Goal: Communication & Community: Answer question/provide support

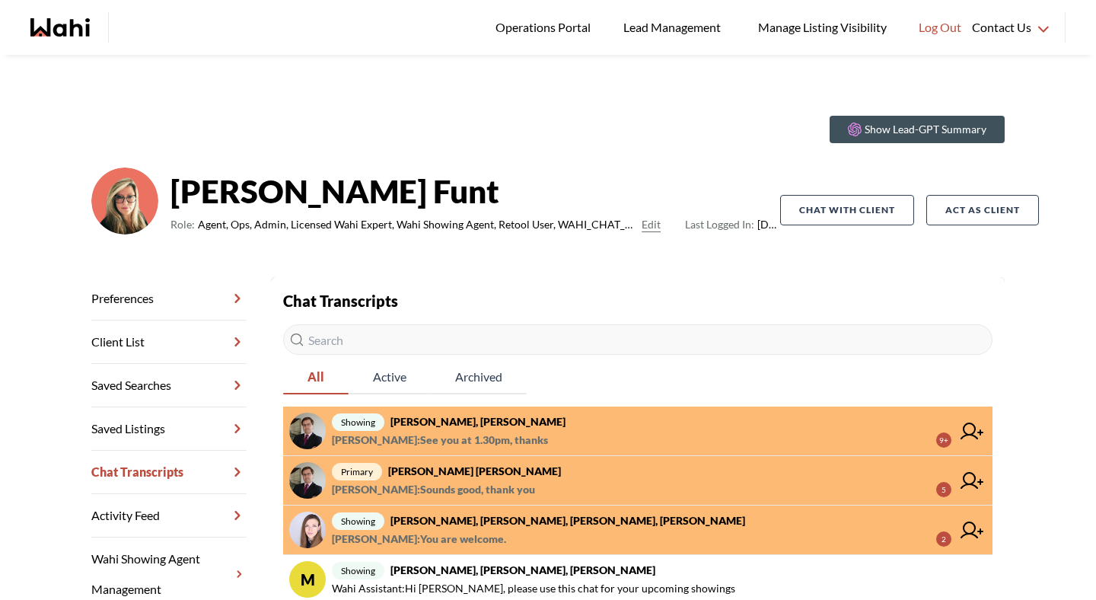
scroll to position [33, 0]
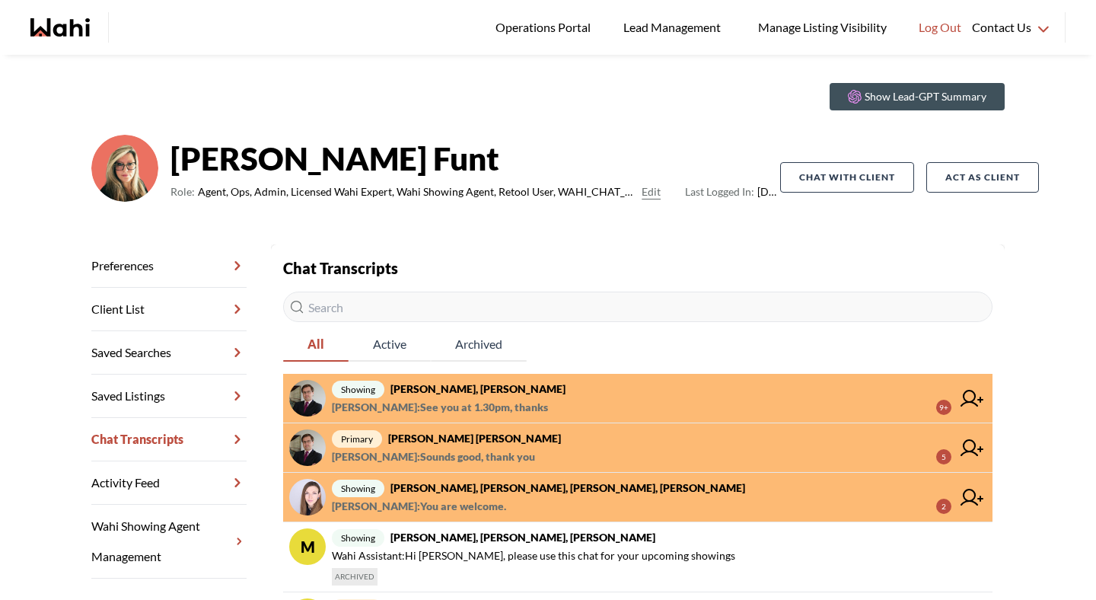
click at [440, 516] on link "showing Victoria Basova, Dylan Maloney, Ewelina, Barbara Ewelina Weglarz : You …" at bounding box center [638, 497] width 710 height 49
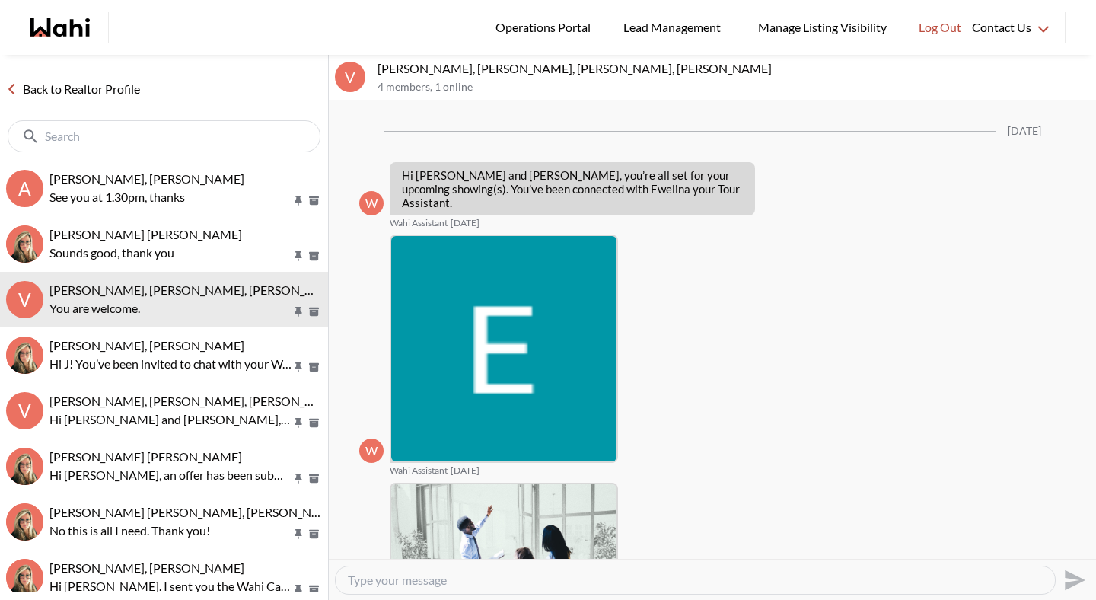
scroll to position [1501, 0]
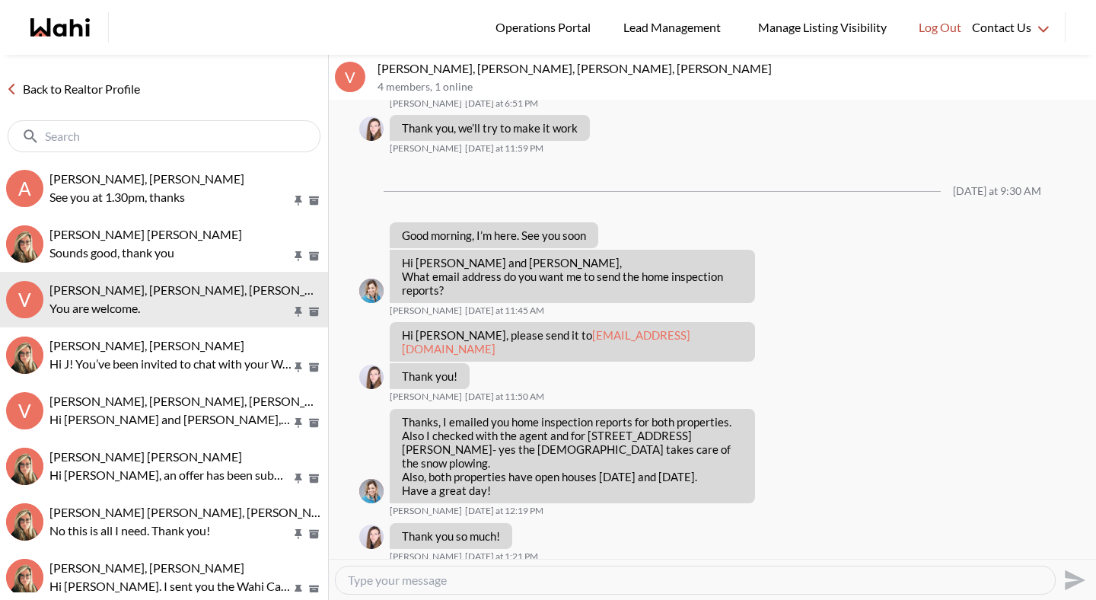
click at [125, 193] on p "See you at 1.30pm, thanks" at bounding box center [170, 197] width 242 height 18
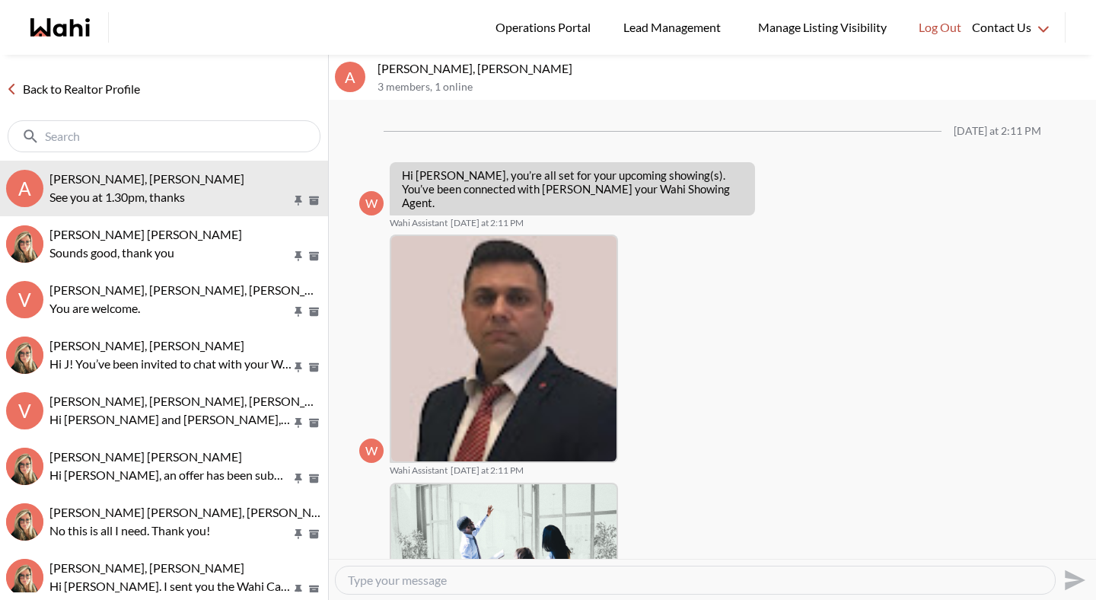
scroll to position [934, 0]
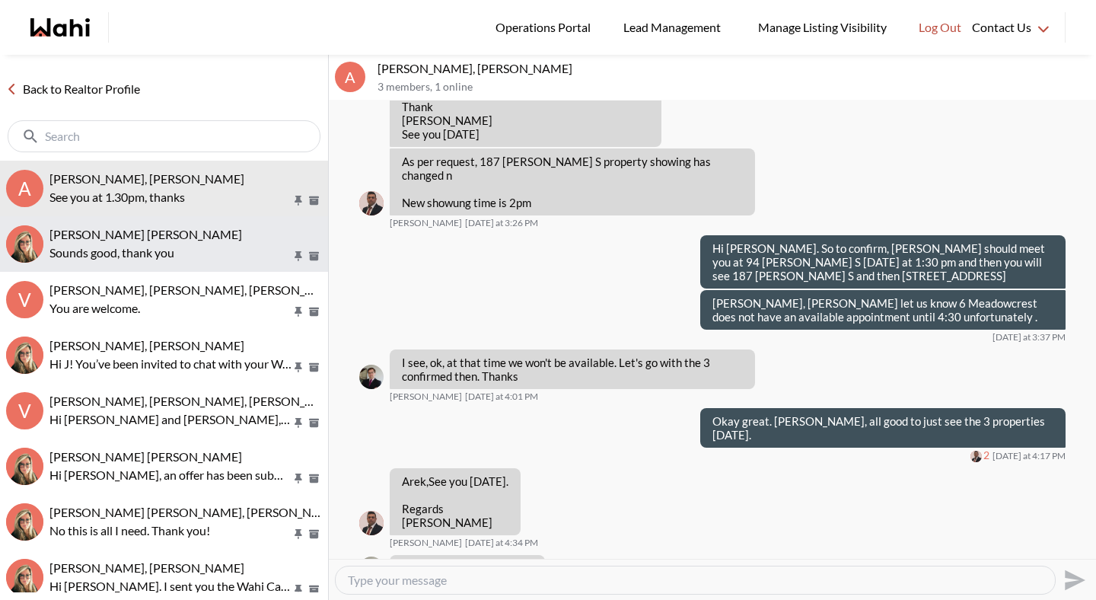
click at [129, 252] on p "Sounds good, thank you" at bounding box center [170, 253] width 242 height 18
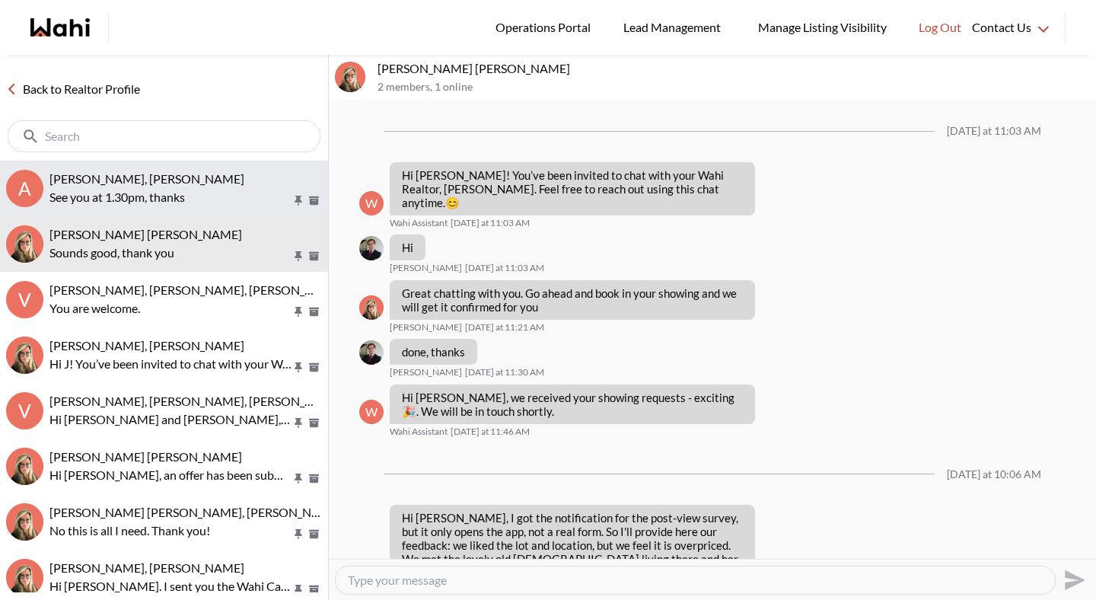
scroll to position [1712, 0]
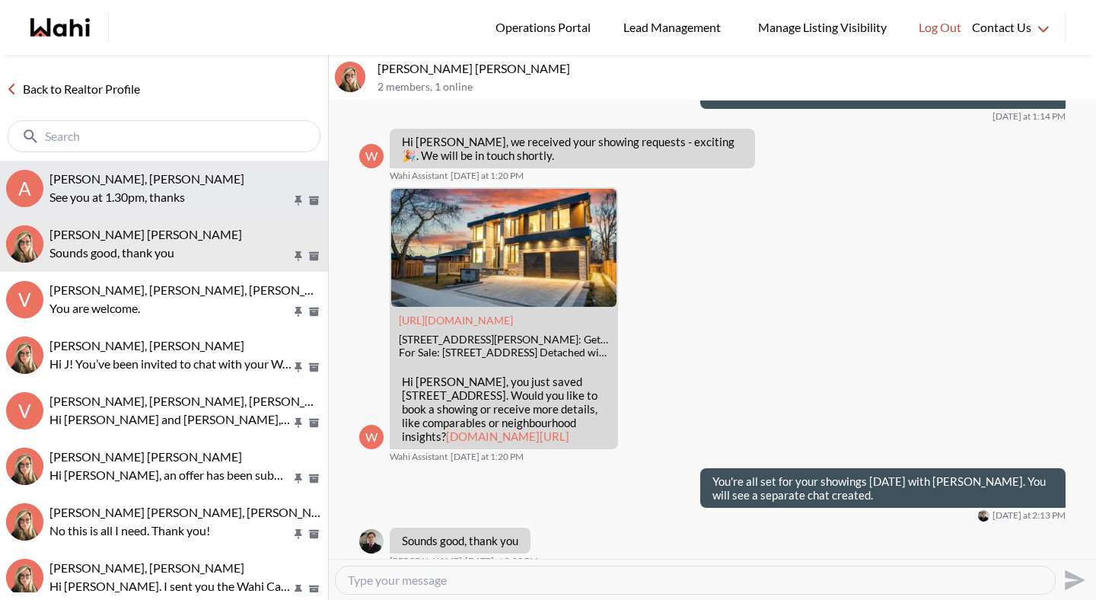
click at [129, 195] on p "See you at 1.30pm, thanks" at bounding box center [170, 197] width 242 height 18
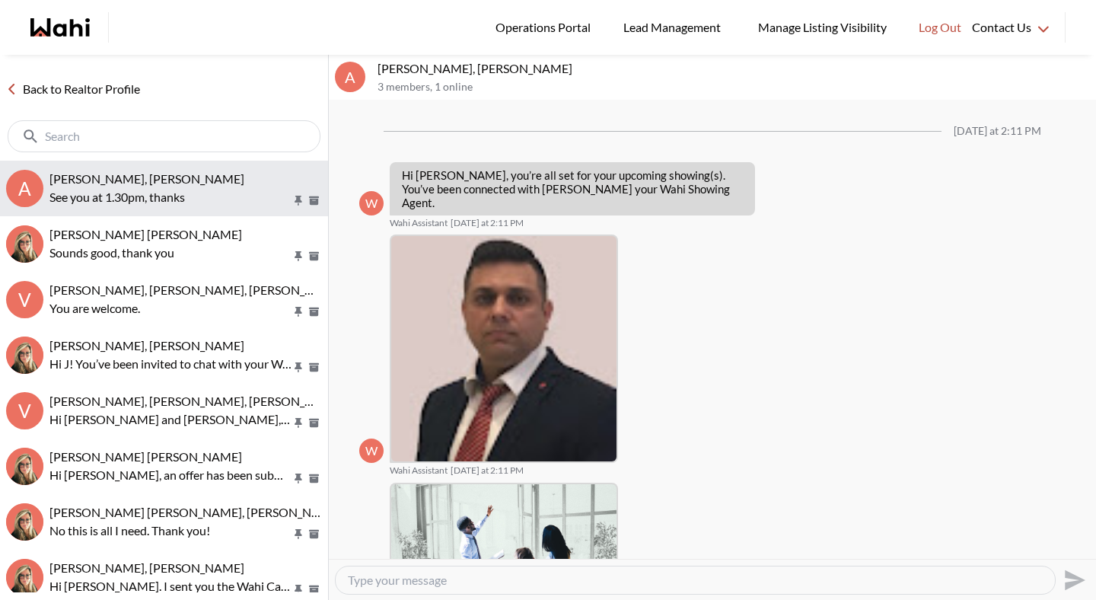
scroll to position [934, 0]
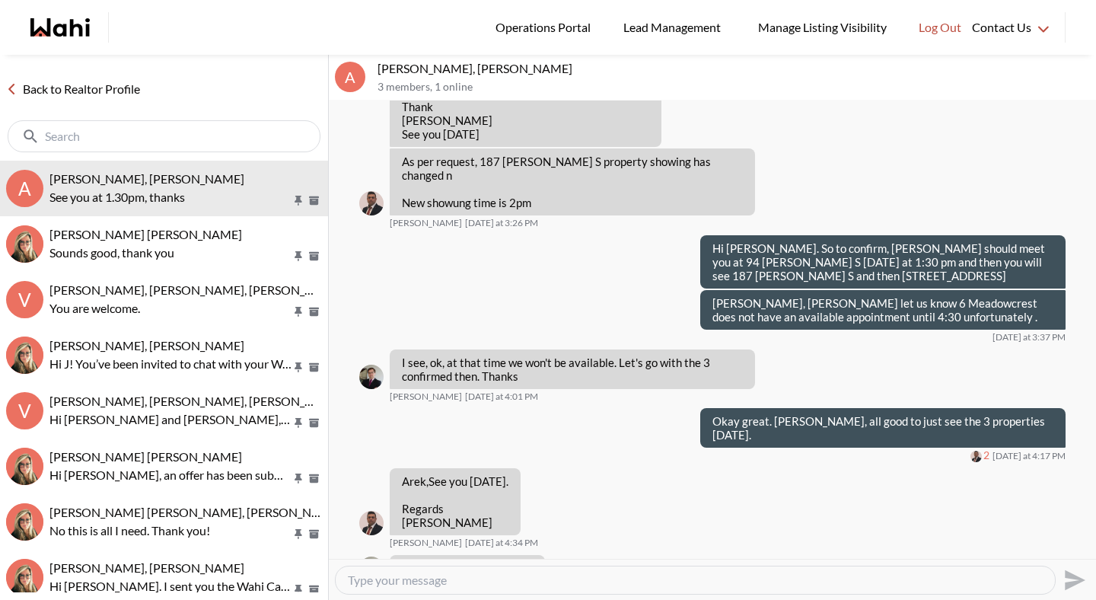
click at [110, 96] on link "Back to Realtor Profile" at bounding box center [73, 89] width 146 height 20
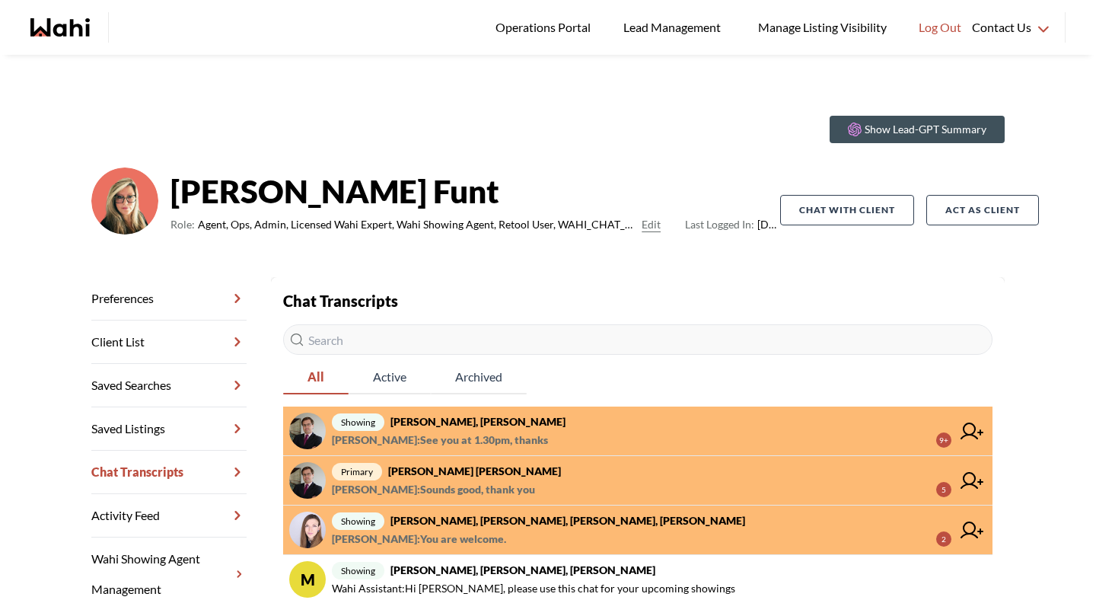
click at [431, 427] on strong "Arek Klauza, Naveen, Barbara" at bounding box center [478, 421] width 175 height 13
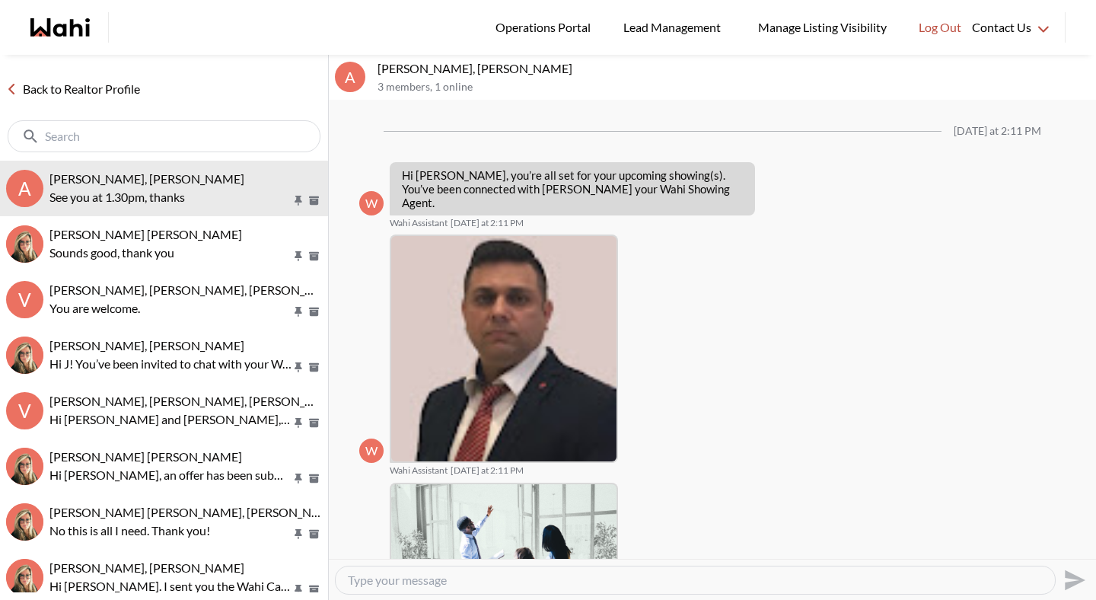
scroll to position [934, 0]
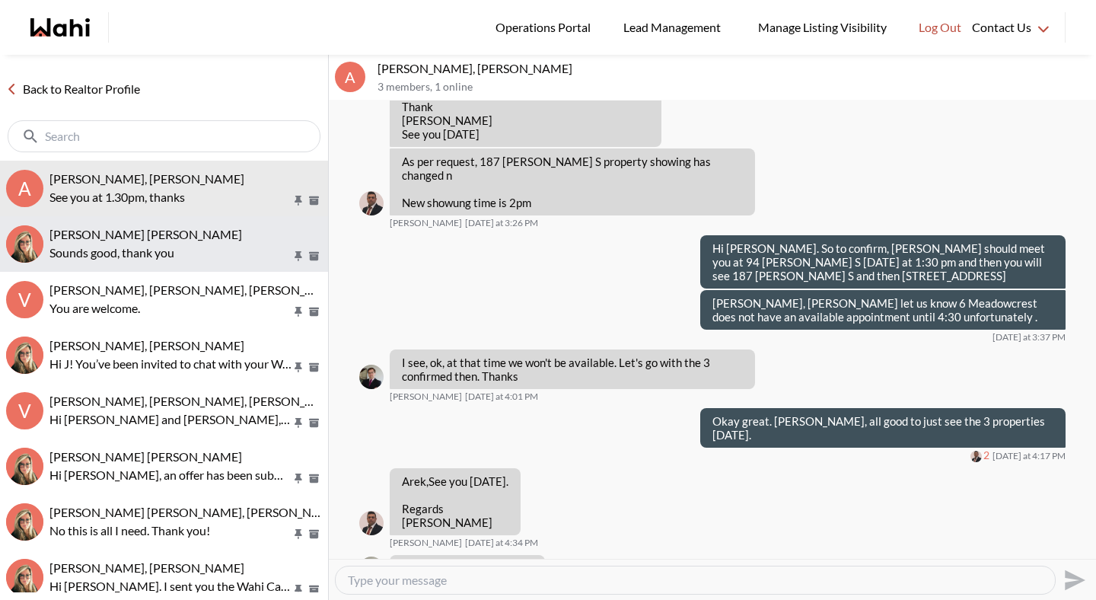
click at [183, 241] on div "Arek Klauza, Barbara" at bounding box center [185, 234] width 273 height 15
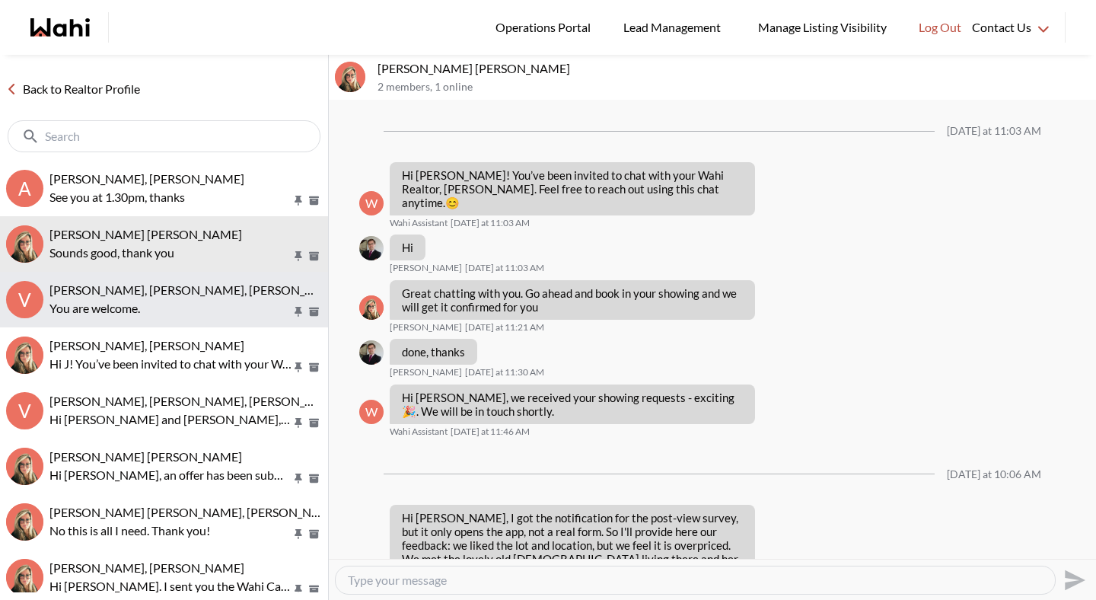
scroll to position [1712, 0]
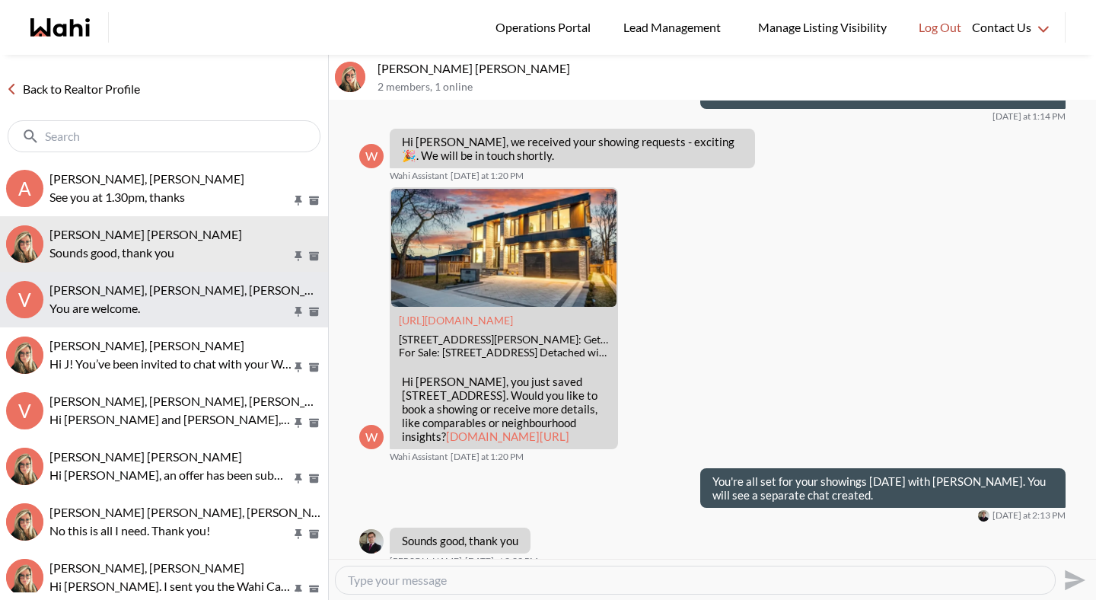
click at [178, 298] on div "Victoria Basova, Dylan Maloney, Ewelina, Barbara You are welcome." at bounding box center [185, 299] width 273 height 35
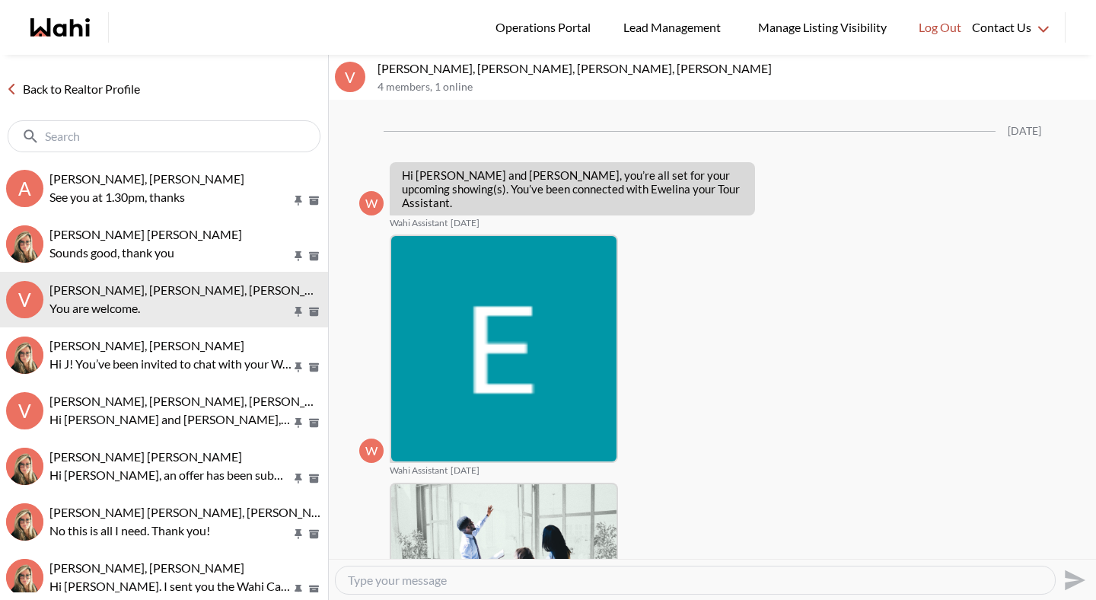
scroll to position [1501, 0]
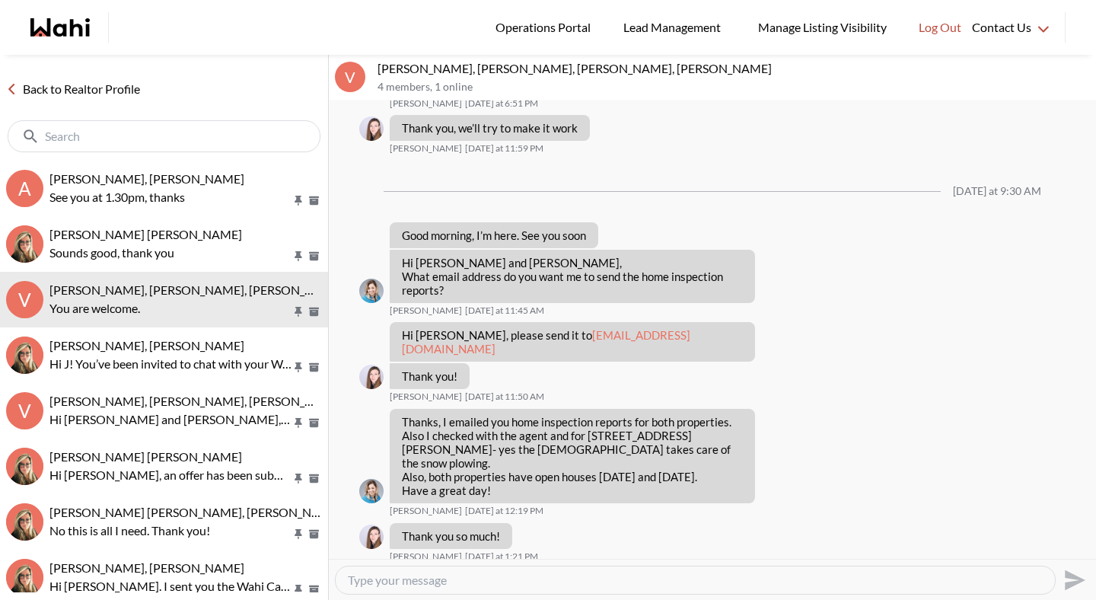
click at [122, 94] on link "Back to Realtor Profile" at bounding box center [73, 89] width 146 height 20
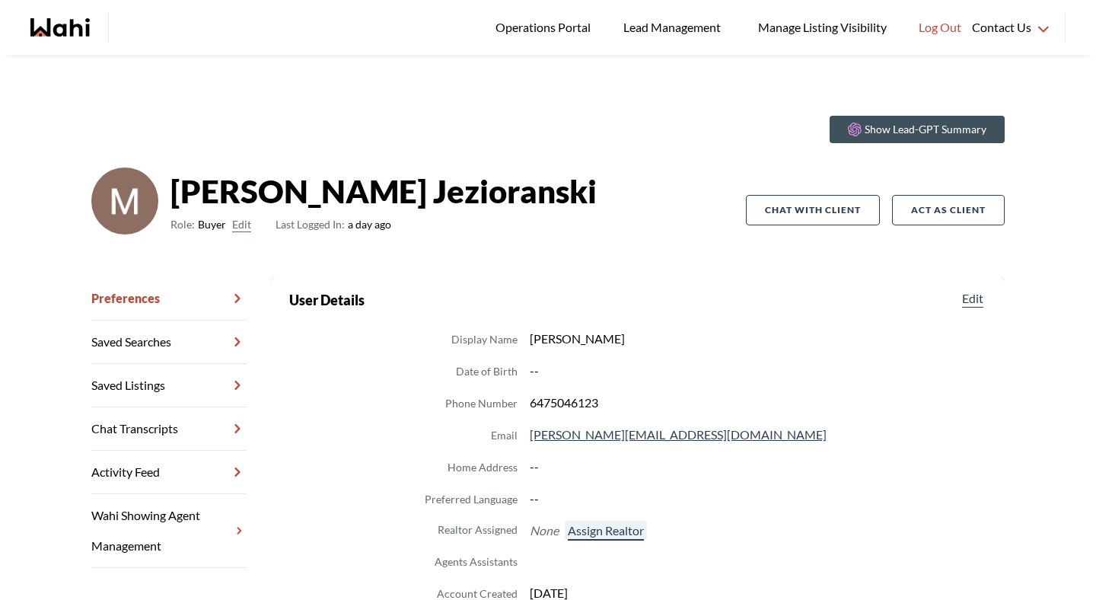
scroll to position [67, 0]
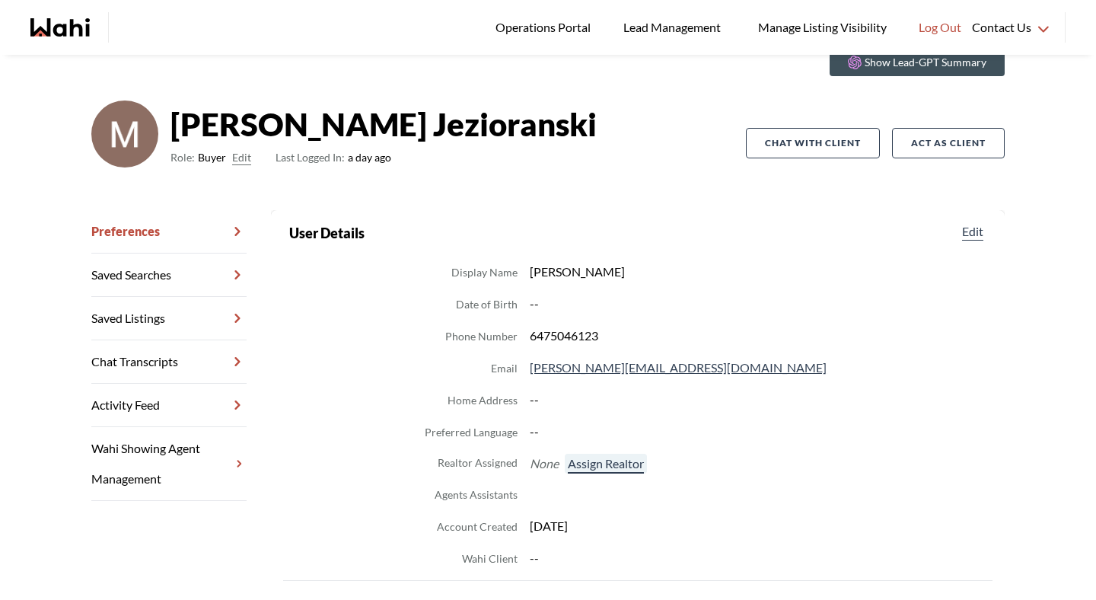
click at [589, 465] on button "Assign Realtor" at bounding box center [606, 464] width 82 height 20
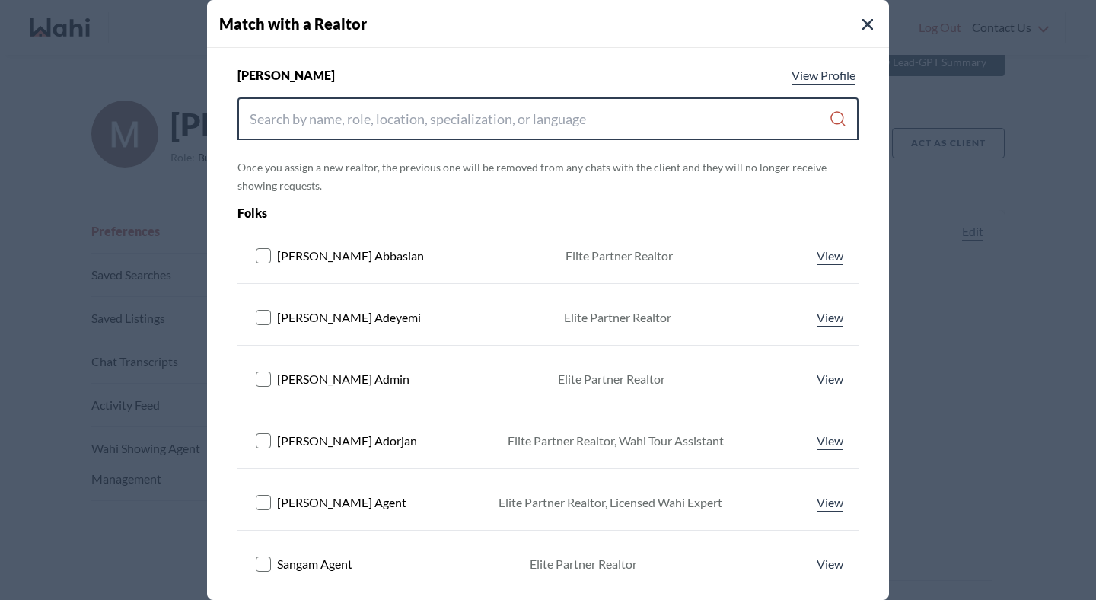
click at [455, 121] on input "Search input" at bounding box center [539, 118] width 579 height 27
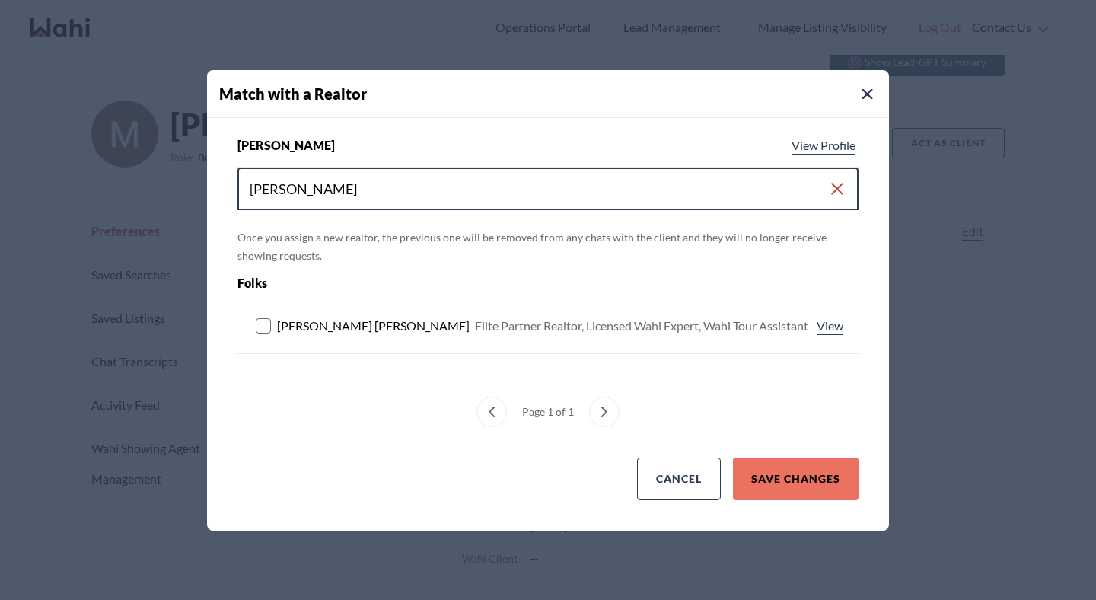
type input "michelle ryckman"
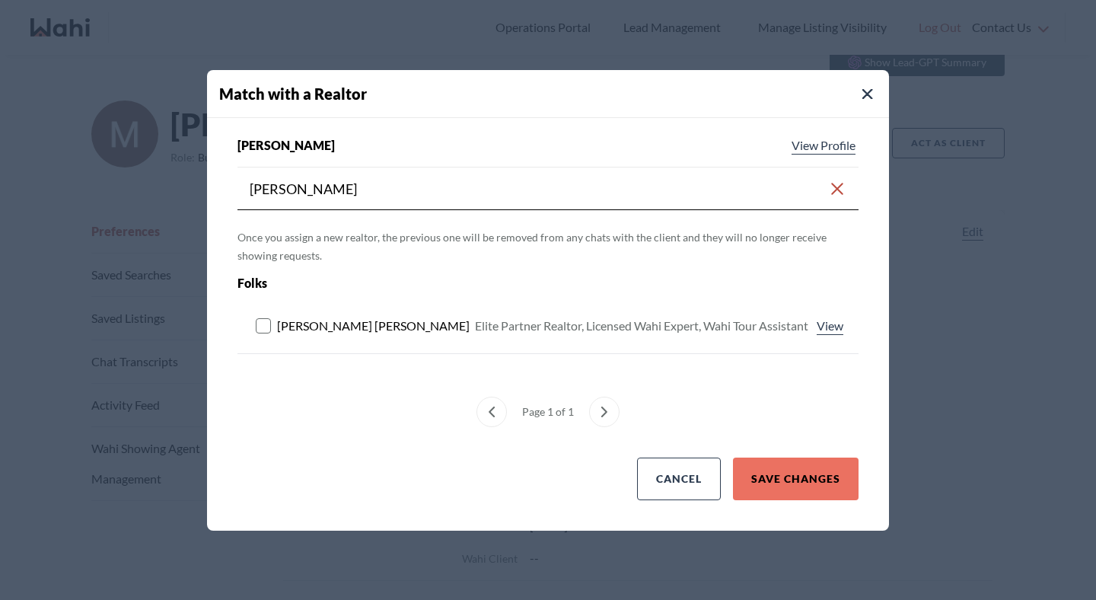
click at [266, 328] on button at bounding box center [266, 326] width 21 height 18
click at [789, 483] on button "Save Changes" at bounding box center [796, 479] width 126 height 43
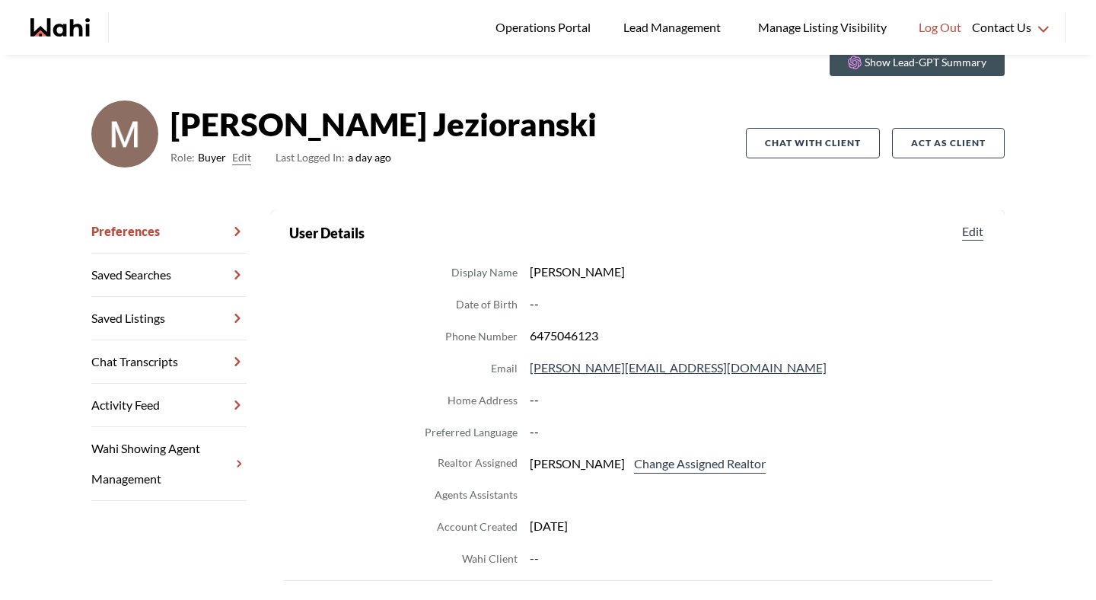
click at [193, 359] on link "Chat Transcripts" at bounding box center [168, 361] width 155 height 43
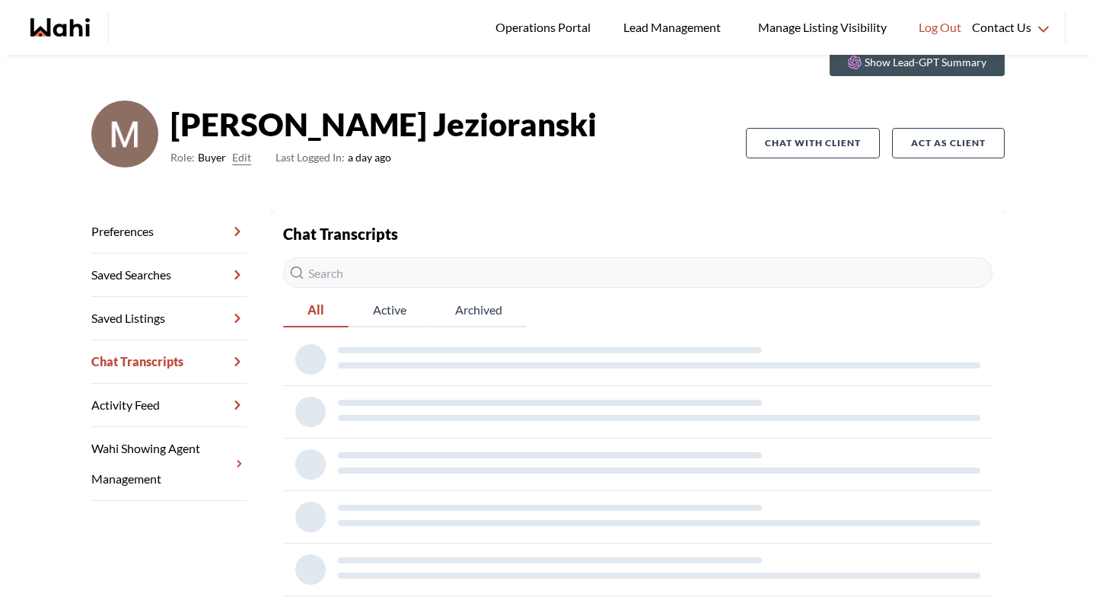
scroll to position [55, 0]
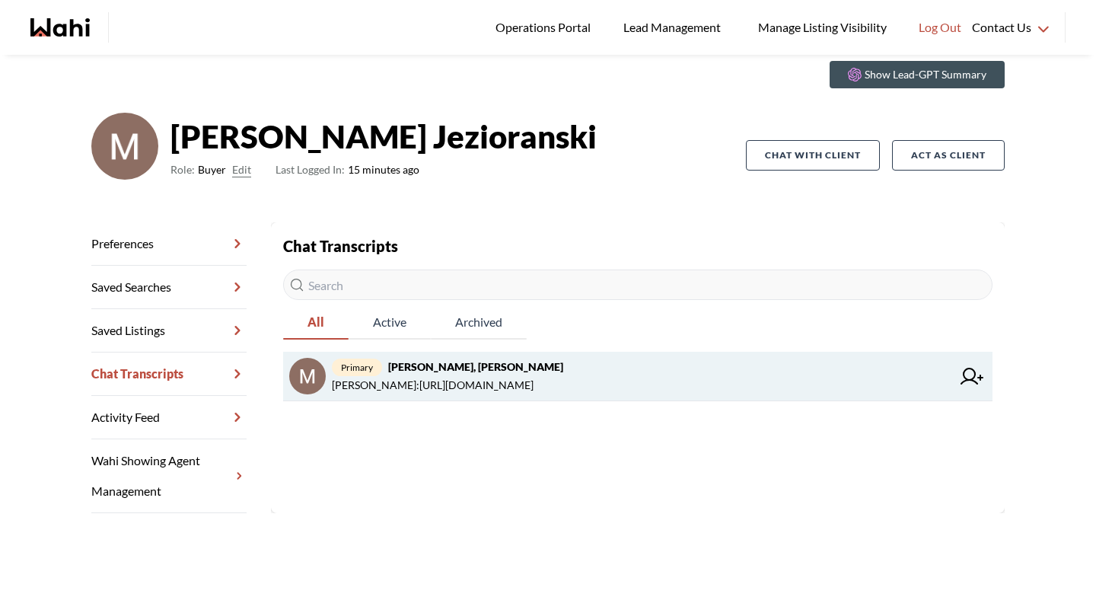
click at [443, 372] on strong "Michael Jezioranski, Michelle" at bounding box center [475, 366] width 175 height 13
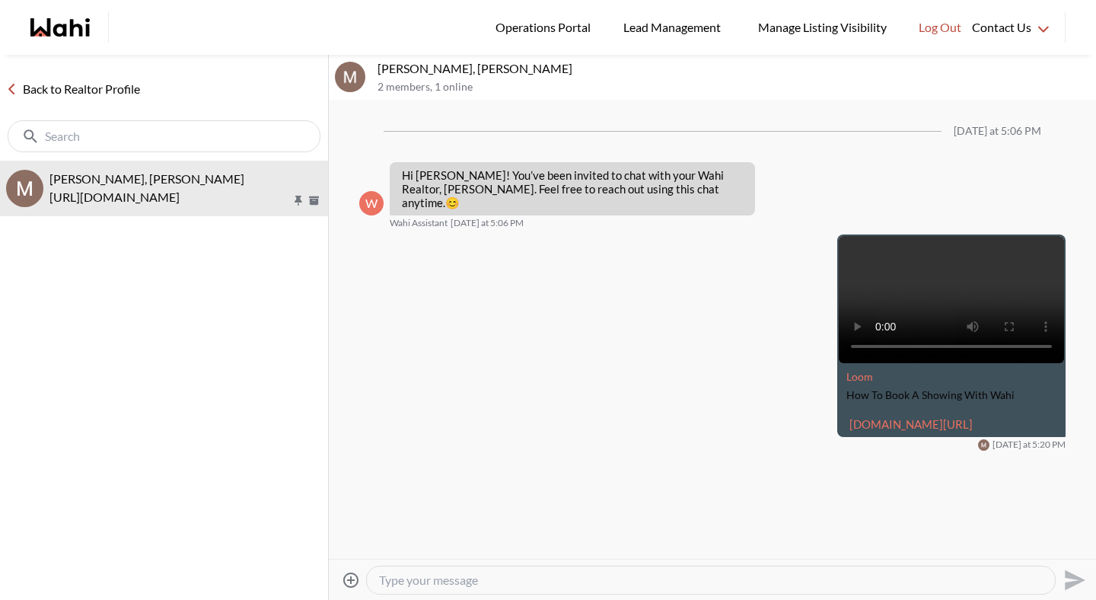
click at [442, 576] on textarea "Type your message" at bounding box center [711, 580] width 664 height 15
type textarea "Michael I forgot to mention, if Olivia has a Wahi account you can add her has y…"
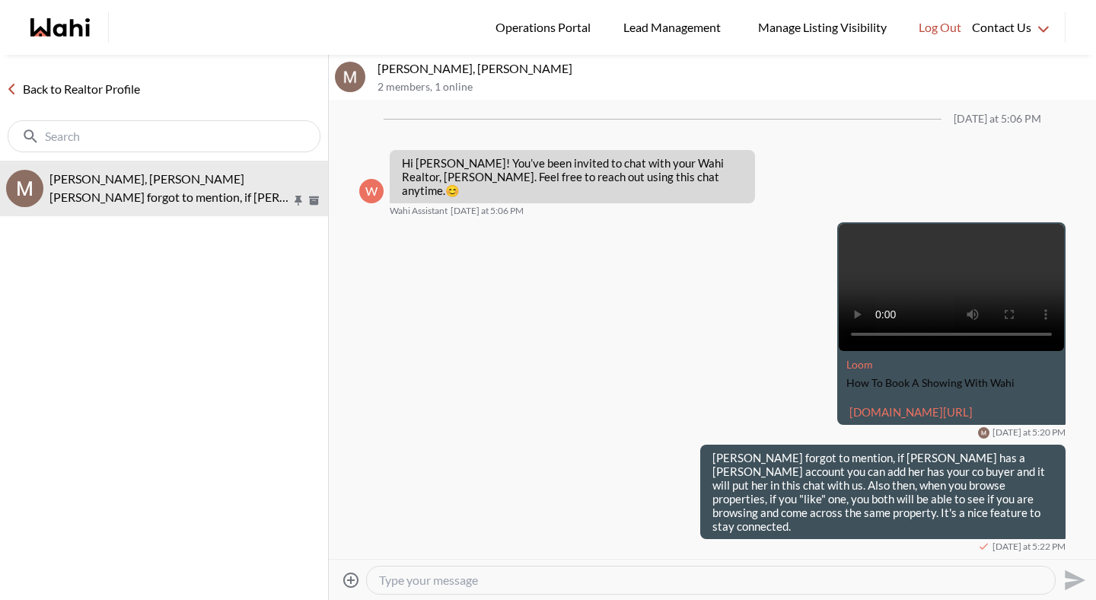
click at [84, 86] on link "Back to Realtor Profile" at bounding box center [73, 89] width 146 height 20
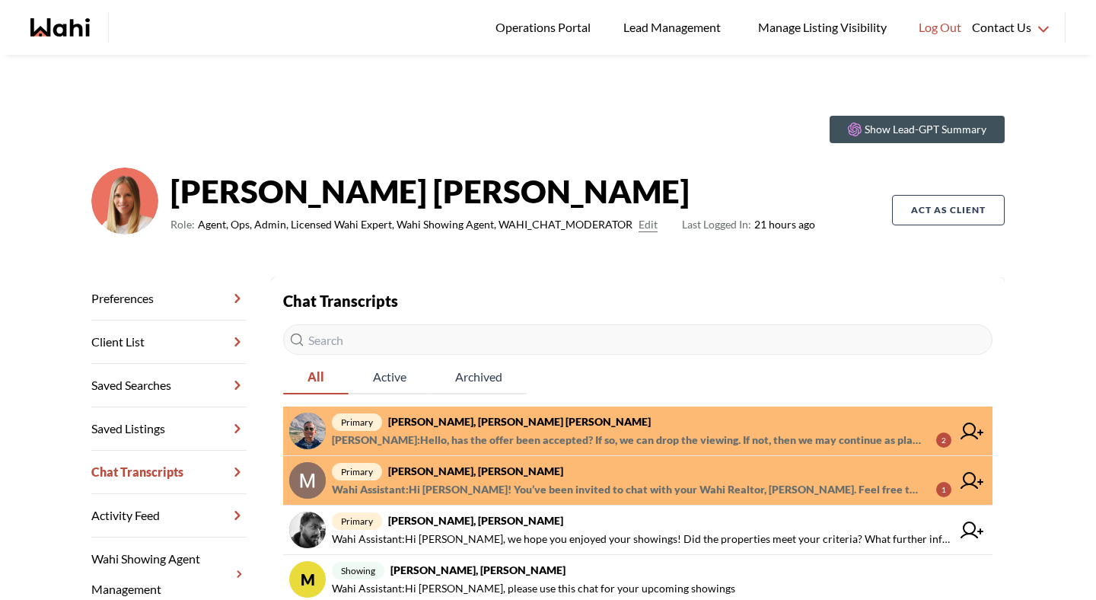
scroll to position [10, 0]
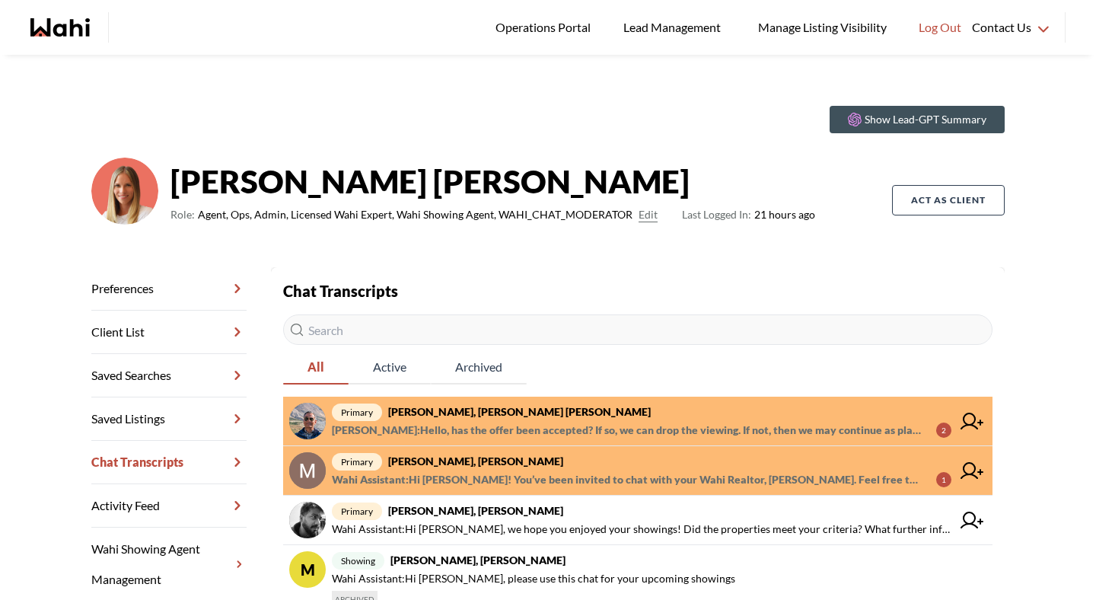
click at [462, 486] on span "Wahi Assistant : Hi Michael! You’ve been invited to chat with your Wahi Realtor…" at bounding box center [628, 480] width 592 height 18
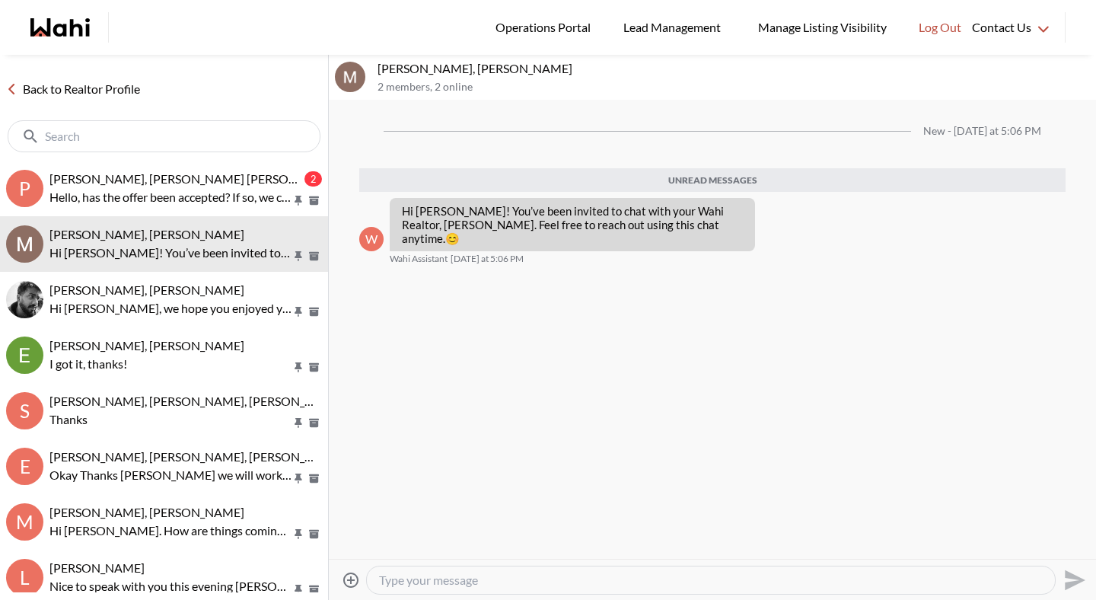
click at [436, 584] on textarea "Type your message" at bounding box center [711, 580] width 664 height 15
paste textarea "[URL][DOMAIN_NAME]"
type textarea "https://www.loom.com/share/86ec866ece634ae5814dd0926dcf9bc3?sid=53d38833-2e24-4…"
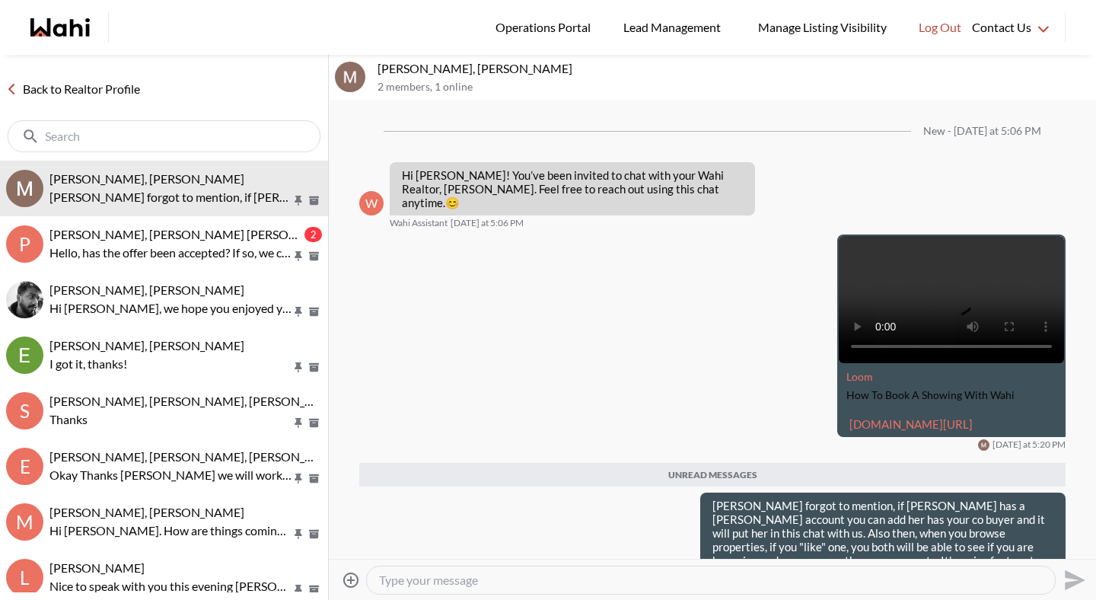
scroll to position [62, 0]
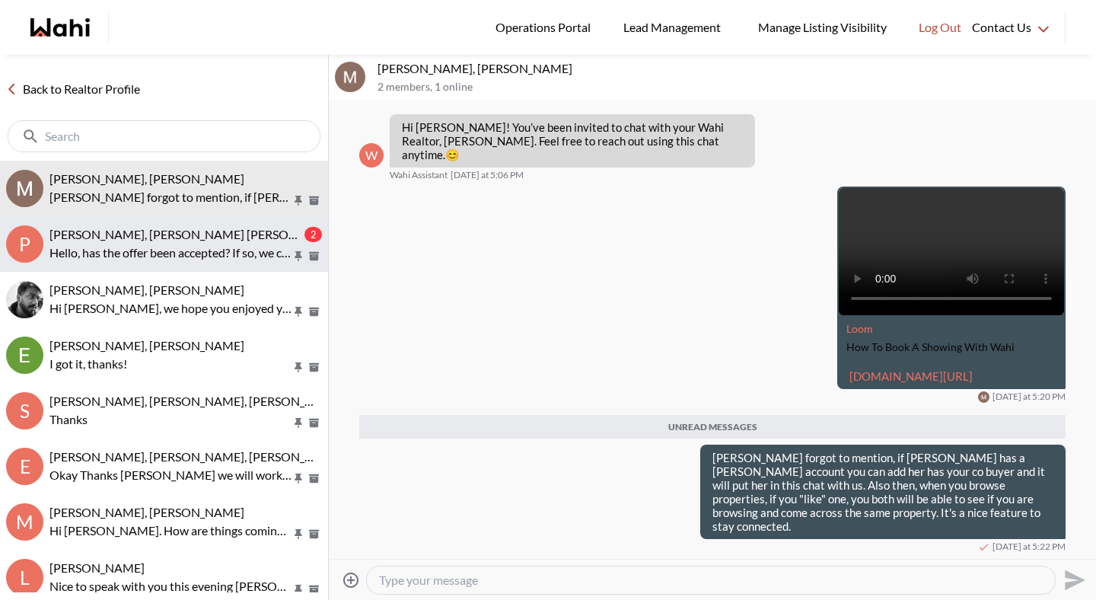
click at [230, 237] on span "Pranav Dhar, Vandana Dhar, Michelle" at bounding box center [195, 234] width 292 height 14
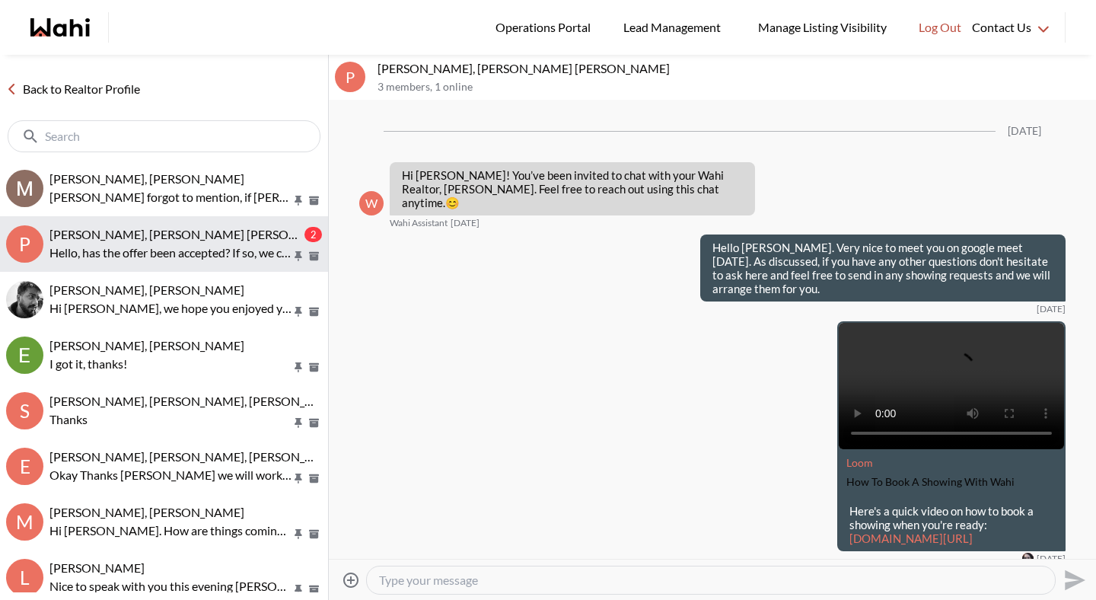
scroll to position [1885, 0]
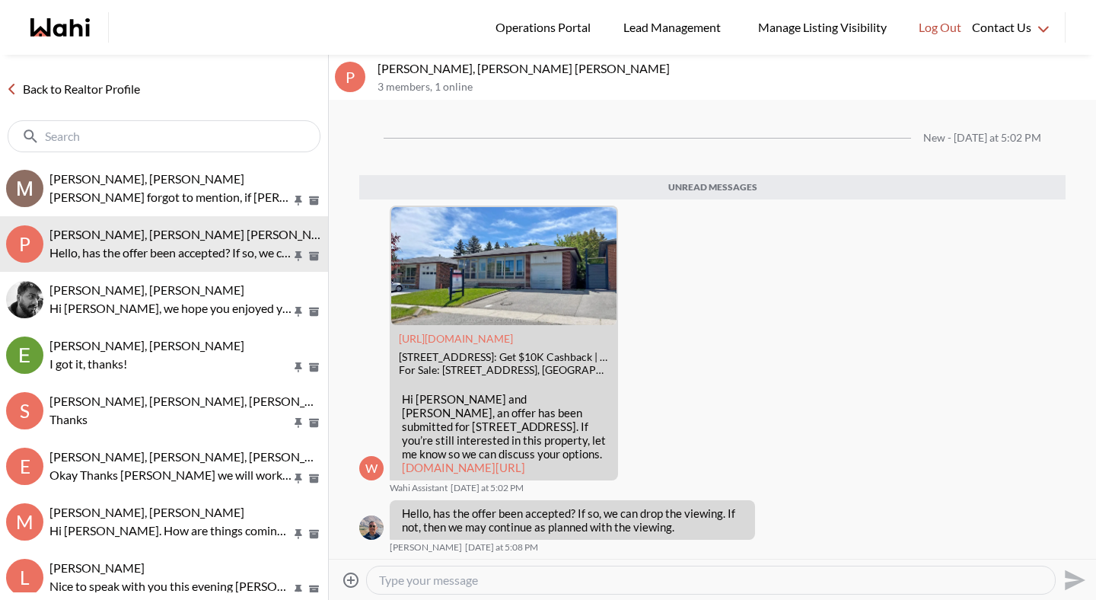
click at [411, 583] on textarea "Type your message" at bounding box center [711, 580] width 664 height 15
click at [395, 578] on textarea "Type your message" at bounding box center [711, 580] width 664 height 15
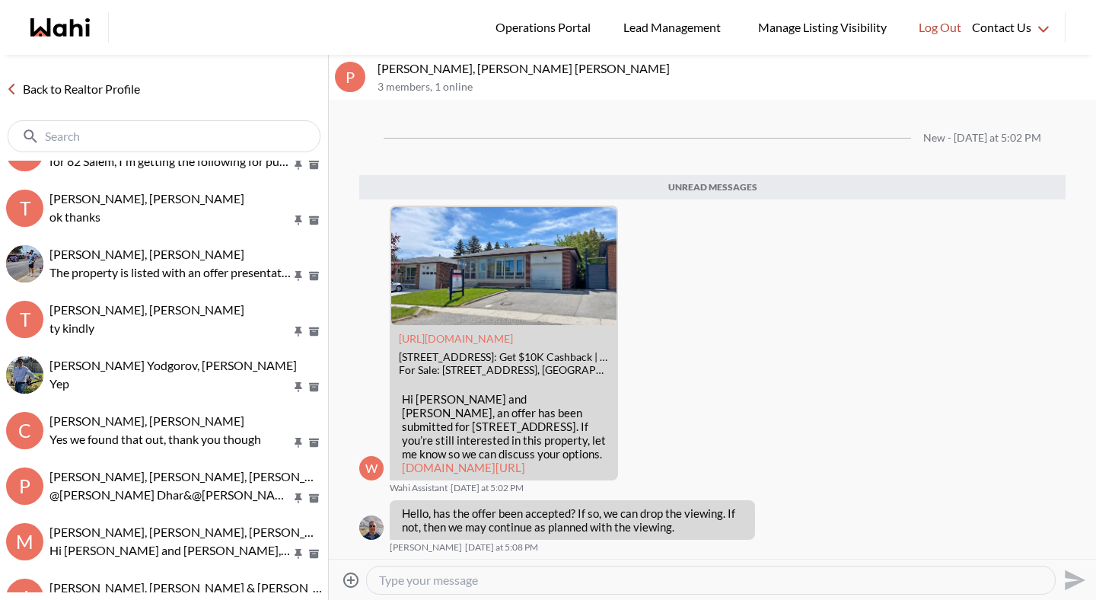
scroll to position [886, 0]
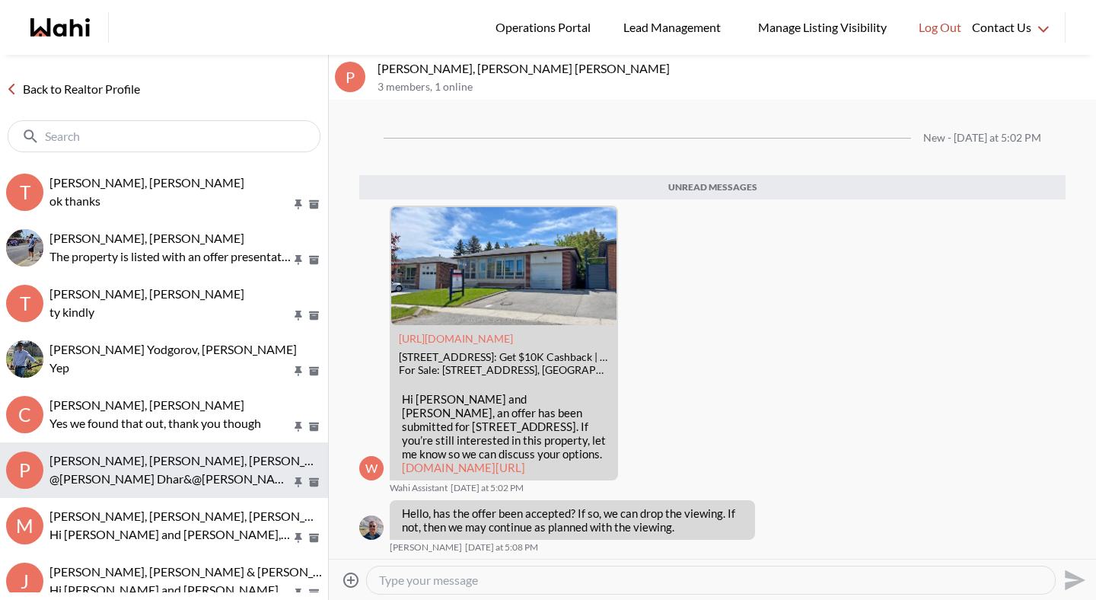
click at [166, 481] on p "@Pranav Dhar&@Vandana Dhar Good morning this is Paul here wahi showing agent. I…" at bounding box center [170, 479] width 242 height 18
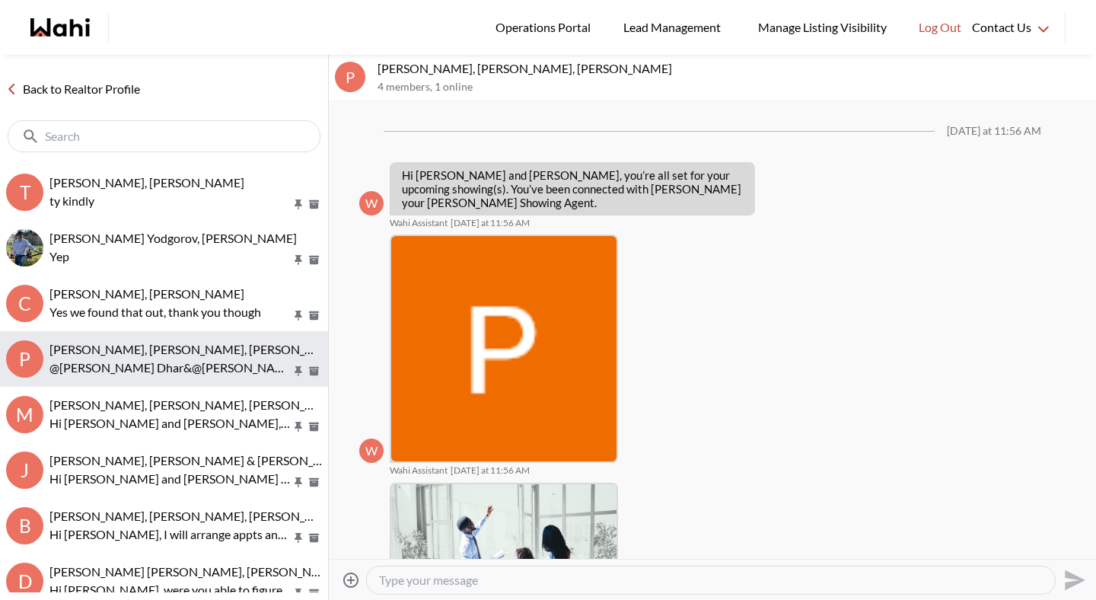
scroll to position [263, 0]
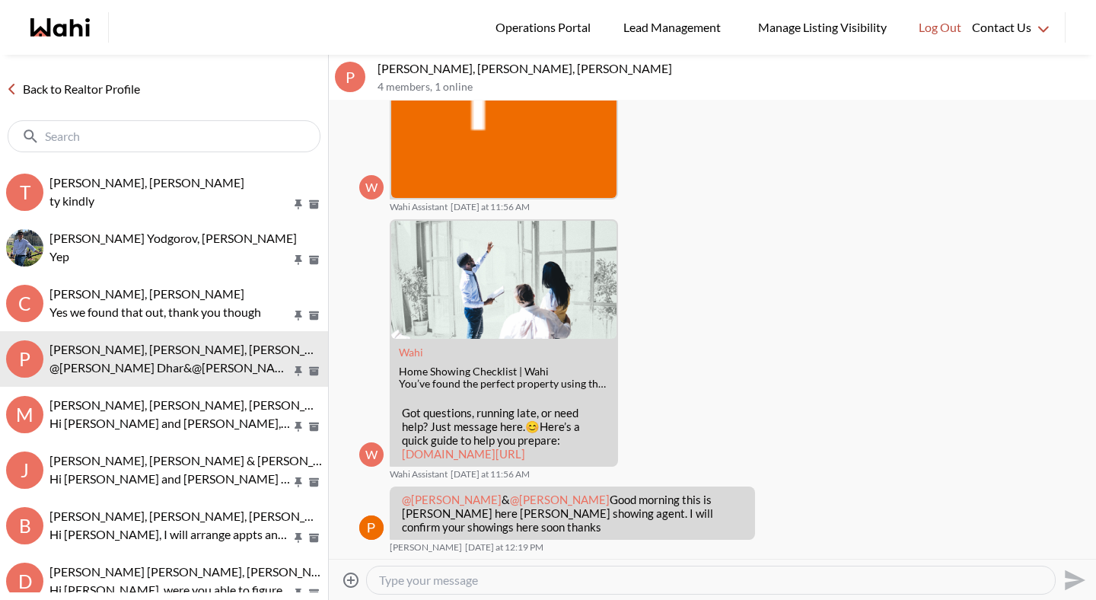
click at [404, 574] on textarea "Type your message" at bounding box center [711, 580] width 664 height 15
type textarea "H"
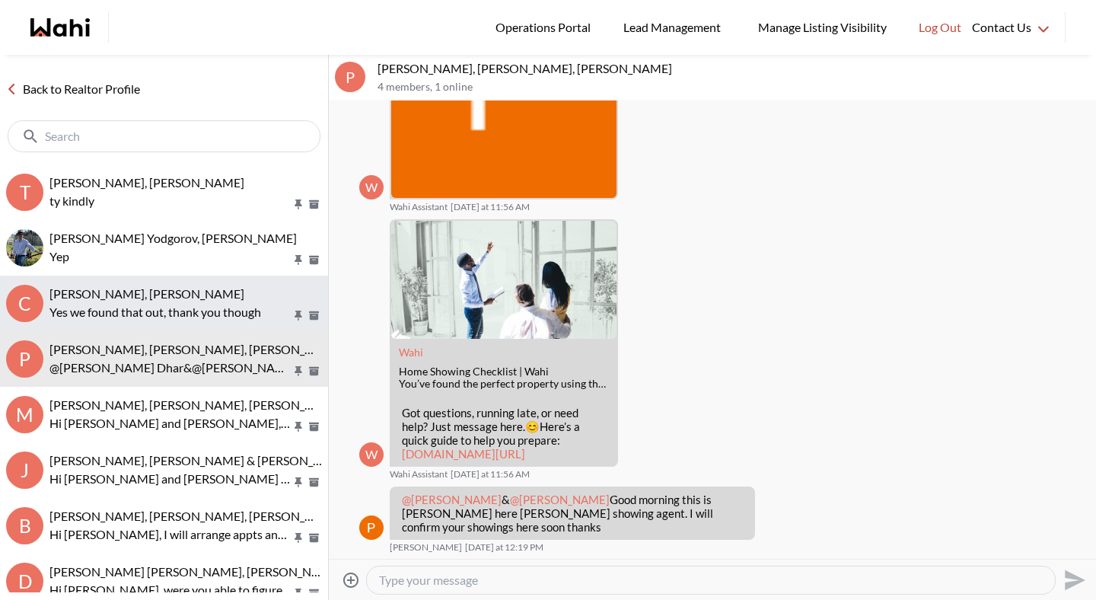
scroll to position [0, 0]
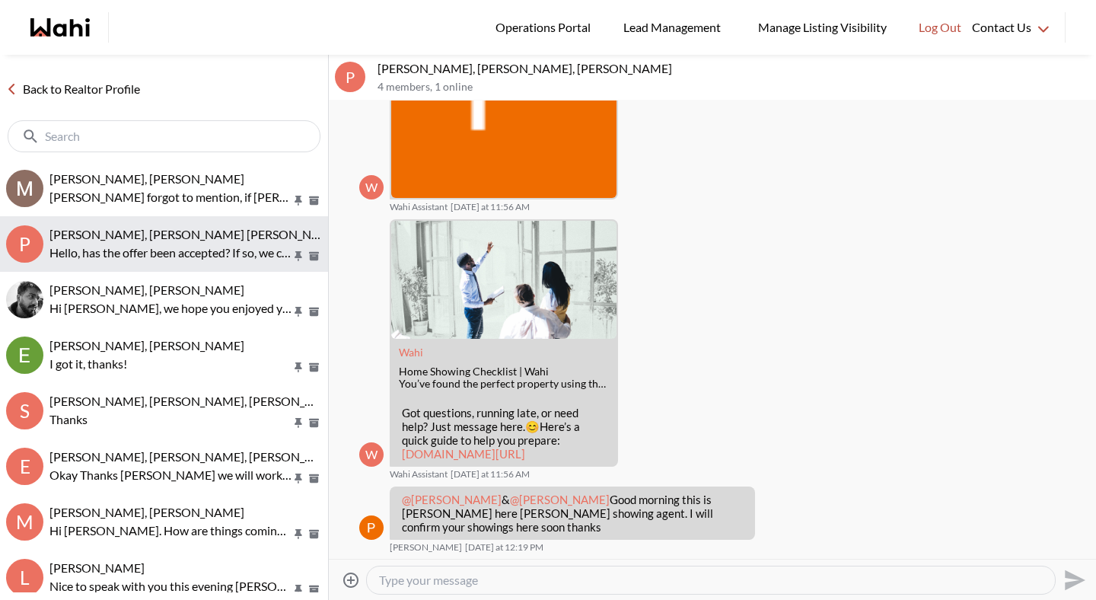
click at [141, 264] on button "P Pranav Dhar, Vandana Dhar, Michelle Hello, has the offer been accepted? If so…" at bounding box center [164, 244] width 328 height 56
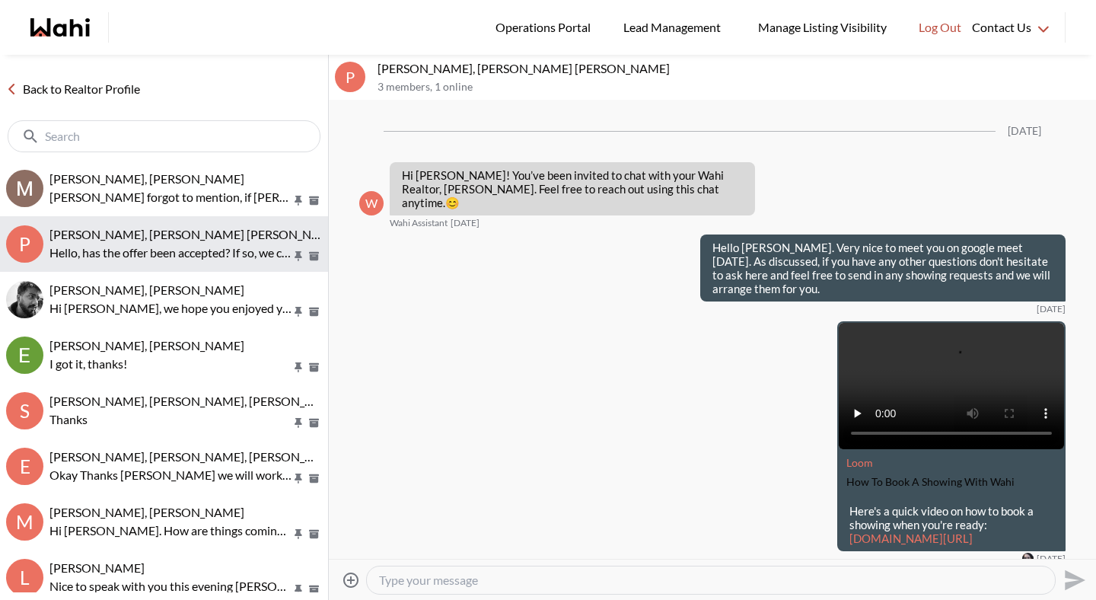
scroll to position [1849, 0]
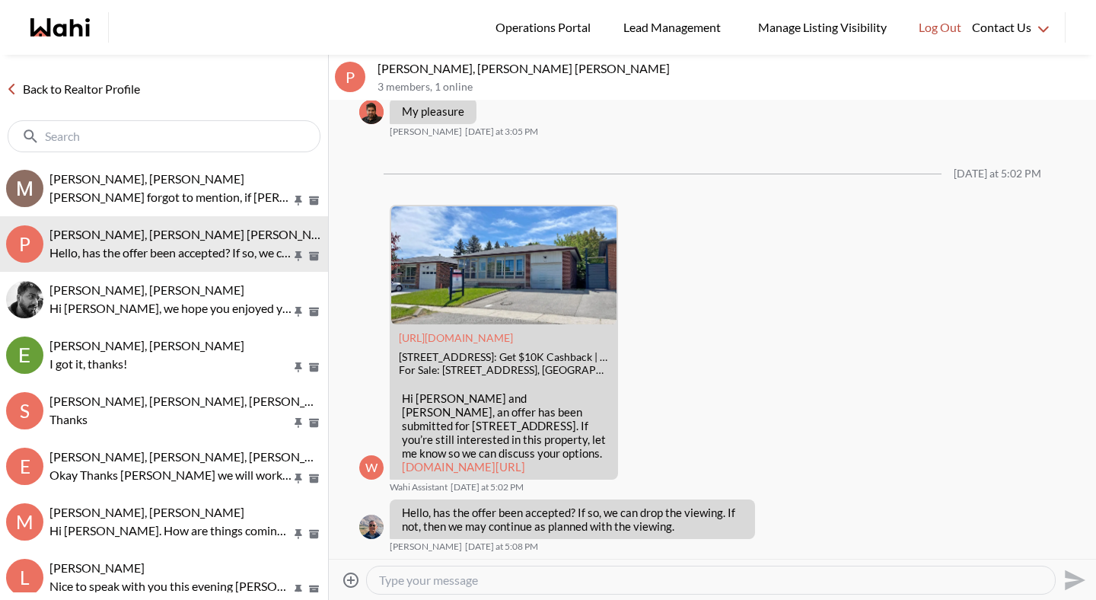
click at [480, 578] on textarea "Type your message" at bounding box center [711, 580] width 664 height 15
type textarea "The offer has not been accepted yet, i will let Paul know to check before tomor…"
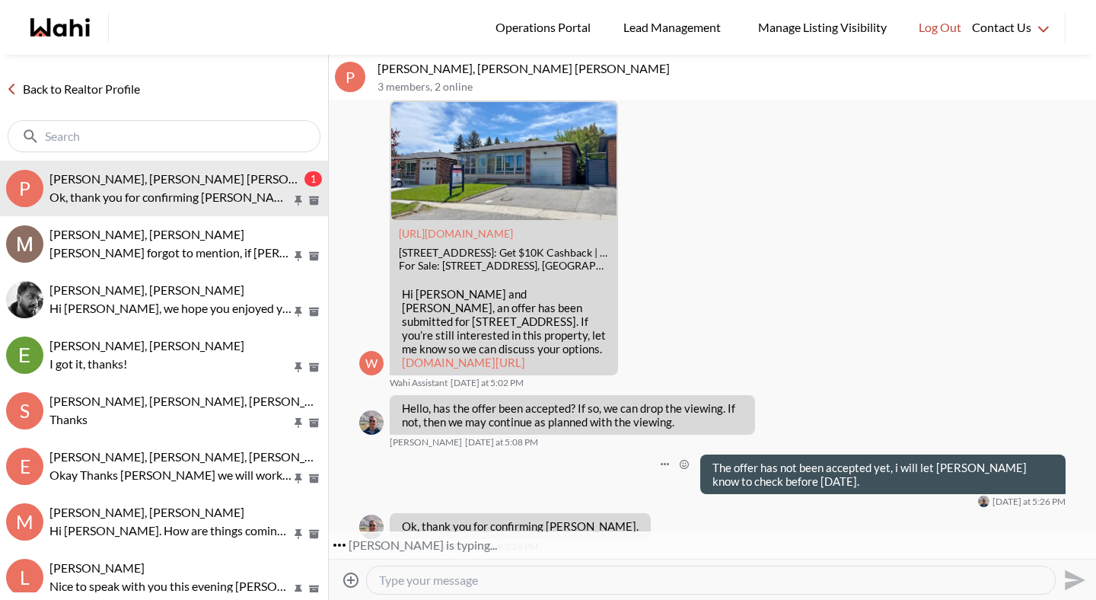
scroll to position [1954, 0]
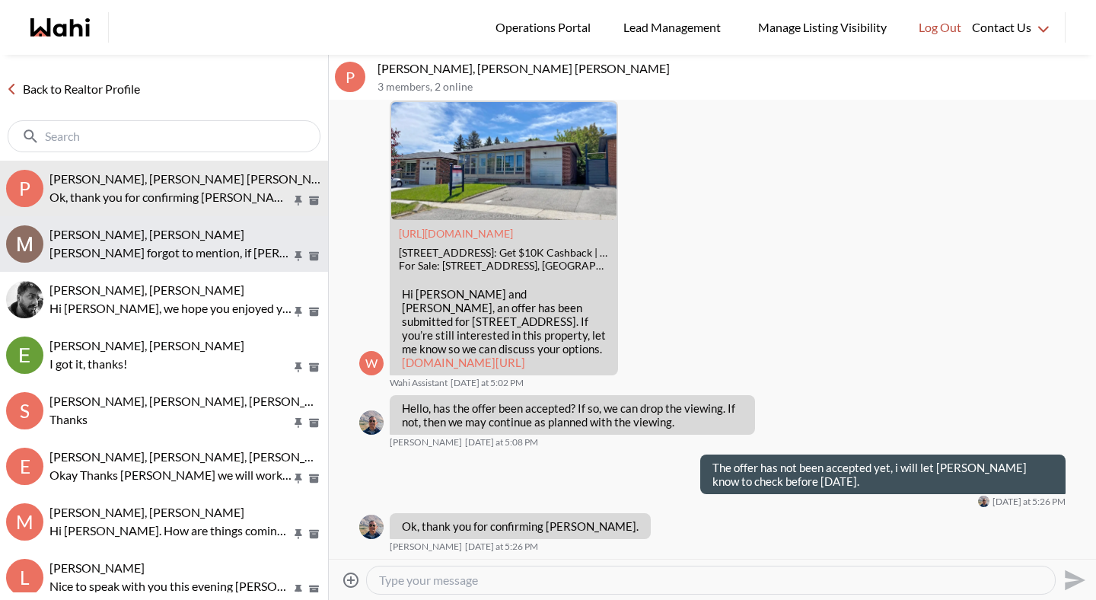
click at [183, 241] on div "Michael Jezioranski, Michelle Michael I forgot to mention, if Olivia has a Wahi…" at bounding box center [185, 244] width 273 height 35
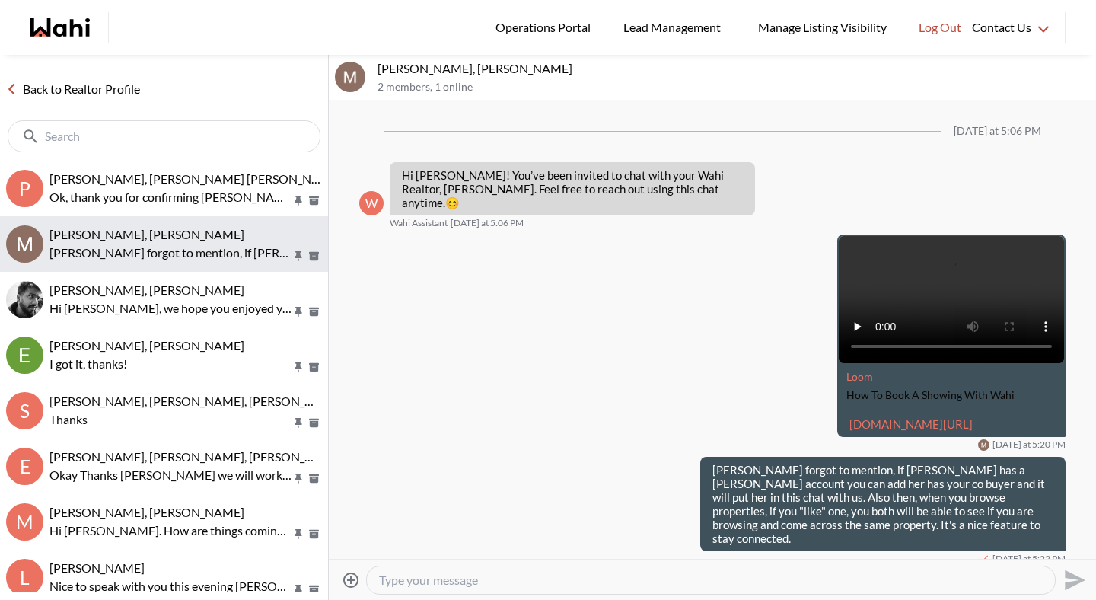
scroll to position [25, 0]
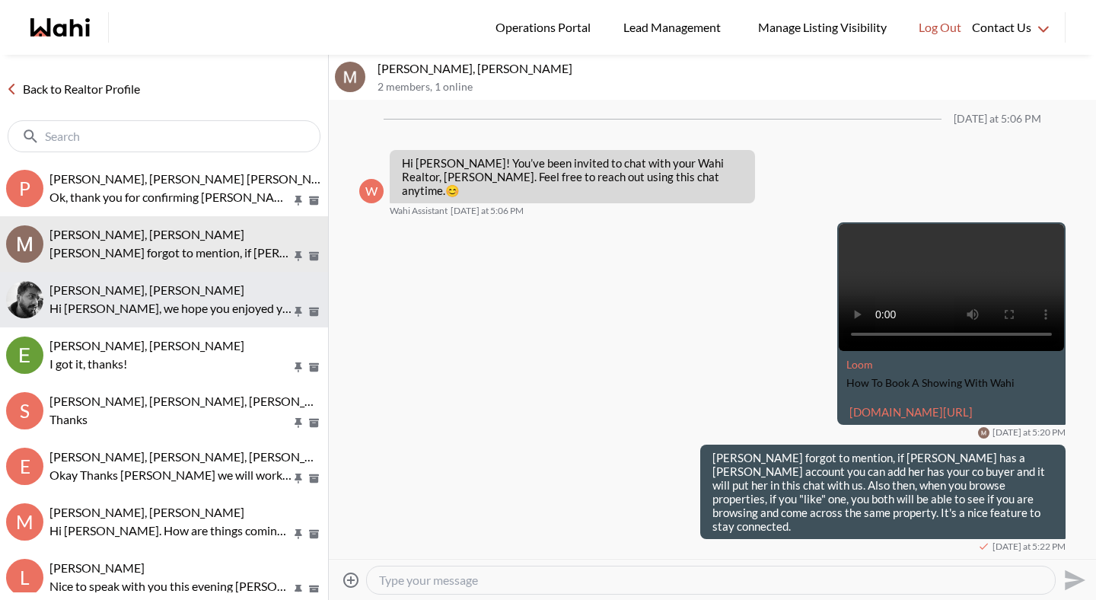
click at [173, 302] on p "Hi Sourav, we hope you enjoyed your showings! Did the properties meet your crit…" at bounding box center [170, 308] width 242 height 18
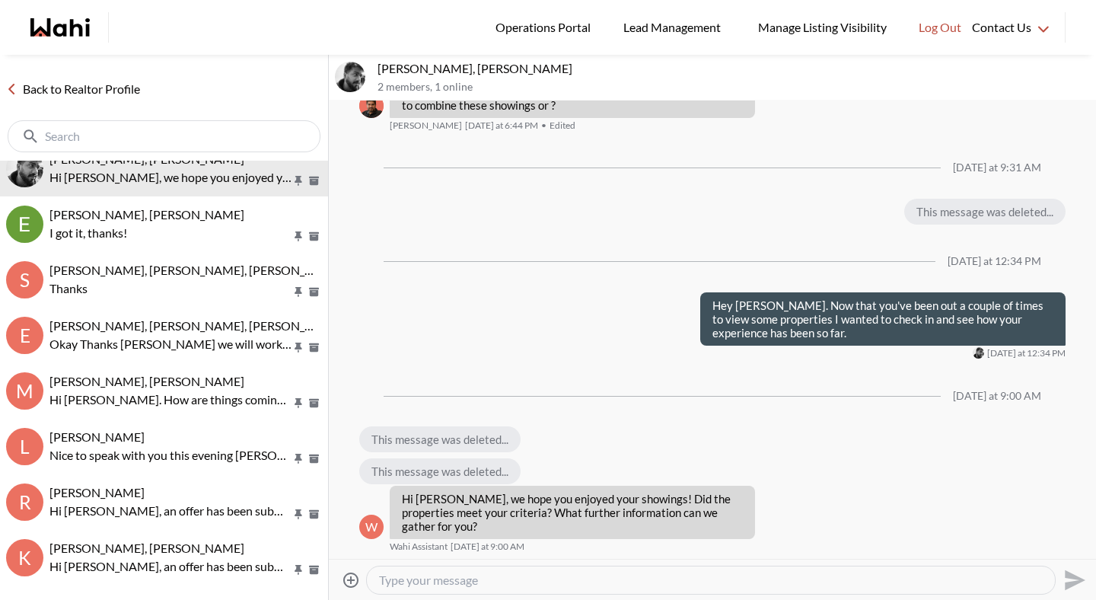
scroll to position [134, 0]
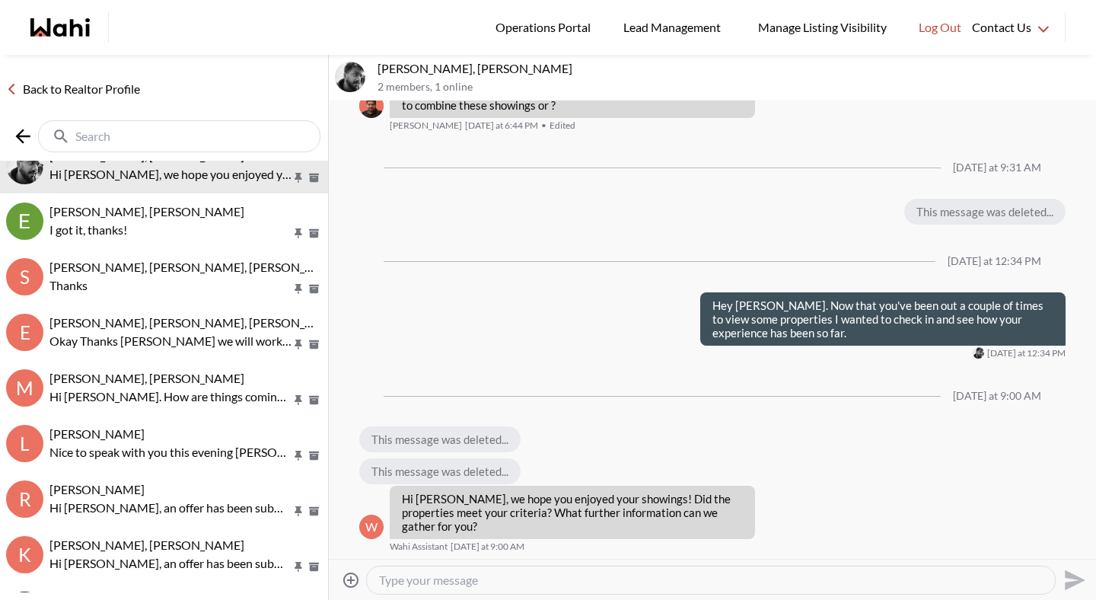
click at [145, 132] on input "text" at bounding box center [180, 136] width 211 height 15
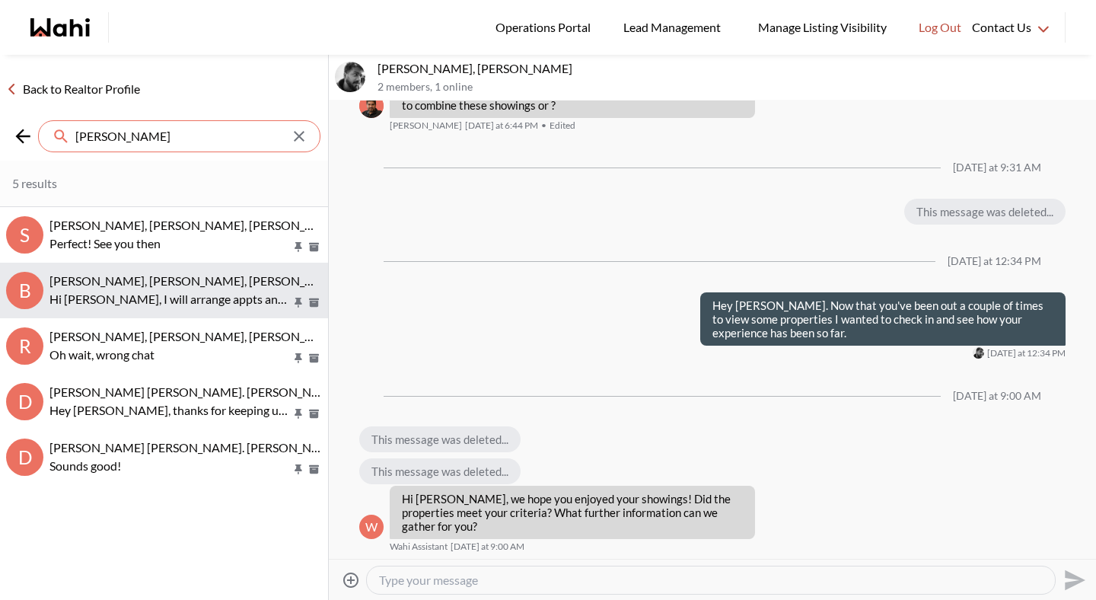
type input "julia"
click at [140, 284] on span "[PERSON_NAME], [PERSON_NAME], [PERSON_NAME], [PERSON_NAME]" at bounding box center [246, 280] width 394 height 14
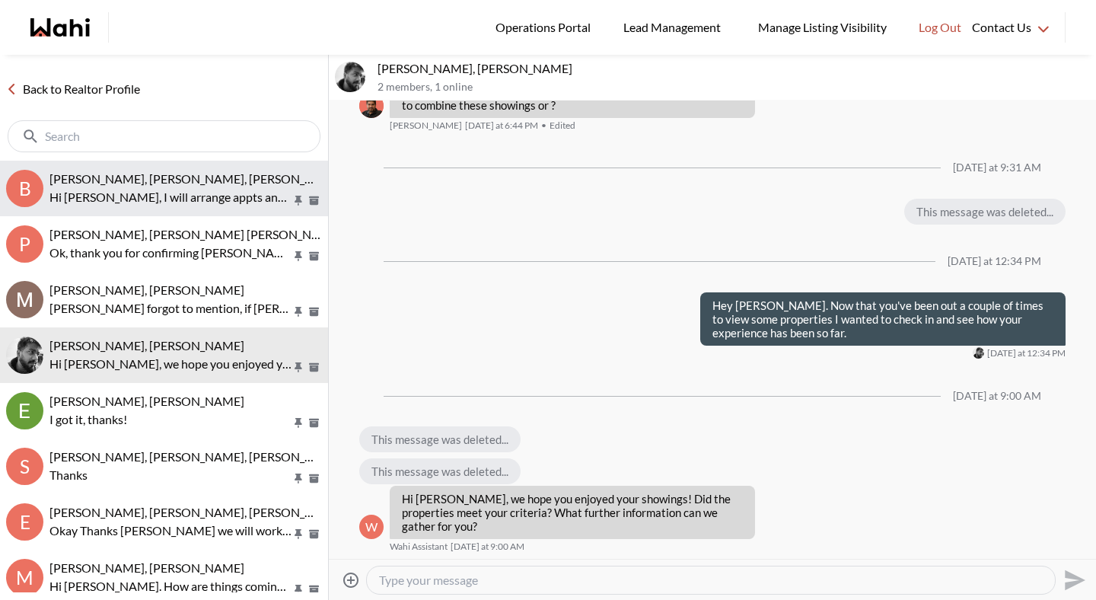
click at [237, 200] on p "Hi Bill, I will arrange appts and let you know once the appt is confirmed" at bounding box center [170, 197] width 242 height 18
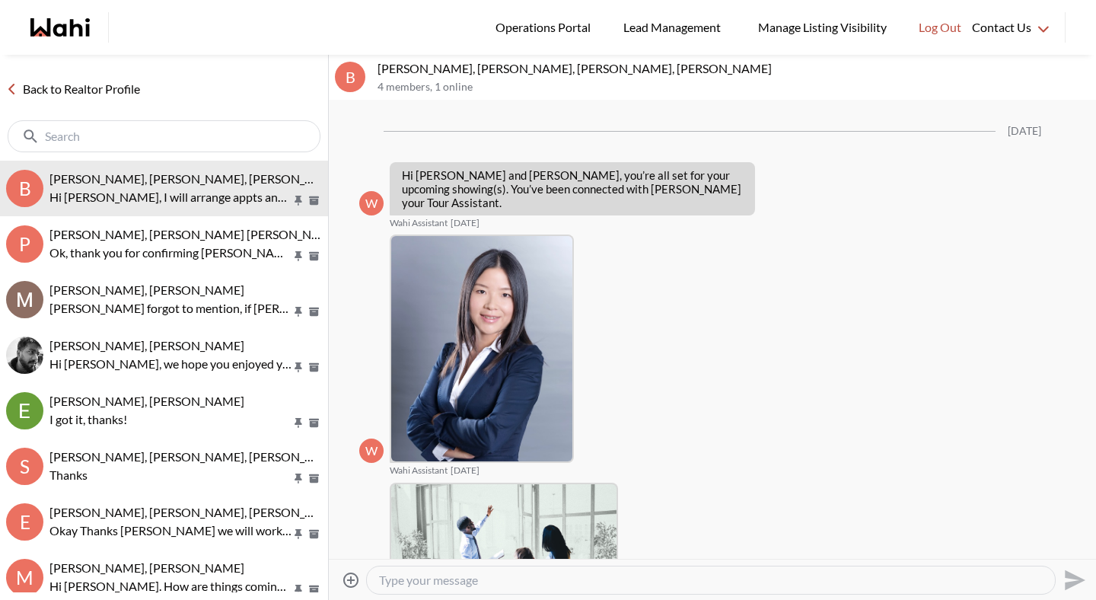
scroll to position [705, 0]
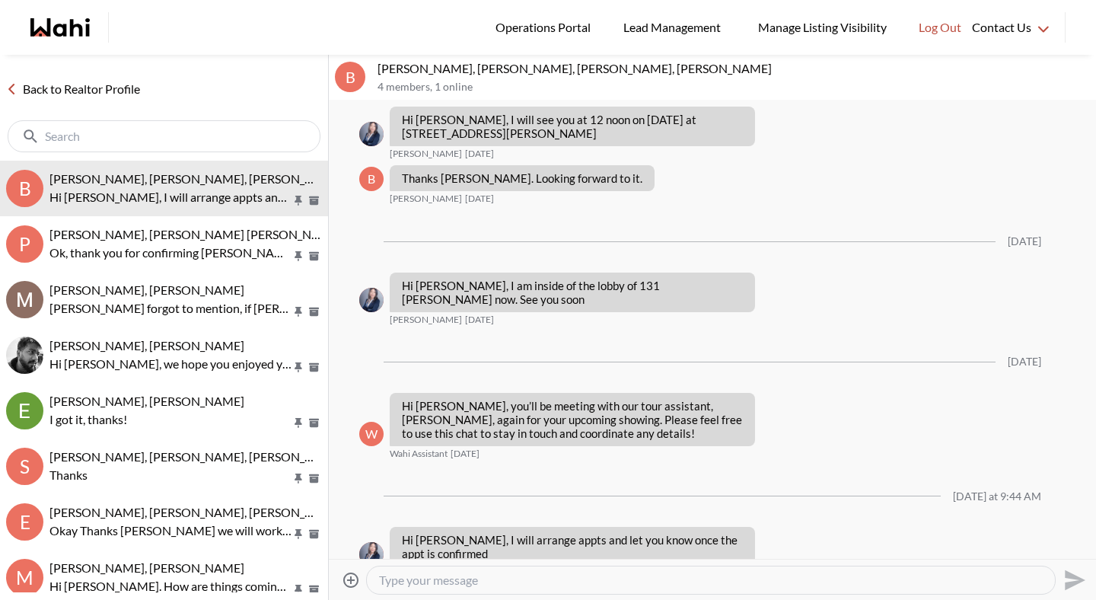
click at [434, 588] on div at bounding box center [711, 579] width 688 height 27
click at [448, 580] on textarea "Type your message" at bounding box center [711, 580] width 664 height 15
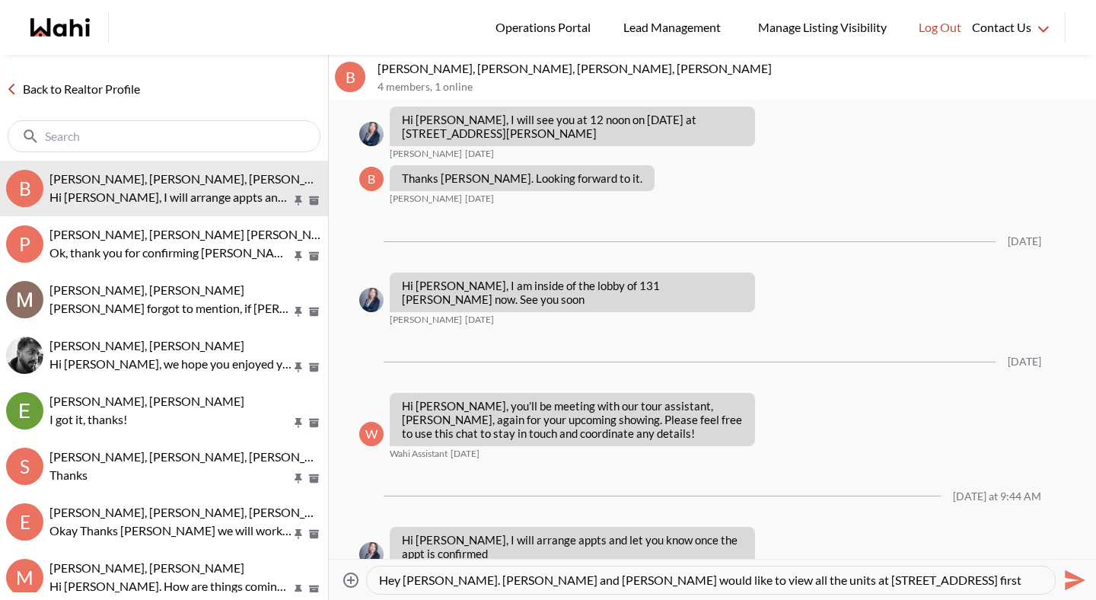
type textarea "Hey Julia. Bill and Sandra would like to view all the units at 65 Spring Garden…"
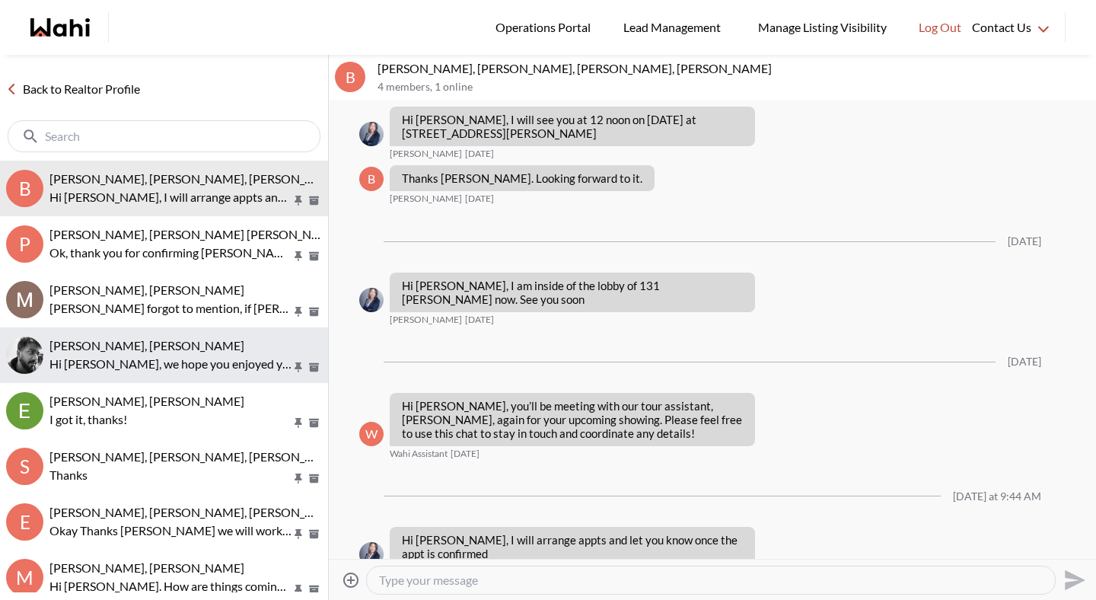
scroll to position [825, 0]
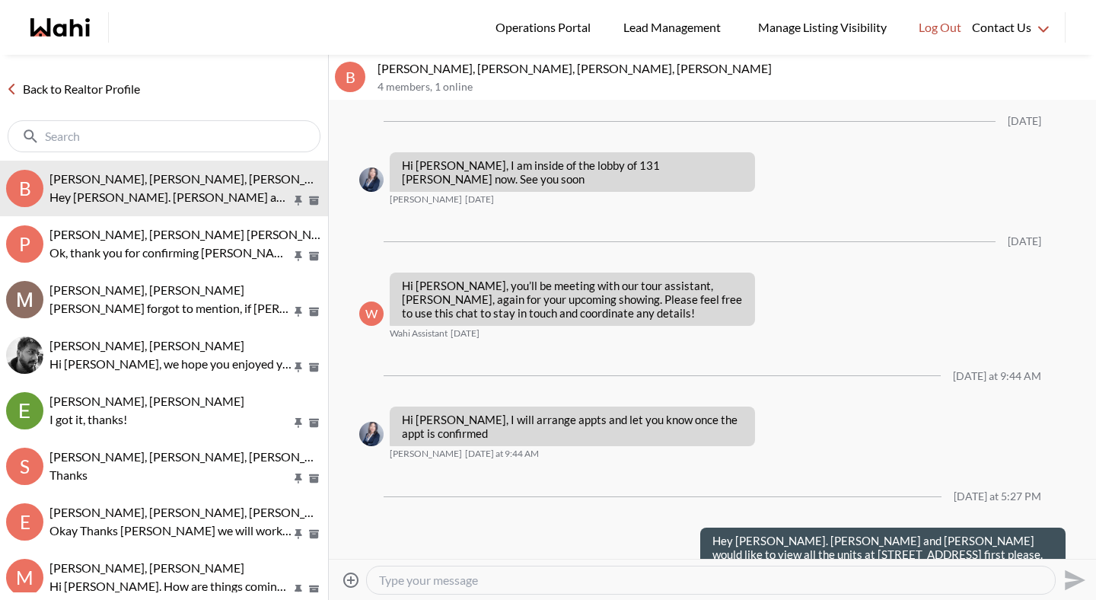
click at [120, 94] on link "Back to Realtor Profile" at bounding box center [73, 89] width 146 height 20
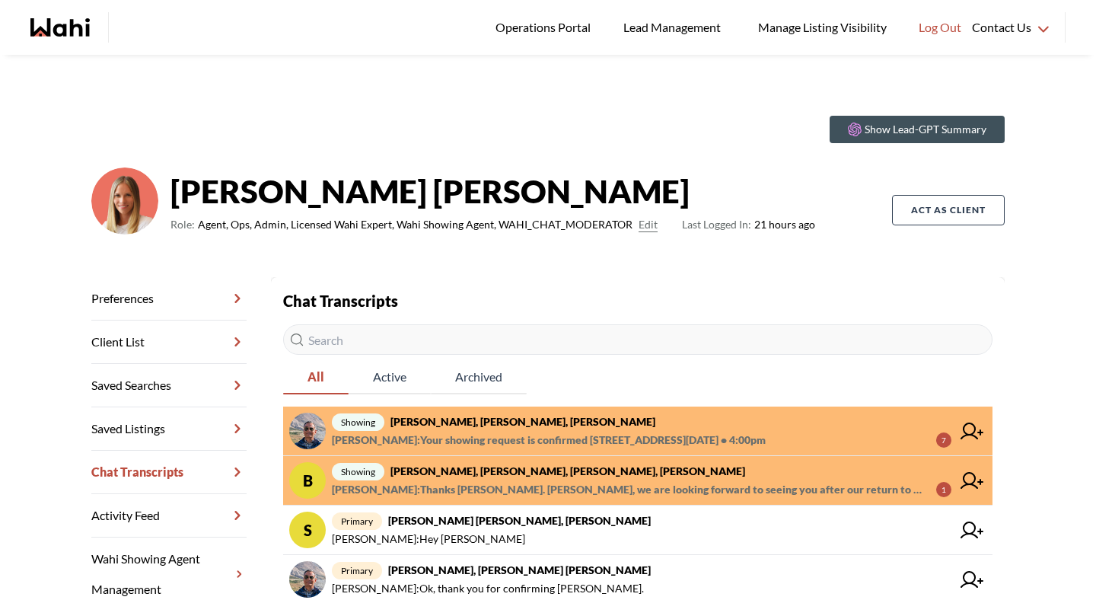
click at [463, 486] on span "Bill Bowen : Thanks Michelle. Julia, we are looking forward to seeing you after…" at bounding box center [628, 489] width 592 height 18
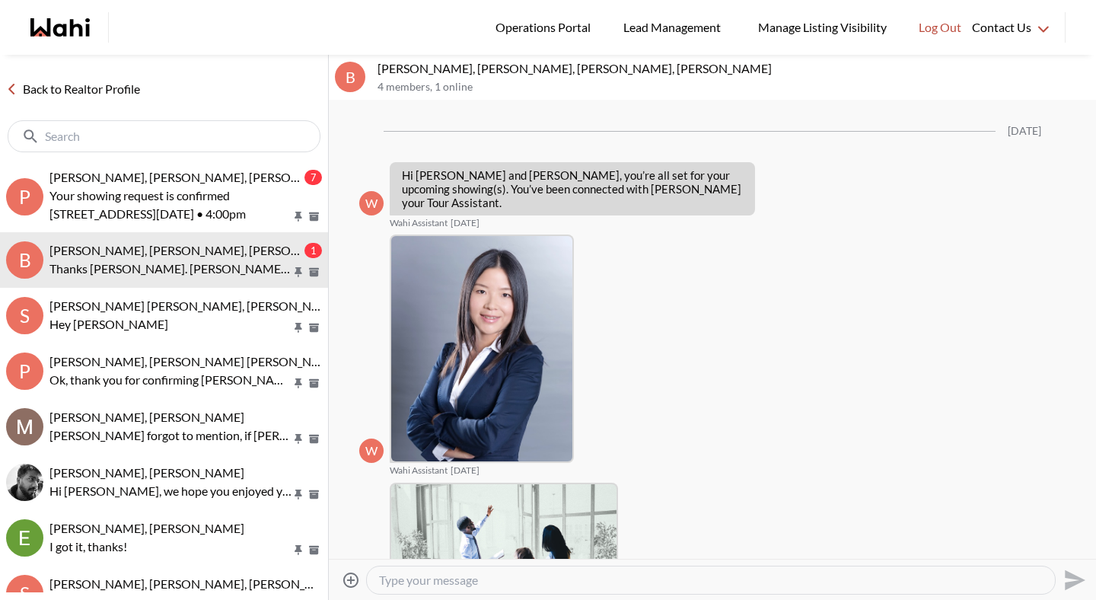
scroll to position [982, 0]
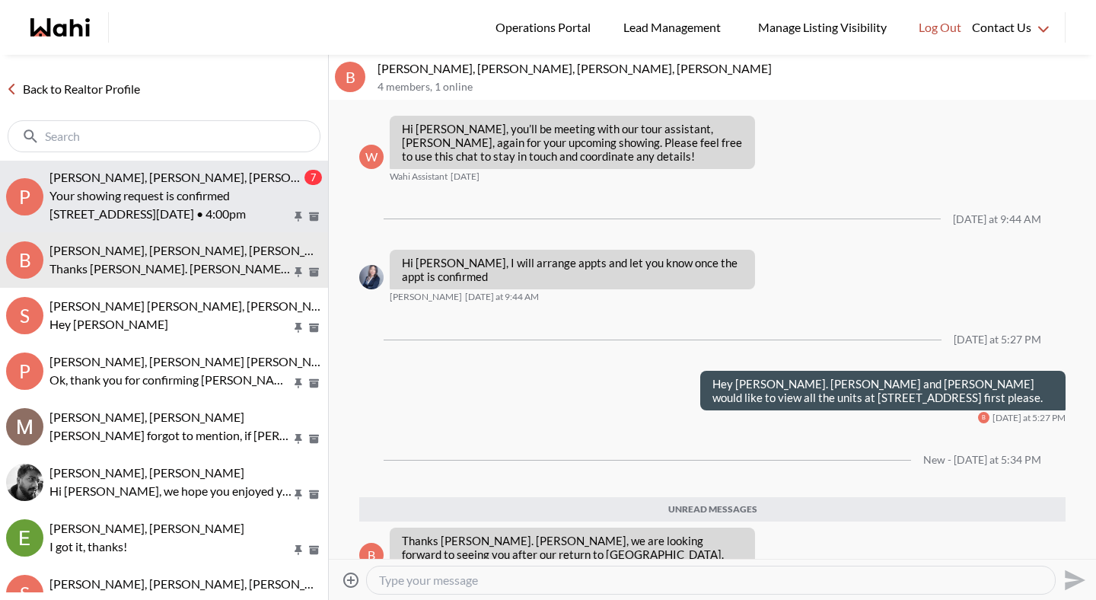
click at [178, 200] on p "Your showing request is confirmed" at bounding box center [170, 196] width 242 height 18
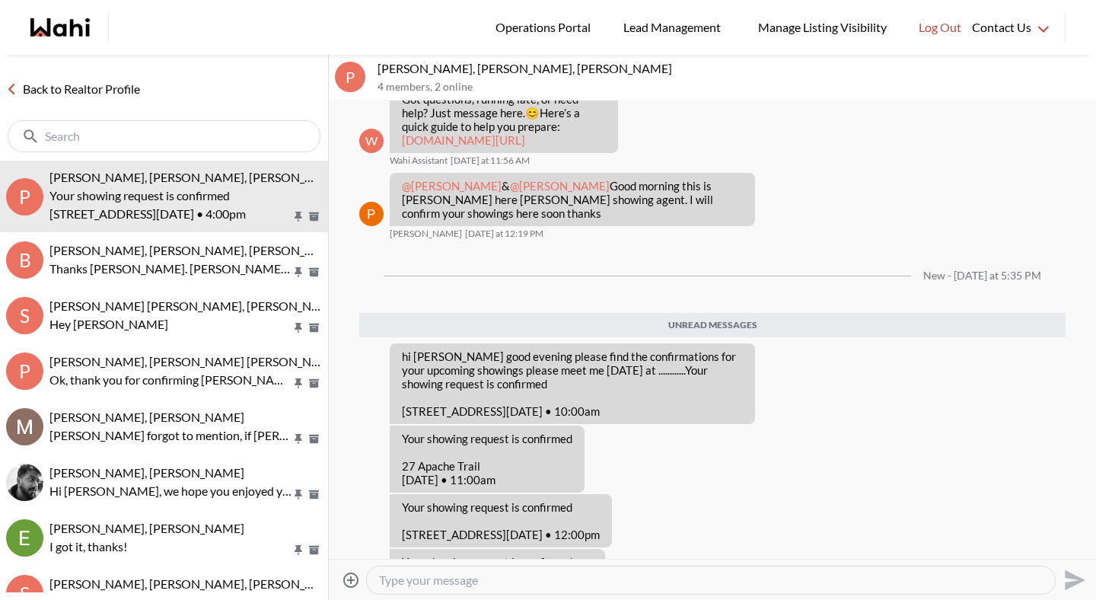
scroll to position [563, 0]
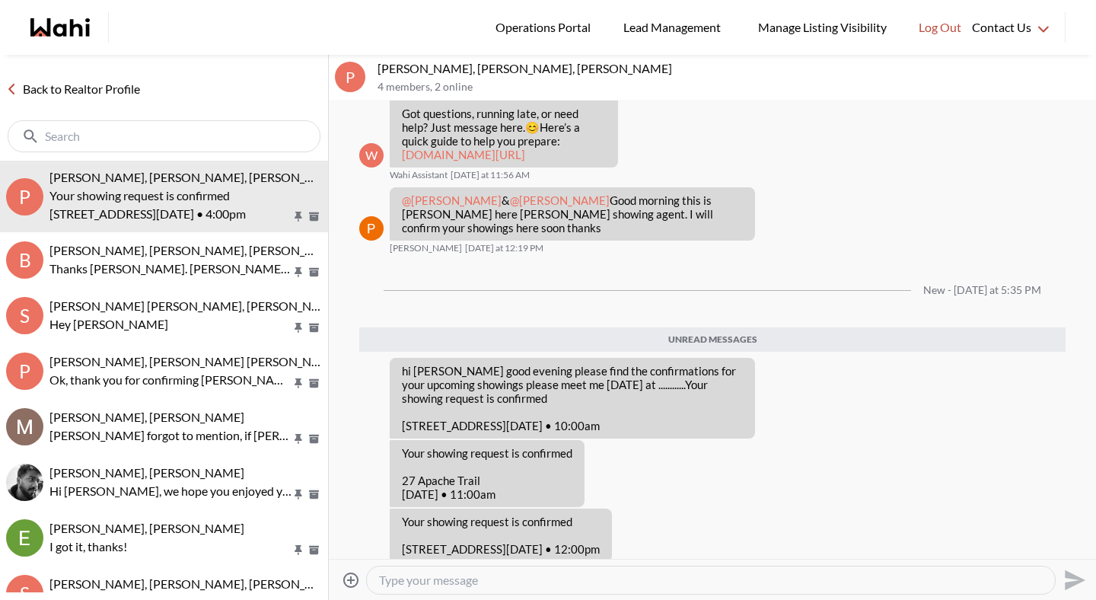
click at [129, 89] on link "Back to Realtor Profile" at bounding box center [73, 89] width 146 height 20
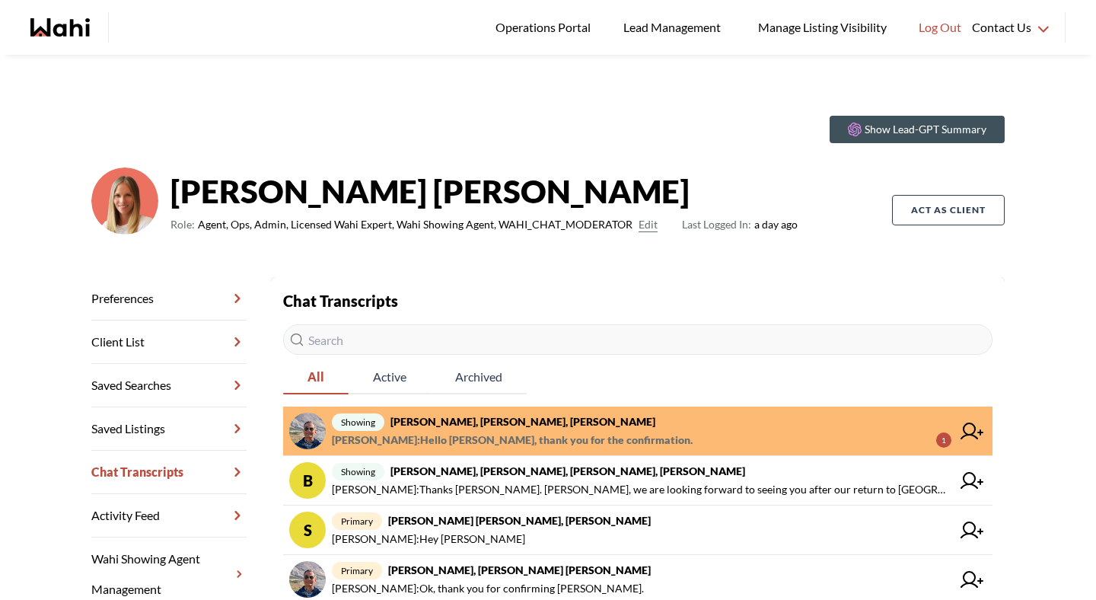
click at [474, 416] on strong "Pranav Dhar, Vandana Dhar, Paul, Michelle" at bounding box center [523, 421] width 265 height 13
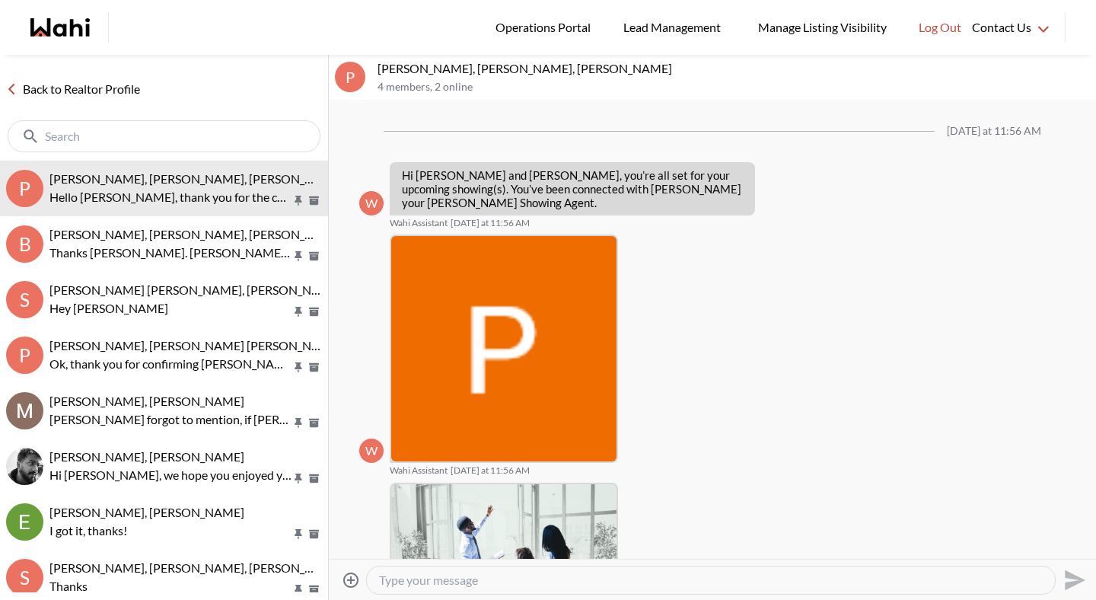
scroll to position [966, 0]
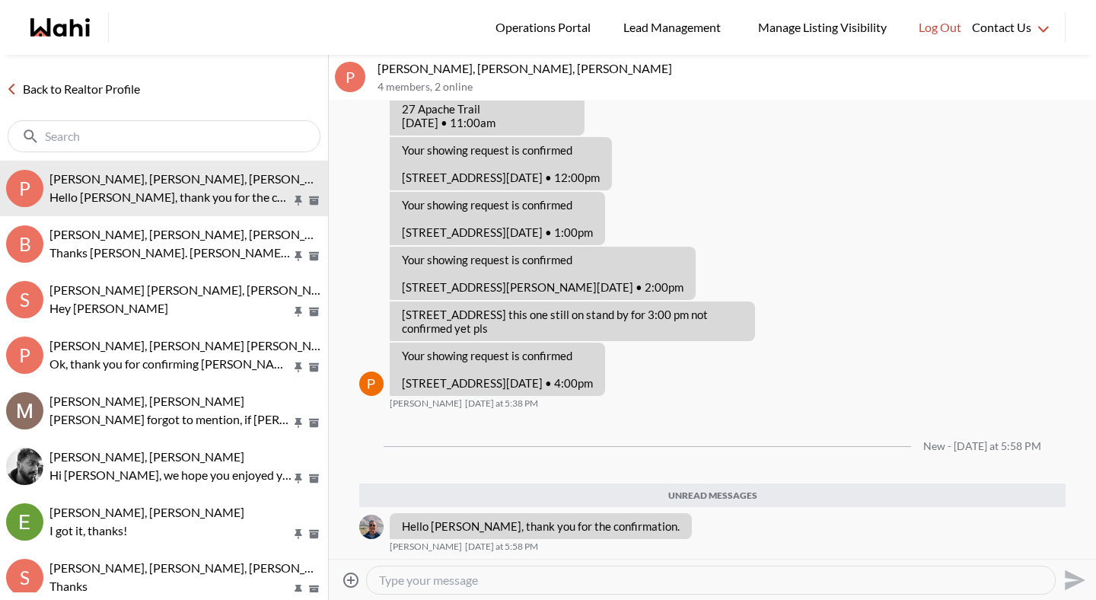
click at [117, 104] on div "Back to Realtor Profile" at bounding box center [164, 108] width 328 height 106
click at [123, 94] on link "Back to Realtor Profile" at bounding box center [73, 89] width 146 height 20
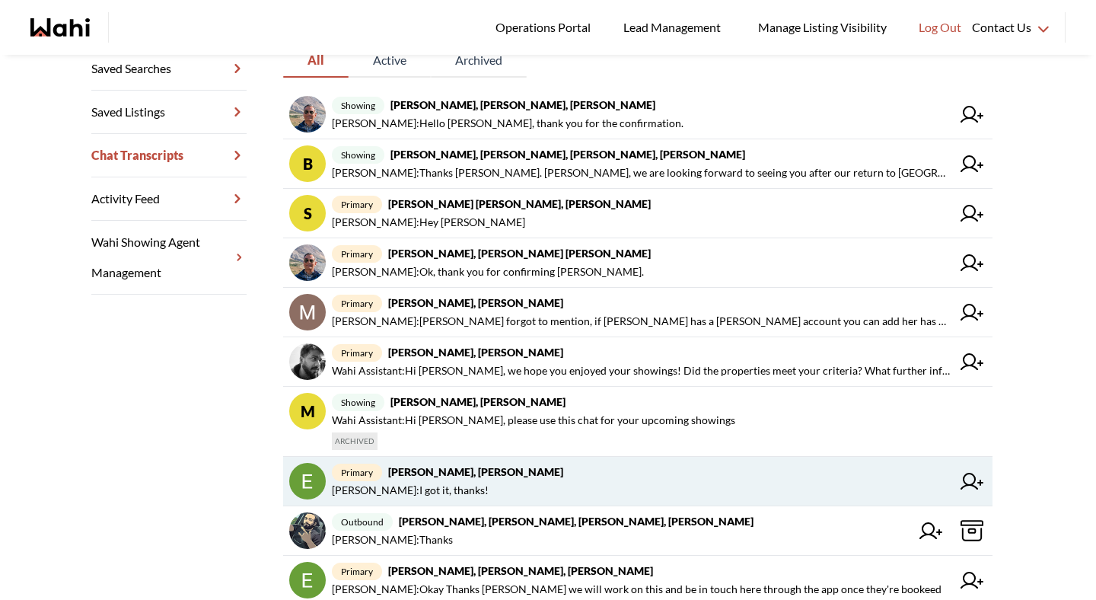
click at [416, 489] on span "Michelle Ryckman : I got it, thanks!" at bounding box center [410, 490] width 157 height 18
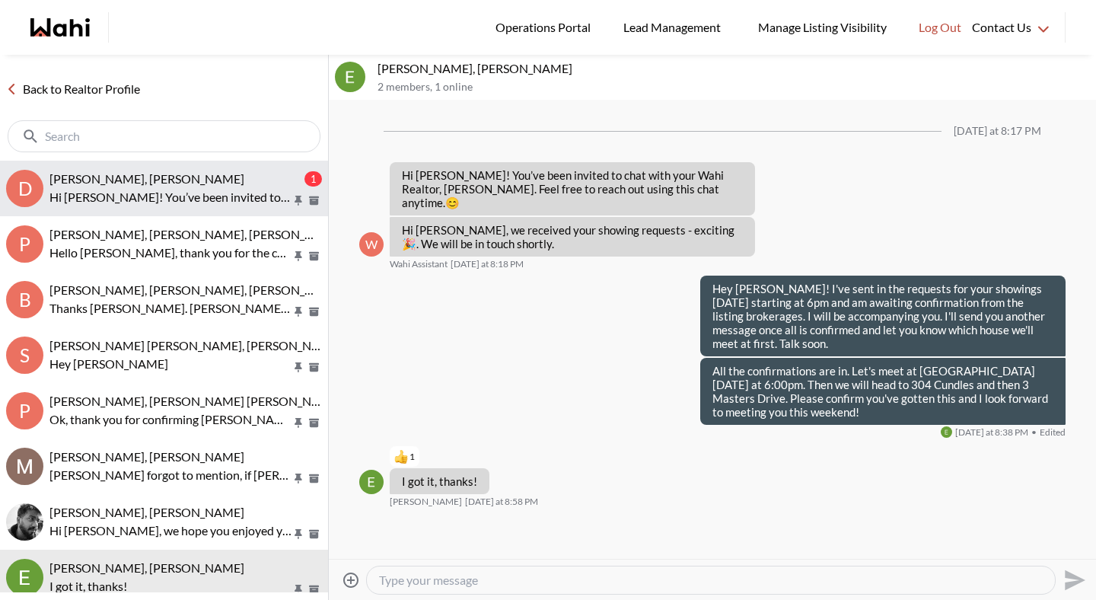
click at [157, 206] on button "D Dakshesh Patel, Michelle 1 Hi Dakshesh! You’ve been invited to chat with your…" at bounding box center [164, 189] width 328 height 56
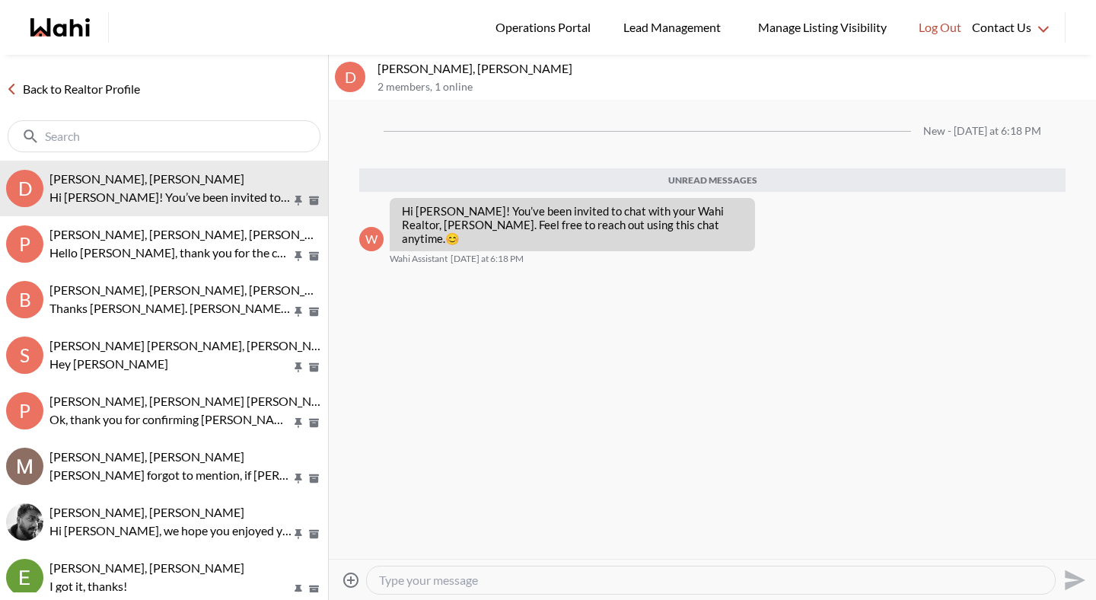
click at [395, 579] on textarea "Type your message" at bounding box center [711, 580] width 664 height 15
type textarea "K"
type textarea "Hey Dakshesh, welcome to the Wahi App it was a pleasure to speak to you today."
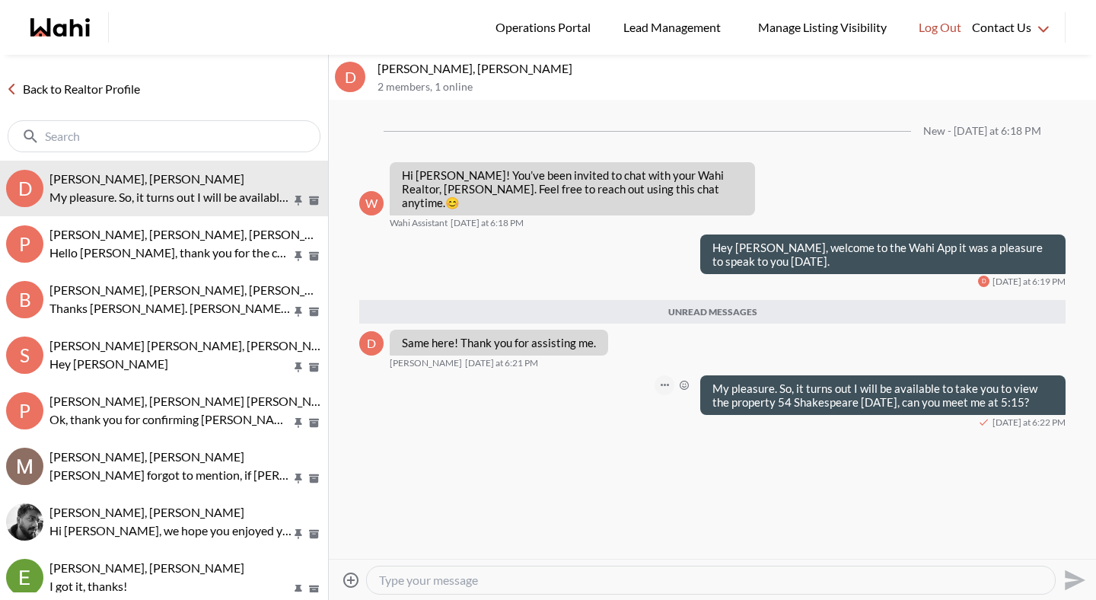
click at [664, 384] on icon "Open Message Actions Menu" at bounding box center [665, 385] width 8 height 2
click at [617, 327] on button "Edit Message" at bounding box center [614, 320] width 122 height 27
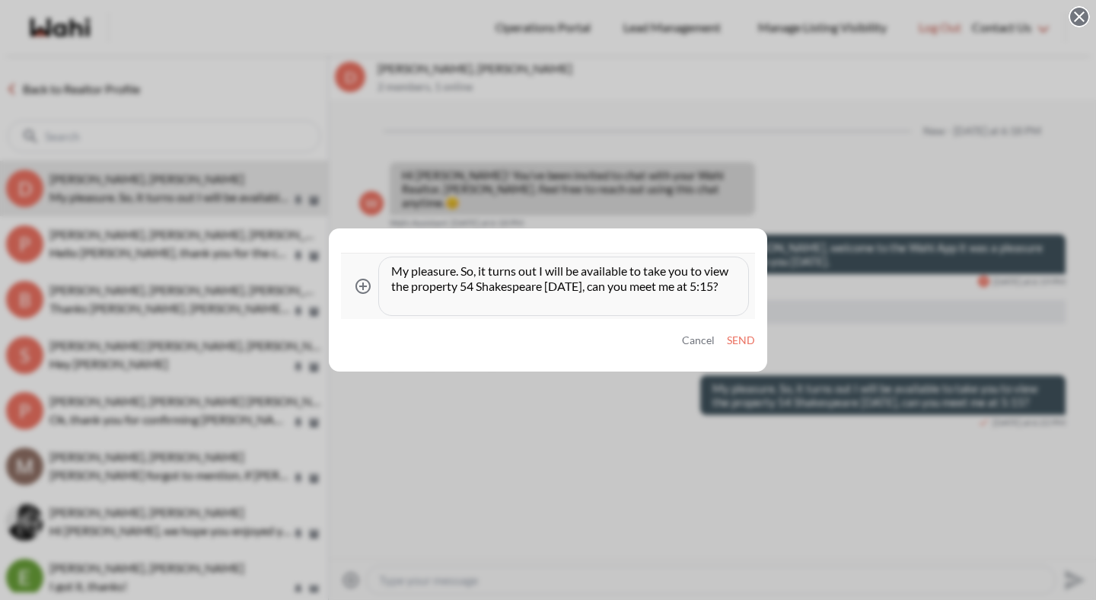
drag, startPoint x: 606, startPoint y: 286, endPoint x: 620, endPoint y: 302, distance: 21.6
click at [620, 302] on textarea "My pleasure. So, it turns out I will be available to take you to view the prope…" at bounding box center [563, 286] width 345 height 46
type textarea "My pleasure. So, it turns out I will be available to take you to view the prope…"
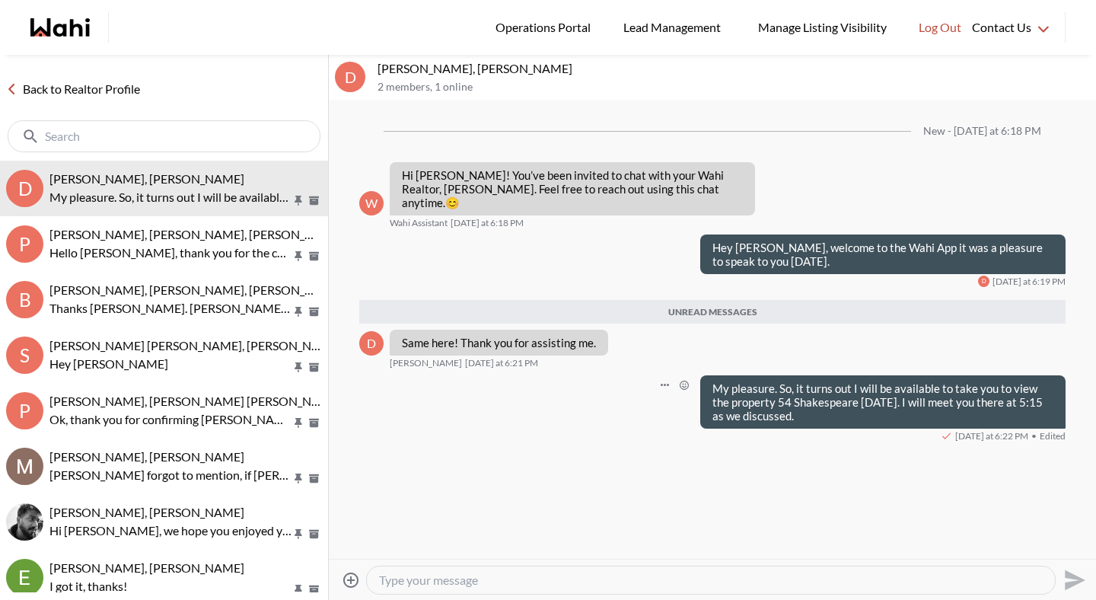
click at [598, 583] on textarea "Type your message" at bounding box center [711, 580] width 664 height 15
type textarea "Please confirm you've received this and I look forward to meeting you tomorrow."
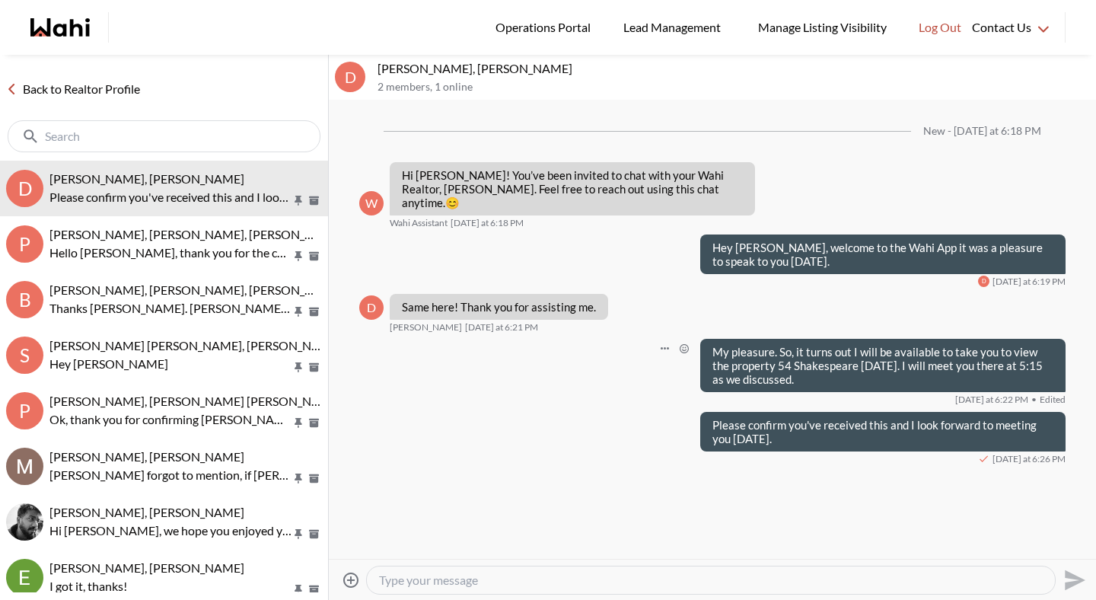
click at [94, 92] on link "Back to Realtor Profile" at bounding box center [73, 89] width 146 height 20
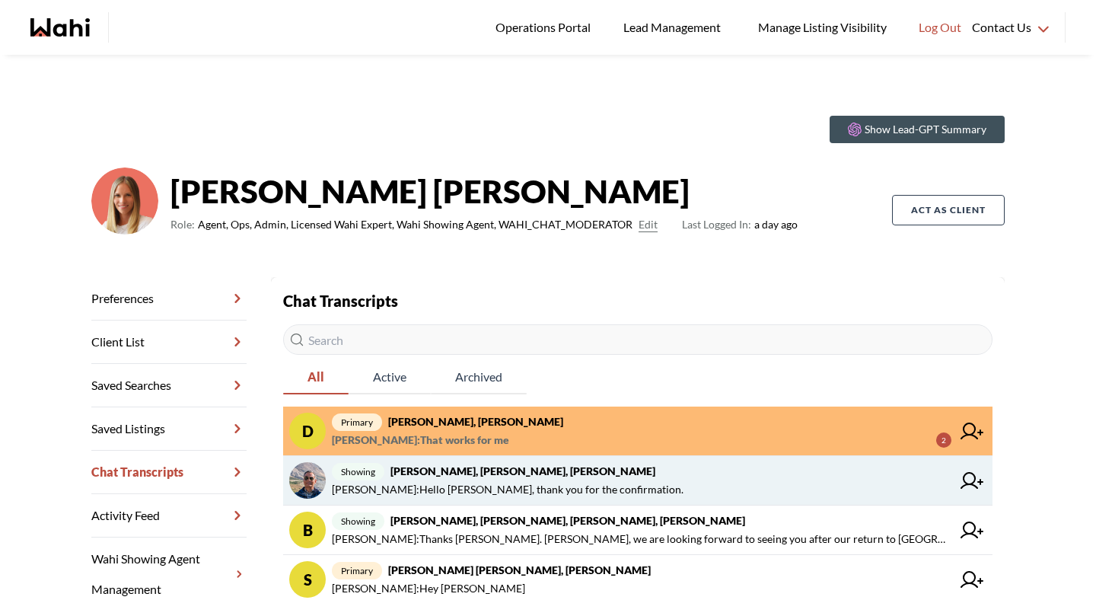
click at [465, 460] on link "showing Pranav Dhar, Vandana Dhar, Paul, Michelle Paul Sharma : Hello Paul, tha…" at bounding box center [638, 480] width 710 height 49
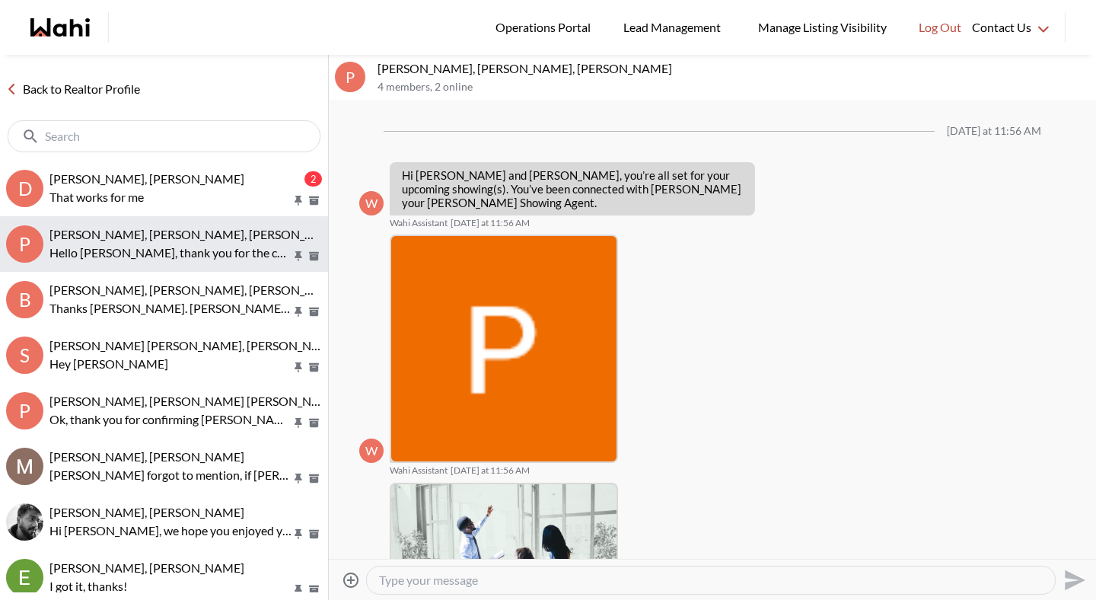
scroll to position [892, 0]
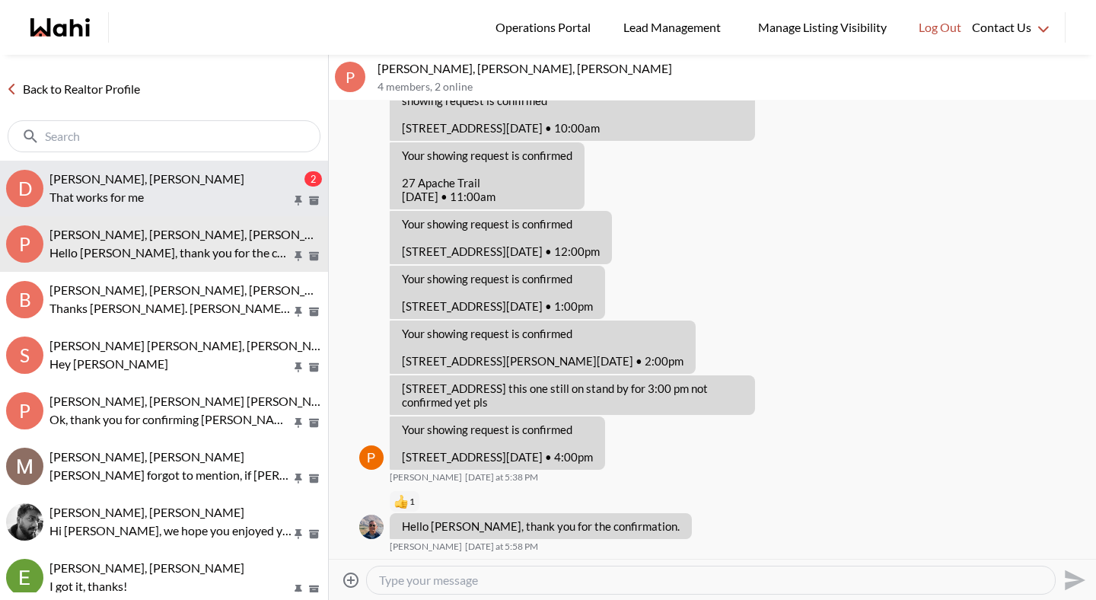
click at [155, 178] on span "Dakshesh Patel, Michelle" at bounding box center [146, 178] width 195 height 14
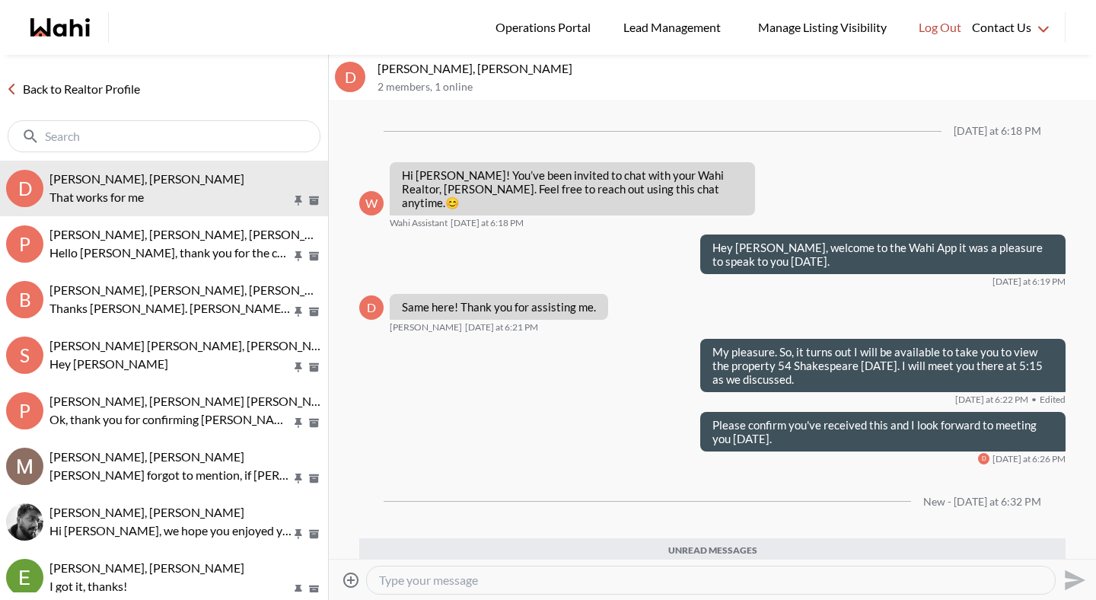
scroll to position [69, 0]
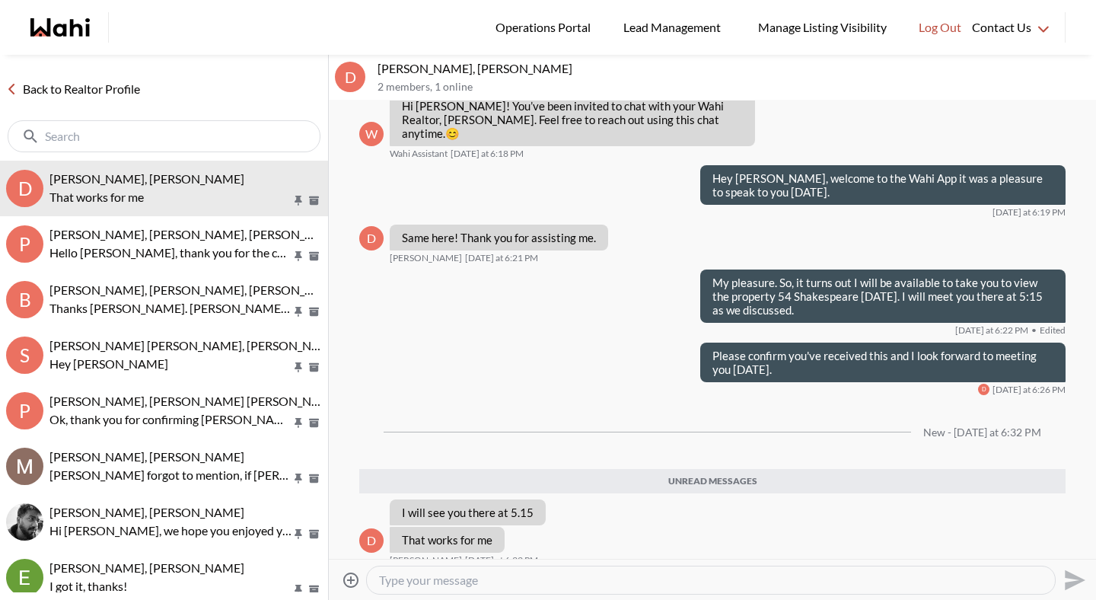
click at [426, 587] on div at bounding box center [711, 579] width 688 height 27
click at [430, 582] on textarea "Type your message" at bounding box center [711, 580] width 664 height 15
type textarea "See you then!"
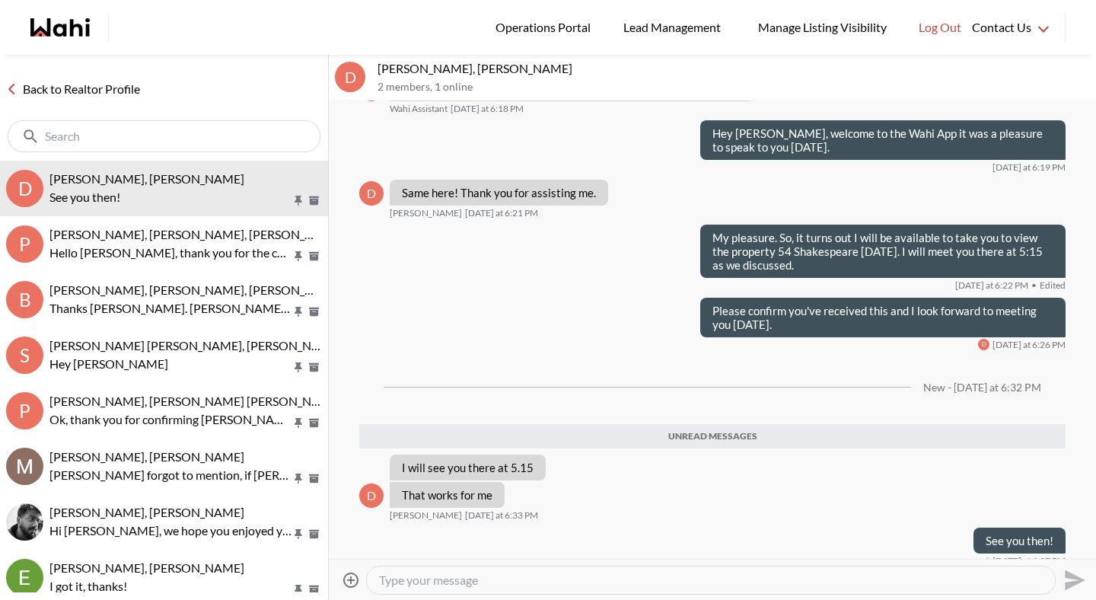
scroll to position [78, 0]
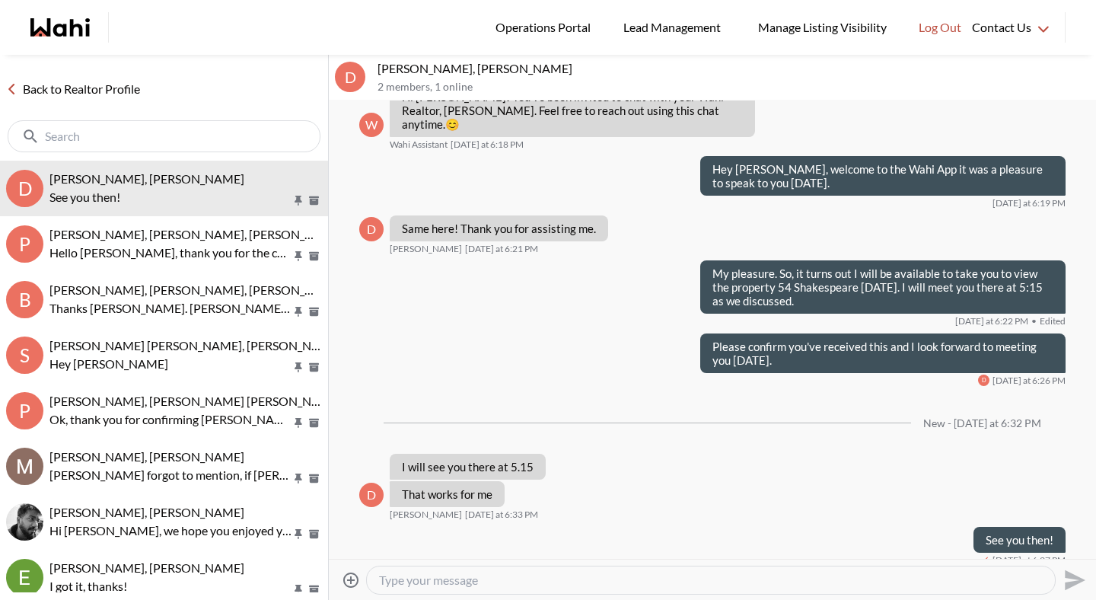
click at [126, 88] on link "Back to Realtor Profile" at bounding box center [73, 89] width 146 height 20
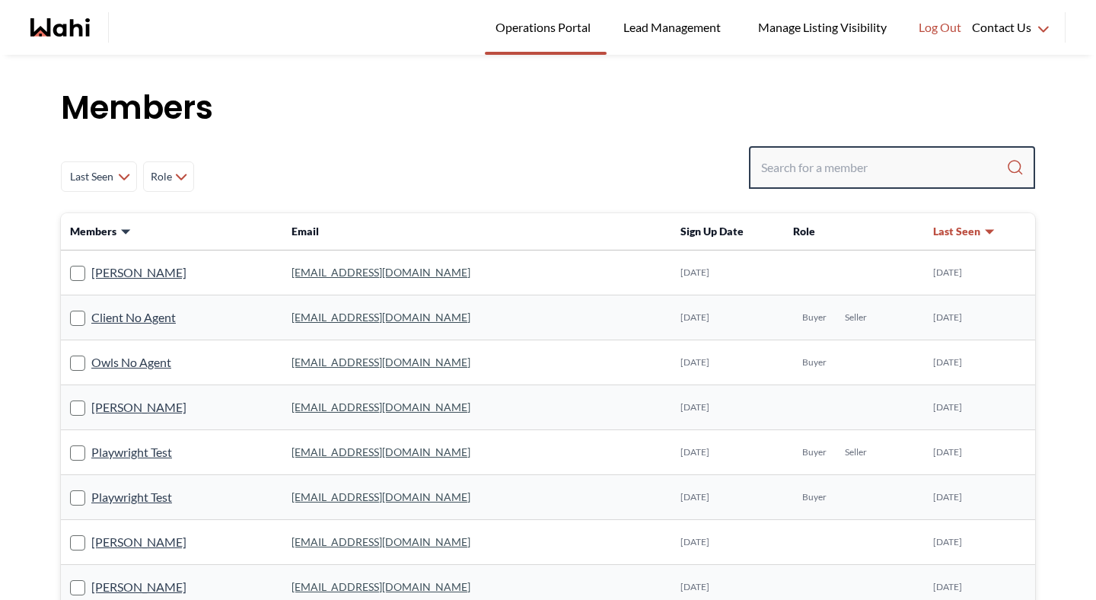
click at [854, 169] on input "Search input" at bounding box center [883, 167] width 245 height 27
type input "faraz"
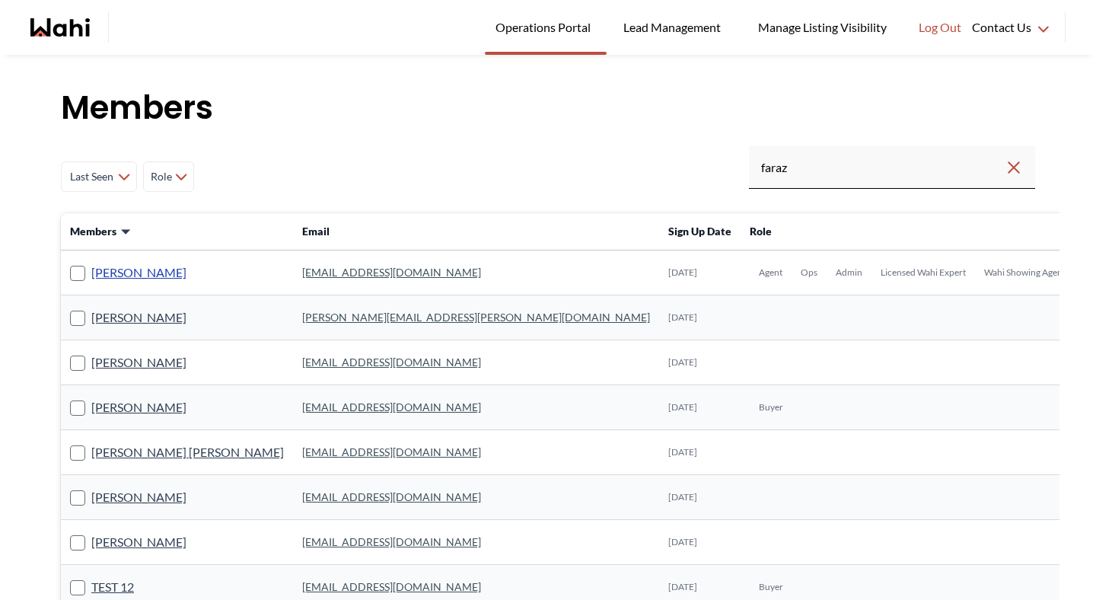
click at [129, 267] on link "[PERSON_NAME]" at bounding box center [138, 273] width 95 height 20
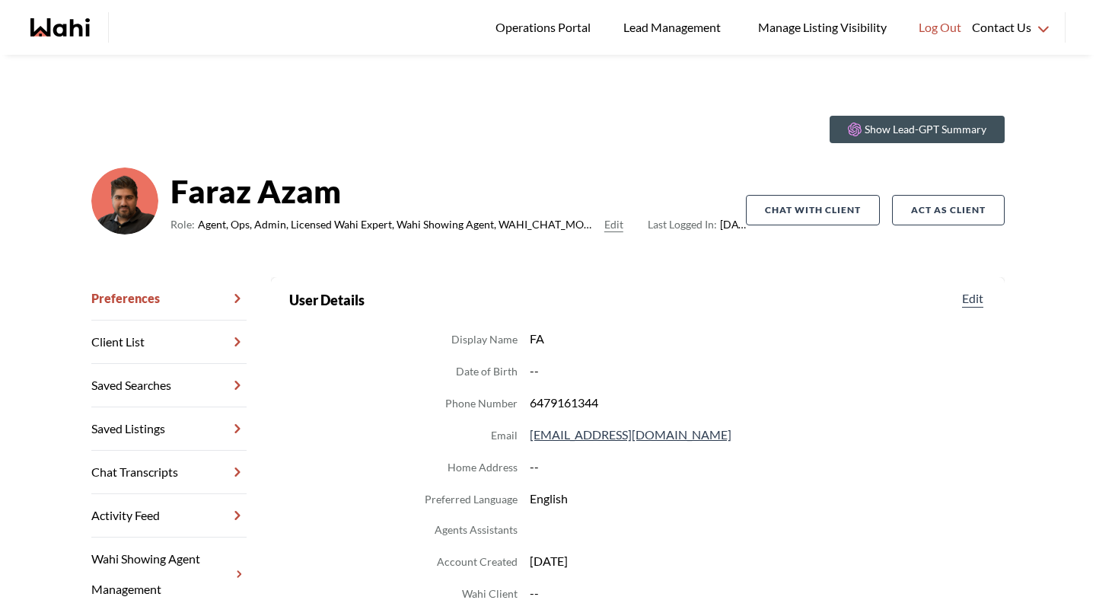
click at [121, 476] on link "Chat Transcripts" at bounding box center [168, 472] width 155 height 43
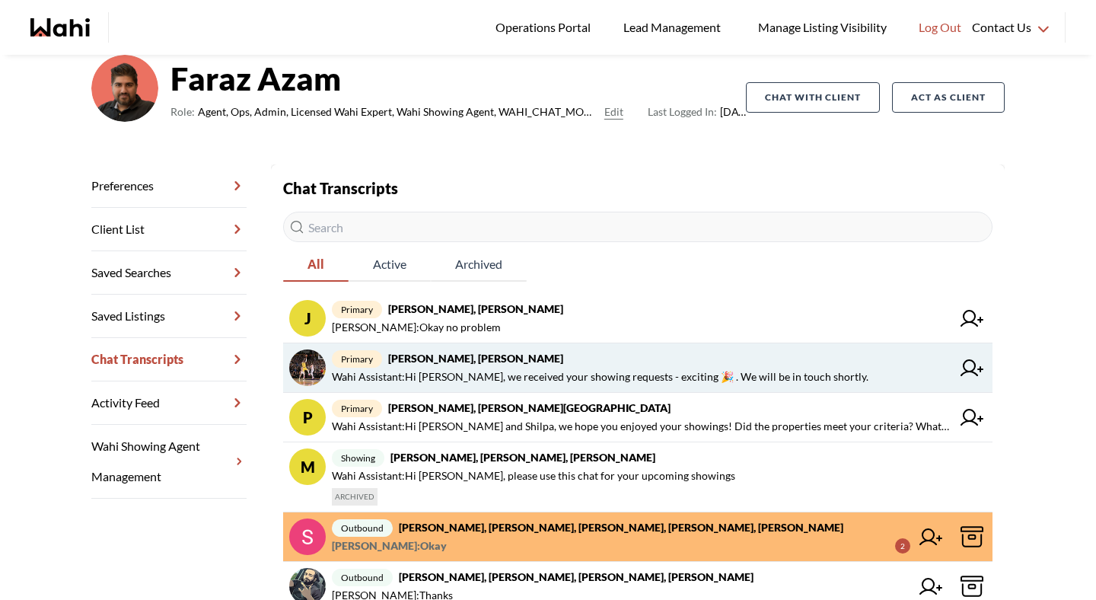
scroll to position [112, 0]
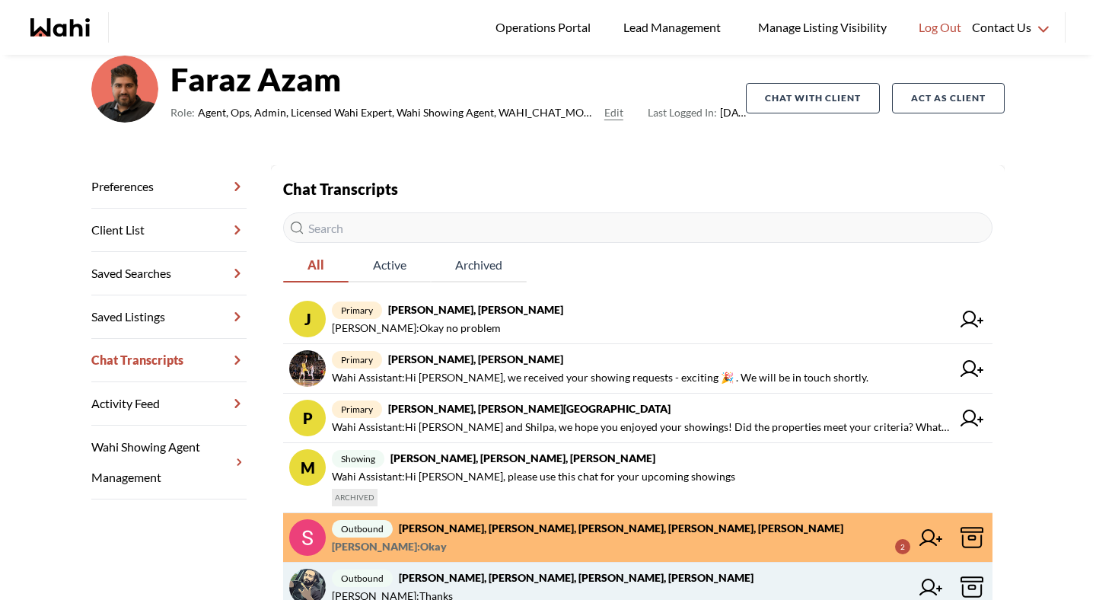
click at [467, 566] on link "outbound [PERSON_NAME], [PERSON_NAME], [PERSON_NAME], [PERSON_NAME] [PERSON_NAM…" at bounding box center [638, 587] width 710 height 49
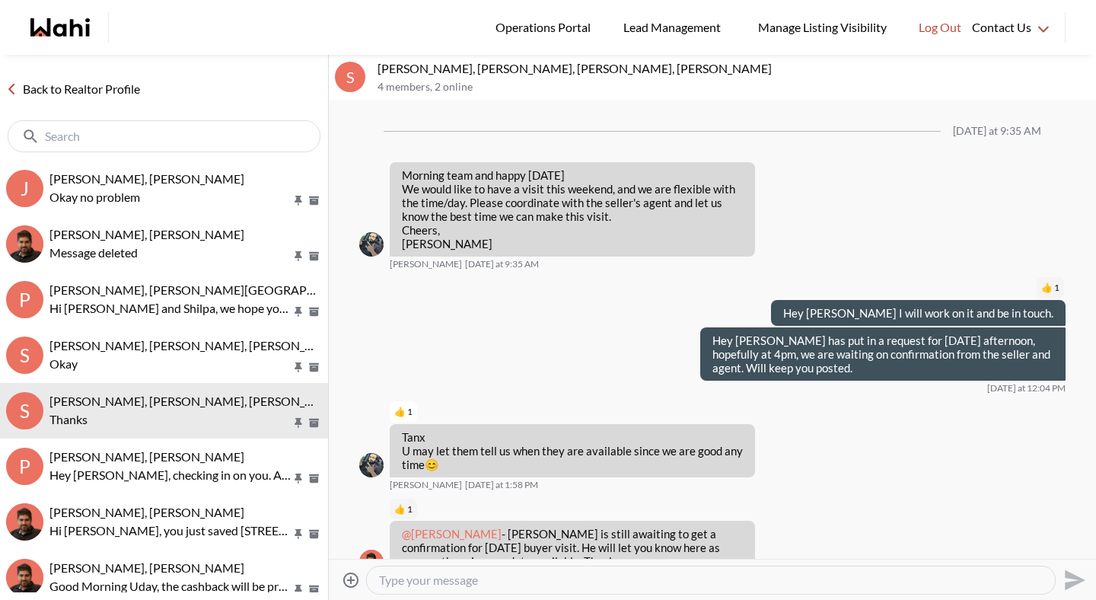
scroll to position [2242, 0]
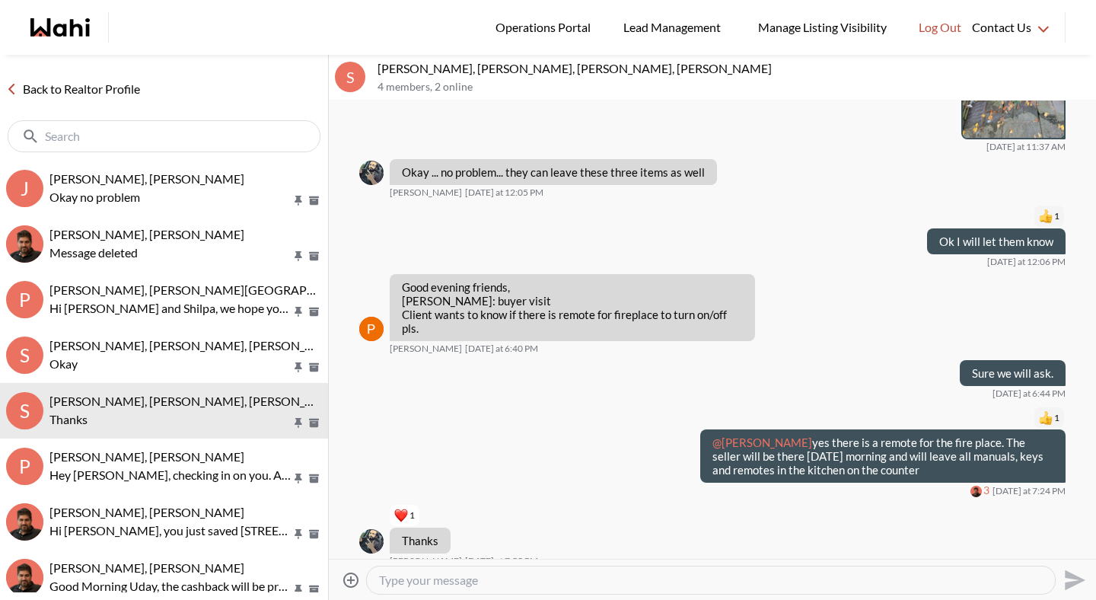
click at [127, 88] on link "Back to Realtor Profile" at bounding box center [73, 89] width 146 height 20
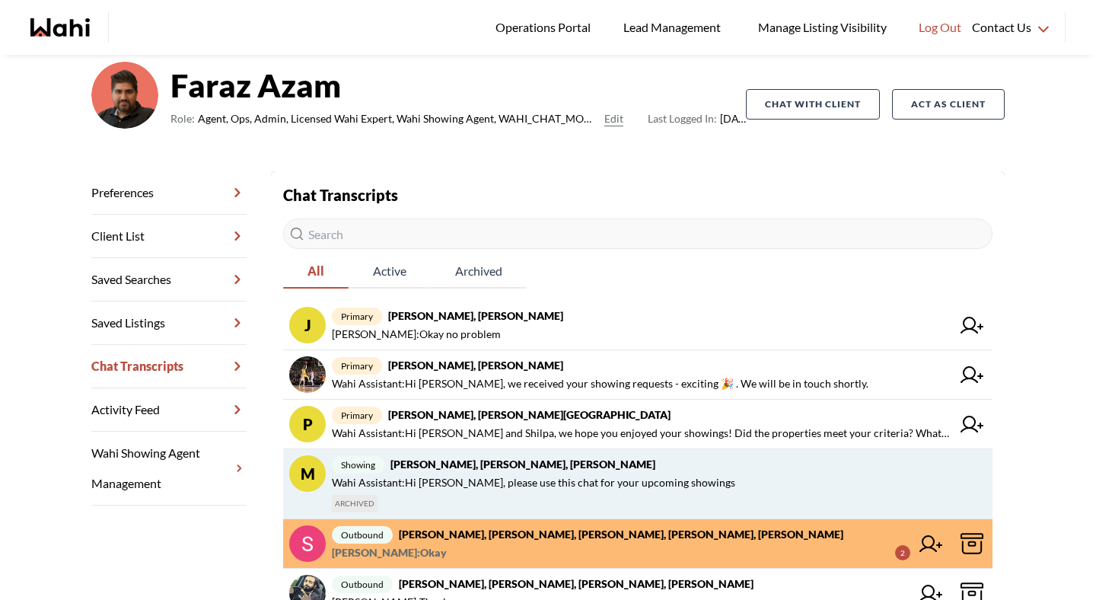
scroll to position [107, 0]
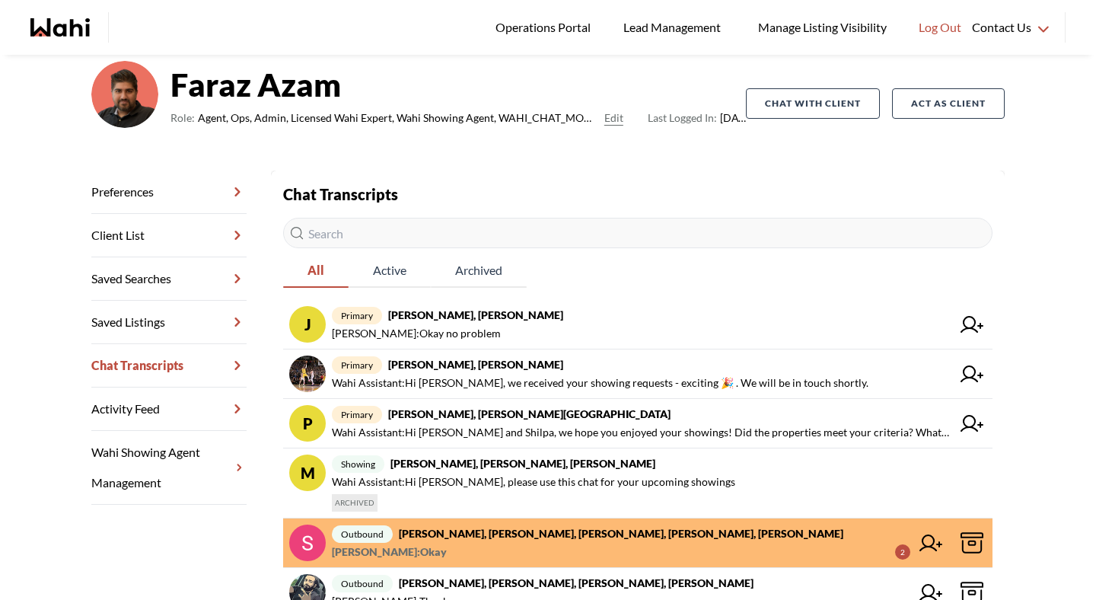
click at [497, 534] on strong "[PERSON_NAME], [PERSON_NAME], [PERSON_NAME], [PERSON_NAME], [PERSON_NAME]" at bounding box center [621, 533] width 445 height 13
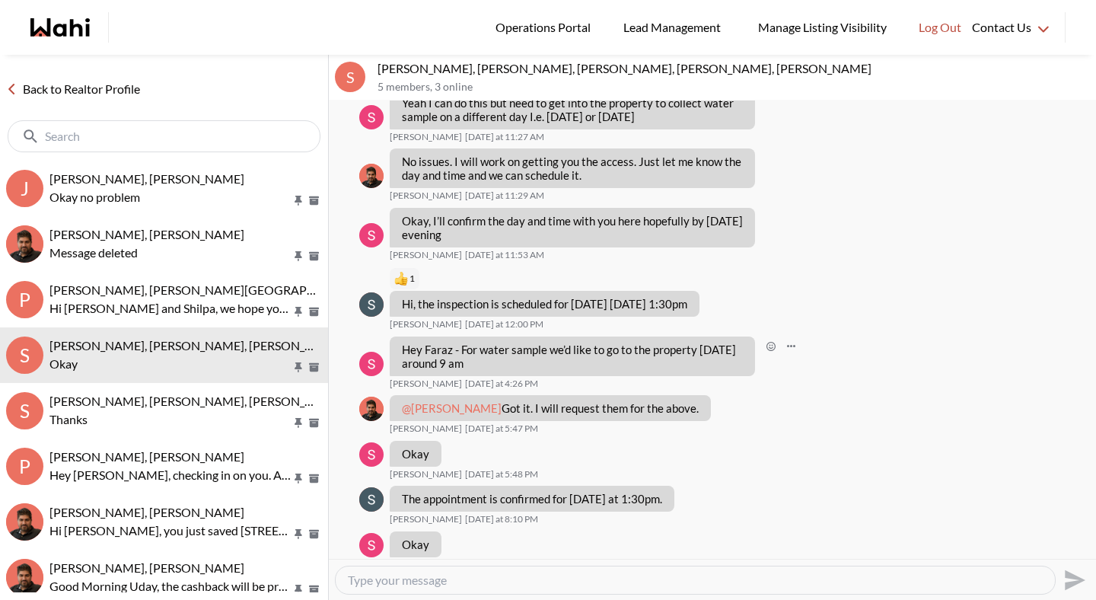
scroll to position [421, 0]
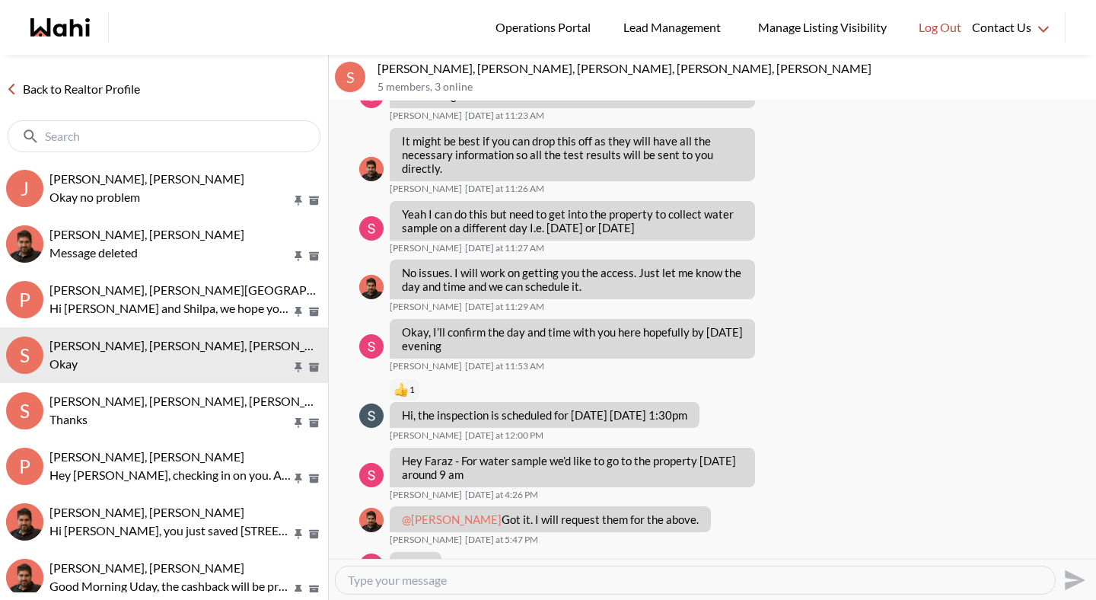
click at [129, 88] on link "Back to Realtor Profile" at bounding box center [73, 89] width 146 height 20
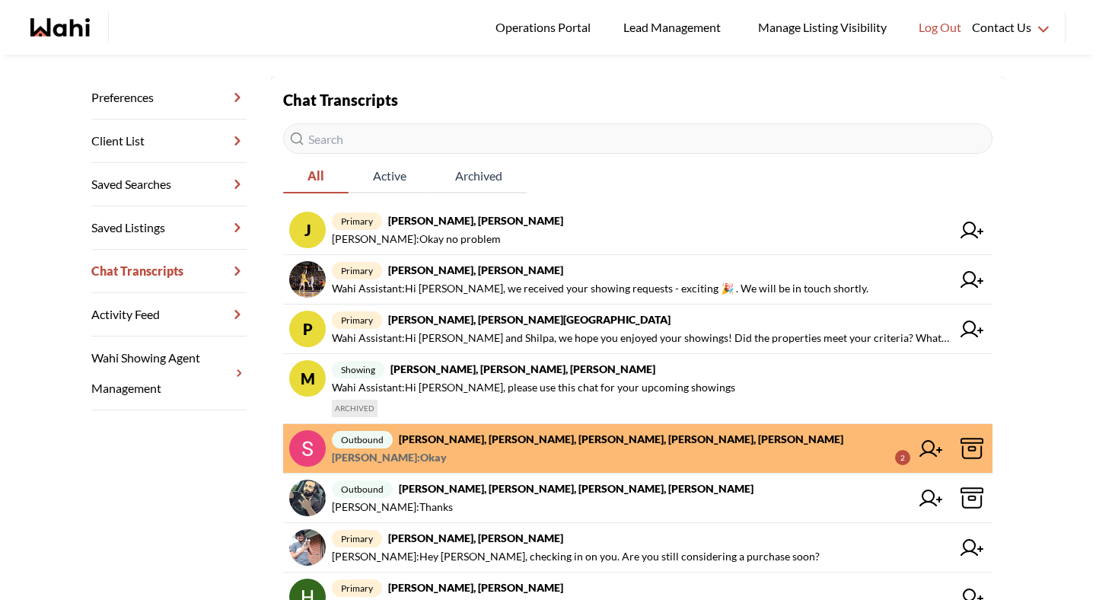
scroll to position [215, 0]
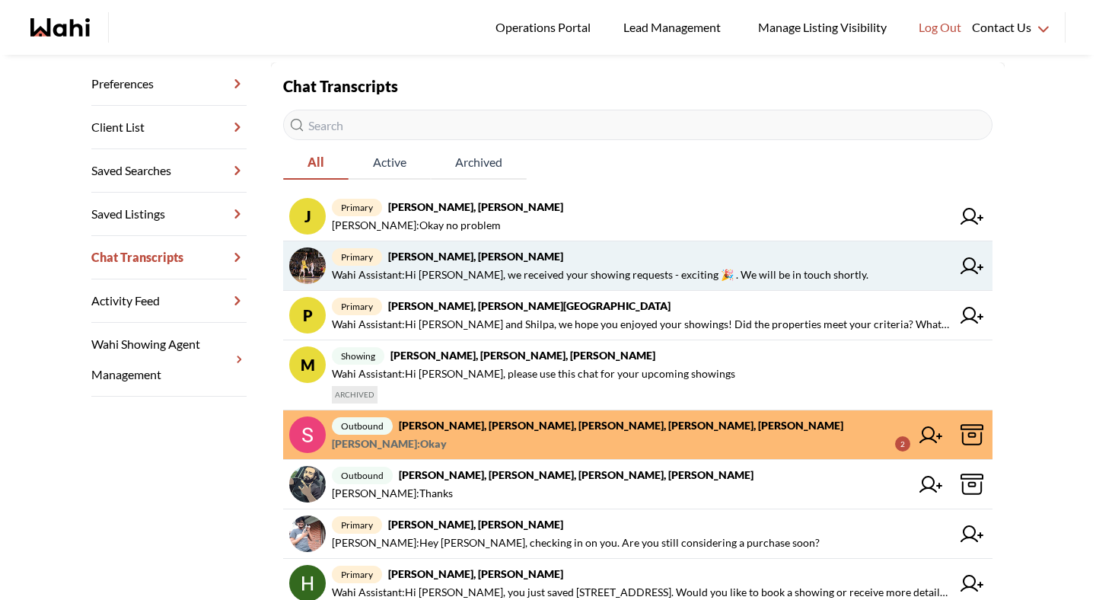
click at [499, 278] on span "Wahi Assistant : Hi Aleandro, we received your showing requests - exciting 🎉 . …" at bounding box center [600, 275] width 537 height 18
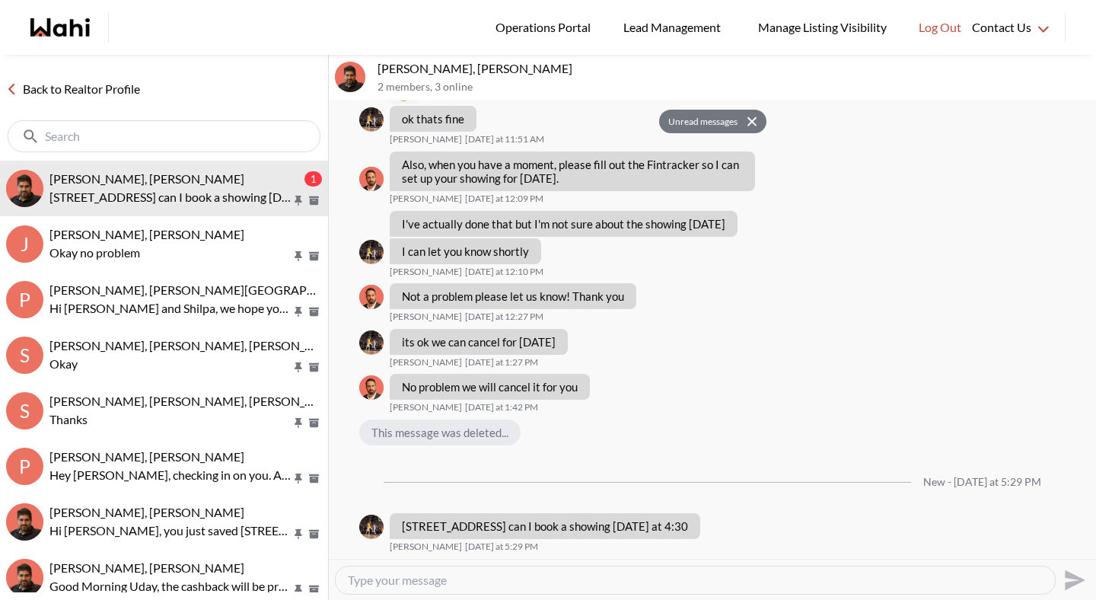
scroll to position [2424, 0]
click at [462, 578] on textarea "Type your message" at bounding box center [695, 580] width 695 height 15
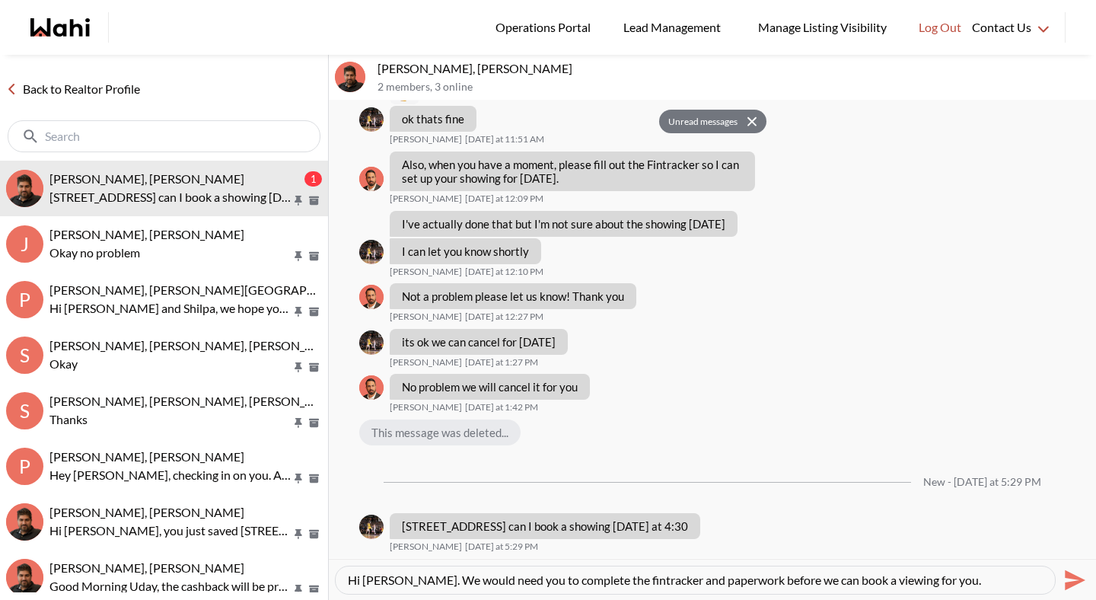
click at [438, 582] on textarea "Hi Aleandro. We would need you to complete the fintracker and paperwork before …" at bounding box center [695, 580] width 695 height 15
type textarea "Hi Aleandro. We can book a viewing for you as soon as you would need you to com…"
drag, startPoint x: 751, startPoint y: 582, endPoint x: 670, endPoint y: 580, distance: 81.5
click at [670, 579] on textarea "Hi Aleandro. We can book a viewing for you as soon as you would need you to com…" at bounding box center [695, 580] width 695 height 15
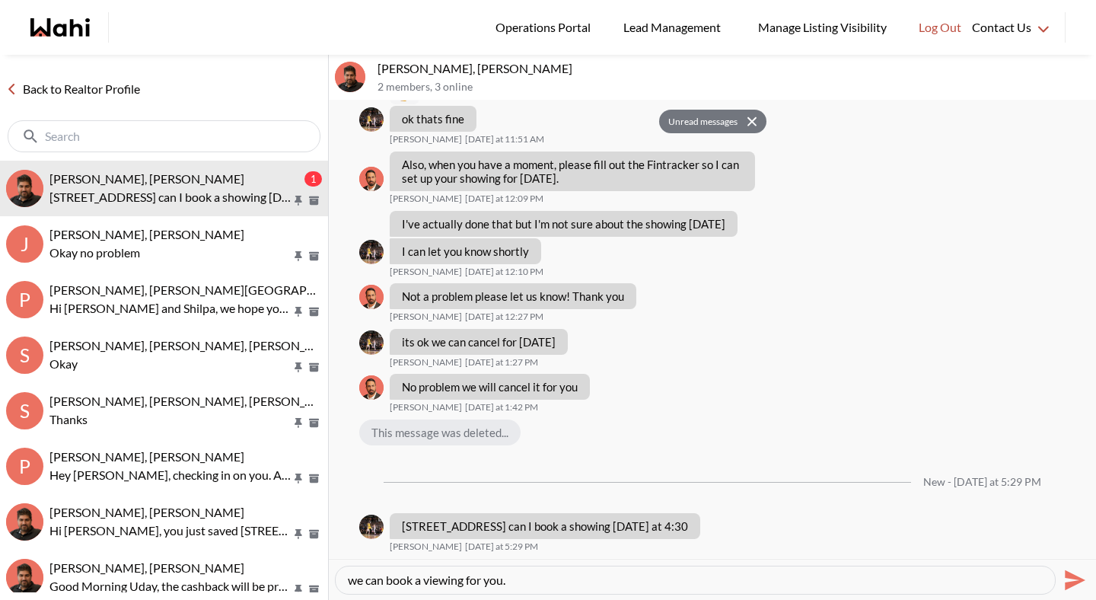
click at [670, 580] on textarea "Hi Aleandro. We can book a viewing for you as soon as you would need you to com…" at bounding box center [695, 580] width 695 height 15
drag, startPoint x: 659, startPoint y: 582, endPoint x: 738, endPoint y: 582, distance: 79.2
click at [738, 582] on textarea "Hi Aleandro. We can book a viewing for you as soon as you would need you to com…" at bounding box center [695, 580] width 695 height 15
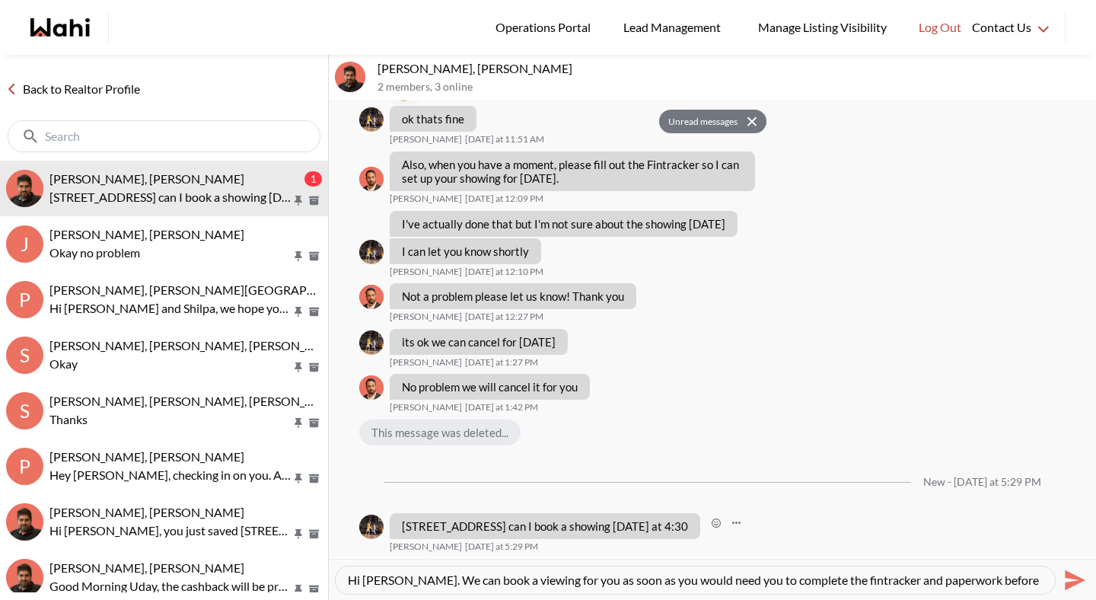
drag, startPoint x: 738, startPoint y: 582, endPoint x: 362, endPoint y: 504, distance: 384.1
click at [362, 504] on div "aleandro green, Faraz 2 members , 3 online Unread messages 08/16/2025 W Hi Alea…" at bounding box center [712, 327] width 767 height 545
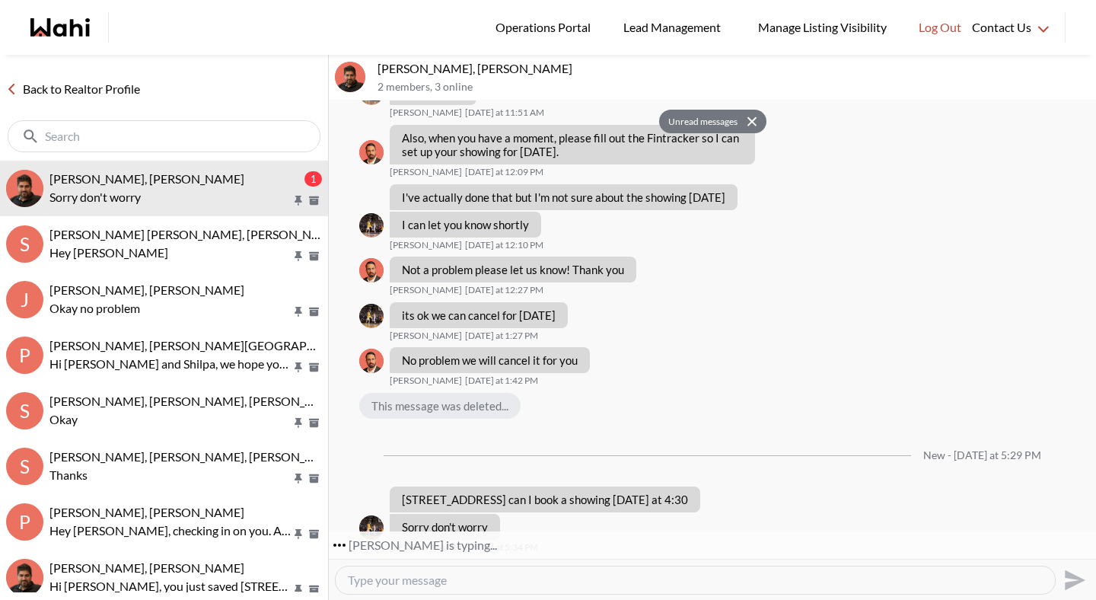
scroll to position [2451, 0]
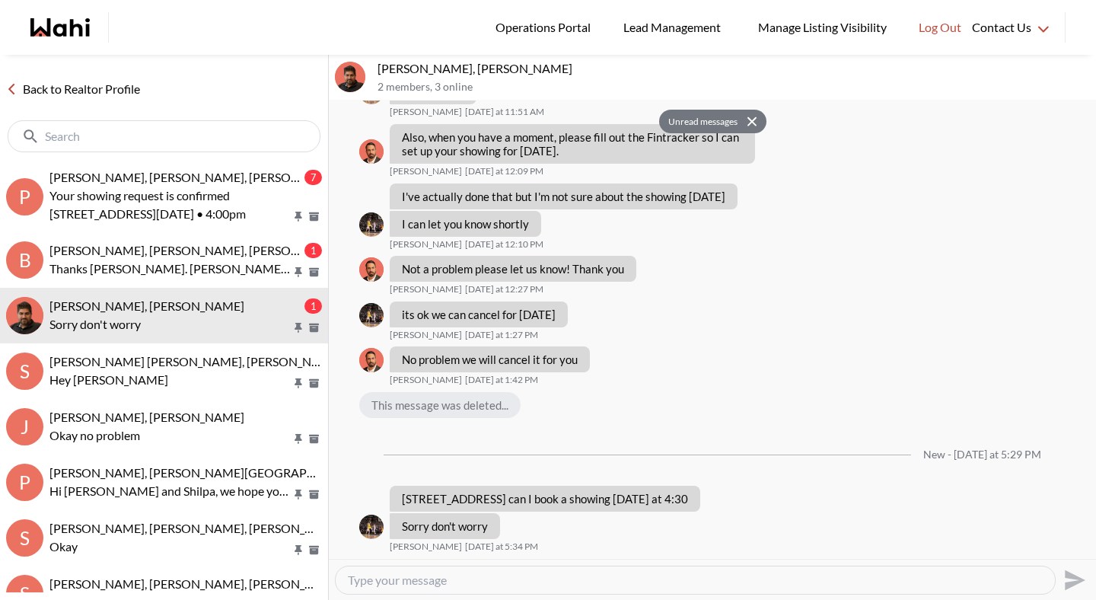
click at [415, 582] on textarea "Type your message" at bounding box center [695, 580] width 695 height 15
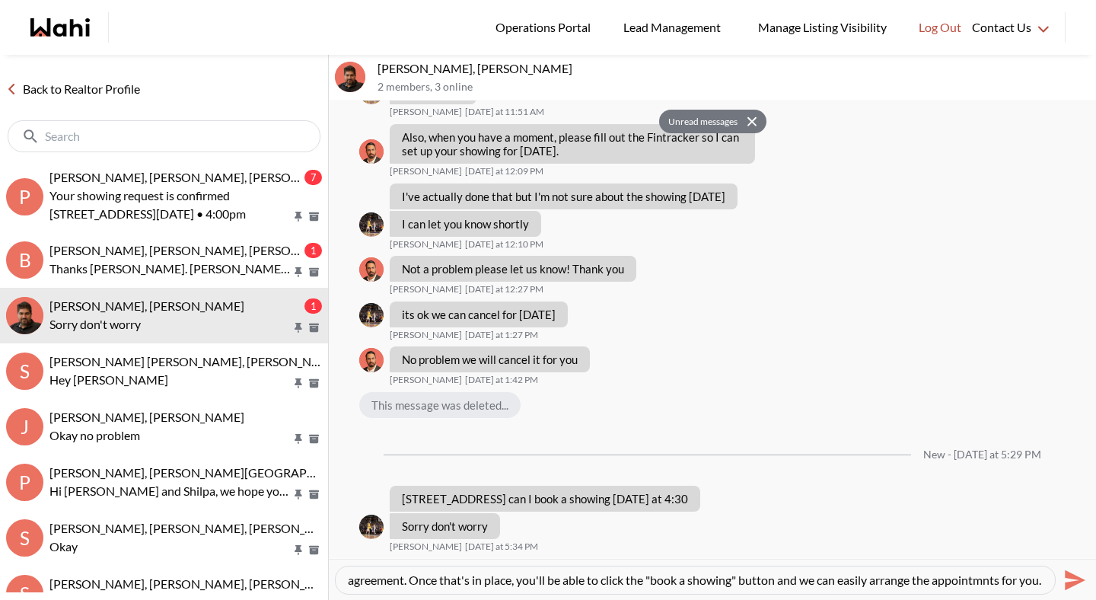
type textarea "Hey Aleandro. We will be able to book viewings for you as soon as you've comple…"
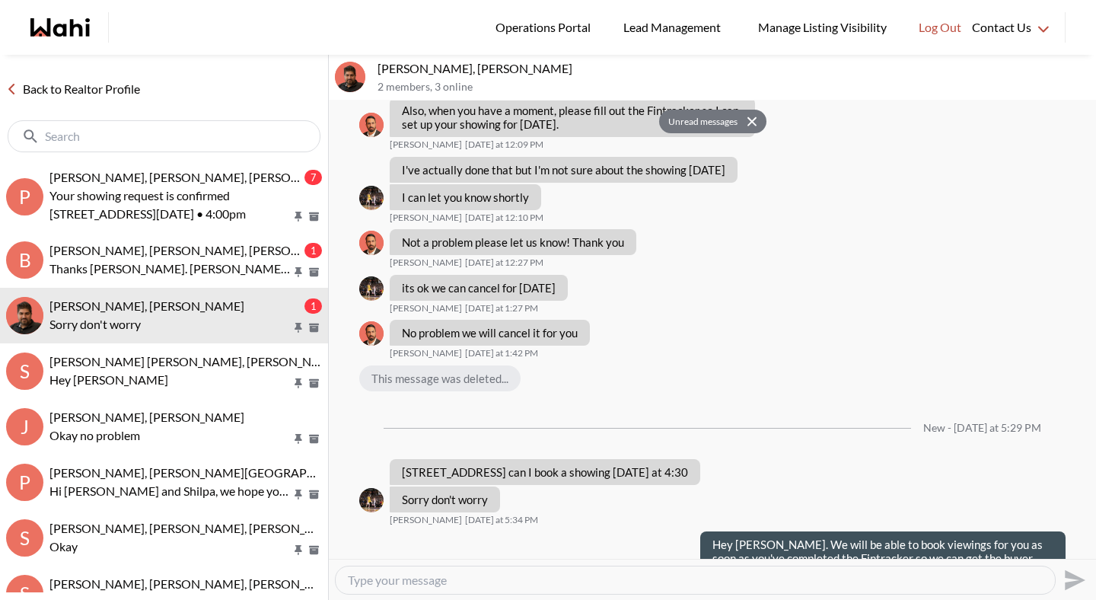
scroll to position [0, 0]
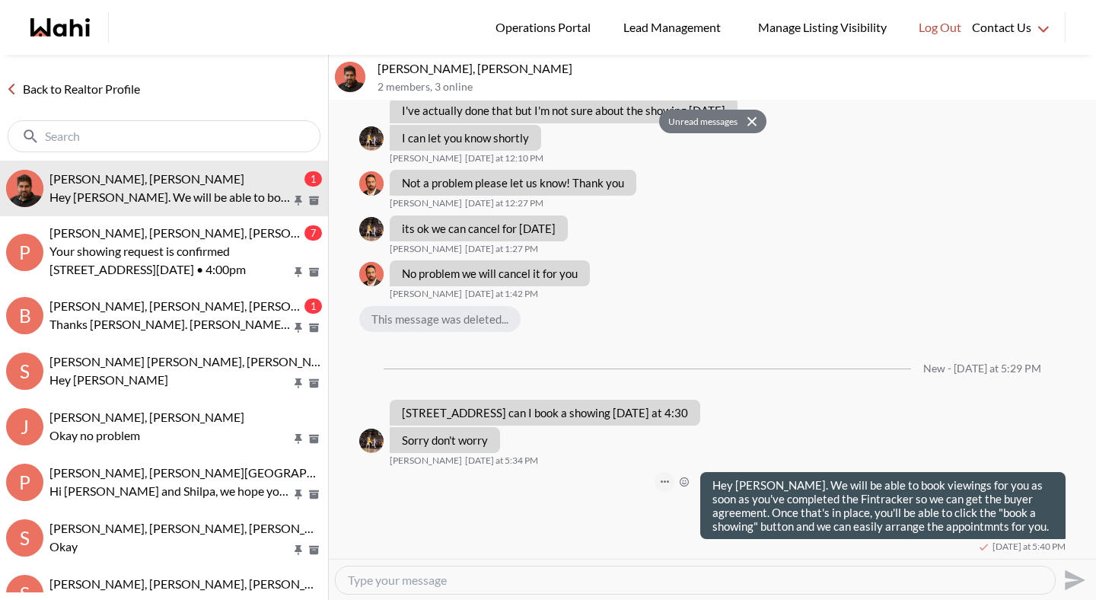
click at [655, 477] on button "Open Message Actions Menu" at bounding box center [665, 482] width 20 height 20
click at [624, 454] on button "Delete" at bounding box center [603, 458] width 122 height 27
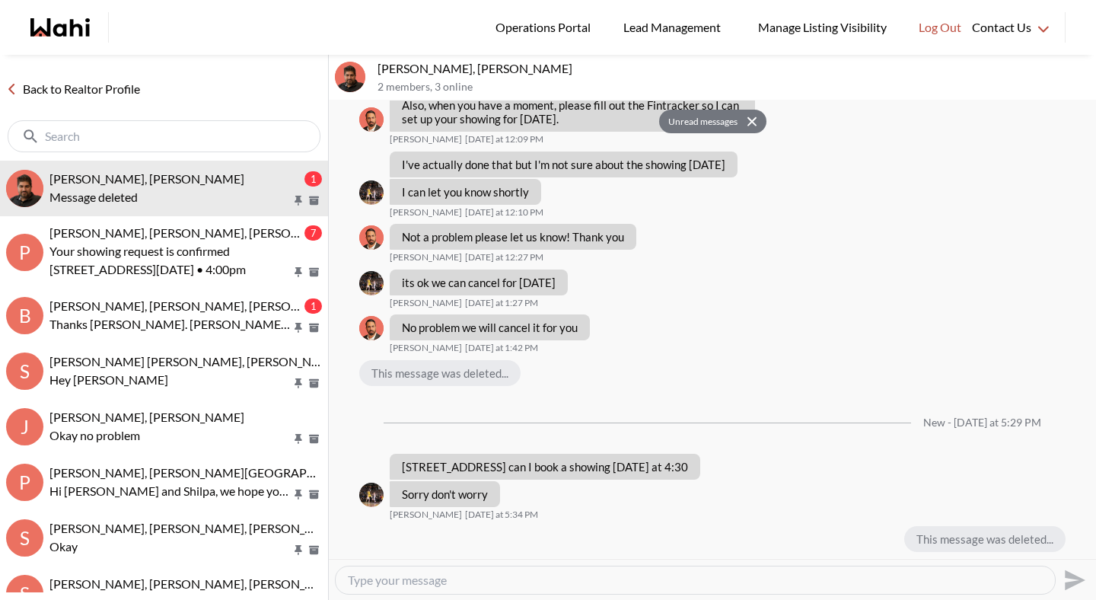
click at [745, 573] on textarea "Type your message" at bounding box center [695, 580] width 695 height 15
click at [918, 541] on div "This message was deleted..." at bounding box center [985, 539] width 161 height 26
click at [893, 575] on textarea "Type your message" at bounding box center [695, 580] width 695 height 15
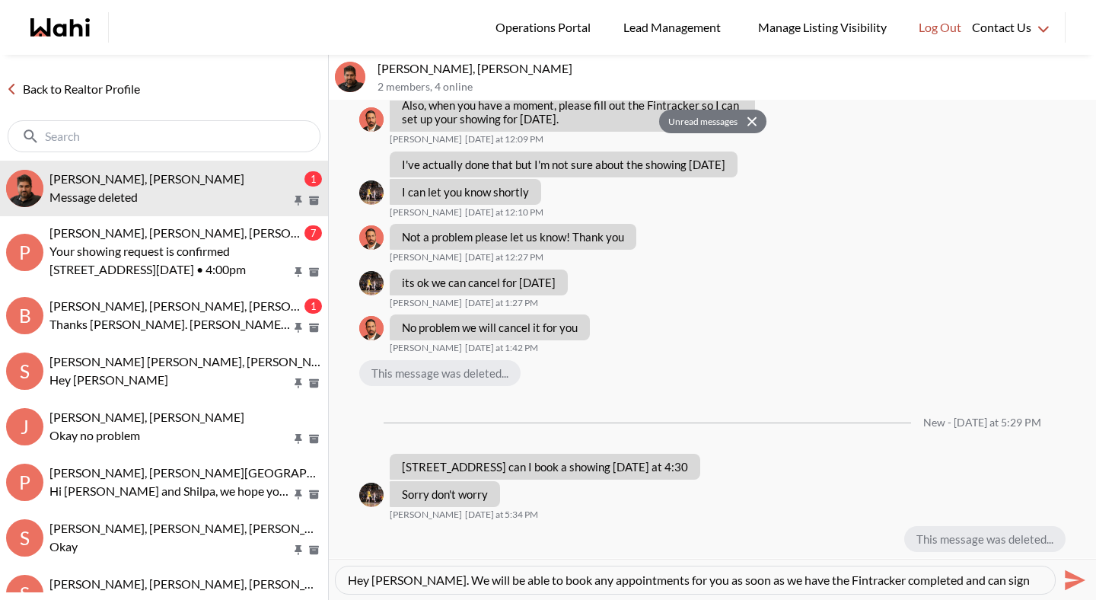
scroll to position [14, 0]
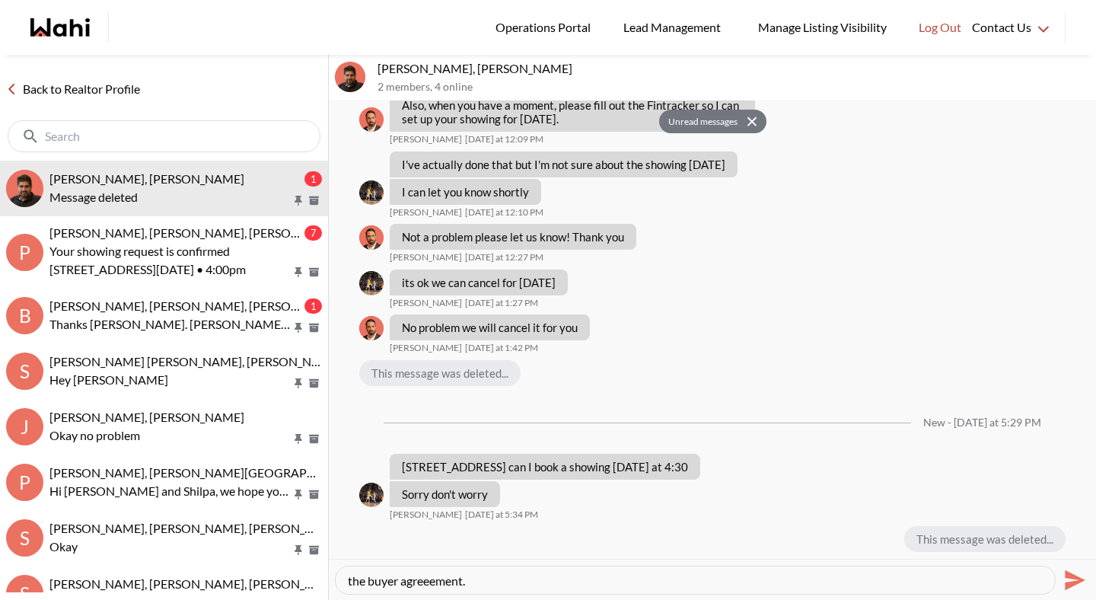
click at [410, 584] on textarea "Hey Aleandro. We will be able to book any appointments for you as soon as we ha…" at bounding box center [695, 580] width 695 height 15
click at [458, 579] on textarea "Hey Aleandro. We will be able to book any appointments for you as soon as we ha…" at bounding box center [695, 580] width 695 height 15
type textarea "Hey Aleandro. We will be able to book any appointments for you as soon as we ha…"
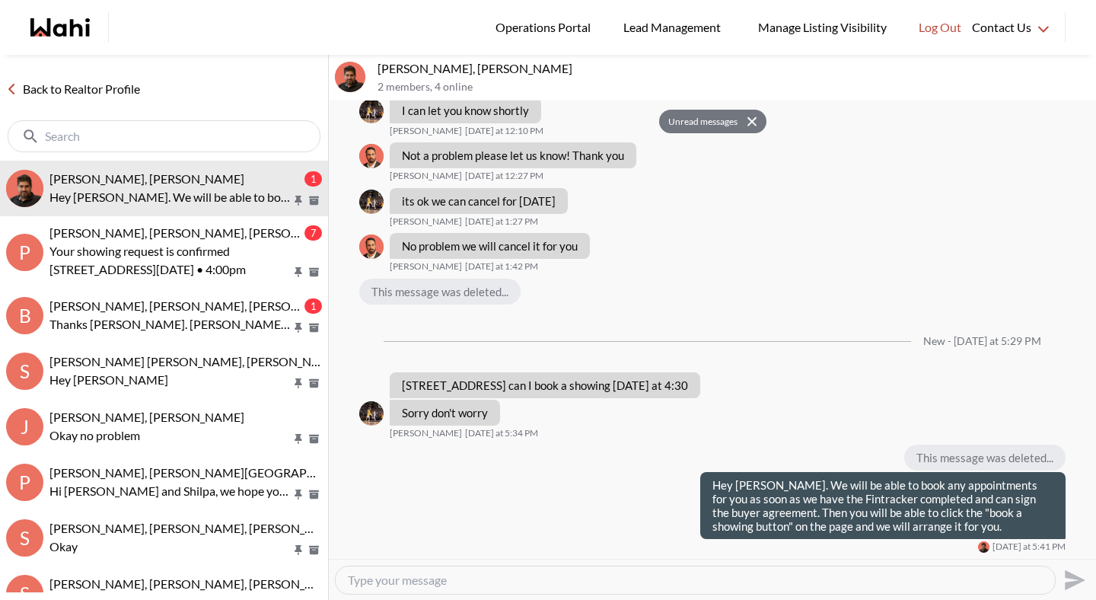
click at [125, 93] on link "Back to Realtor Profile" at bounding box center [73, 89] width 146 height 20
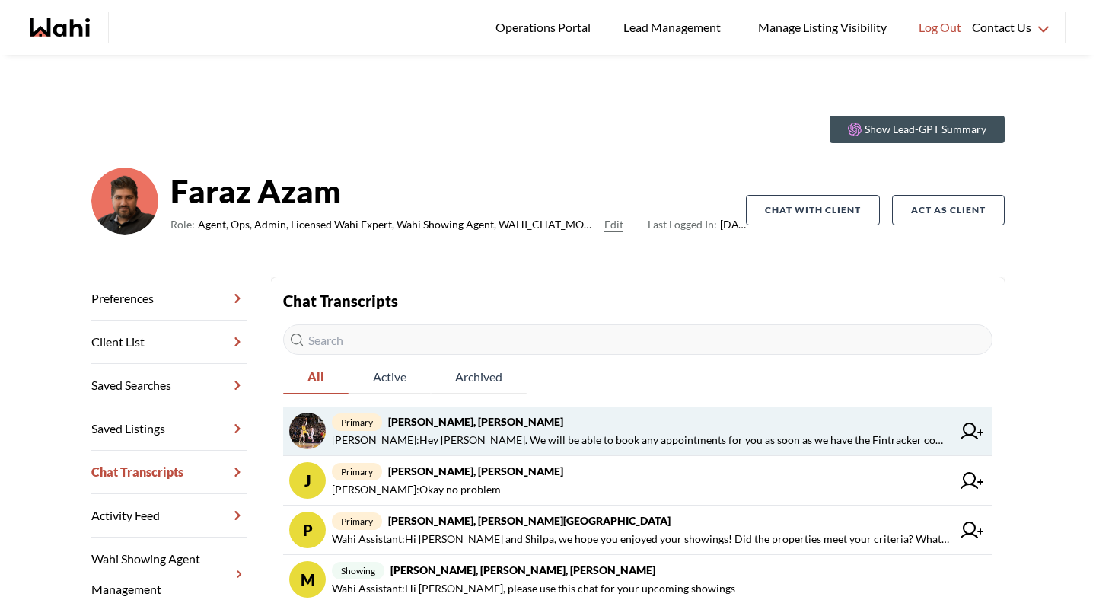
click at [425, 420] on strong "[PERSON_NAME], [PERSON_NAME]" at bounding box center [475, 421] width 175 height 13
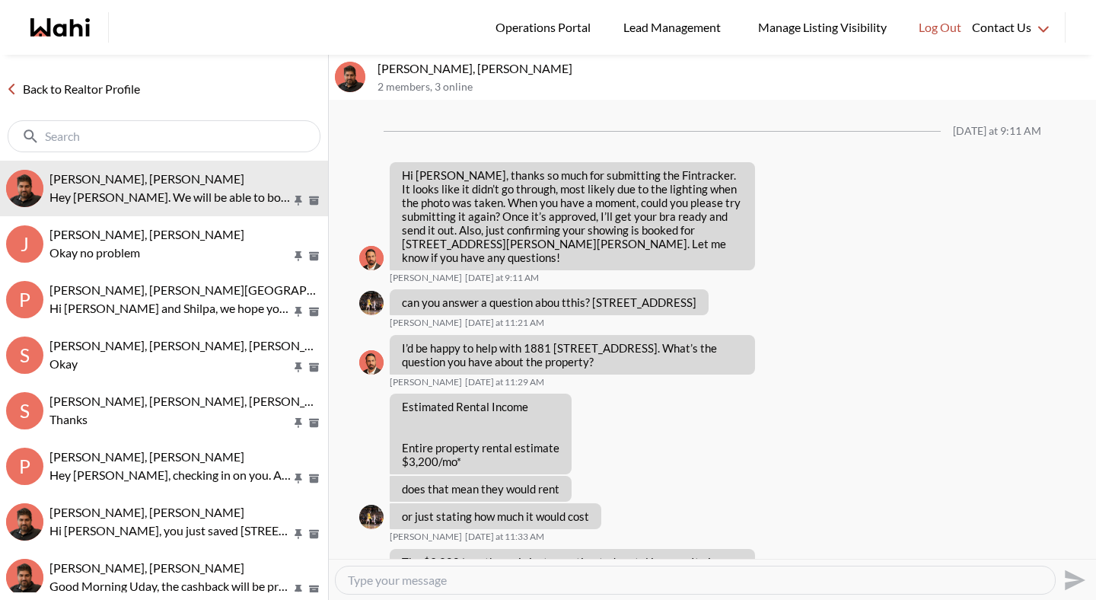
scroll to position [924, 0]
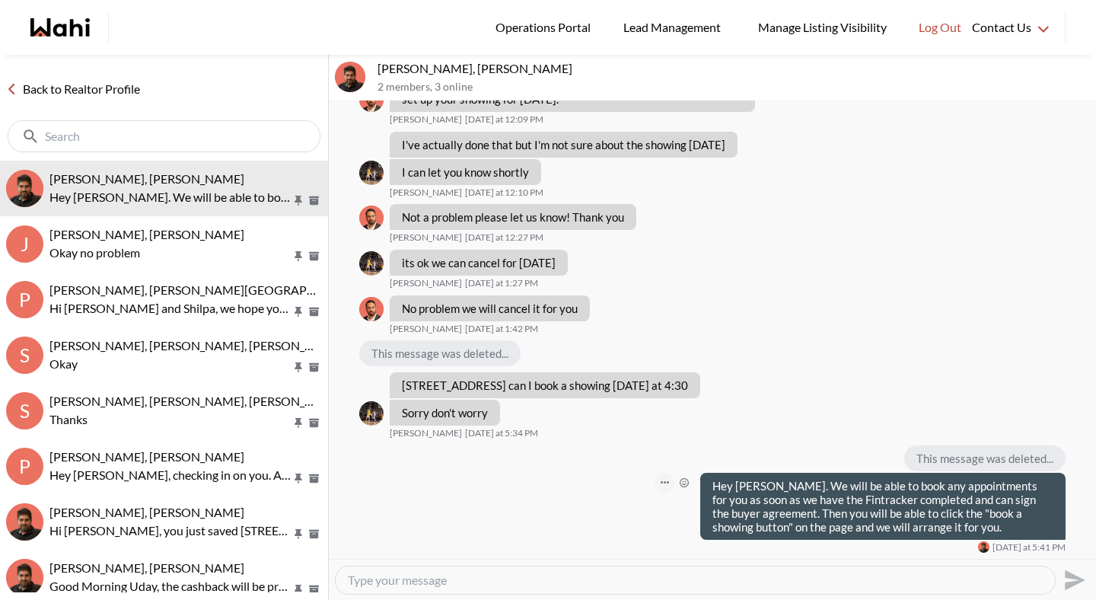
click at [655, 478] on button "Open Message Actions Menu" at bounding box center [665, 483] width 20 height 20
click at [619, 443] on button "Edit Message" at bounding box center [603, 431] width 122 height 27
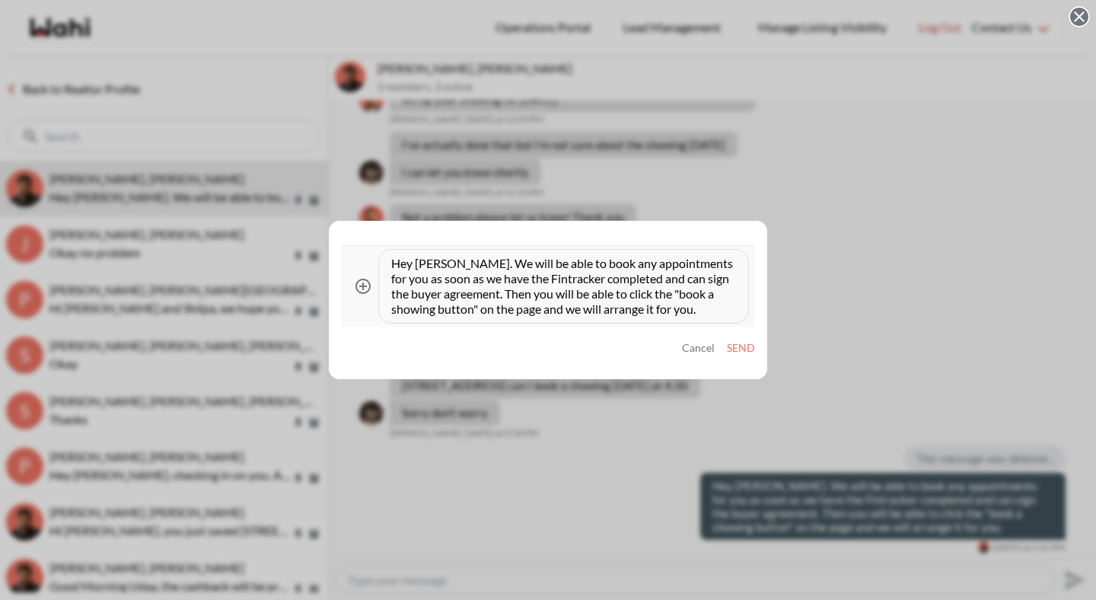
click at [435, 307] on textarea "Hey Aleandro. We will be able to book any appointments for you as soon as we ha…" at bounding box center [563, 286] width 345 height 61
type textarea "Hey Aleandro. We will be able to book any appointments for you as soon as we ha…"
click at [749, 343] on button "Send" at bounding box center [741, 348] width 28 height 13
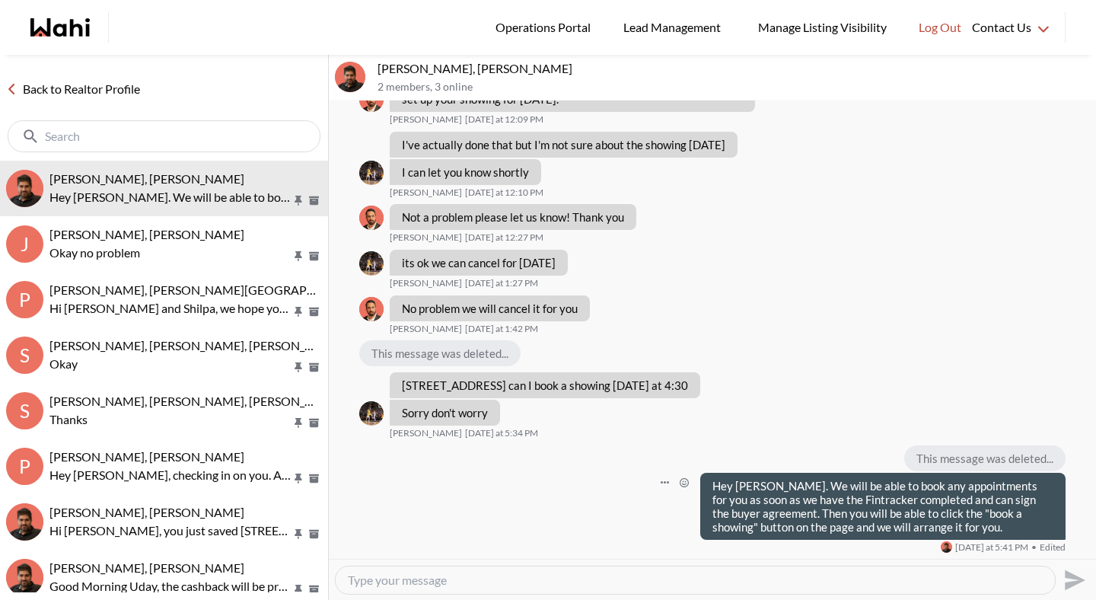
click at [124, 93] on link "Back to Realtor Profile" at bounding box center [73, 89] width 146 height 20
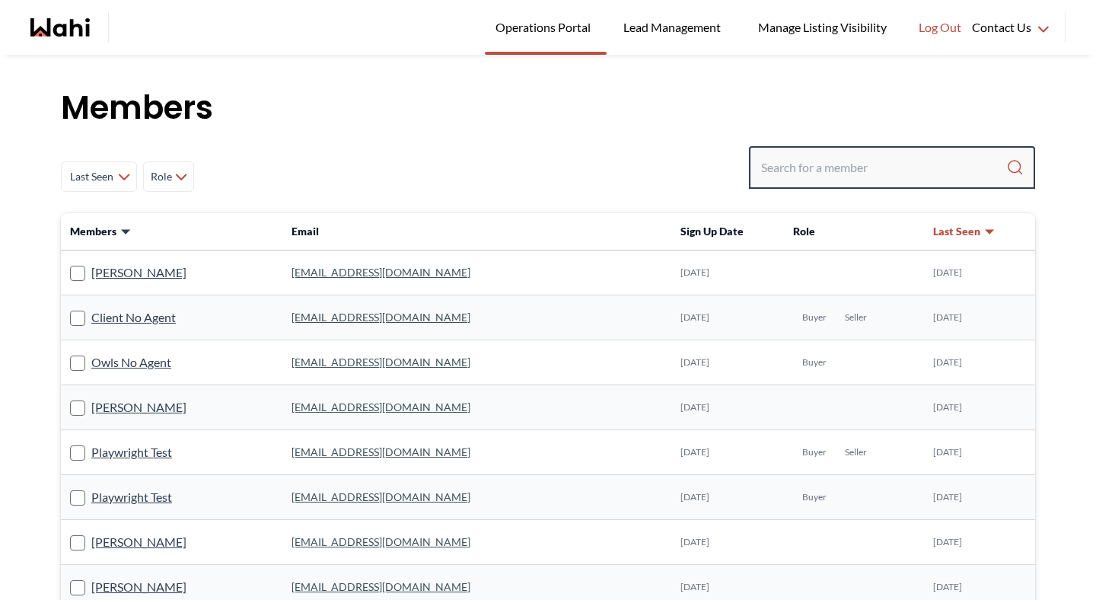
click at [857, 155] on input "Search input" at bounding box center [883, 167] width 245 height 27
type input "behnam"
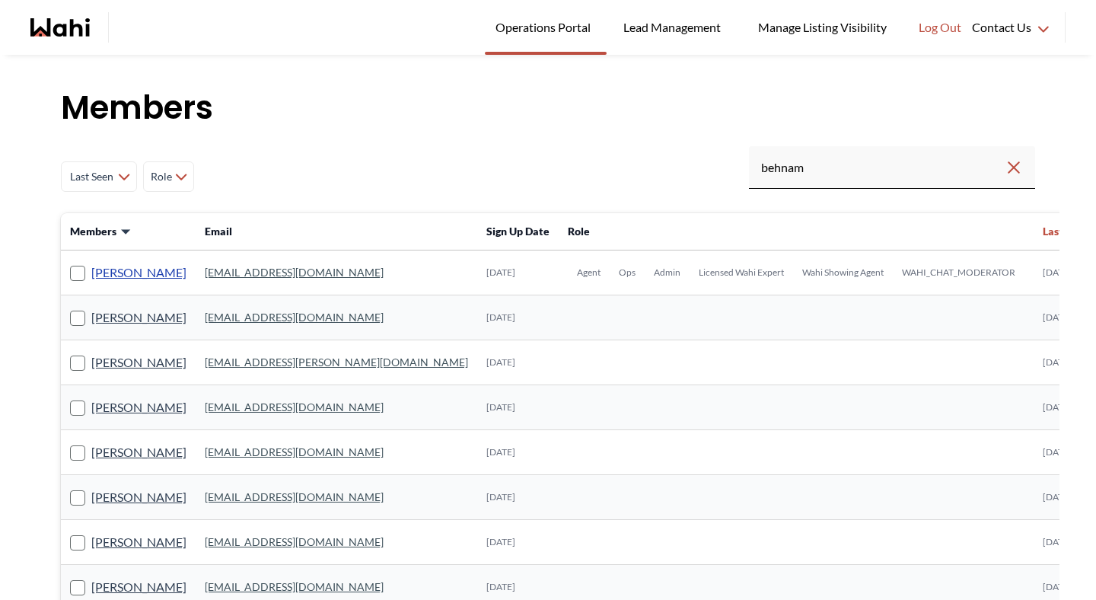
click at [153, 267] on link "[PERSON_NAME]" at bounding box center [138, 273] width 95 height 20
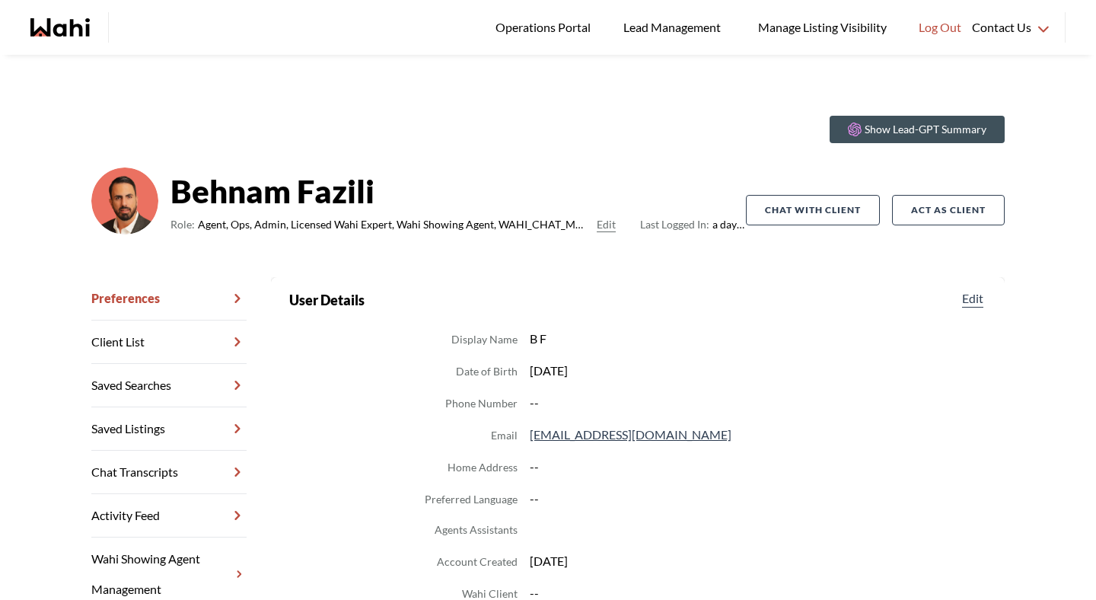
click at [126, 465] on link "Chat Transcripts" at bounding box center [168, 472] width 155 height 43
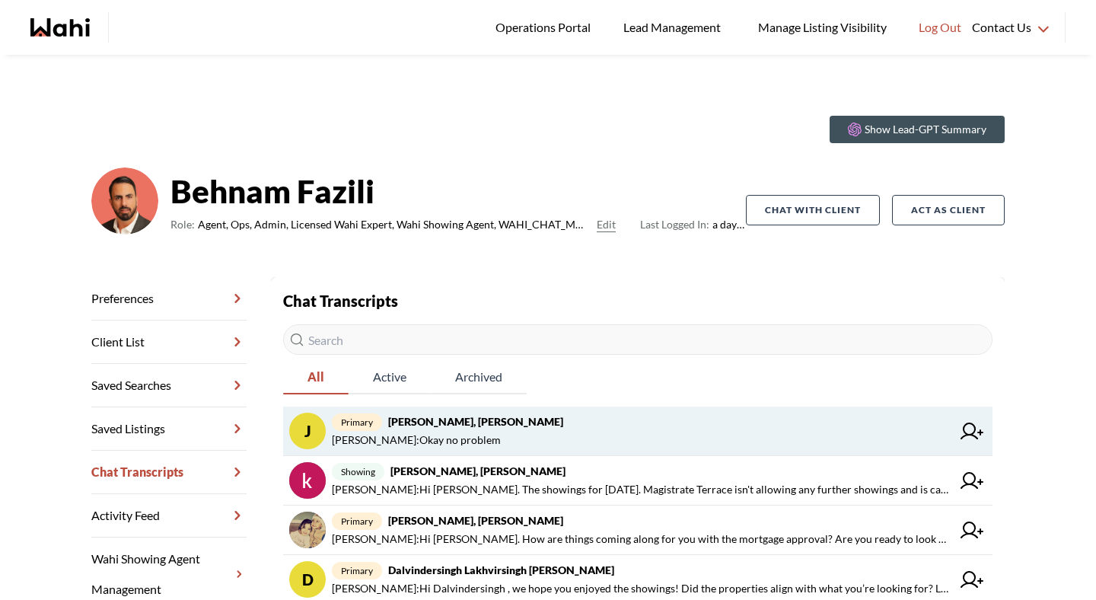
scroll to position [21, 0]
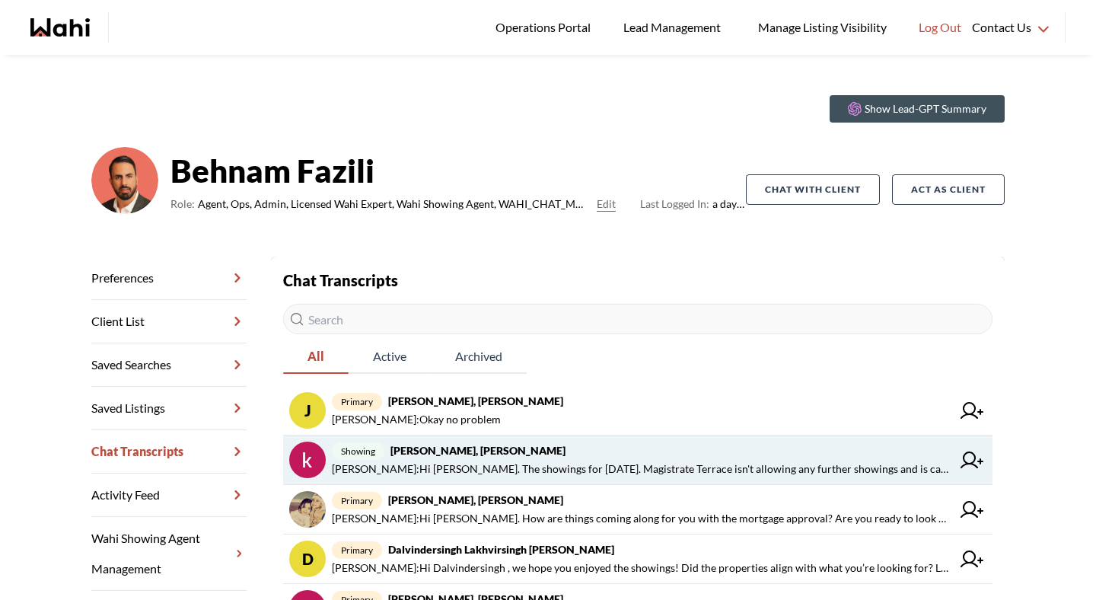
click at [443, 456] on strong "khalid Alvi, Gautam, Behnam" at bounding box center [478, 450] width 175 height 13
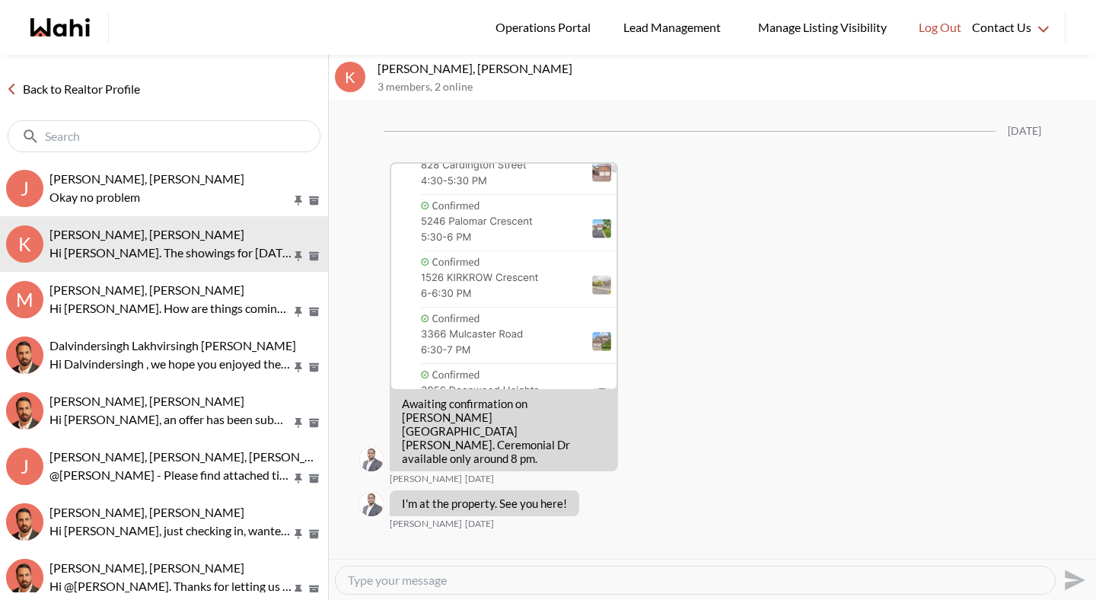
scroll to position [2580, 0]
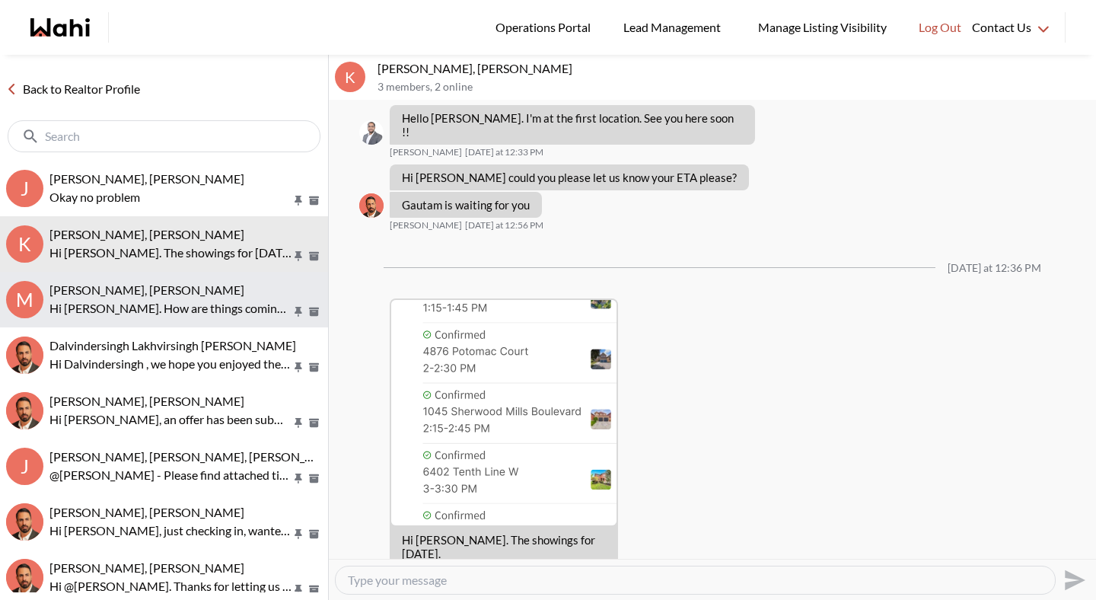
click at [199, 326] on button "M Mirna Thomas, Behnam, Michelle Hi Mirna. How are things coming along for you …" at bounding box center [164, 300] width 328 height 56
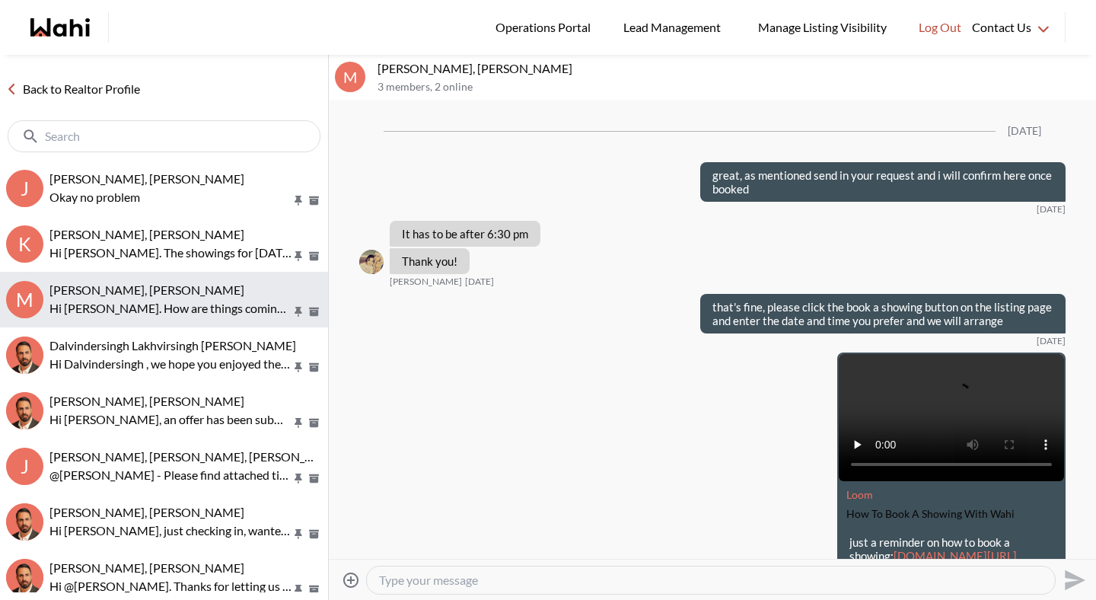
scroll to position [2457, 0]
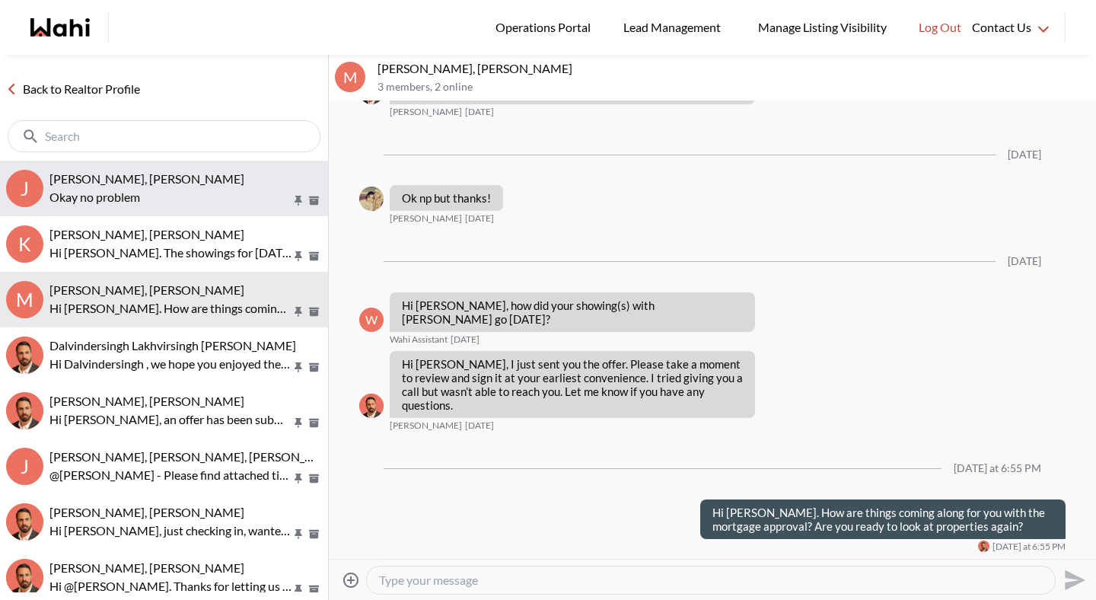
click at [190, 190] on p "Okay no problem" at bounding box center [170, 197] width 242 height 18
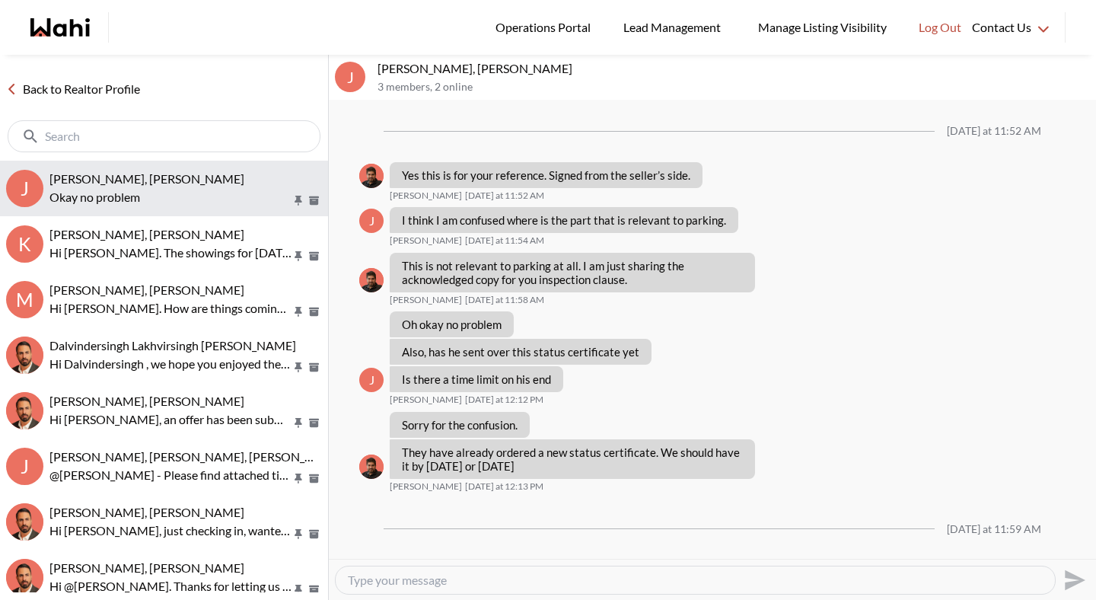
scroll to position [701, 0]
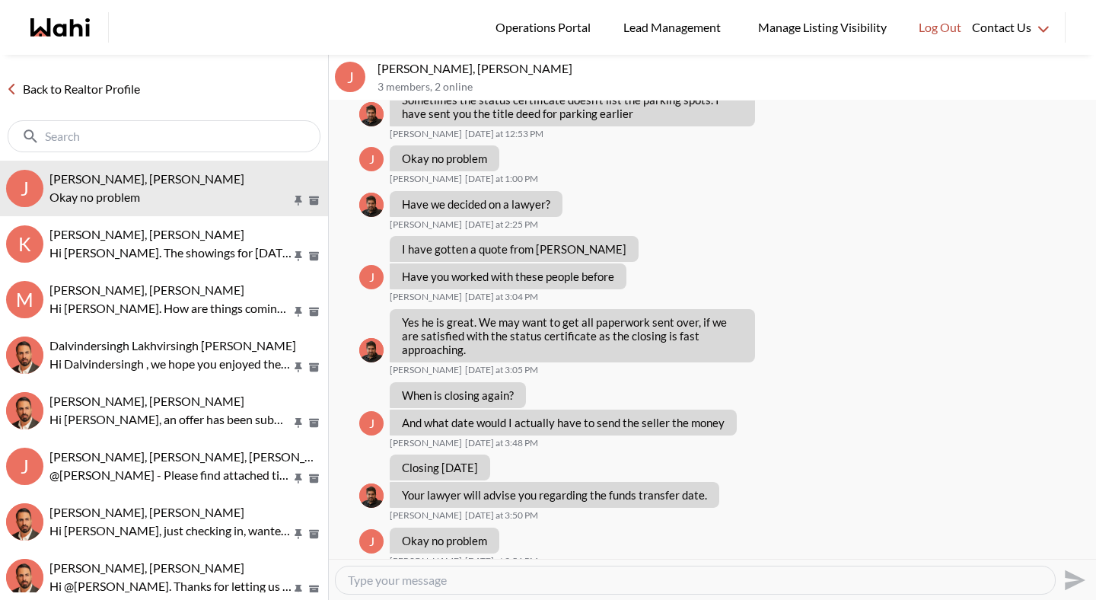
click at [129, 92] on link "Back to Realtor Profile" at bounding box center [73, 89] width 146 height 20
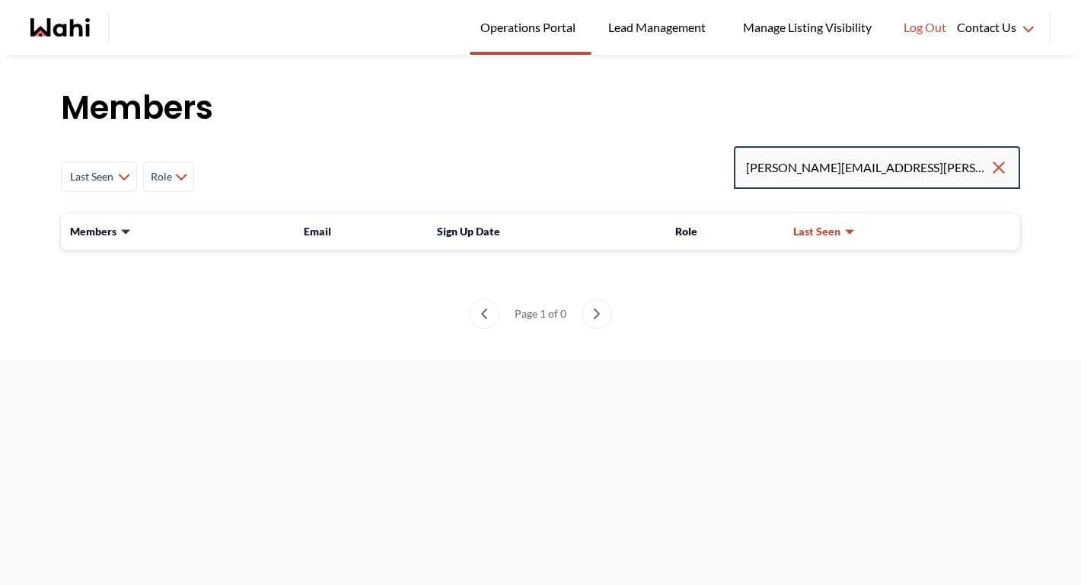
click at [920, 177] on input "[PERSON_NAME][EMAIL_ADDRESS][PERSON_NAME][DOMAIN_NAME]" at bounding box center [868, 167] width 244 height 27
click at [922, 166] on input "[PERSON_NAME][EMAIL_ADDRESS][PERSON_NAME][DOMAIN_NAME]" at bounding box center [868, 167] width 244 height 27
click at [905, 180] on input "[PERSON_NAME][EMAIL_ADDRESS][PERSON_NAME][DOMAIN_NAME]" at bounding box center [868, 167] width 244 height 27
drag, startPoint x: 919, startPoint y: 165, endPoint x: 560, endPoint y: 164, distance: 358.6
click at [560, 164] on div "Last Seen Less day than [DATE] [DATE] - [DATE] [DATE] - [DATE] [DATE] - [DATE] …" at bounding box center [540, 176] width 959 height 61
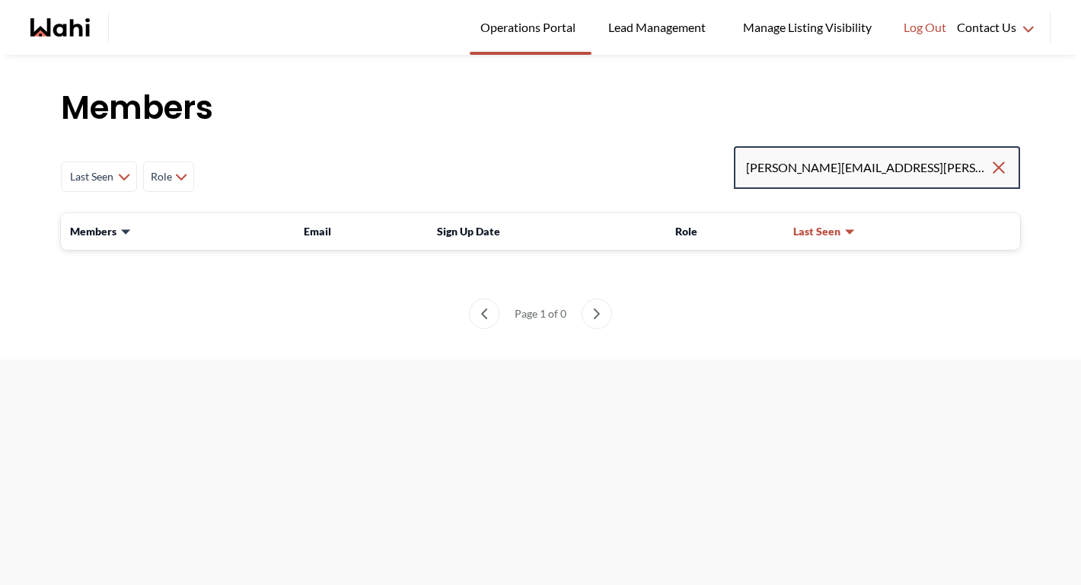
paste input "ummersides345"
type input "[EMAIL_ADDRESS][DOMAIN_NAME]"
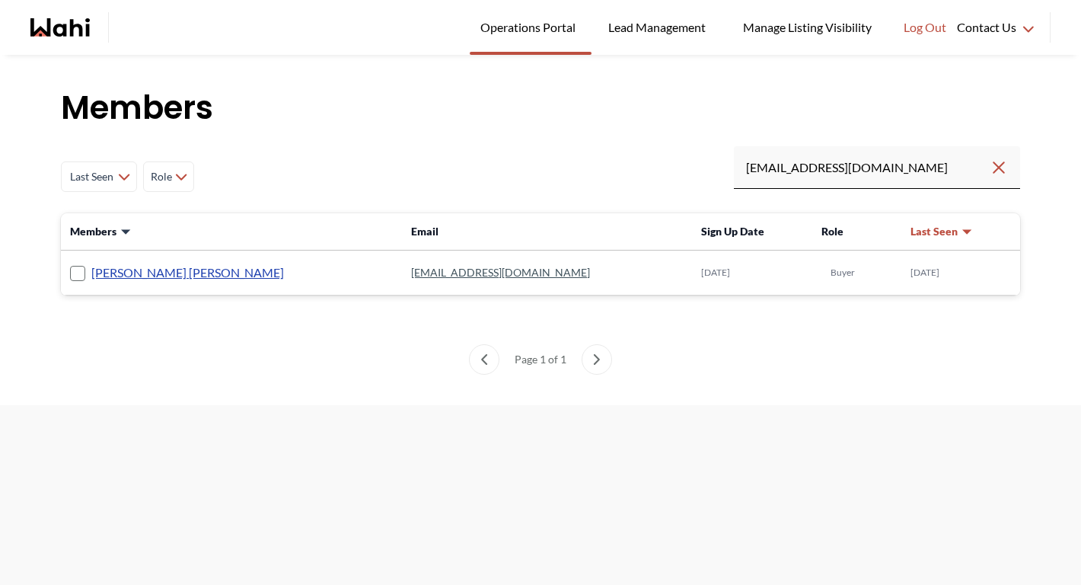
click at [124, 270] on link "[PERSON_NAME] [PERSON_NAME]" at bounding box center [187, 273] width 193 height 20
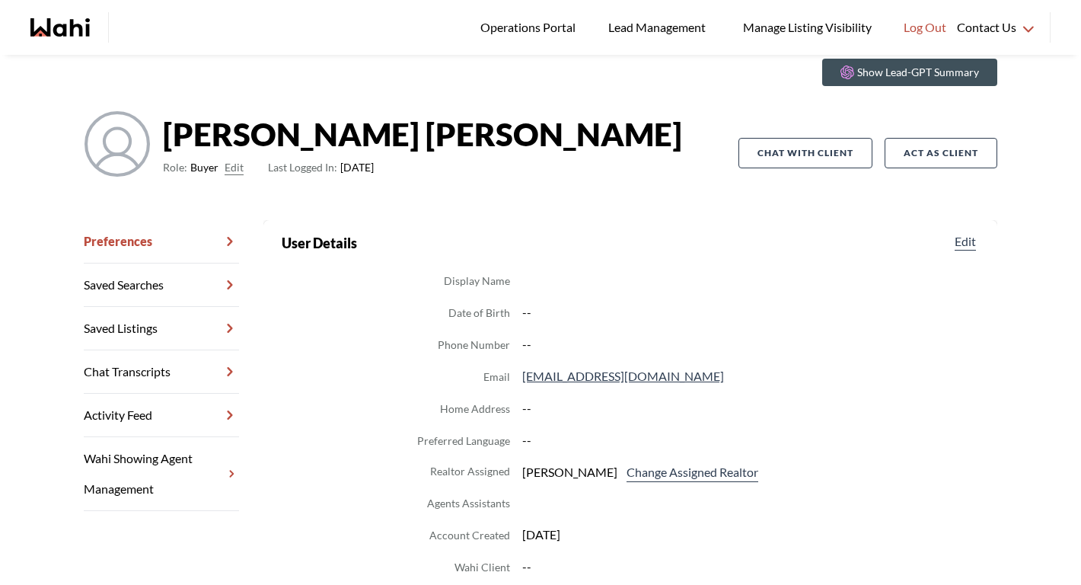
scroll to position [59, 0]
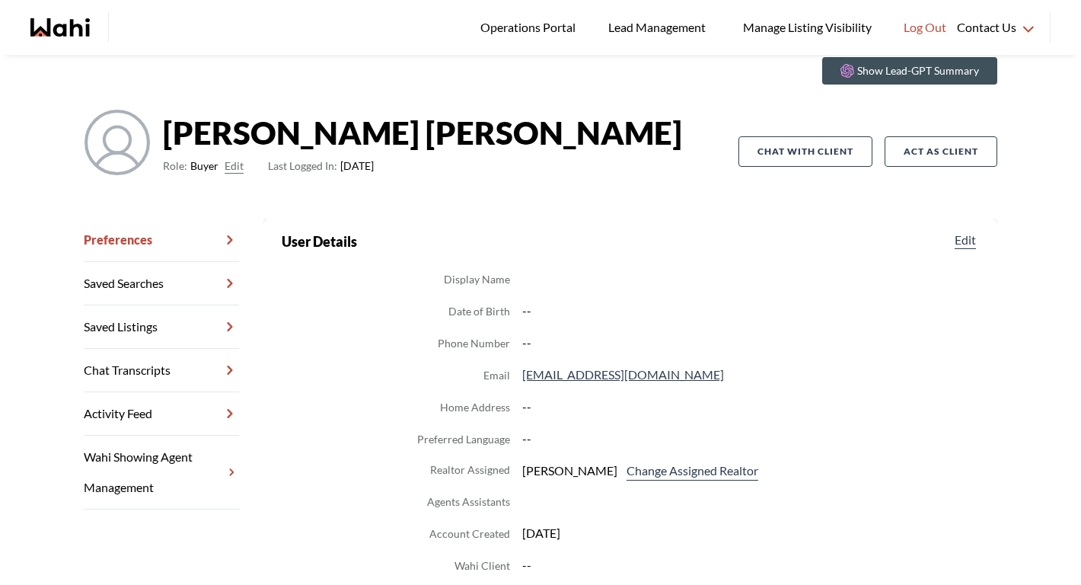
click at [161, 371] on link "Chat Transcripts" at bounding box center [161, 370] width 155 height 43
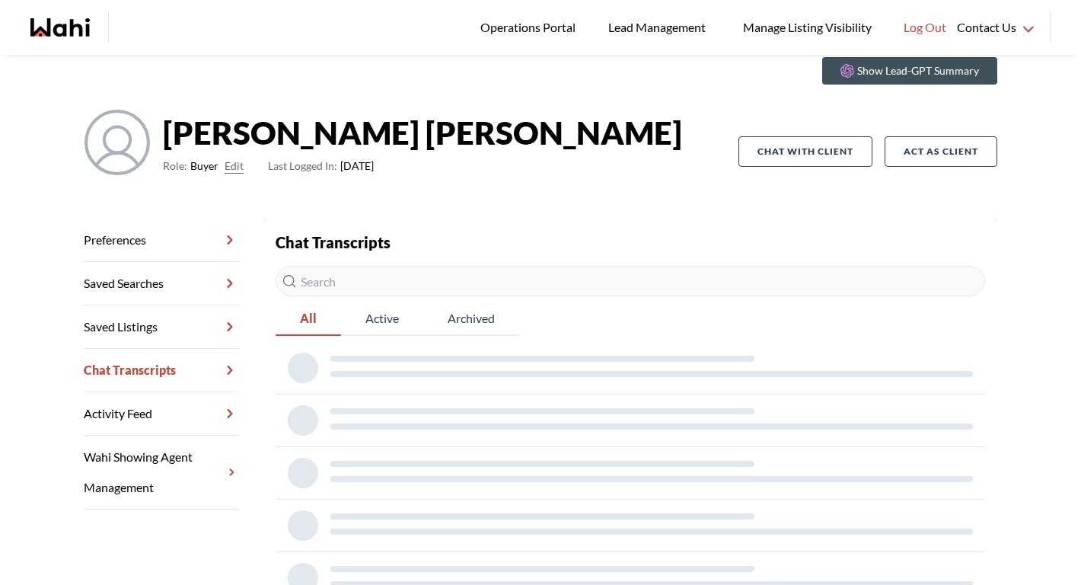
scroll to position [55, 0]
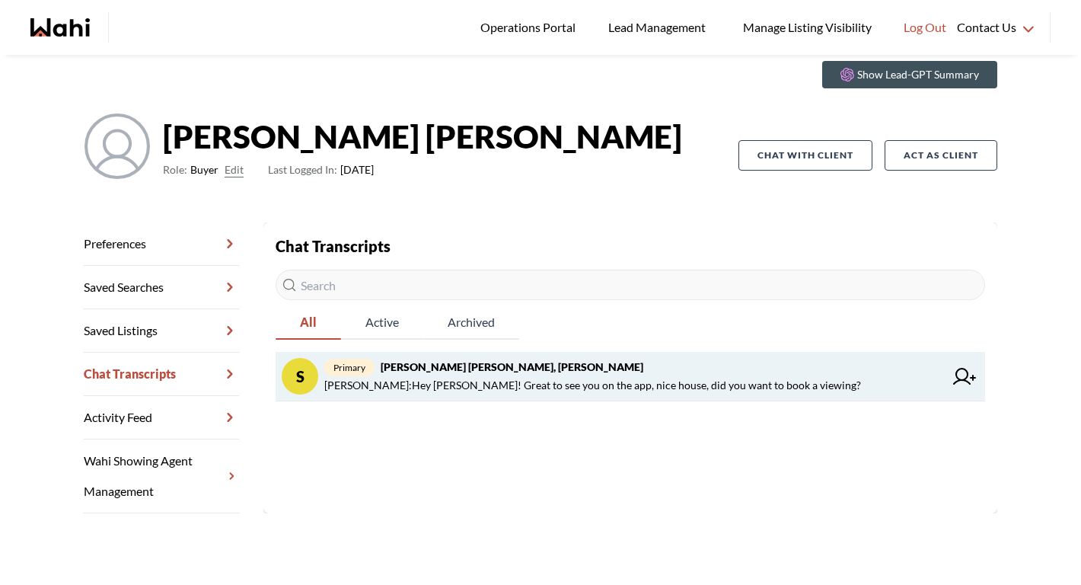
click at [449, 386] on span "[PERSON_NAME] : Hey [PERSON_NAME]! Great to see you on the app, nice house, did…" at bounding box center [592, 385] width 537 height 18
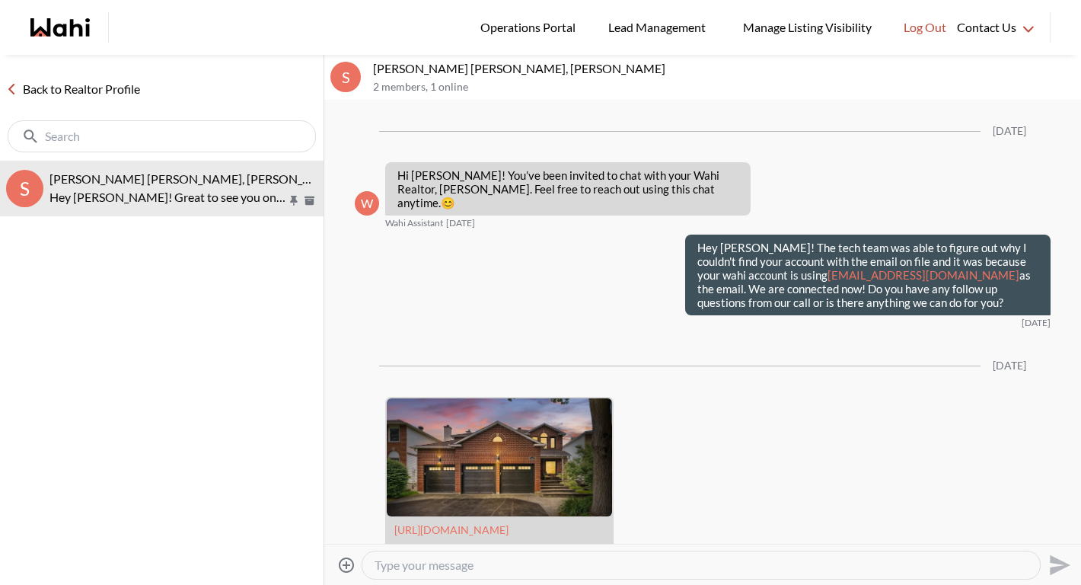
scroll to position [295, 0]
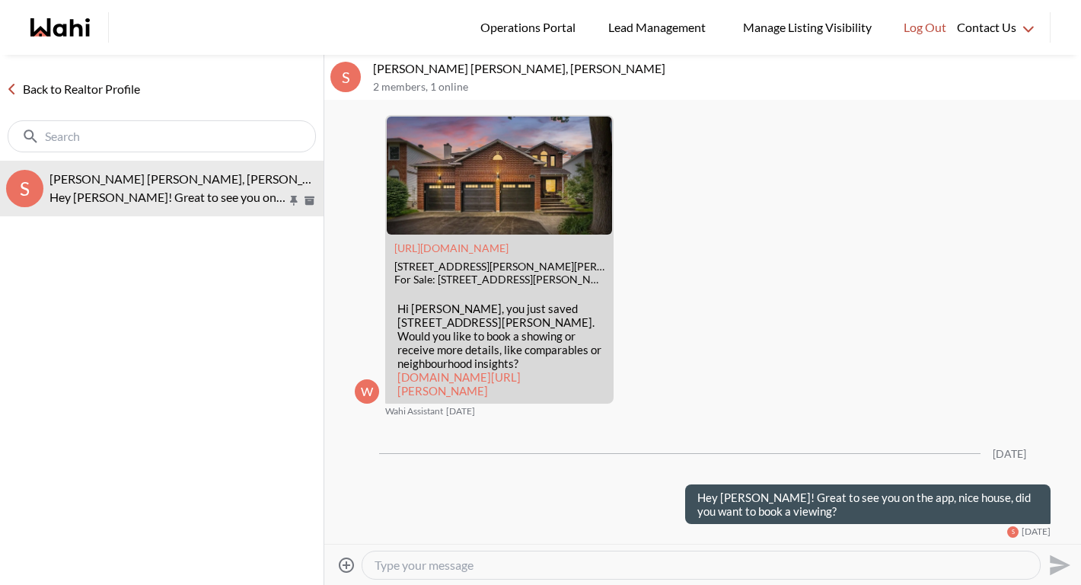
click at [453, 570] on textarea "Type your message" at bounding box center [701, 564] width 653 height 15
type textarea "Hey [PERSON_NAME]"
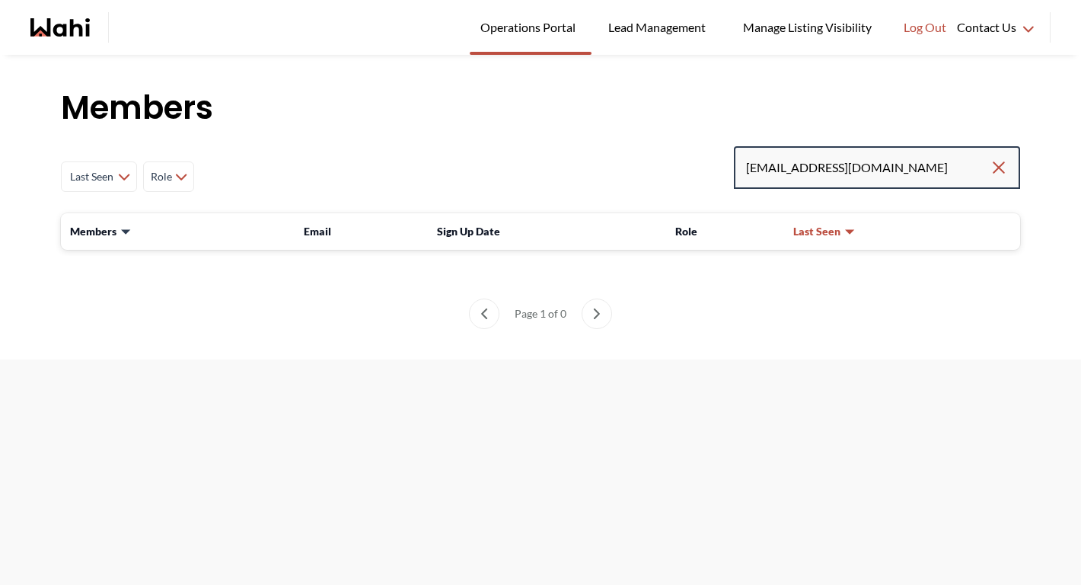
click at [925, 178] on input "[EMAIL_ADDRESS][DOMAIN_NAME]" at bounding box center [868, 167] width 244 height 27
click at [372, 143] on div "Members Last Seen Less day than [DATE] [DATE] - [DATE] [DATE] - [DATE] [DATE] -…" at bounding box center [540, 207] width 1081 height 305
click at [959, 166] on input "[EMAIL_ADDRESS][DOMAIN_NAME]" at bounding box center [868, 167] width 244 height 27
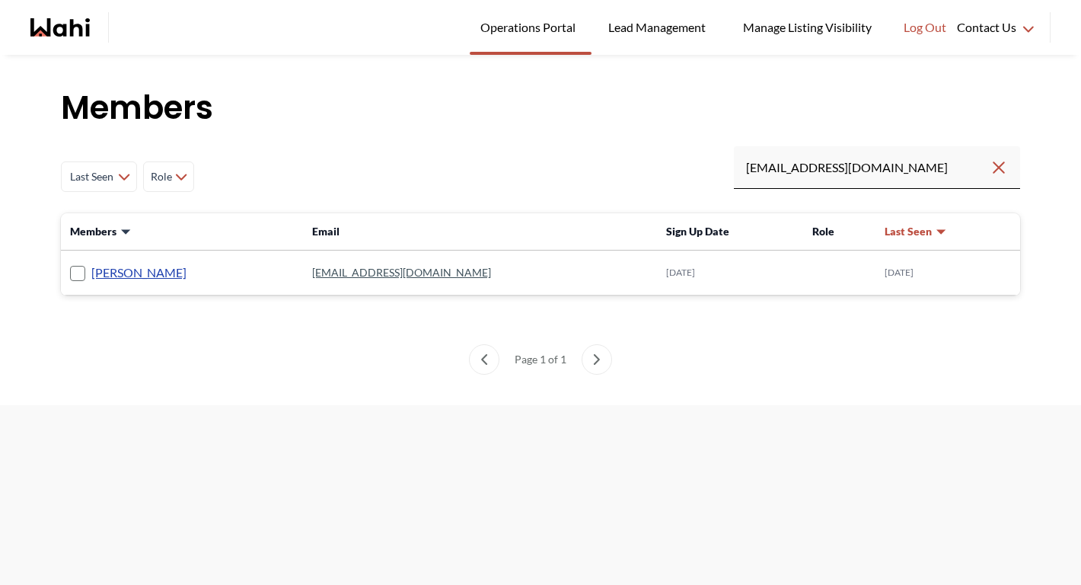
click at [149, 276] on link "[PERSON_NAME]" at bounding box center [138, 273] width 95 height 20
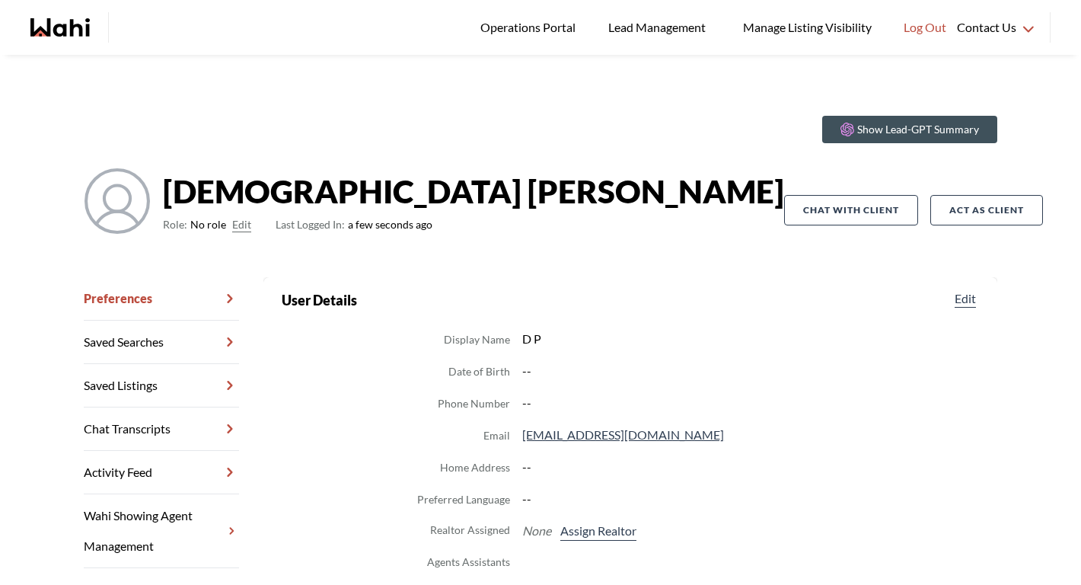
click at [232, 222] on button "Edit" at bounding box center [241, 224] width 19 height 18
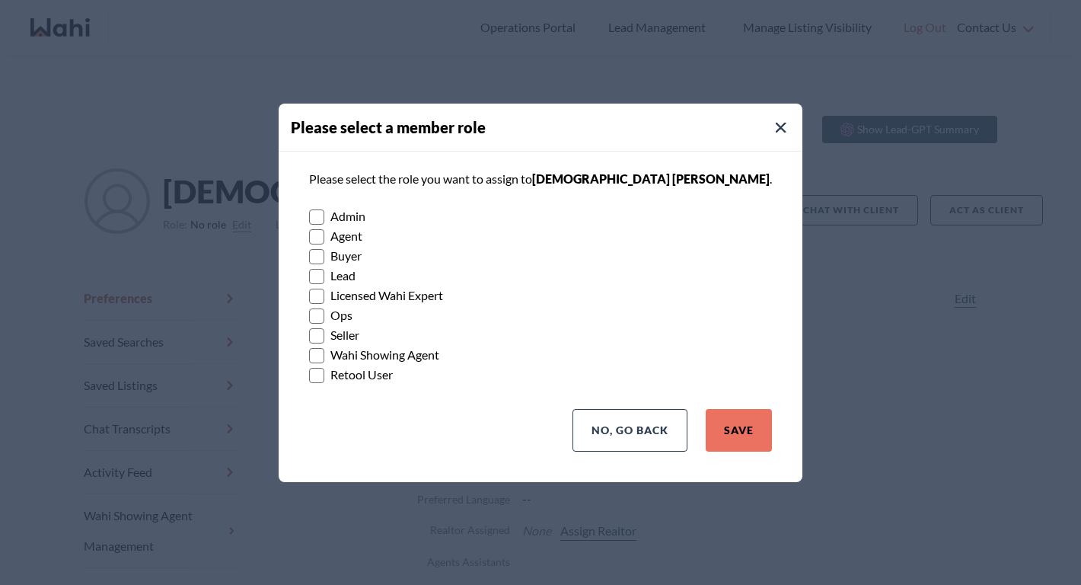
click at [324, 259] on rect at bounding box center [317, 256] width 14 height 14
click at [309, 256] on input "Buyer" at bounding box center [309, 251] width 0 height 10
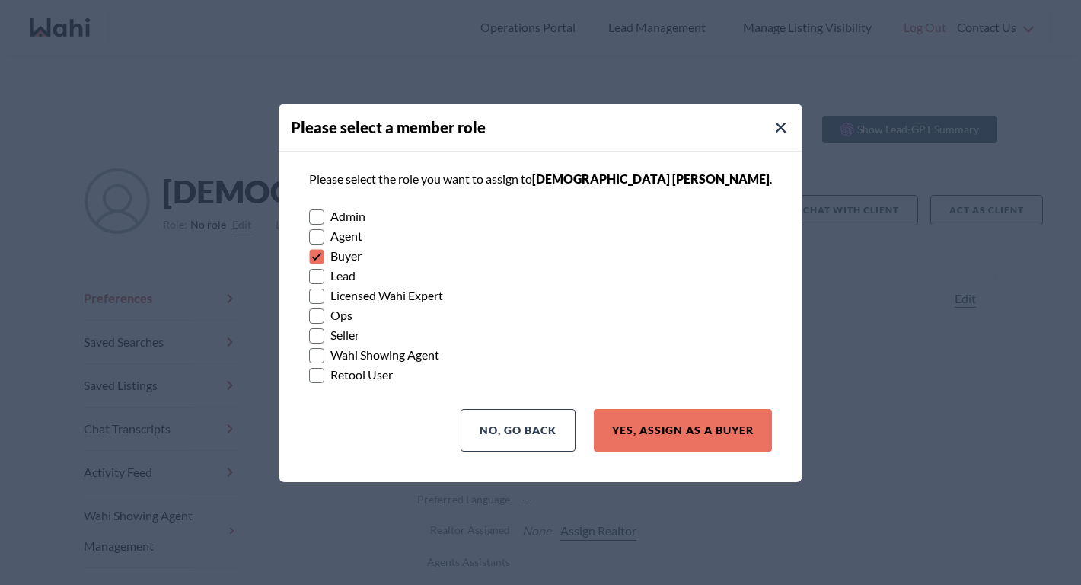
click at [717, 452] on div "No, Go Back Yes, Assign as a Buyer" at bounding box center [541, 436] width 524 height 55
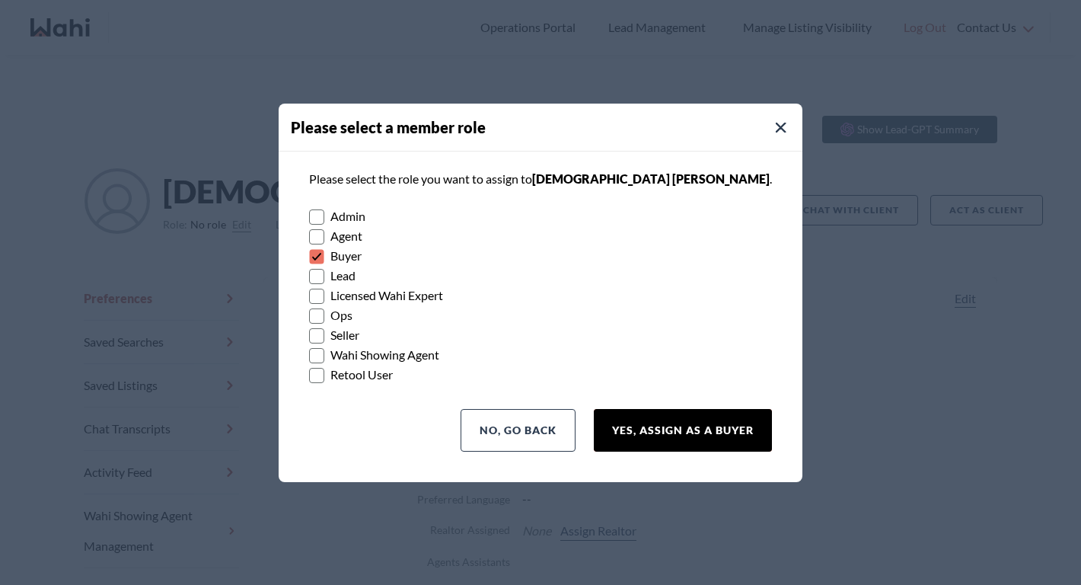
click at [697, 443] on button "Yes, Assign as a Buyer" at bounding box center [683, 430] width 178 height 43
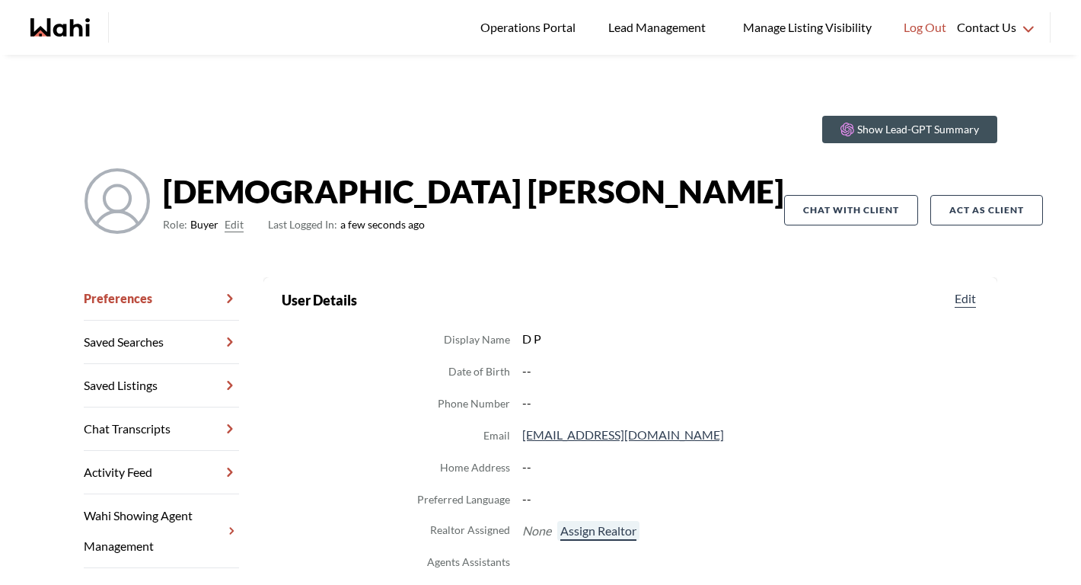
click at [583, 536] on button "Assign Realtor" at bounding box center [598, 531] width 82 height 20
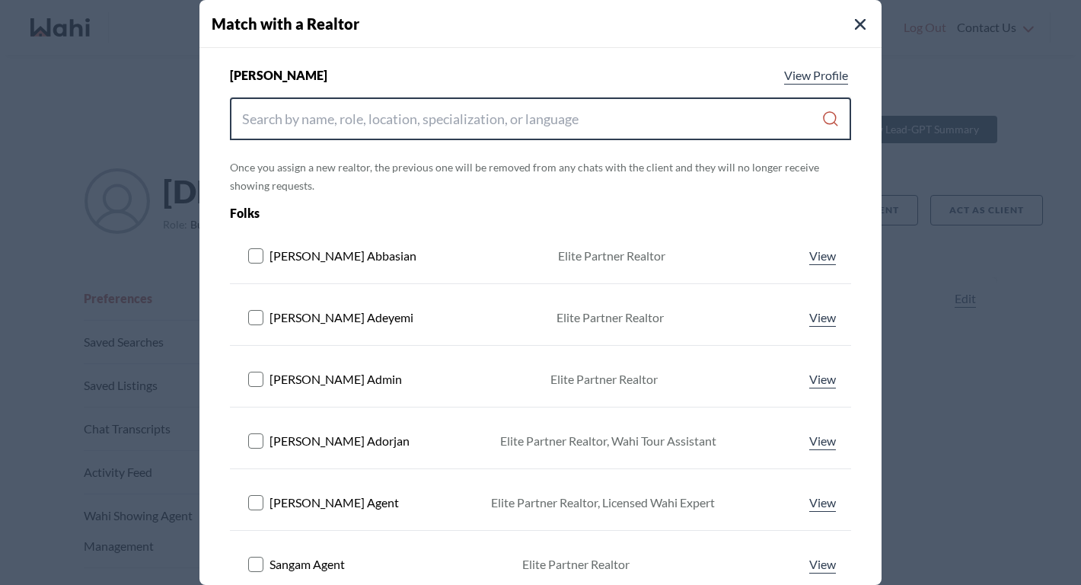
click at [456, 112] on input "Search input" at bounding box center [531, 118] width 579 height 27
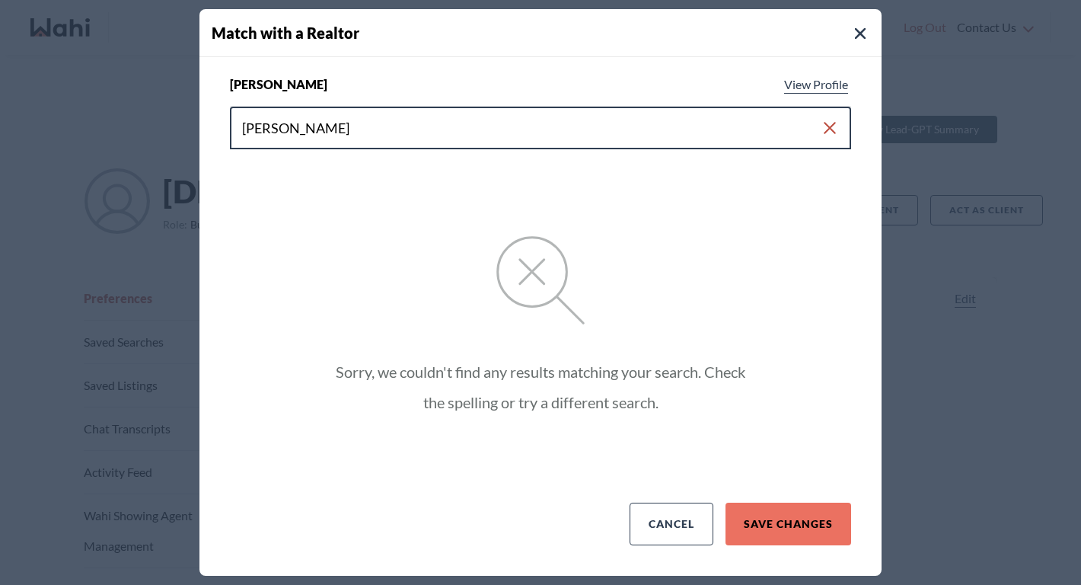
type input "michelle"
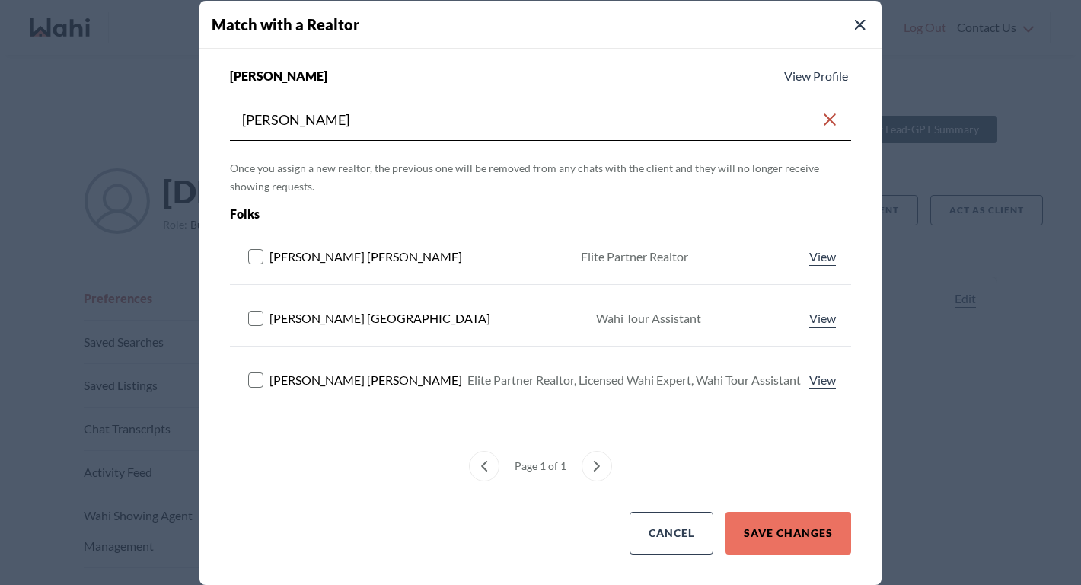
click at [254, 386] on rect at bounding box center [256, 379] width 14 height 14
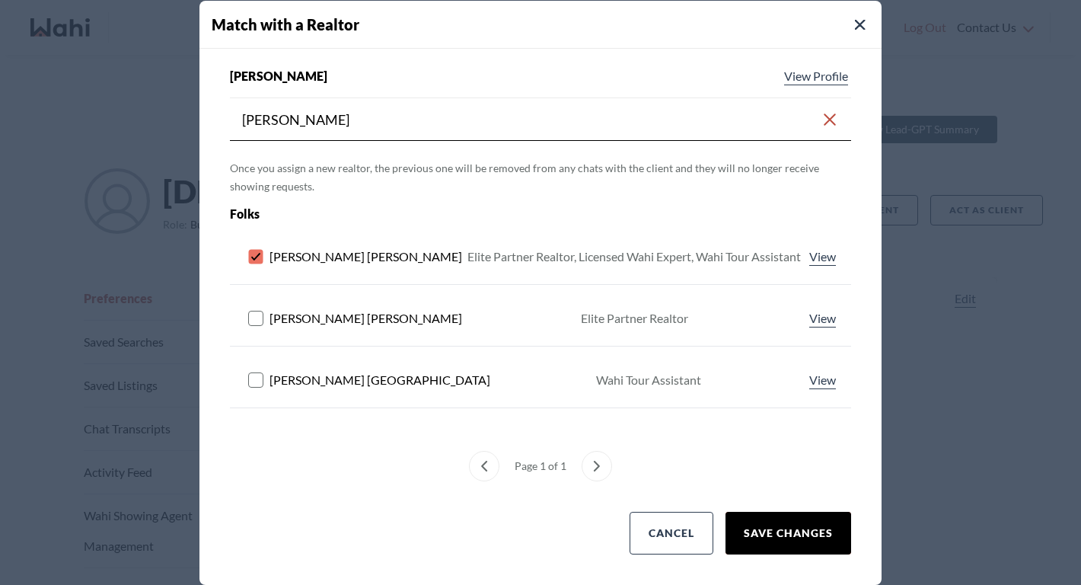
click at [743, 525] on button "Save Changes" at bounding box center [789, 533] width 126 height 43
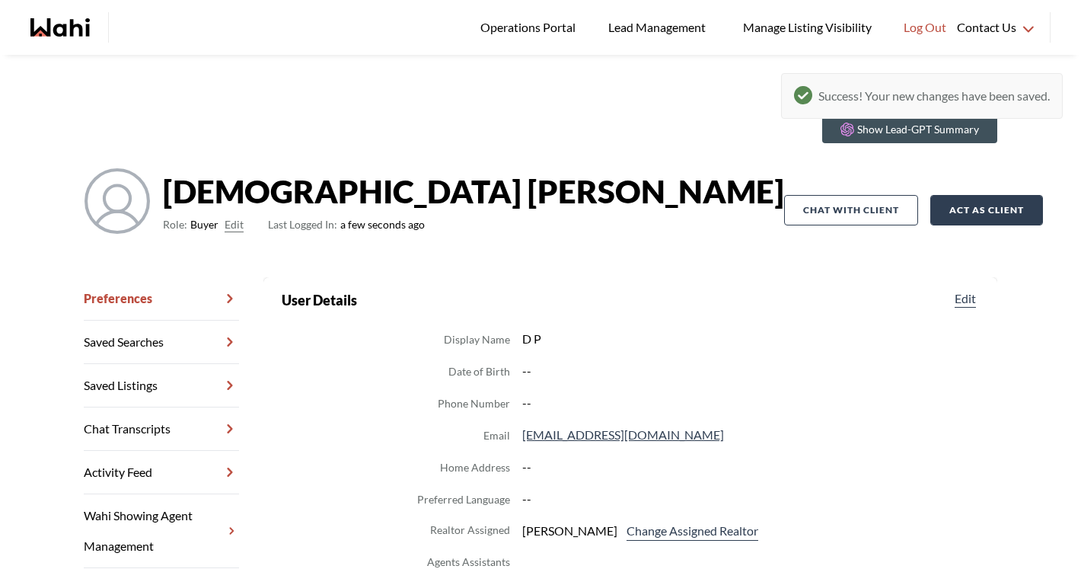
click at [930, 215] on button "Act as Client" at bounding box center [986, 210] width 113 height 30
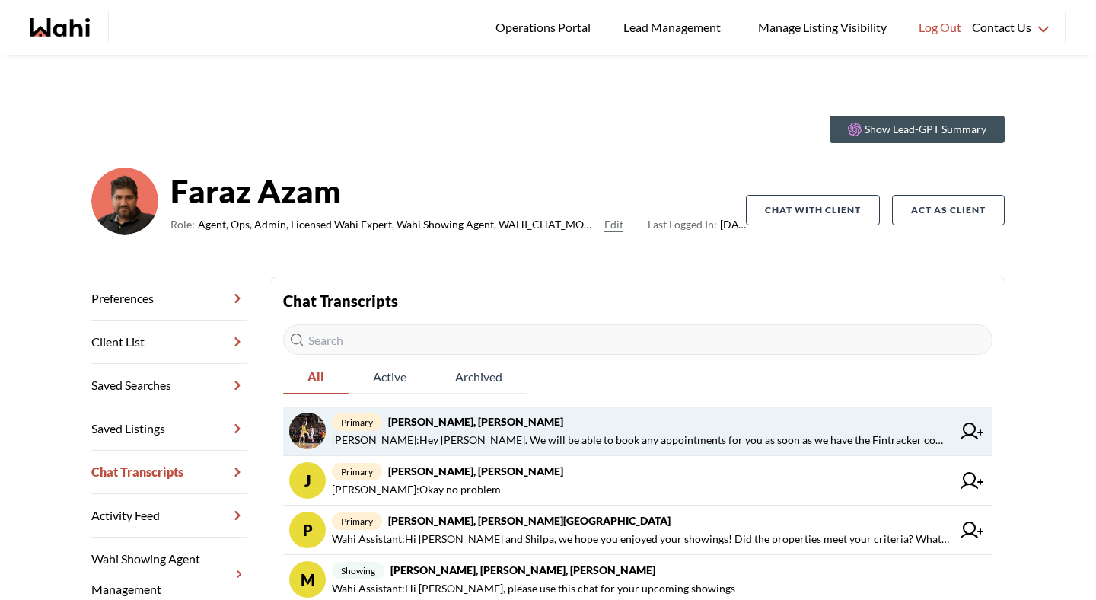
click at [451, 439] on span "[PERSON_NAME] : Hey [PERSON_NAME]. We will be able to book any appointments for…" at bounding box center [642, 440] width 620 height 18
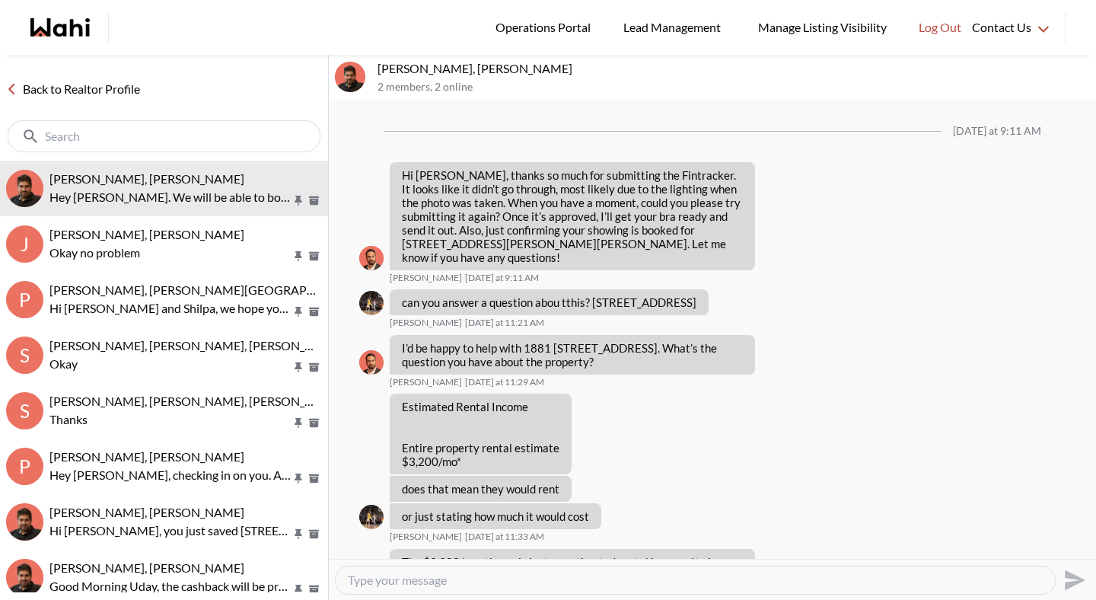
scroll to position [924, 0]
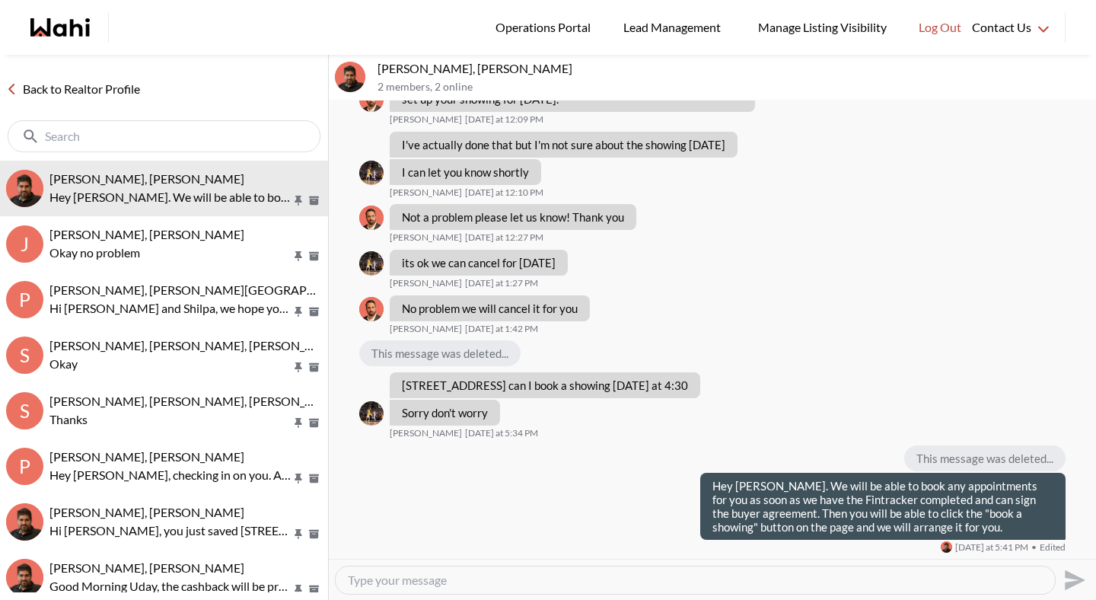
click at [101, 81] on link "Back to Realtor Profile" at bounding box center [73, 89] width 146 height 20
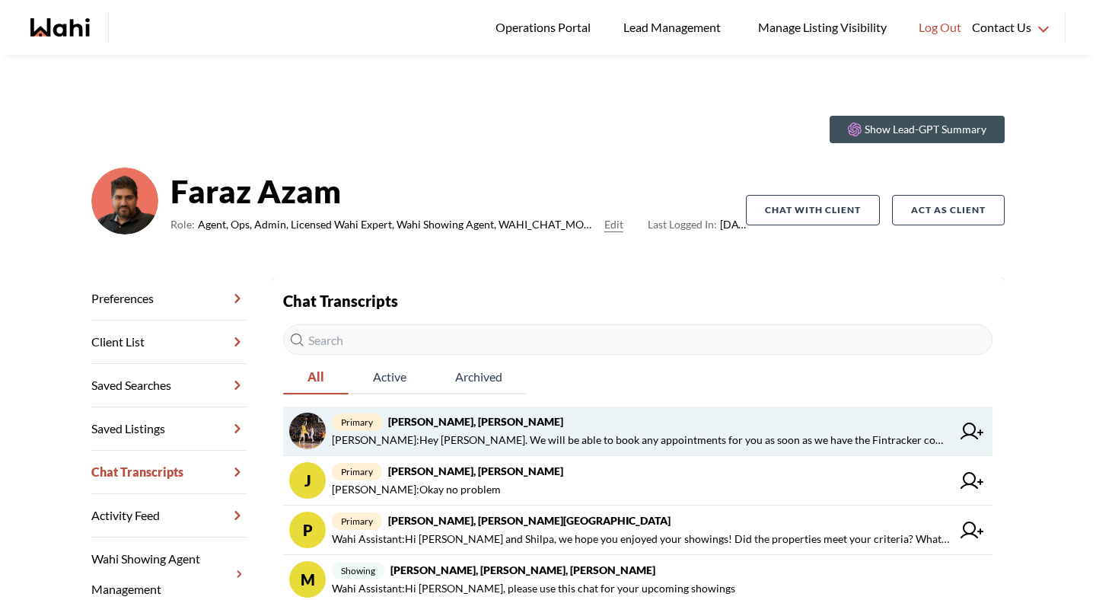
click at [488, 423] on strong "[PERSON_NAME], [PERSON_NAME]" at bounding box center [475, 421] width 175 height 13
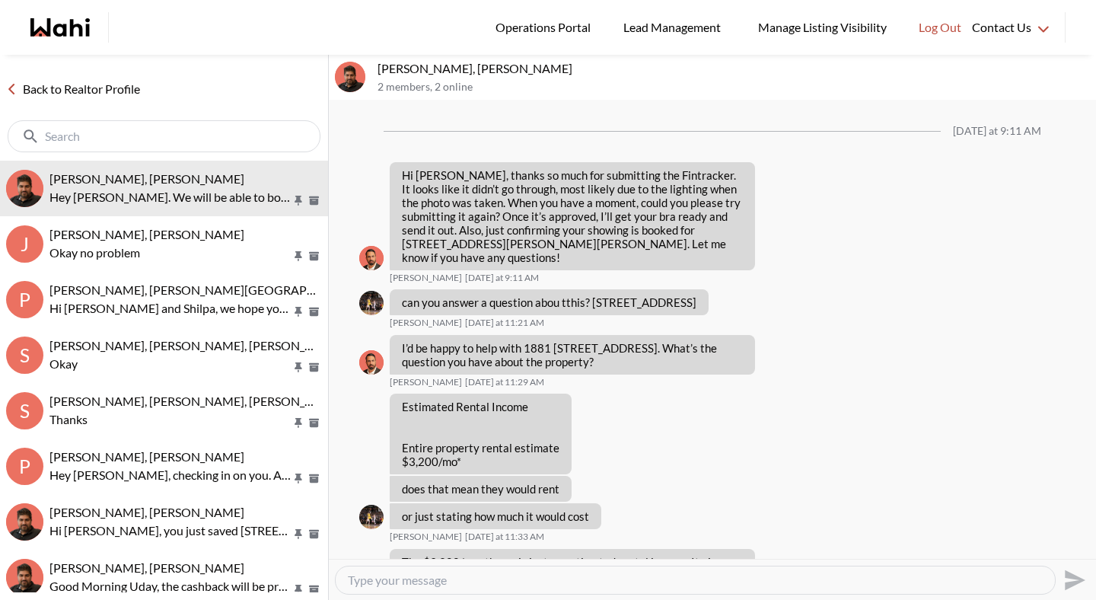
scroll to position [924, 0]
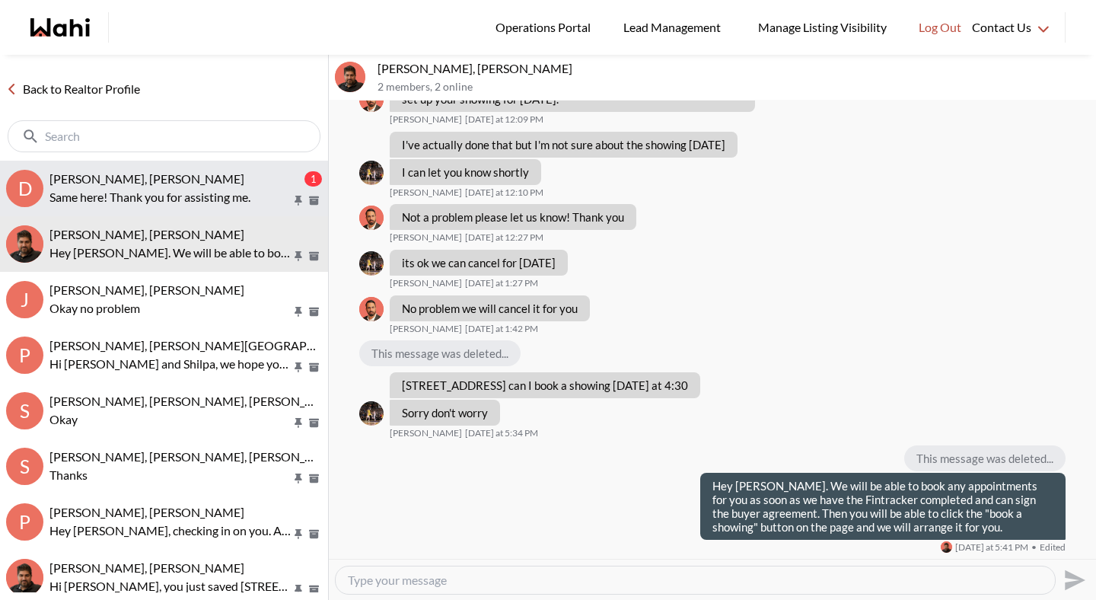
click at [172, 187] on div "Dakshesh Patel, Michelle 1 Same here! Thank you for assisting me." at bounding box center [185, 188] width 273 height 35
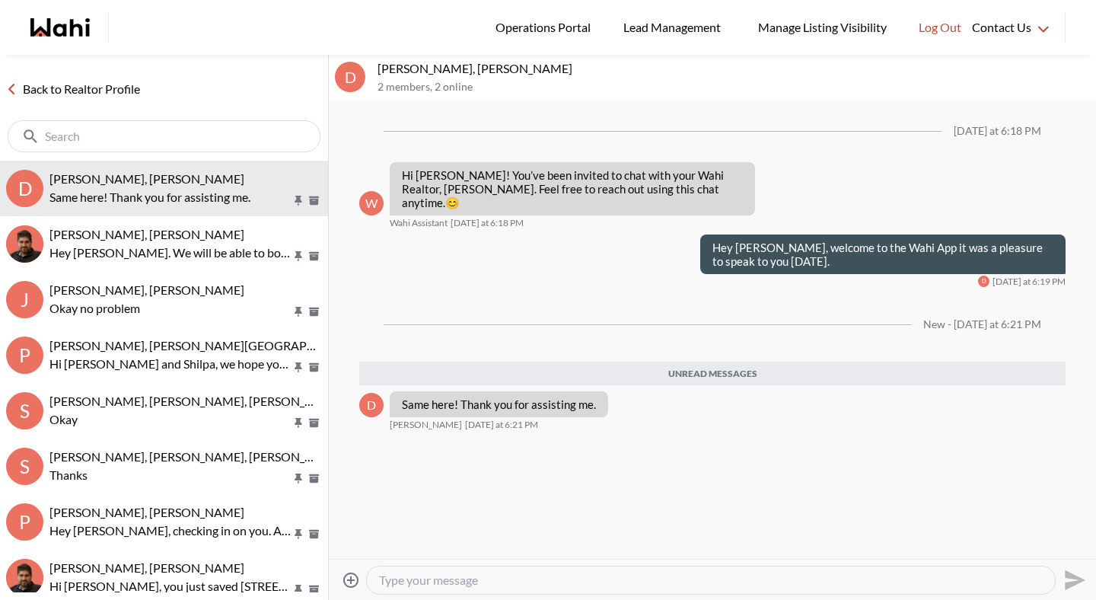
click at [462, 579] on textarea "Type your message" at bounding box center [711, 580] width 664 height 15
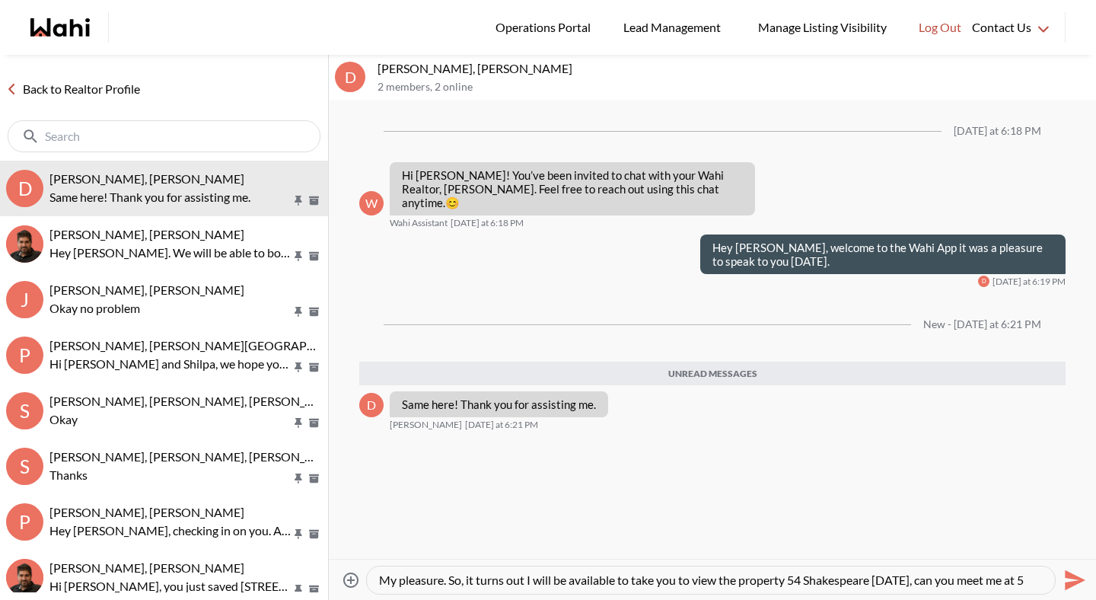
scroll to position [14, 0]
type textarea "My pleasure. So, it turns out I will be available to take you to view the prope…"
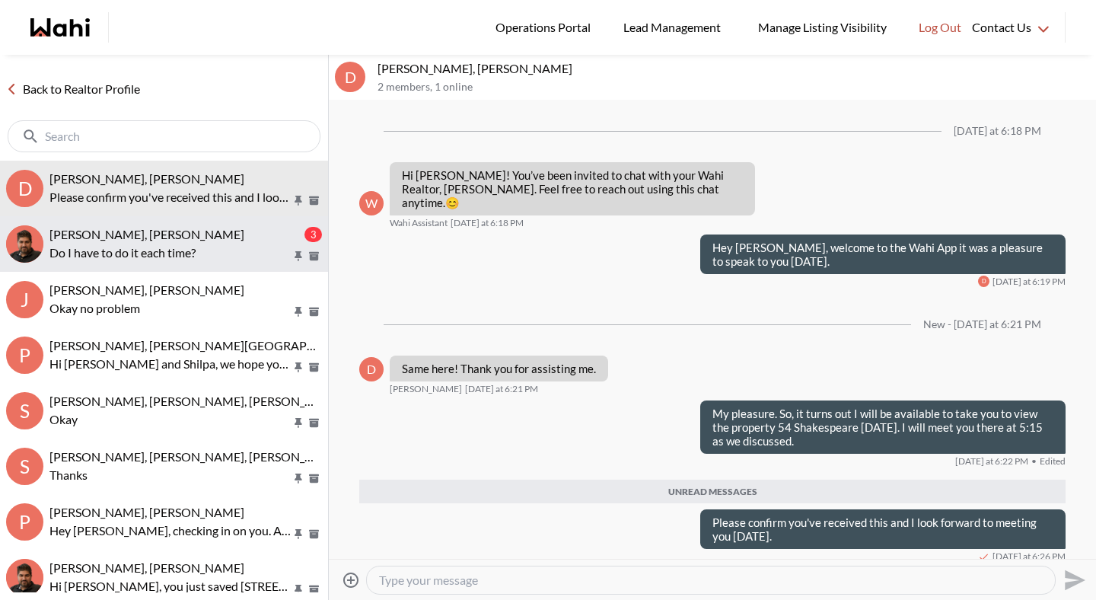
click at [117, 241] on div "aleandro green, Faraz" at bounding box center [175, 234] width 252 height 15
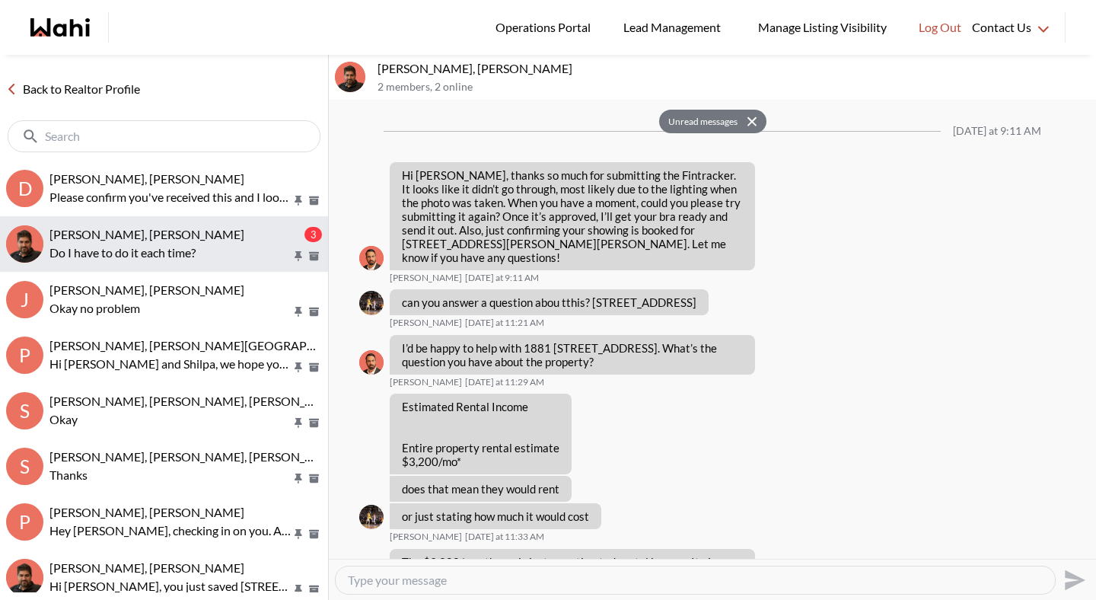
scroll to position [1087, 0]
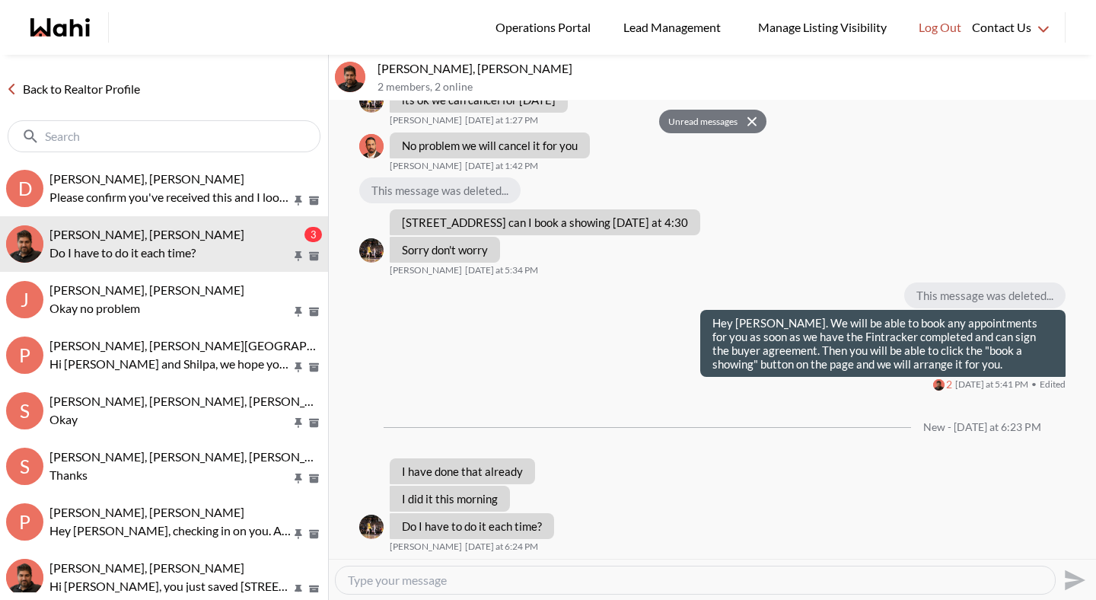
click at [394, 581] on textarea "Type your message" at bounding box center [695, 580] width 695 height 15
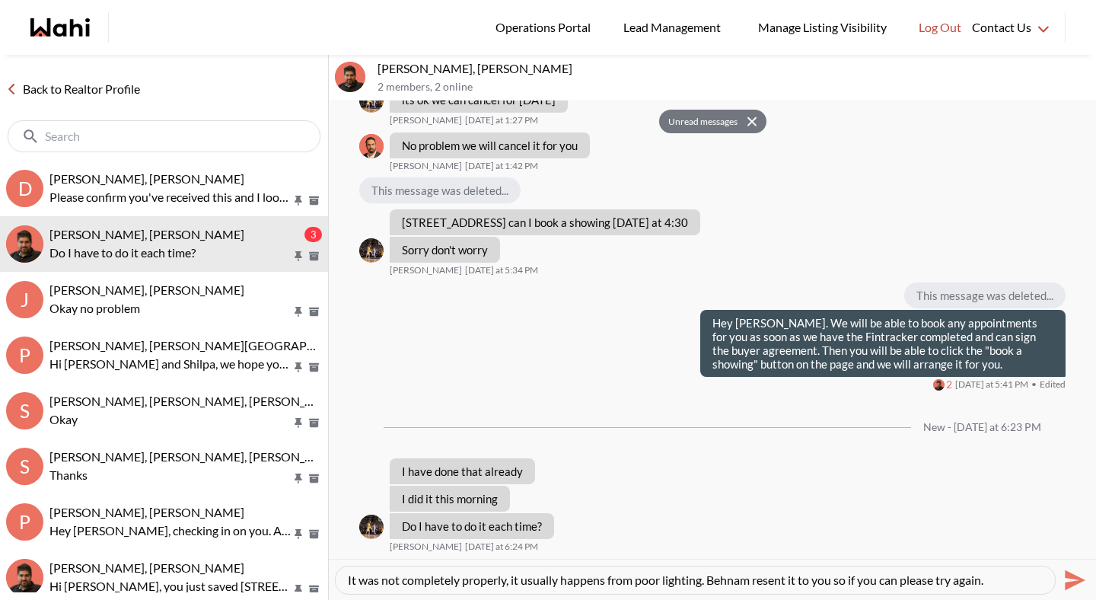
type textarea "It was not completely properly, it usually happens from poor lighting. Behnam r…"
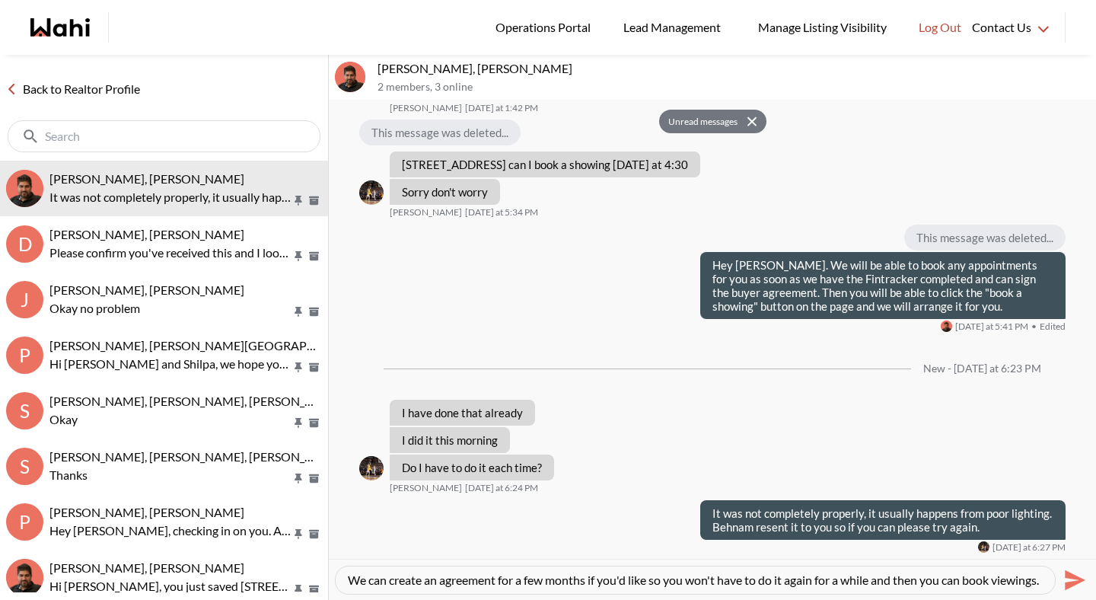
scroll to position [0, 0]
click at [529, 581] on textarea "We can create an agreement for a few months if you'd like so you won't have to …" at bounding box center [695, 580] width 695 height 15
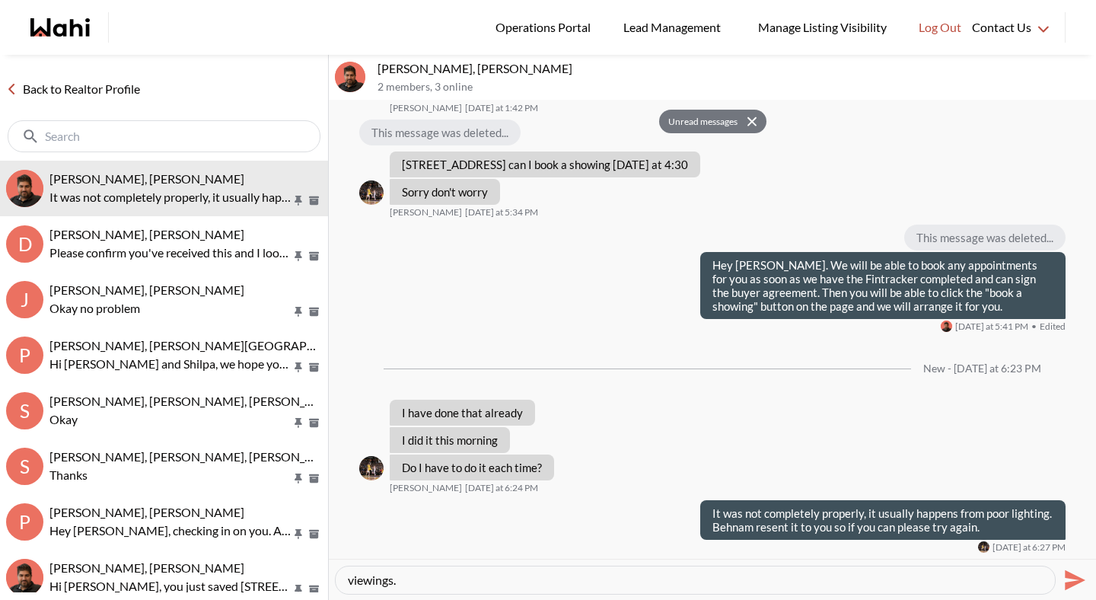
drag, startPoint x: 530, startPoint y: 580, endPoint x: 678, endPoint y: 599, distance: 149.7
click at [678, 599] on div "We can create an agreement for a period of few months if you'd like so you won'…" at bounding box center [712, 579] width 767 height 41
type textarea "We can create an agreement for a one or two month period if you'd like so you d…"
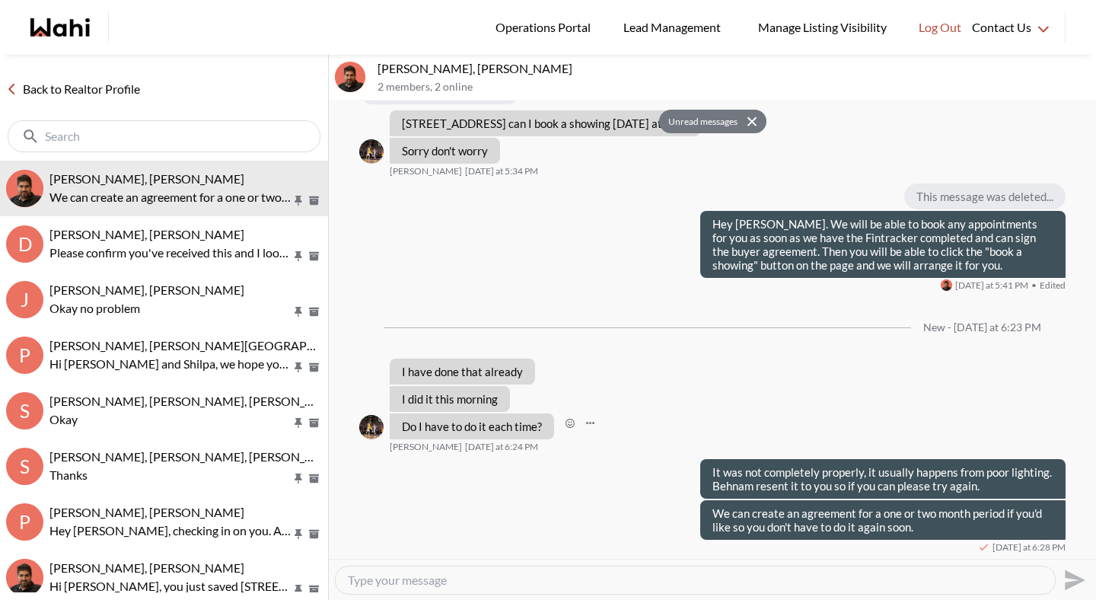
scroll to position [2765, 0]
type textarea "The ID portion you only have to do once"
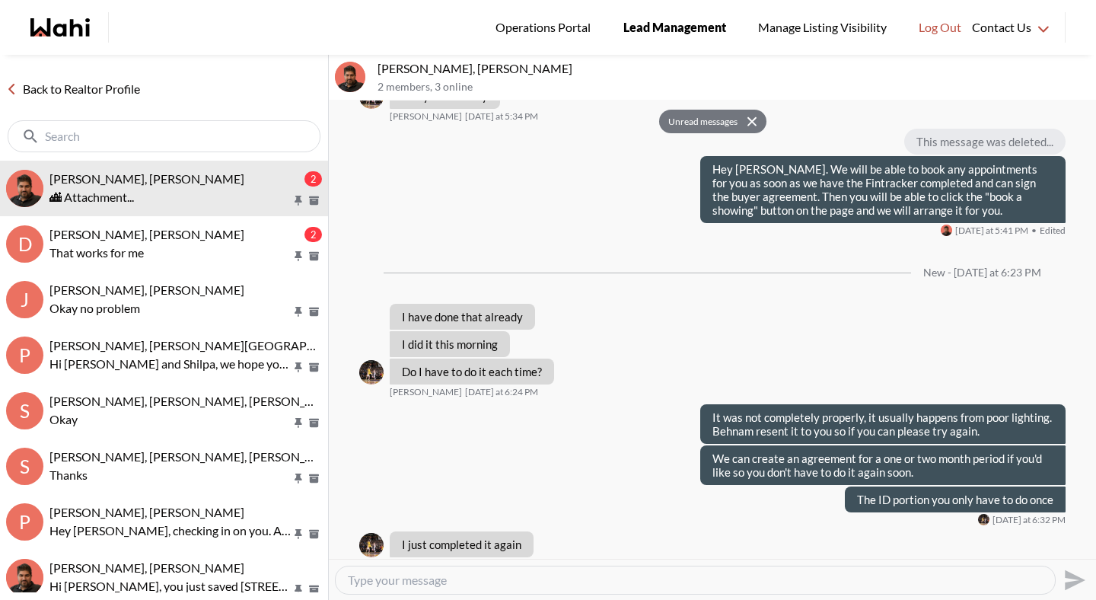
scroll to position [3086, 0]
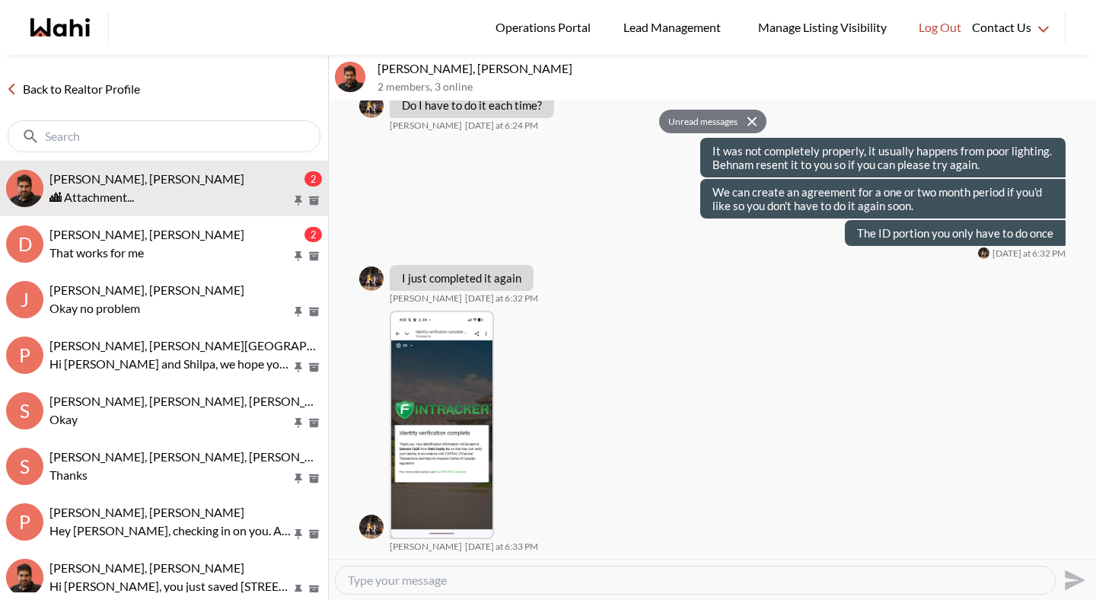
click at [424, 581] on textarea "Type your message" at bounding box center [695, 580] width 695 height 15
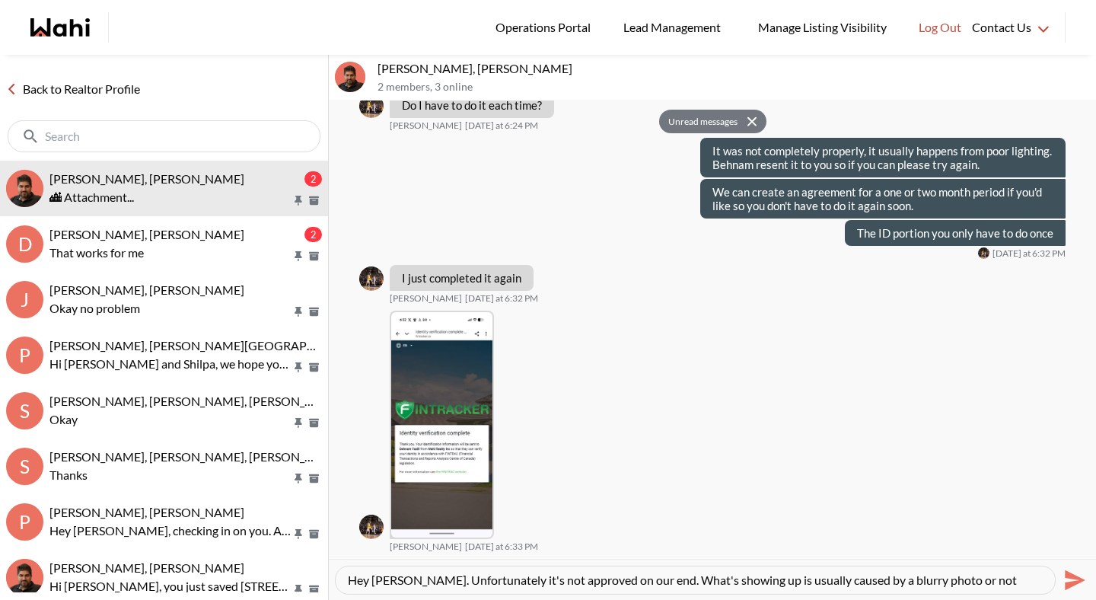
scroll to position [14, 0]
type textarea "Hey Aleandro. Unfortunately it's not approved on our end. What's showing up is …"
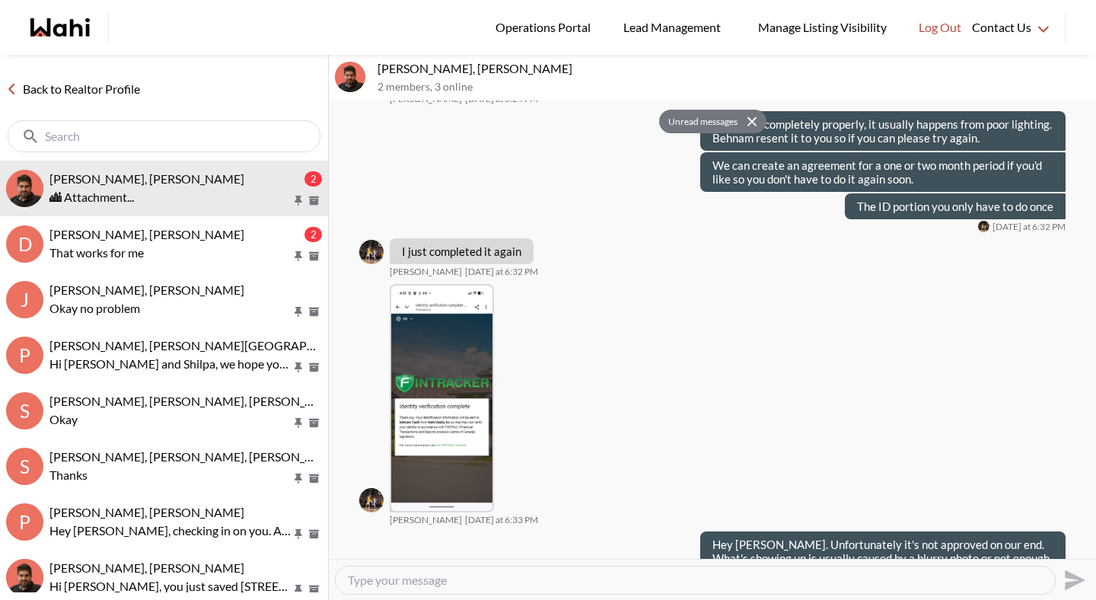
scroll to position [0, 0]
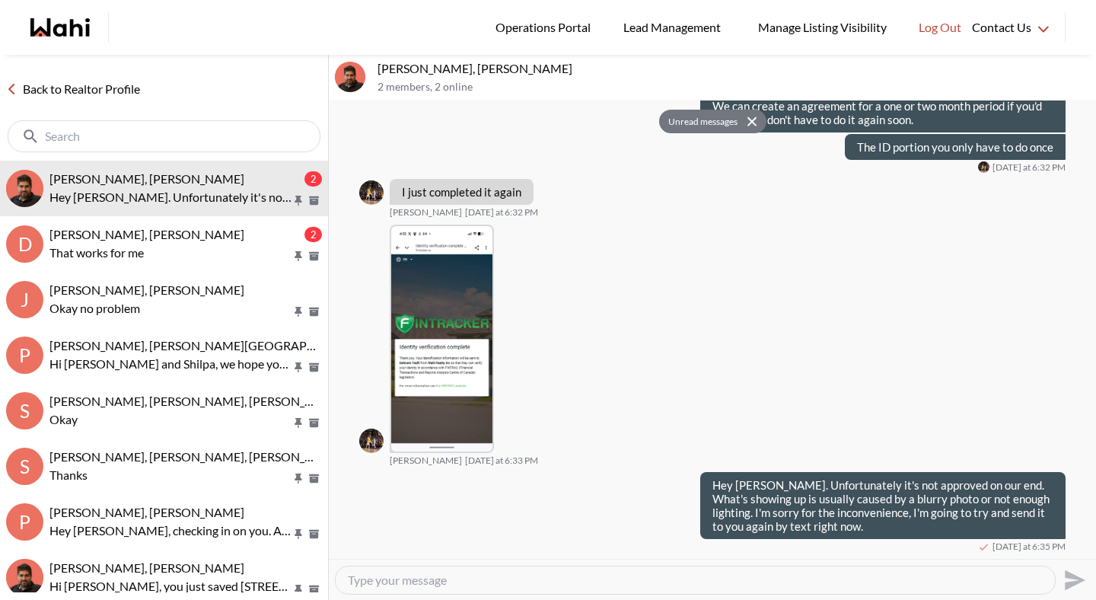
click at [501, 578] on textarea "Type your message" at bounding box center [695, 580] width 695 height 15
type textarea "S"
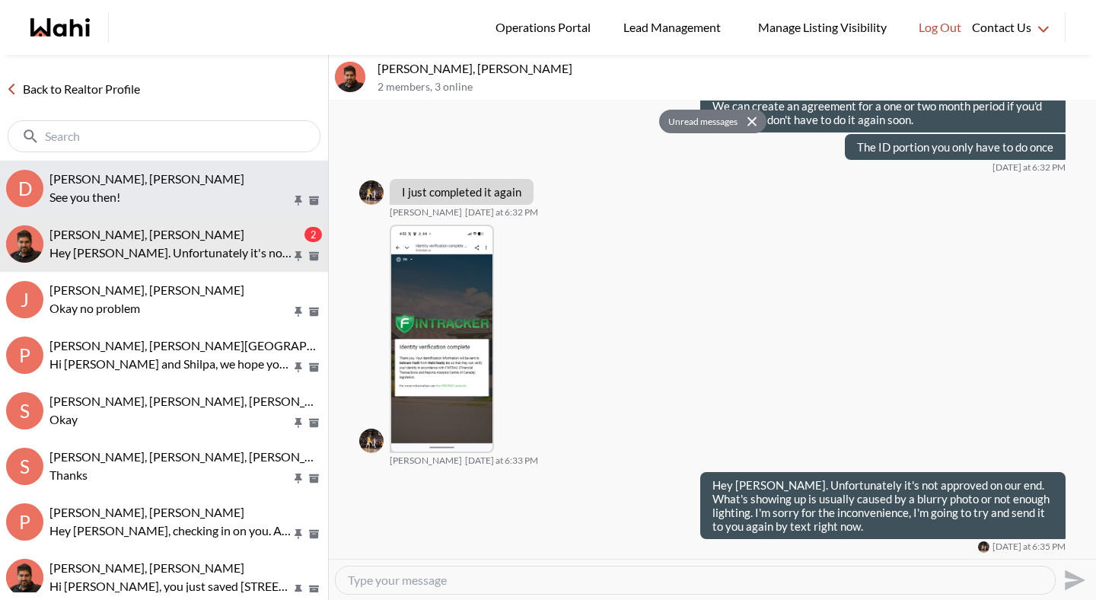
click at [175, 177] on span "Dakshesh Patel, Michelle" at bounding box center [146, 178] width 195 height 14
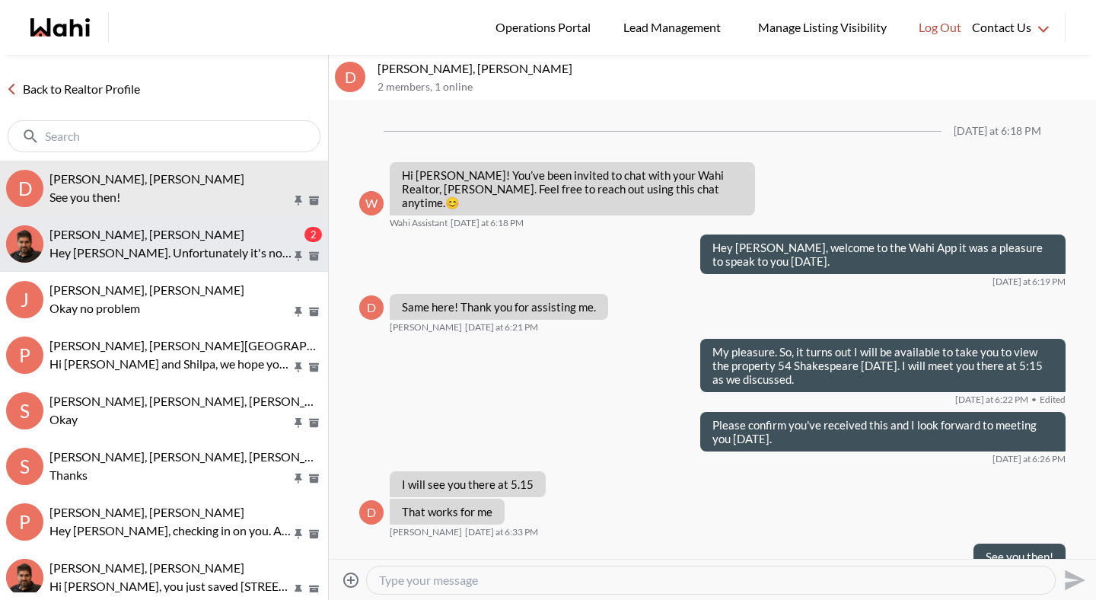
scroll to position [17, 0]
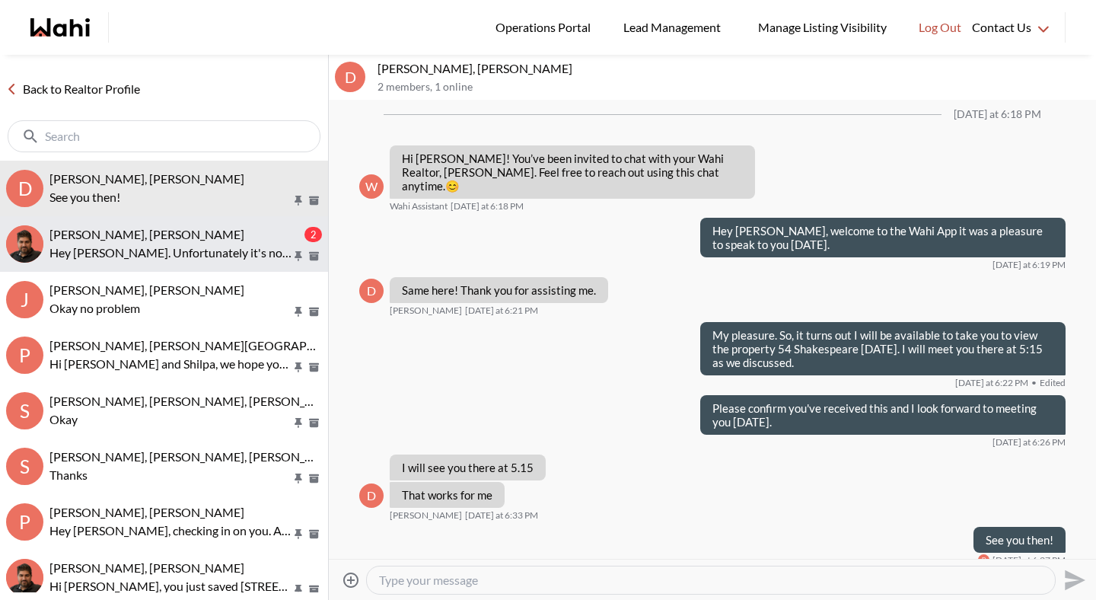
click at [174, 238] on div "aleandro green, Faraz" at bounding box center [175, 234] width 252 height 15
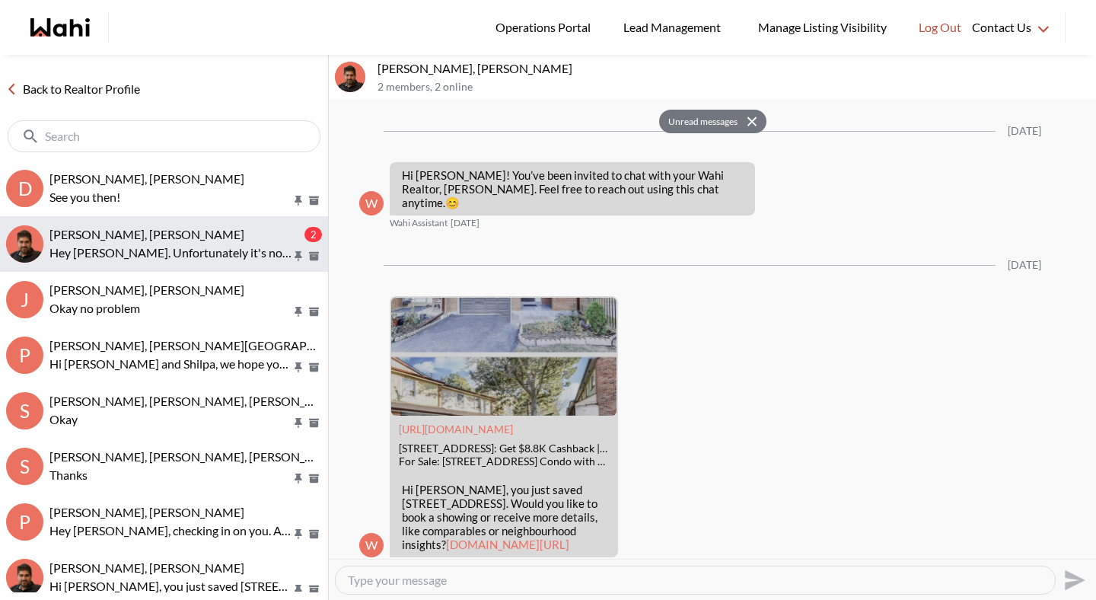
scroll to position [3111, 0]
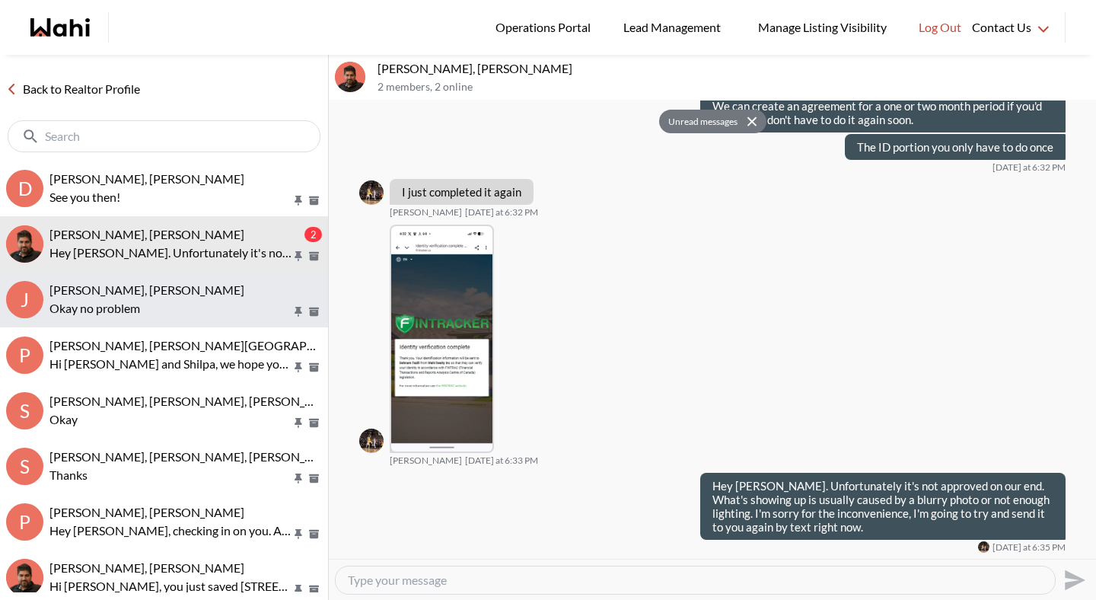
click at [171, 292] on span "[PERSON_NAME], [PERSON_NAME]" at bounding box center [146, 289] width 195 height 14
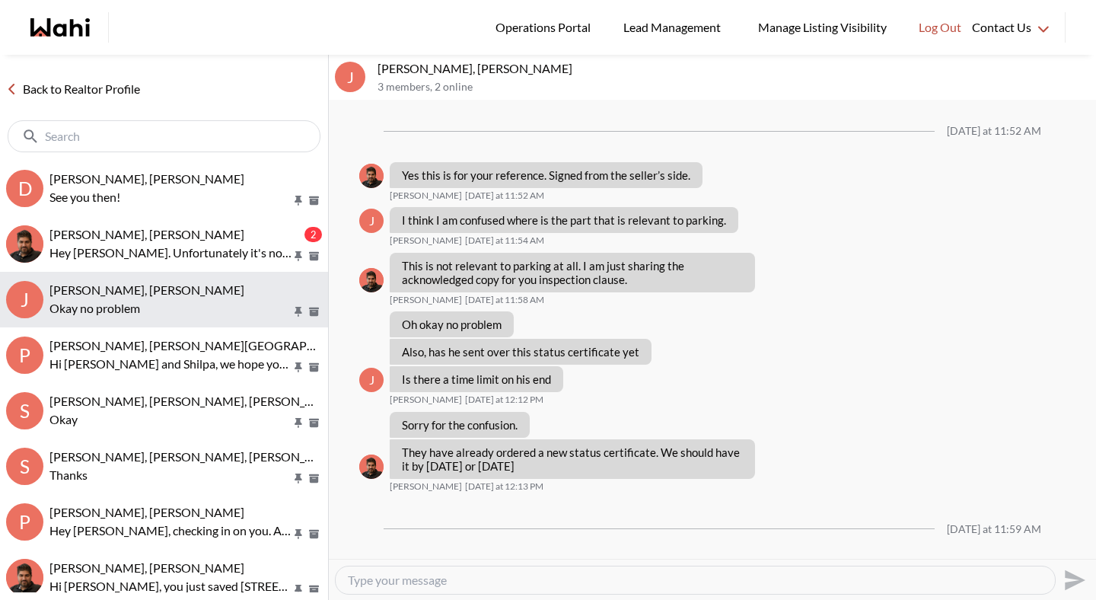
scroll to position [701, 0]
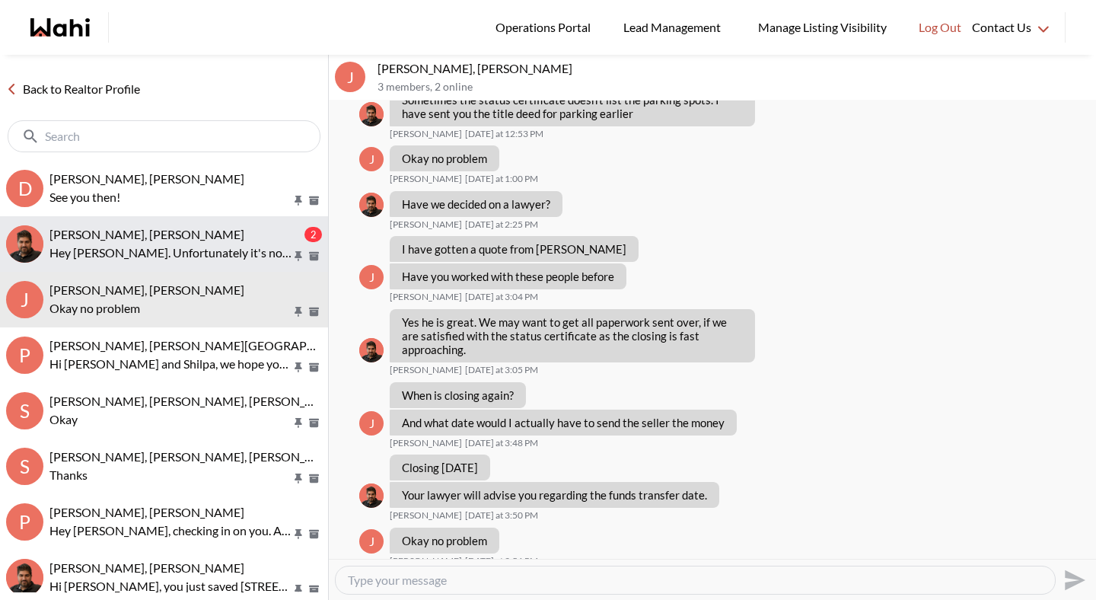
click at [178, 256] on p "Hey Aleandro. Unfortunately it's not approved on our end. What's showing up is …" at bounding box center [170, 253] width 242 height 18
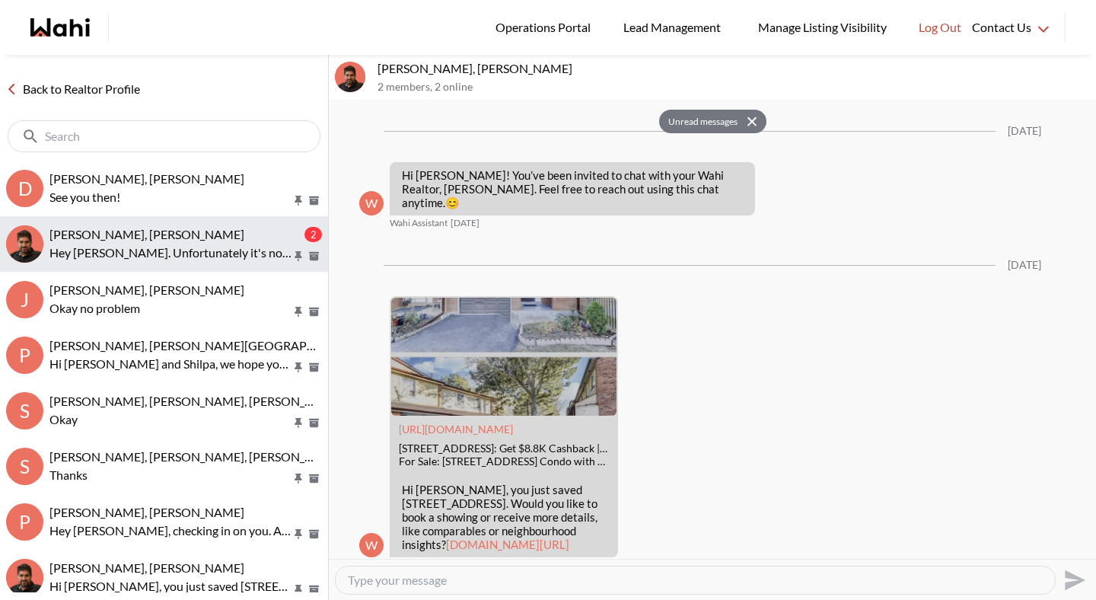
scroll to position [3111, 0]
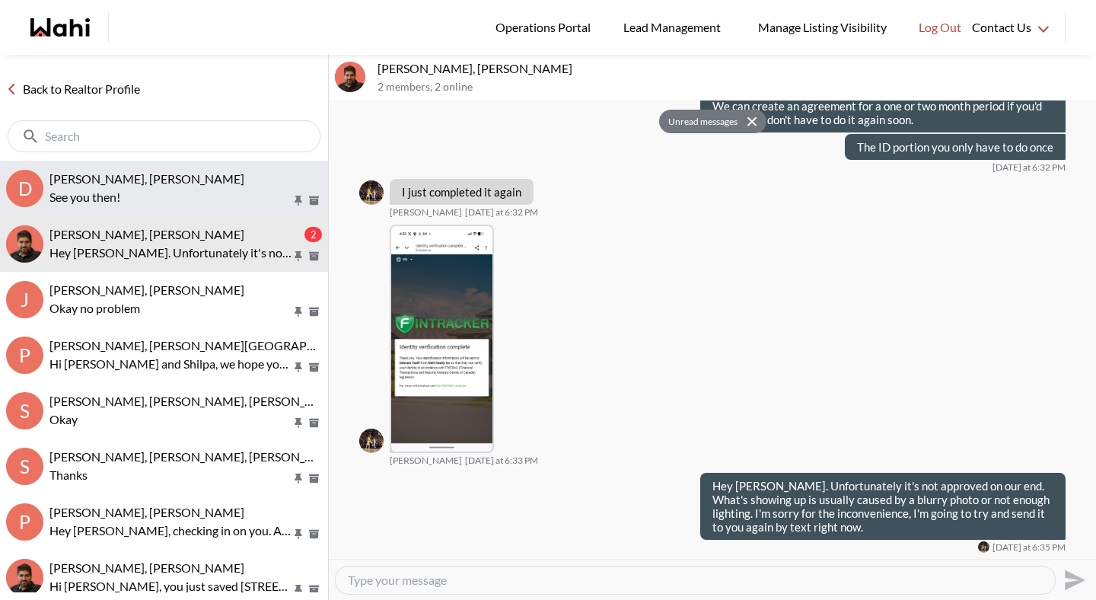
click at [190, 201] on p "See you then!" at bounding box center [170, 197] width 242 height 18
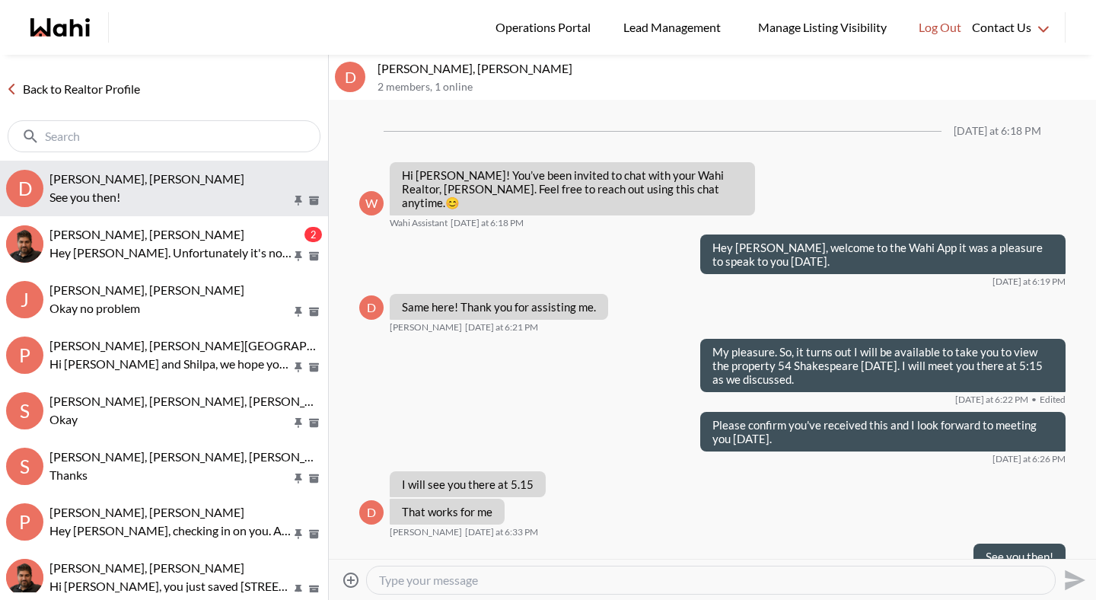
scroll to position [17, 0]
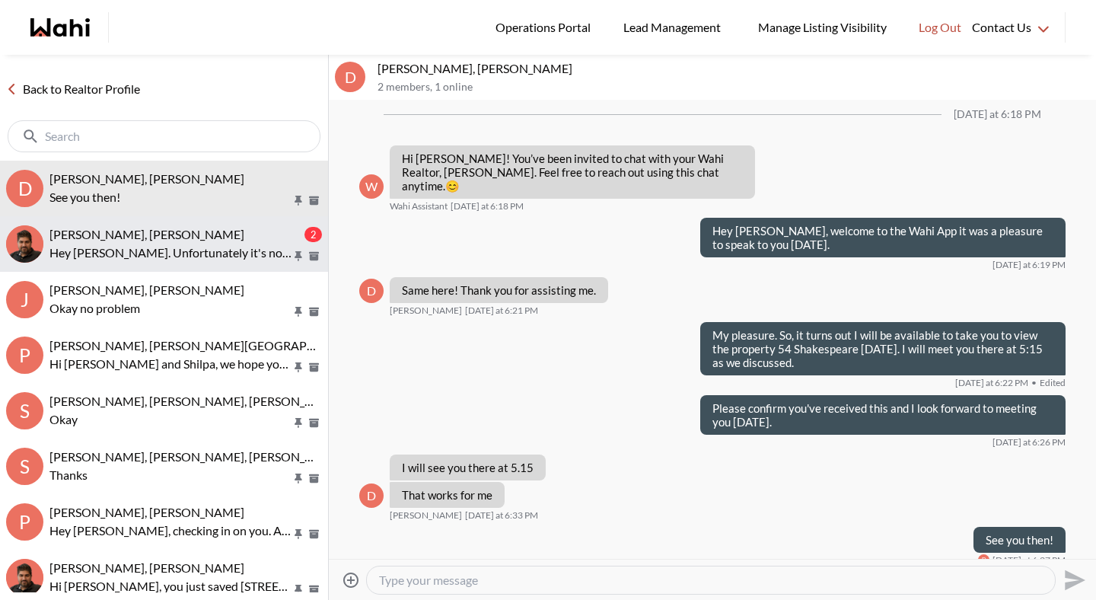
click at [190, 239] on div "aleandro green, Faraz" at bounding box center [175, 234] width 252 height 15
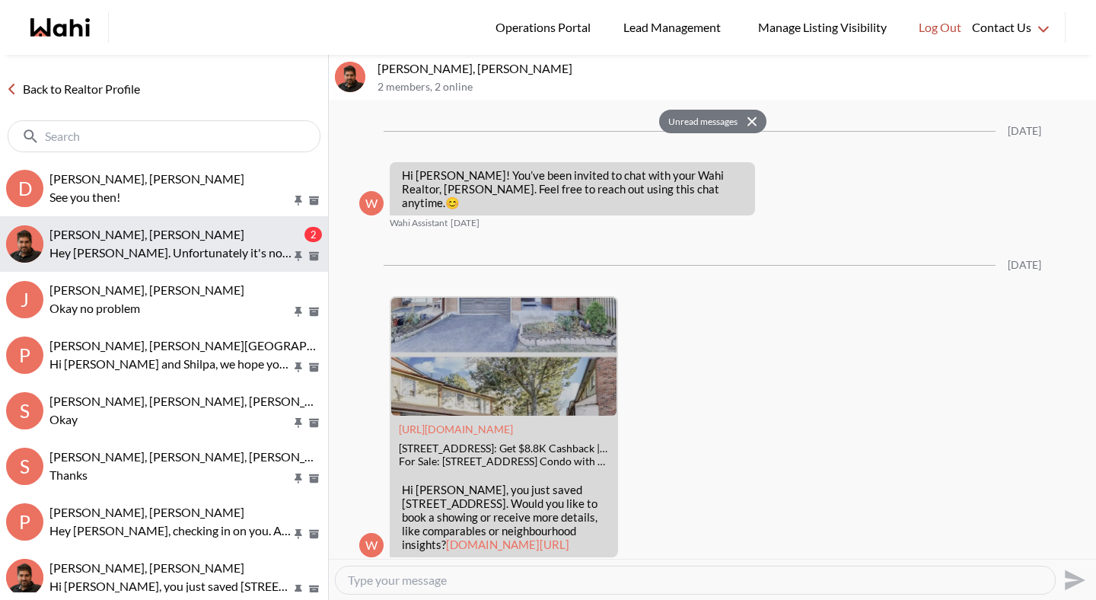
scroll to position [3111, 0]
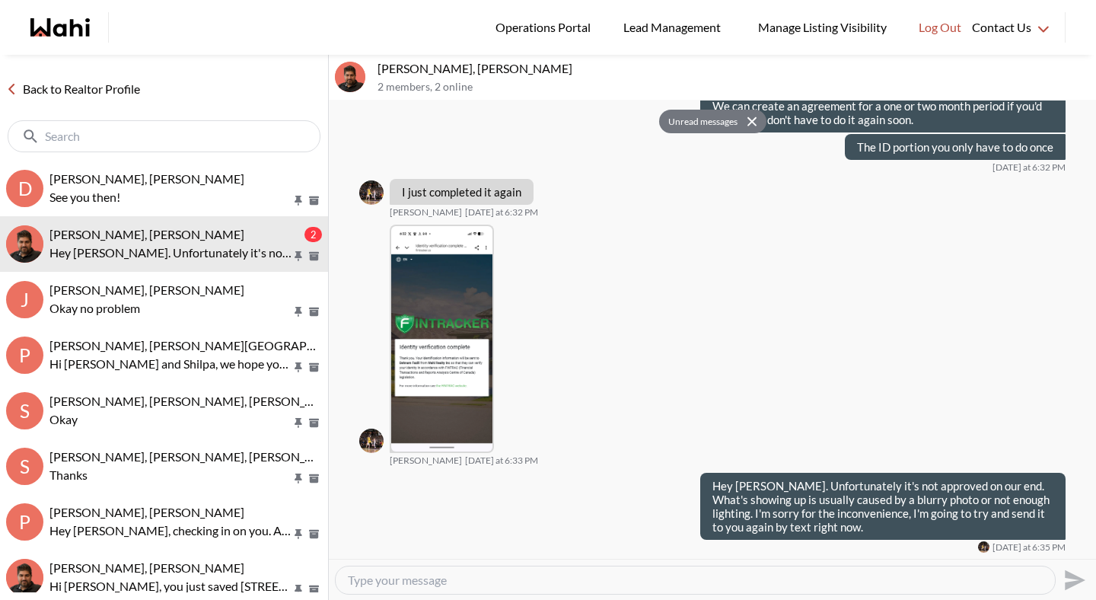
click at [394, 579] on textarea "Type your message" at bounding box center [695, 580] width 695 height 15
click at [441, 583] on textarea "If it doesn't work this time, we can hop on a quick video call and you can show…" at bounding box center [695, 580] width 695 height 15
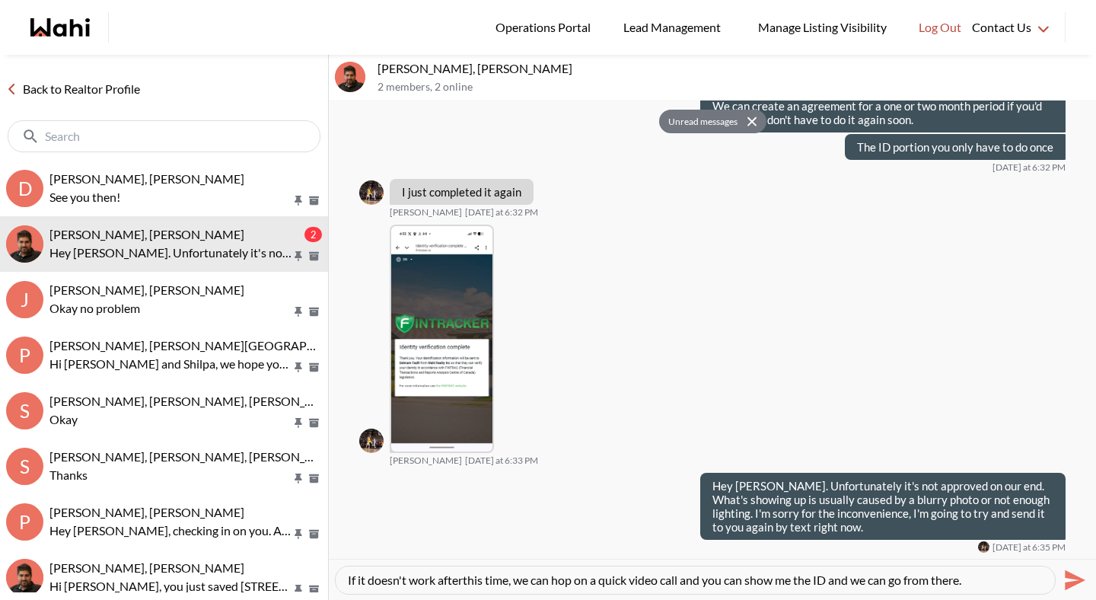
type textarea "If it doesn't work after this time, we can hop on a quick video call and you ca…"
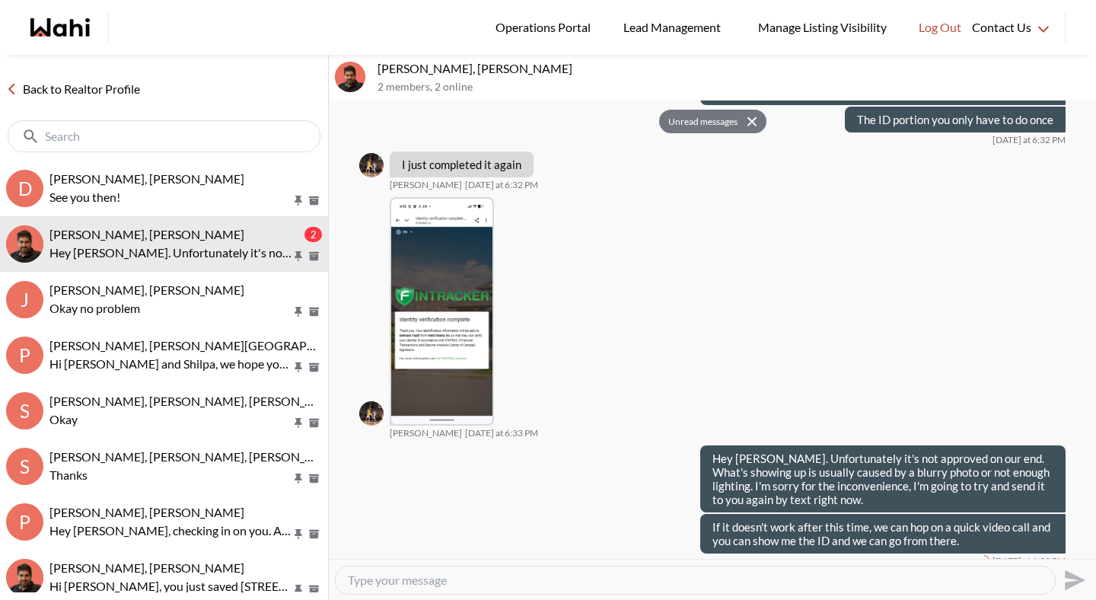
scroll to position [3152, 0]
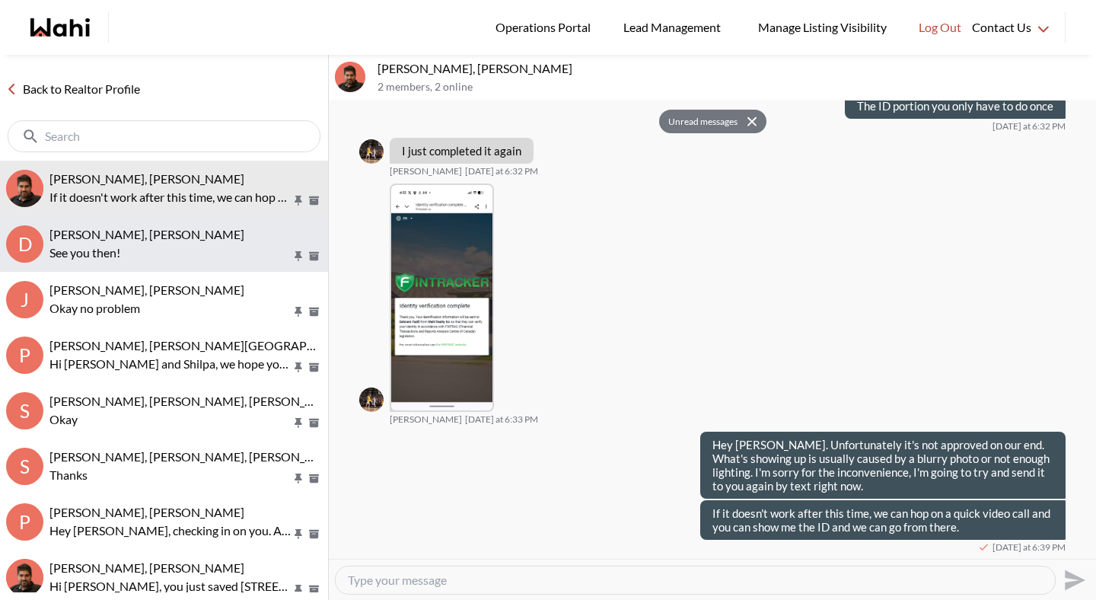
click at [109, 231] on span "Dakshesh Patel, Michelle" at bounding box center [146, 234] width 195 height 14
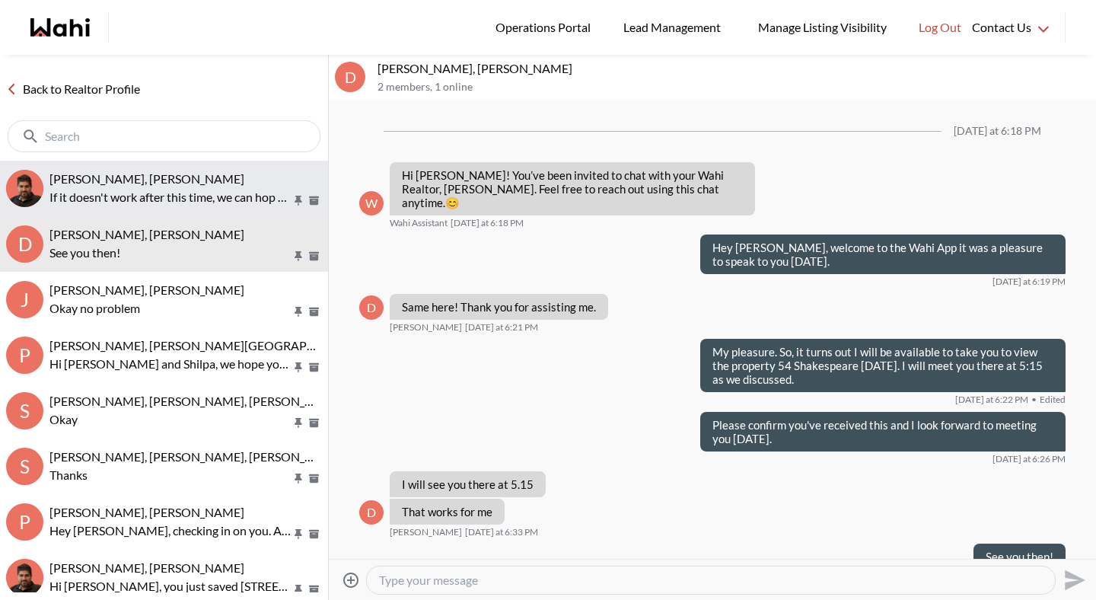
scroll to position [17, 0]
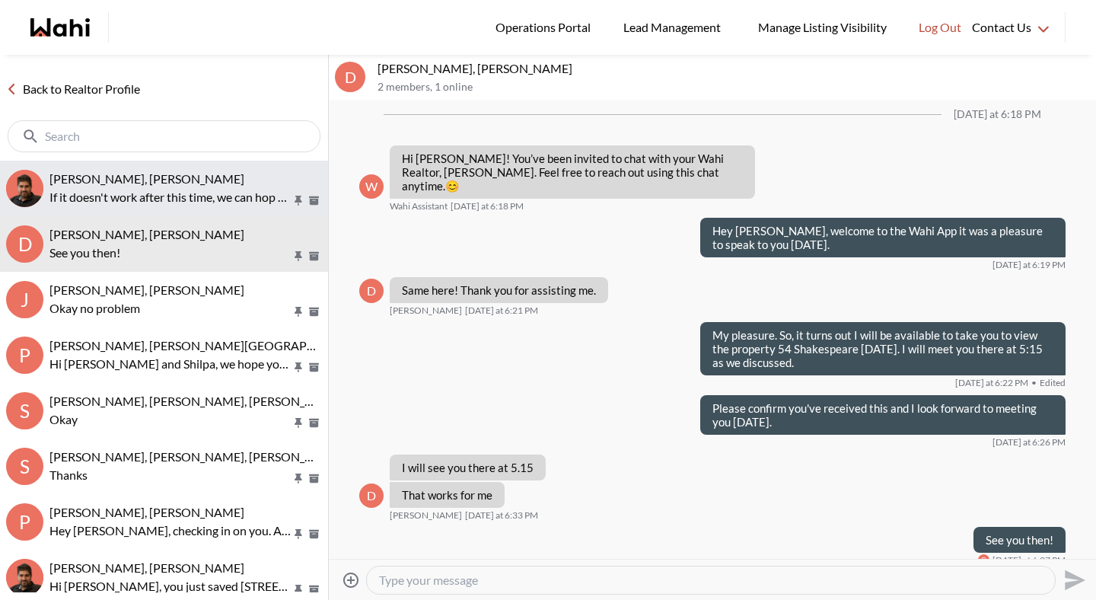
click at [114, 201] on p "If it doesn't work after this time, we can hop on a quick video call and you ca…" at bounding box center [170, 197] width 242 height 18
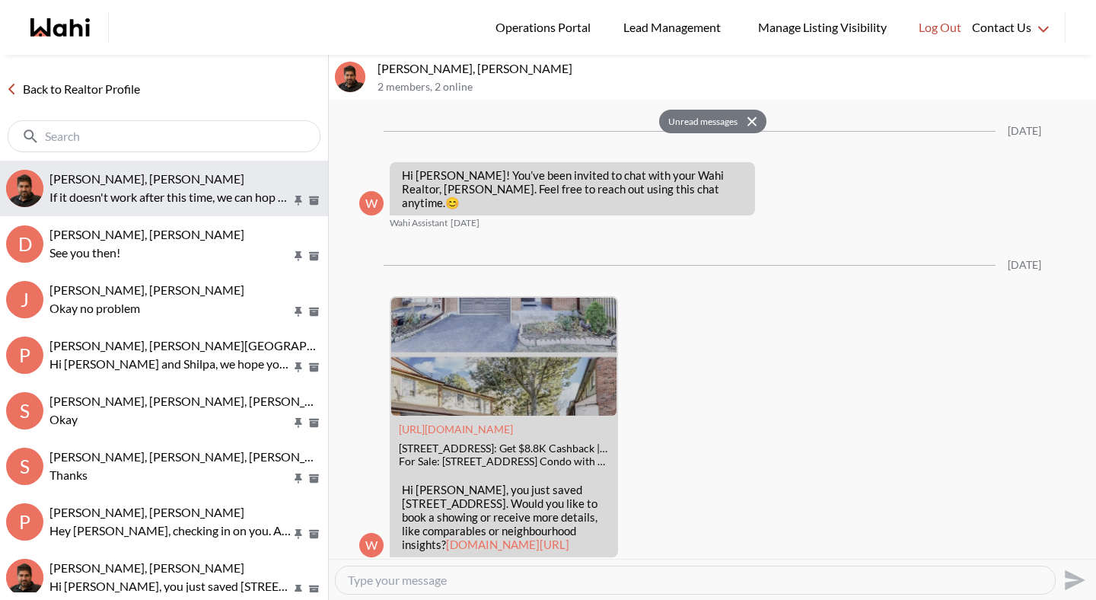
scroll to position [3152, 0]
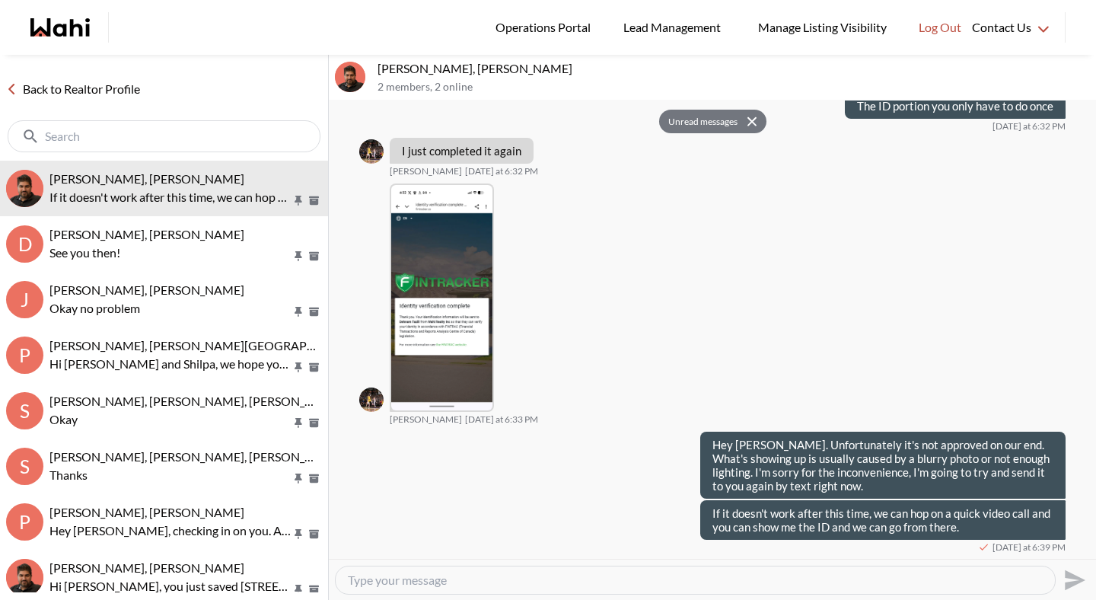
click at [704, 117] on button "Unread messages" at bounding box center [700, 122] width 83 height 24
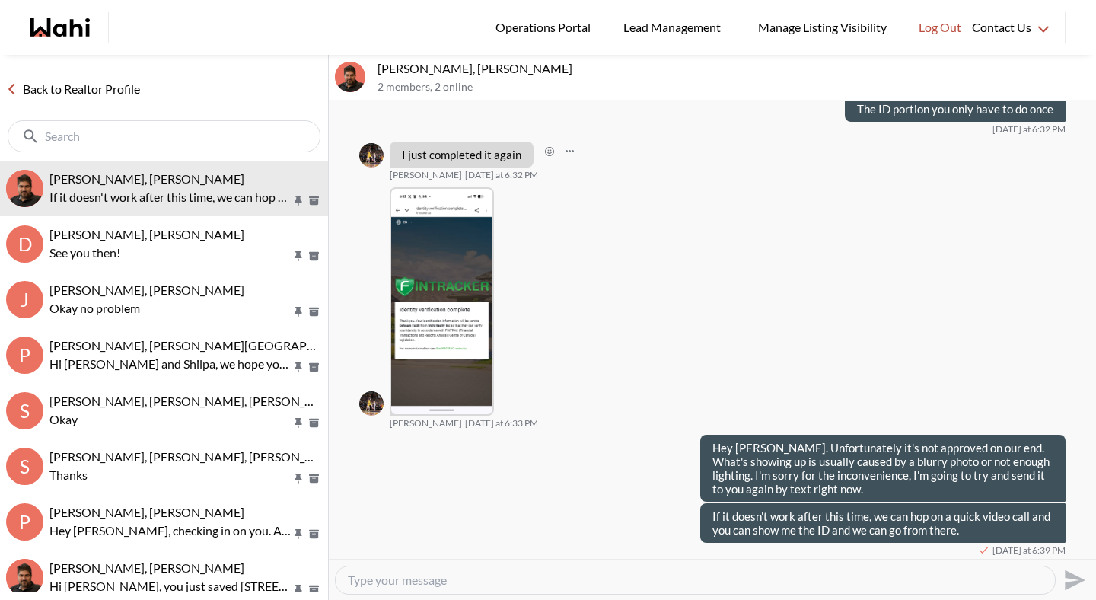
scroll to position [3188, 0]
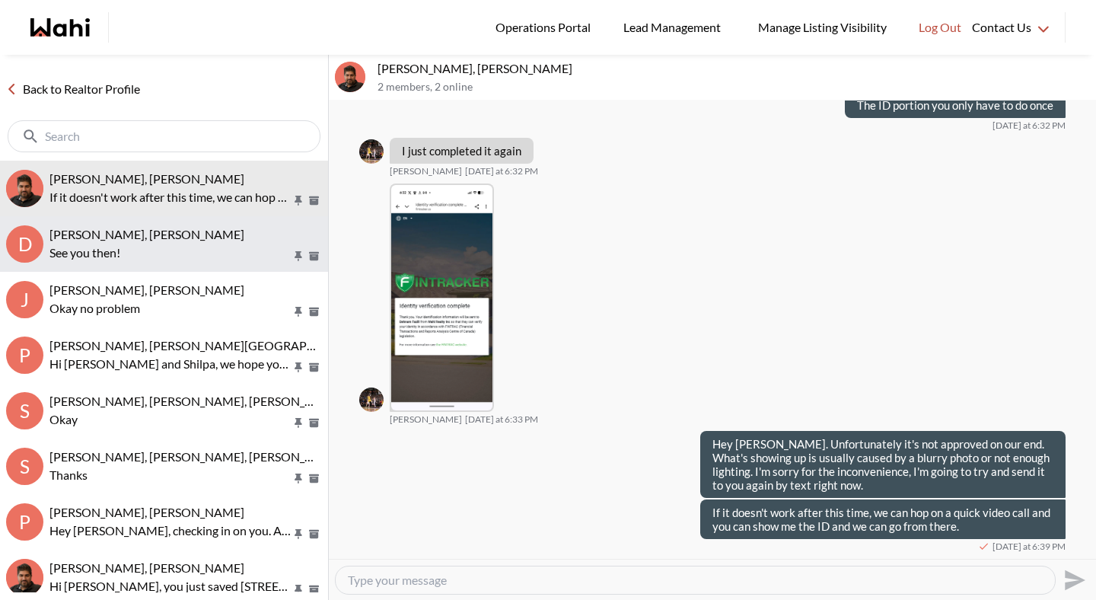
click at [208, 250] on p "See you then!" at bounding box center [170, 253] width 242 height 18
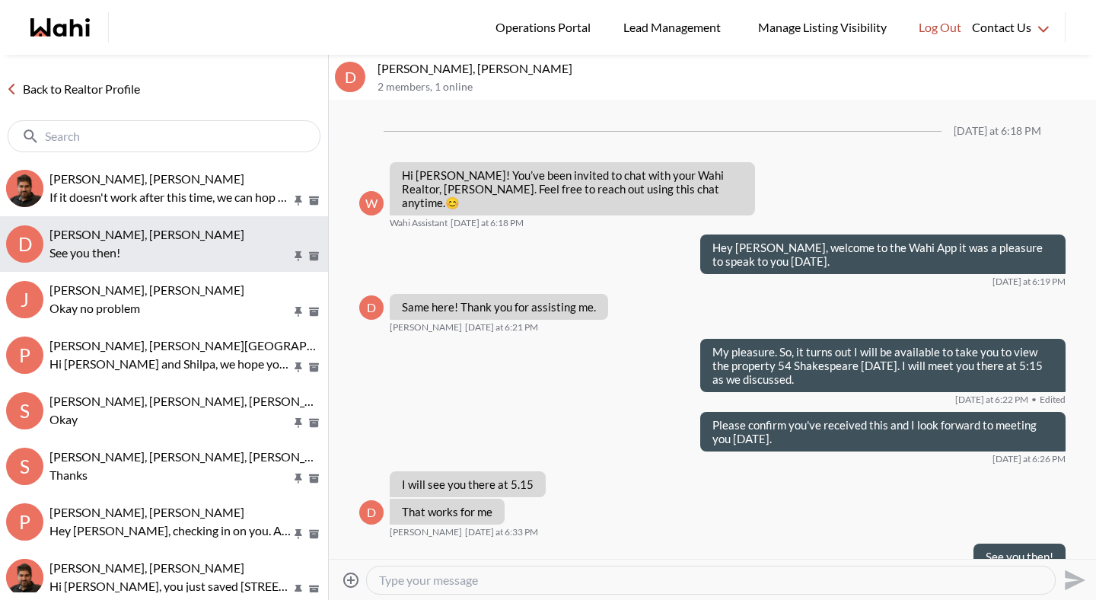
scroll to position [17, 0]
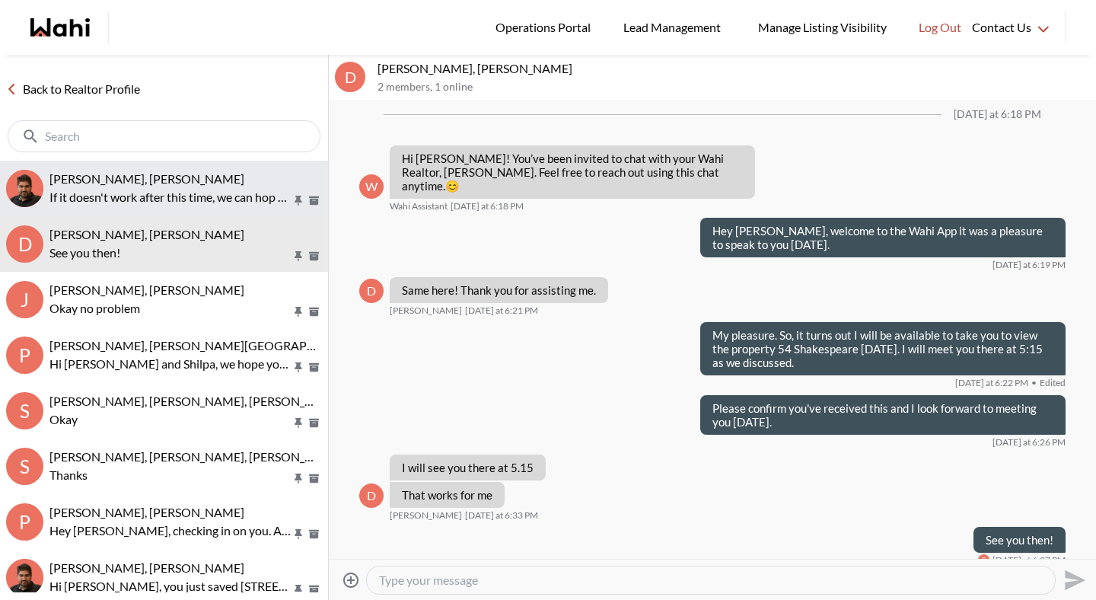
click at [198, 195] on p "If it doesn't work after this time, we can hop on a quick video call and you ca…" at bounding box center [170, 197] width 242 height 18
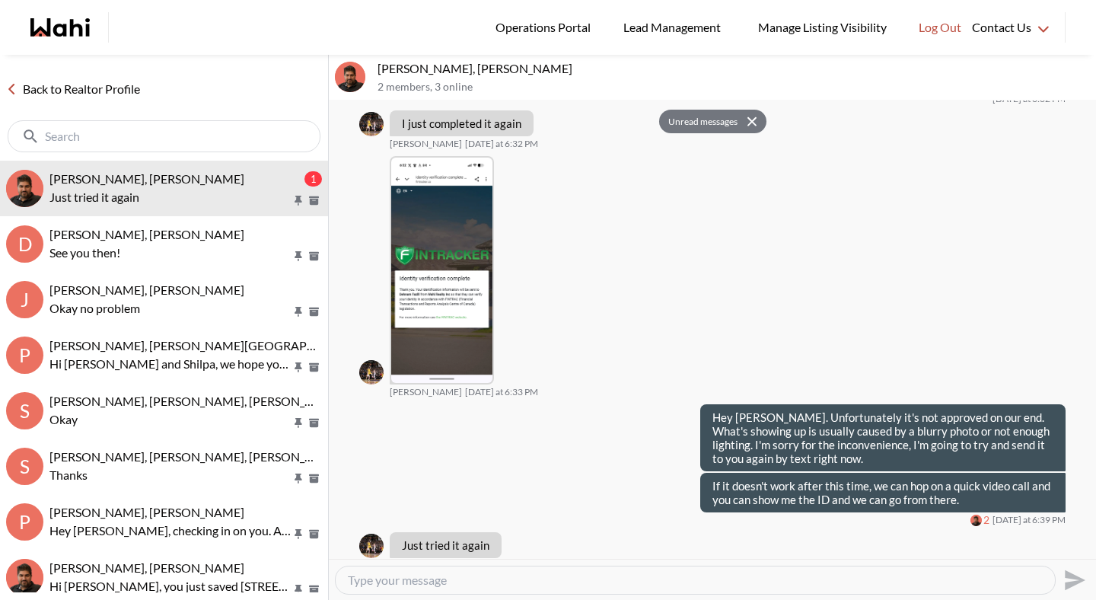
scroll to position [3198, 0]
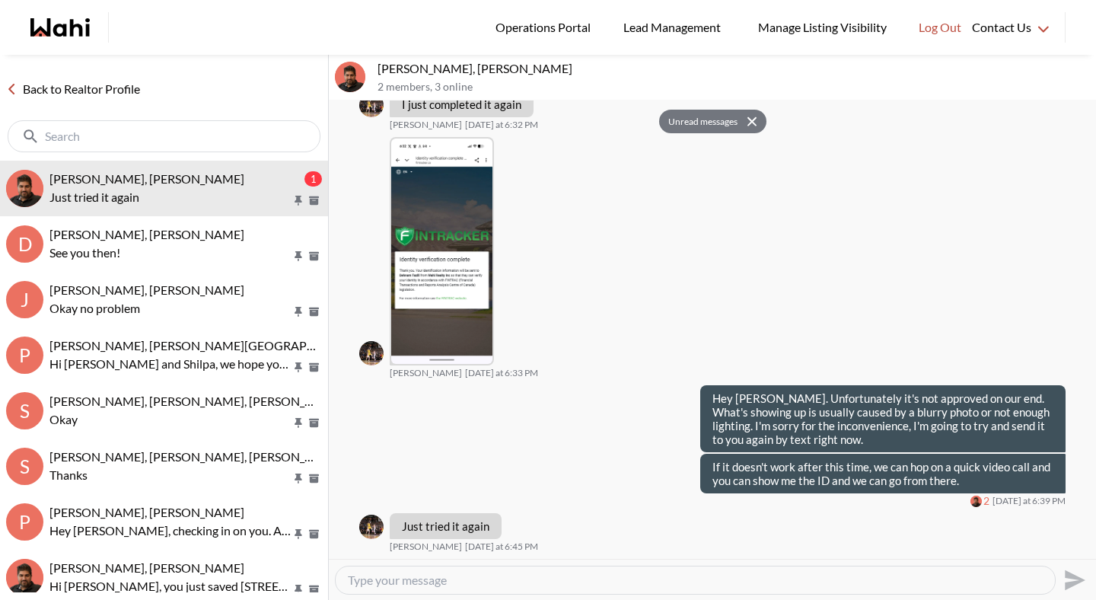
click at [449, 582] on textarea "Type your message" at bounding box center [695, 580] width 695 height 15
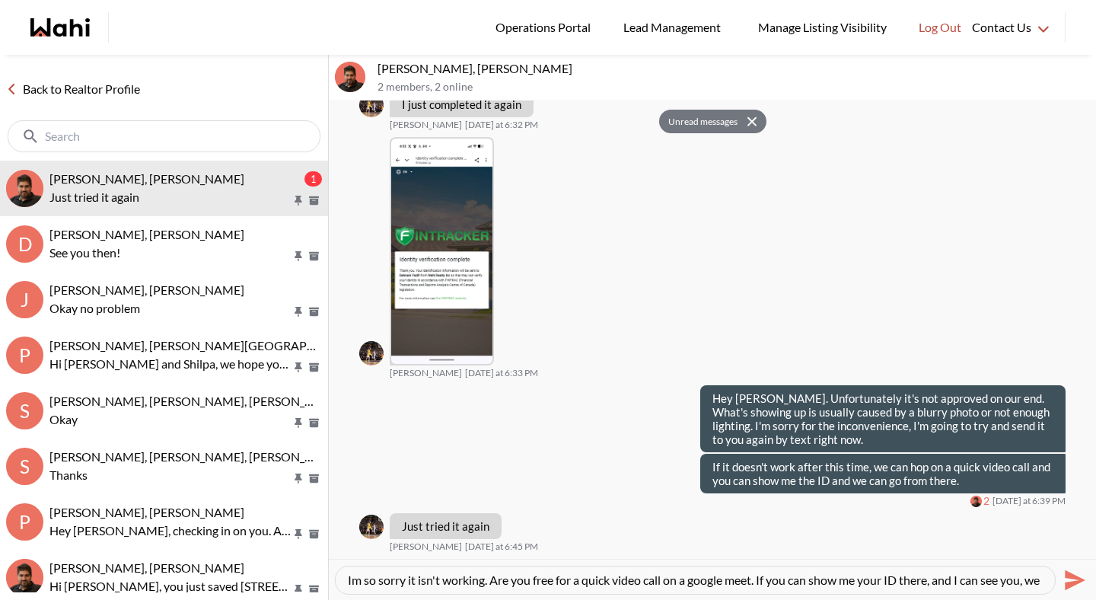
click at [762, 581] on textarea "Im so sorry it isn't working. Are you free for a quick video call on a google m…" at bounding box center [695, 580] width 695 height 15
click at [939, 581] on textarea "Im so sorry it isn't working. Are you free for a quick video call on a google m…" at bounding box center [695, 580] width 695 height 15
click at [409, 590] on div "Im so sorry it isn't working. Are you free for a quick video call on a google m…" at bounding box center [696, 579] width 720 height 27
click at [409, 580] on textarea "Im so sorry it isn't working. Are you free for a quick video call on a google m…" at bounding box center [695, 580] width 695 height 15
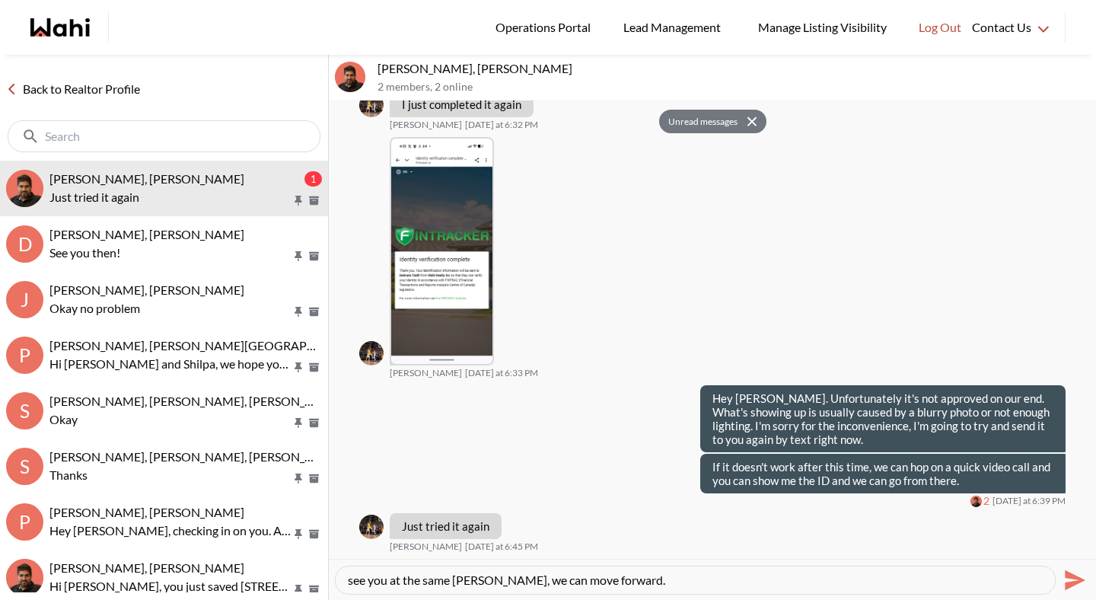
type textarea "Im so sorry it isn't working. Are you free for a quick video call on a google m…"
click at [638, 578] on textarea "Im so sorry it isn't working. Are you free for a quick video call on a google m…" at bounding box center [695, 580] width 695 height 15
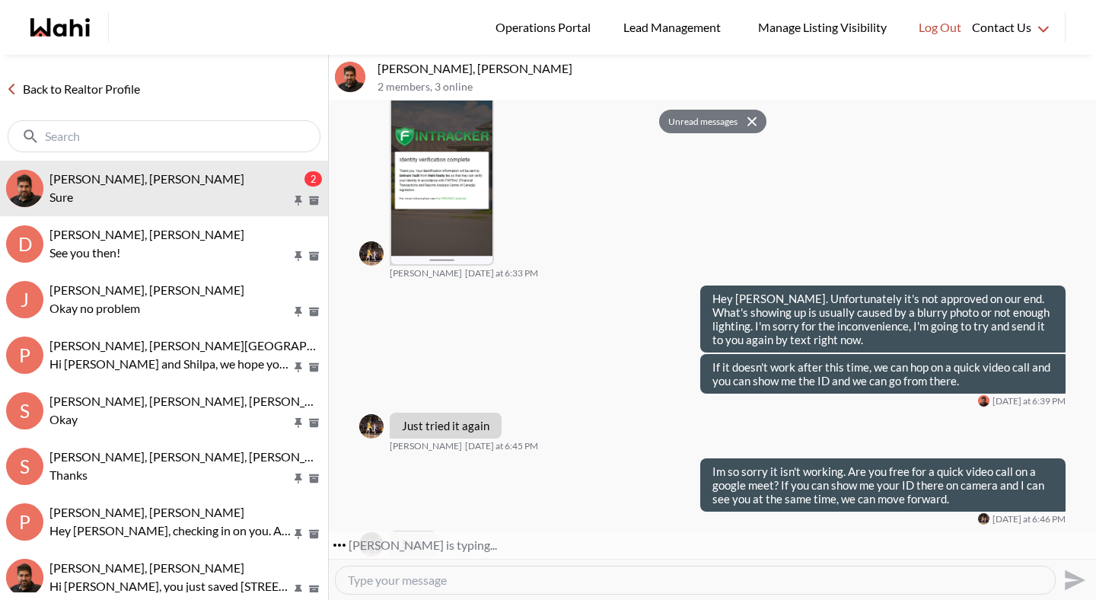
scroll to position [3316, 0]
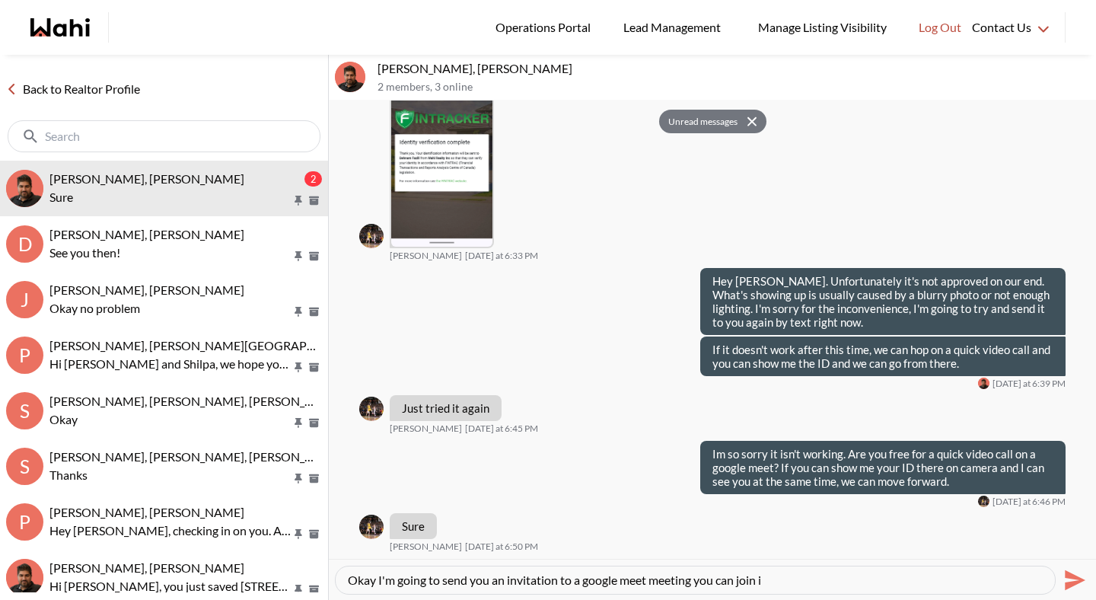
type textarea "Okay I'm going to send you an invitation to a google meet meeting you can join …"
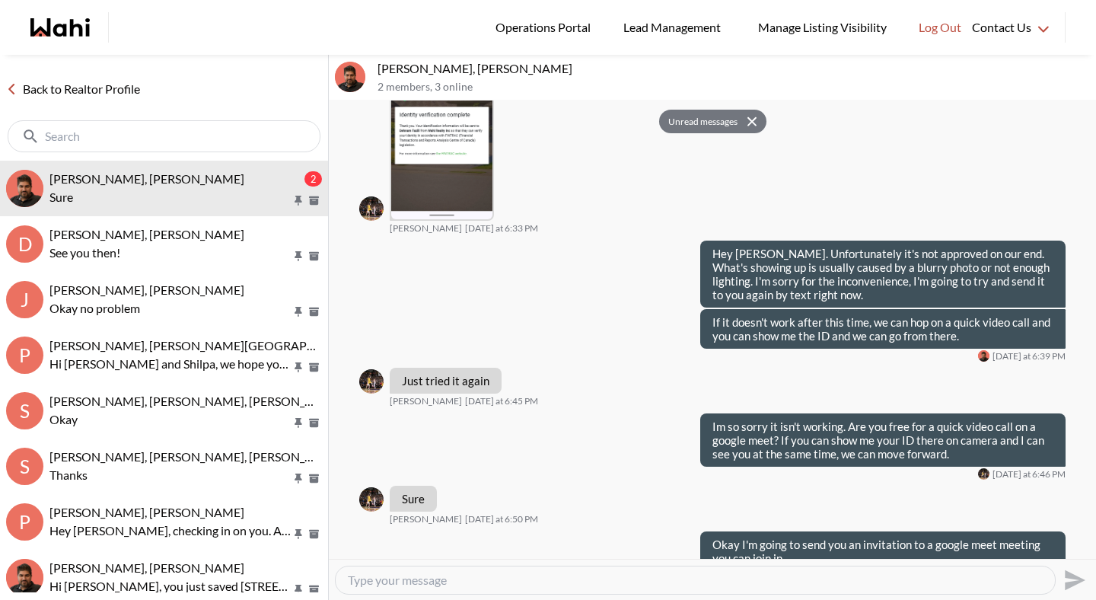
scroll to position [3374, 0]
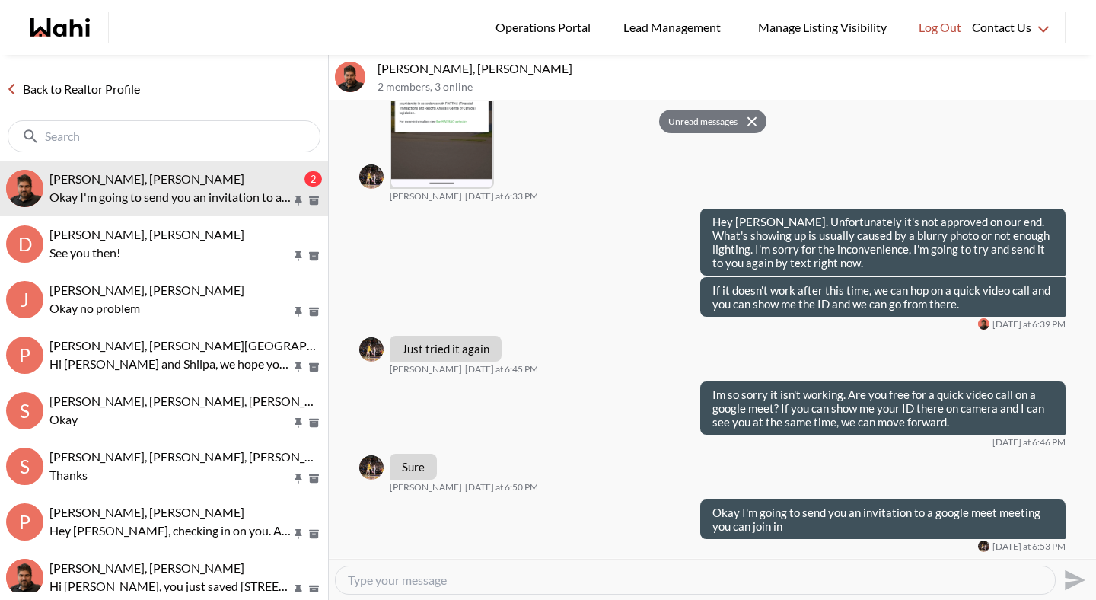
click at [469, 580] on textarea "Type your message" at bounding box center [695, 580] width 695 height 15
paste textarea "https://meetings.hubspot.com/michelle-williams4/15-minute-call-with-a-wahi-real…"
type textarea "https://meetings.hubspot.com/michelle-williams4/15-minute-call-with-a-wahi-real…"
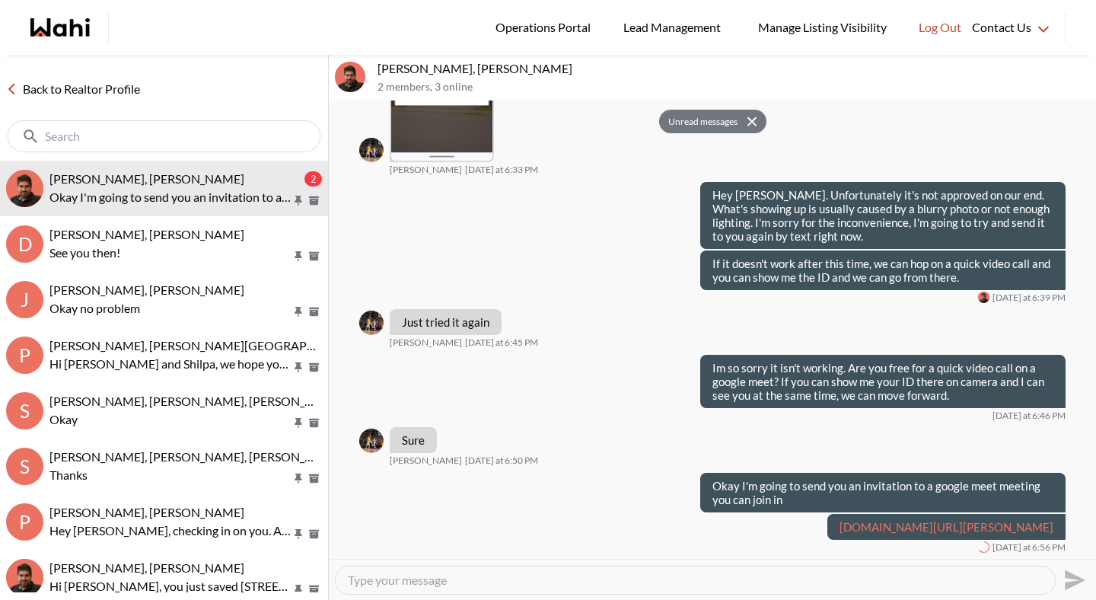
scroll to position [3416, 0]
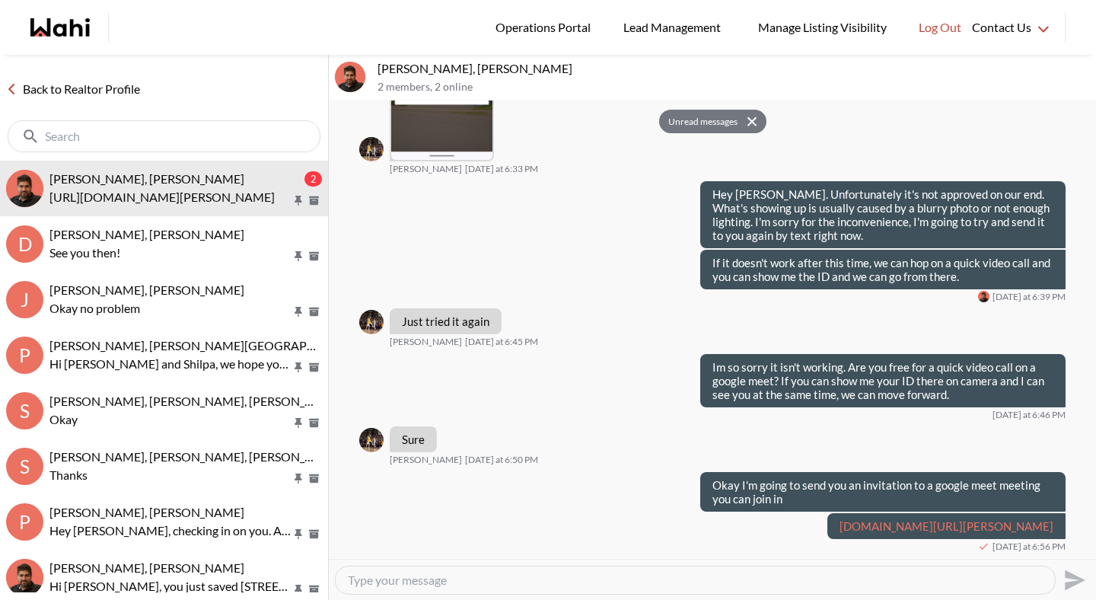
click at [487, 586] on textarea "Type your message" at bounding box center [695, 580] width 695 height 15
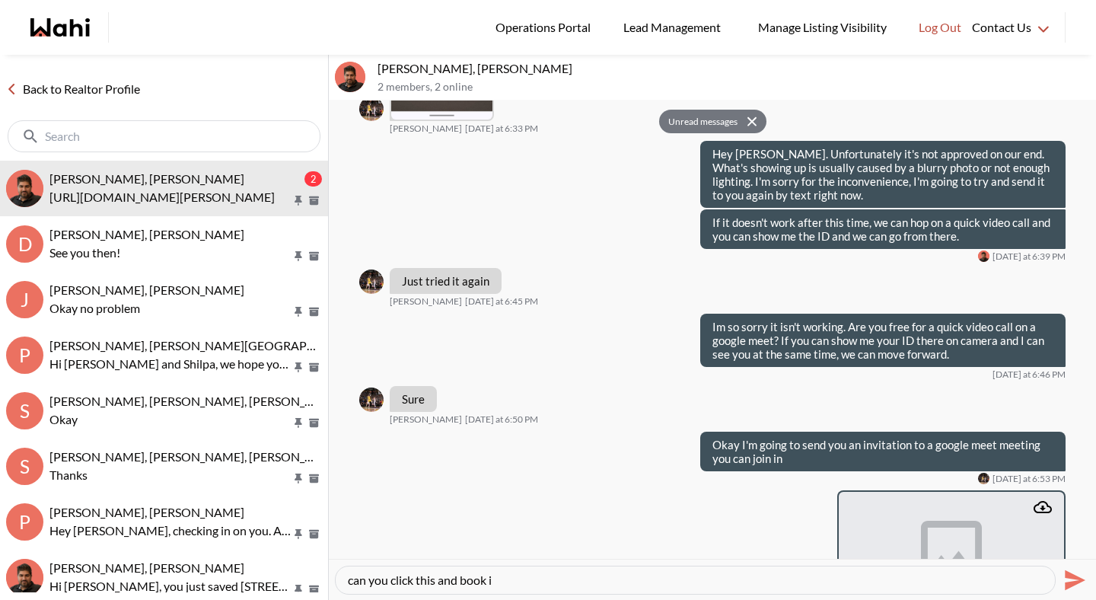
type textarea "can you click this and book in"
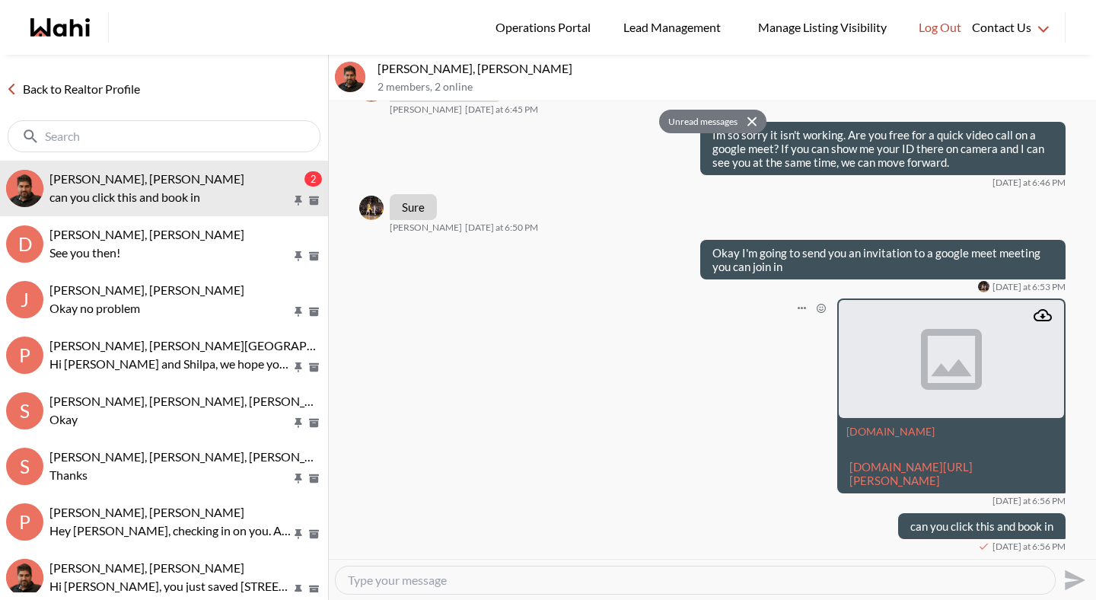
click at [729, 377] on div "meetings.hubspot.com meetings.hubspot.com/michelle-williams4/15-minute-call-wit…" at bounding box center [712, 402] width 707 height 208
click at [793, 298] on button "Open Message Actions Menu" at bounding box center [802, 308] width 20 height 20
click at [749, 268] on button "Delete" at bounding box center [740, 271] width 122 height 27
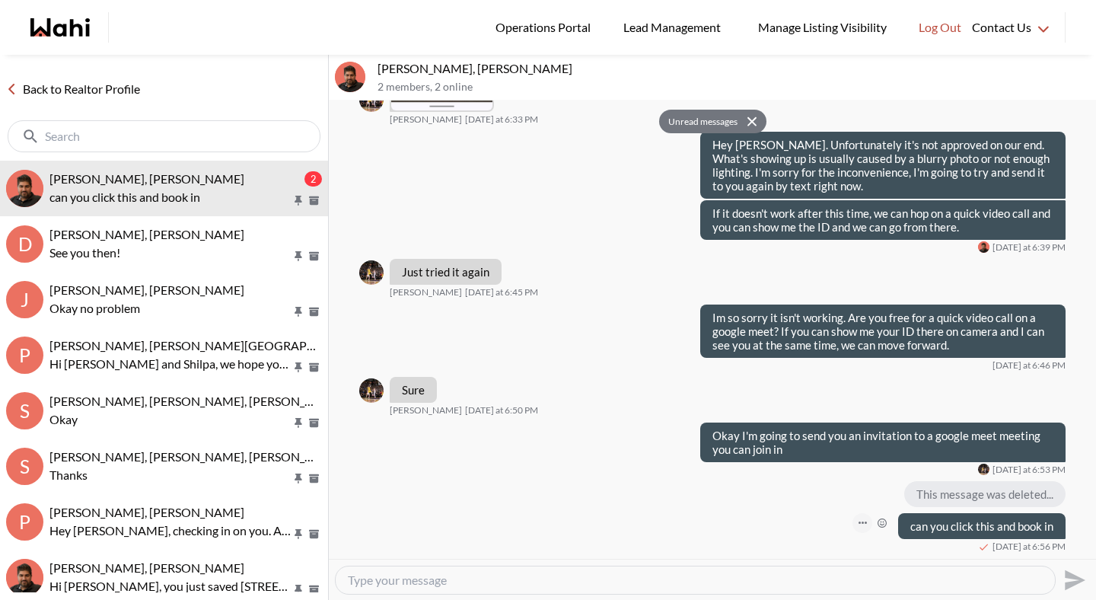
click at [854, 520] on button "Open Message Actions Menu" at bounding box center [863, 523] width 20 height 20
click at [795, 493] on button "Delete" at bounding box center [801, 499] width 122 height 27
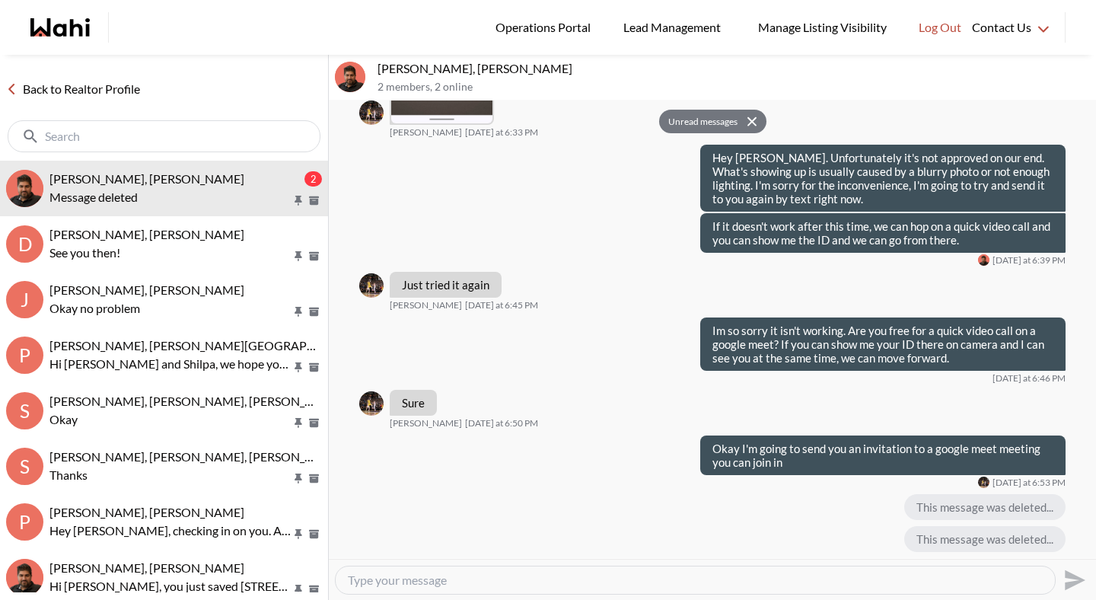
click at [761, 574] on textarea "Type your message" at bounding box center [695, 580] width 695 height 15
type textarea "I just emailed you the link"
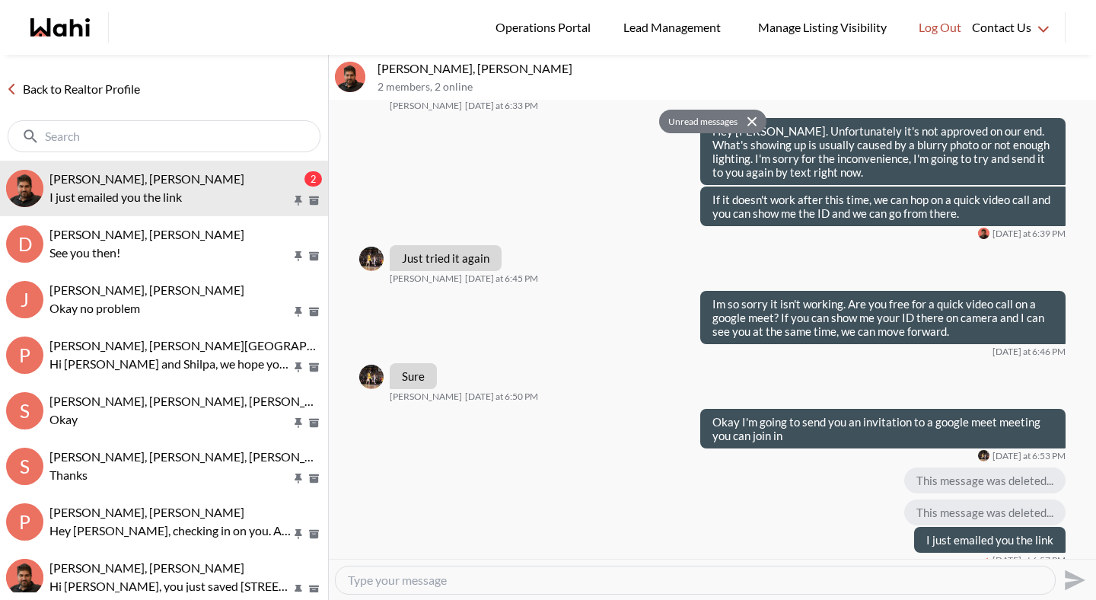
scroll to position [3480, 0]
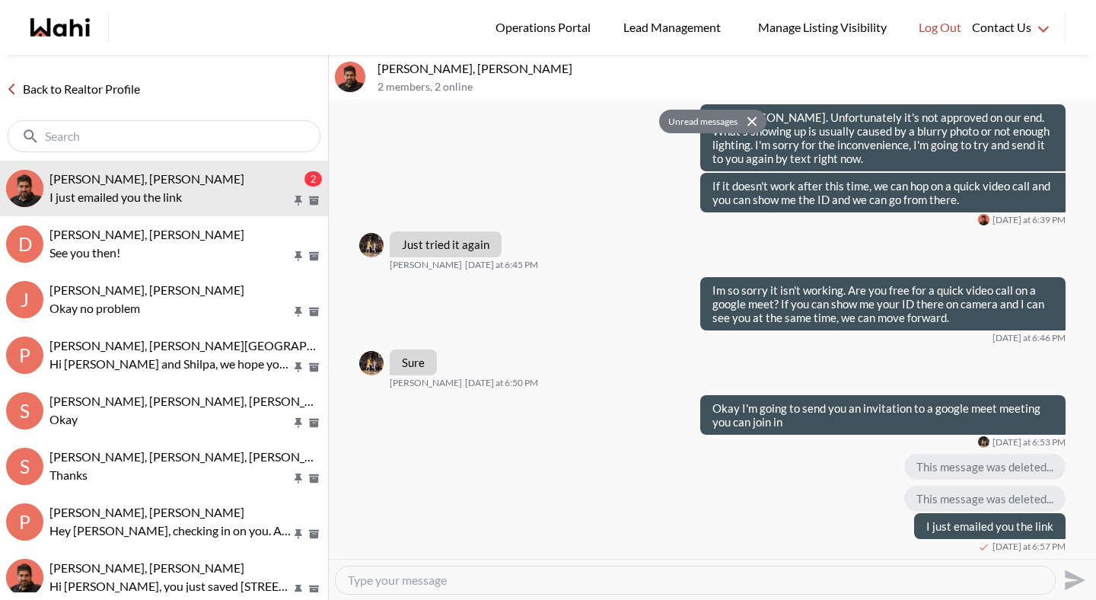
click at [504, 586] on textarea "Type your message" at bounding box center [695, 580] width 695 height 15
type textarea "Hey Aleandro. Thanks for meeting with me just now. I have verified your identit…"
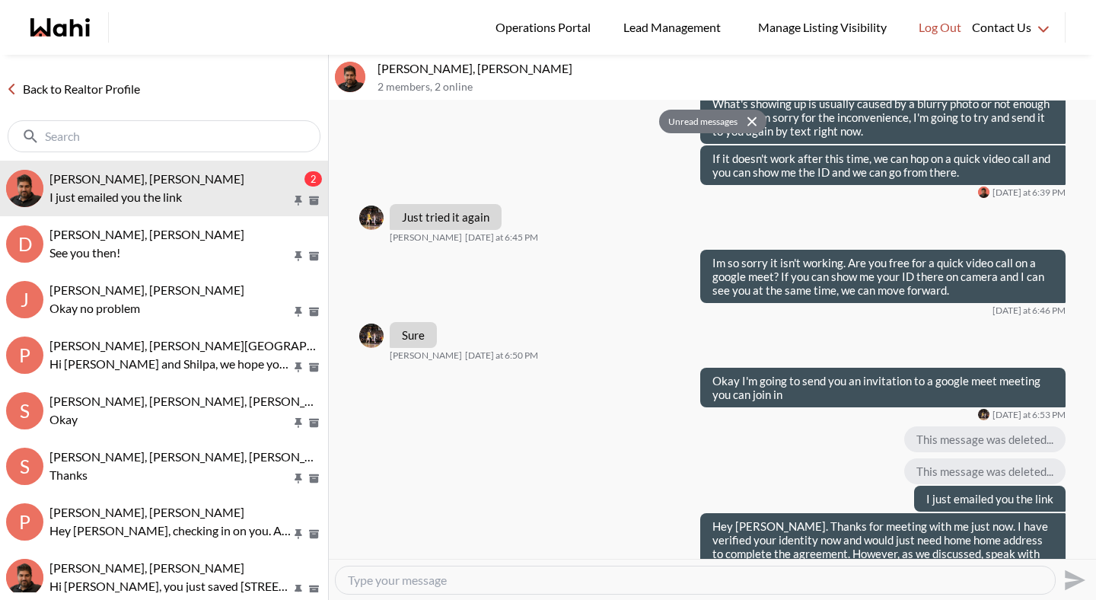
scroll to position [0, 0]
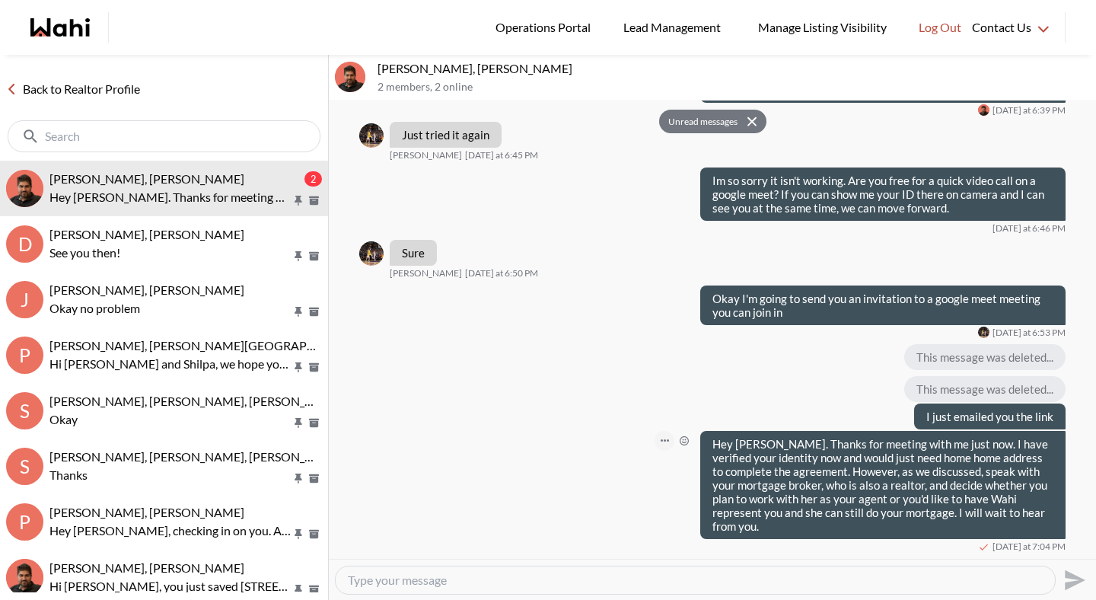
click at [661, 442] on icon "Open Message Actions Menu" at bounding box center [665, 440] width 8 height 2
click at [611, 408] on button "Edit Message" at bounding box center [603, 403] width 122 height 27
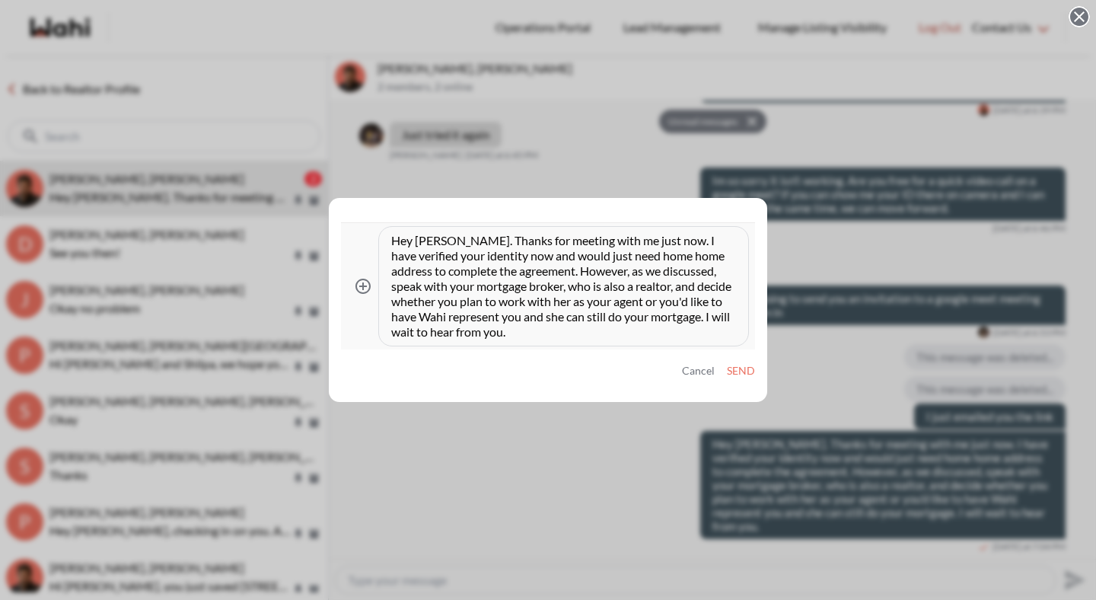
click at [669, 257] on textarea "Hey Aleandro. Thanks for meeting with me just now. I have verified your identit…" at bounding box center [563, 286] width 345 height 107
type textarea "Hey Aleandro. Thanks for meeting with me just now. I have verified your identit…"
click at [741, 372] on button "Send" at bounding box center [741, 371] width 28 height 13
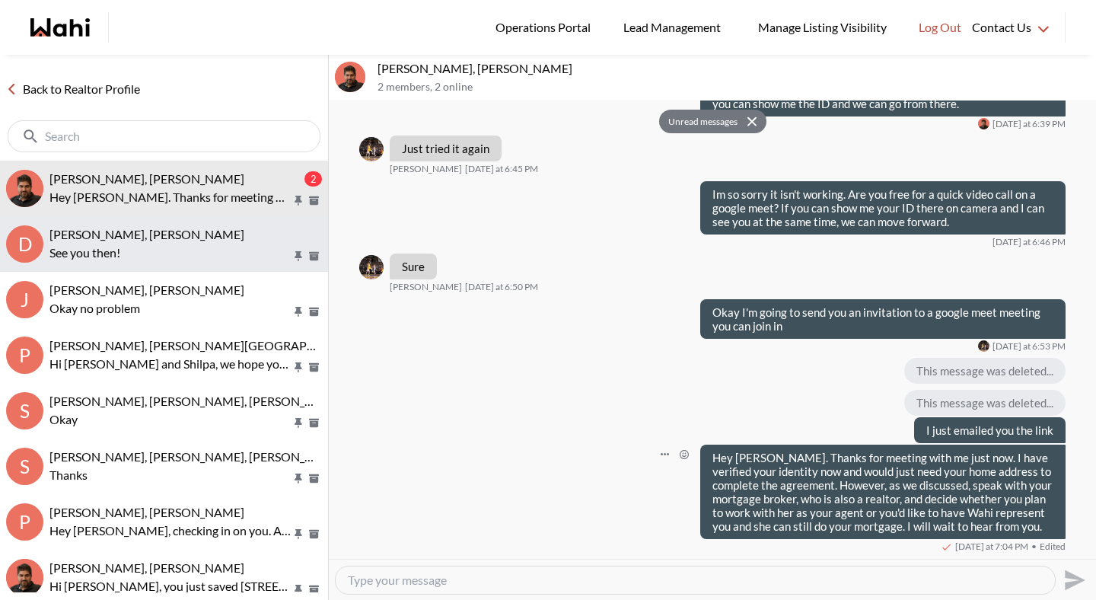
click at [196, 238] on div "Dakshesh Patel, Michelle" at bounding box center [185, 234] width 273 height 15
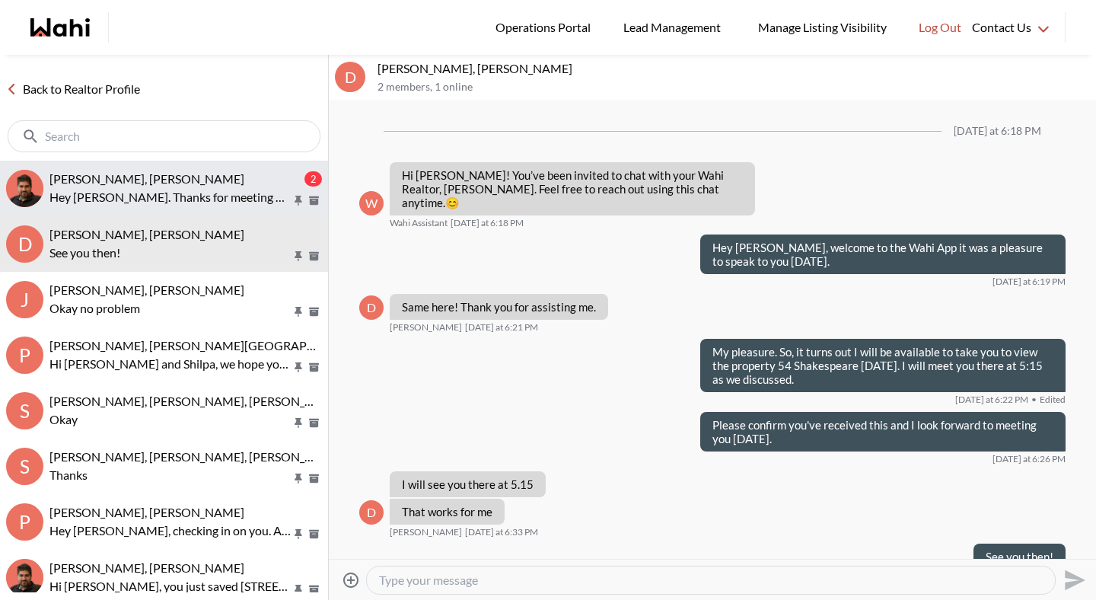
scroll to position [17, 0]
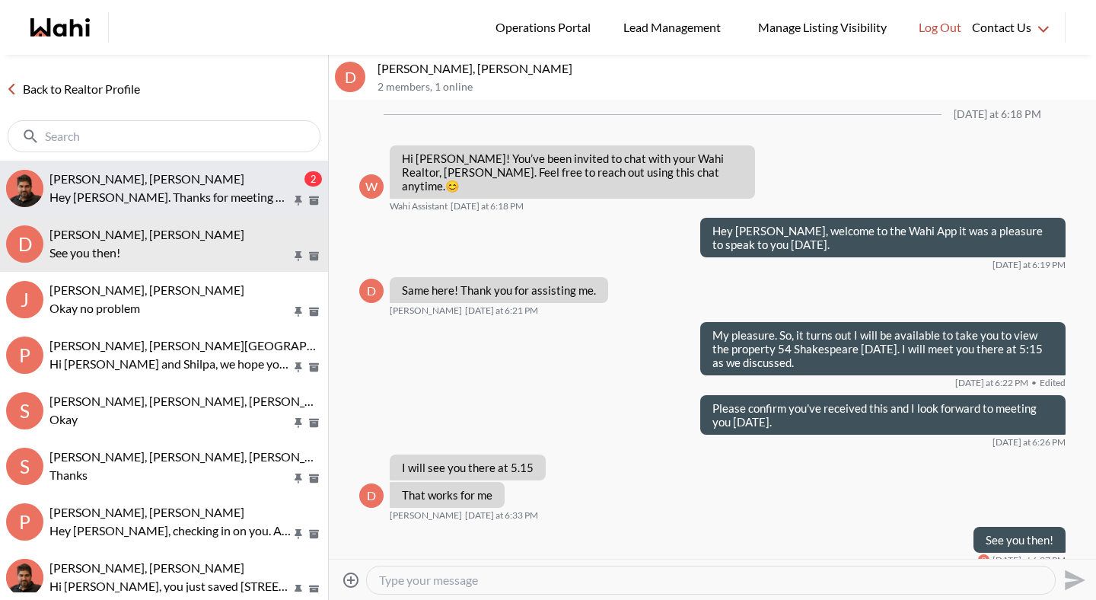
click at [196, 196] on p "Hey Aleandro. Thanks for meeting with me just now. I have verified your identit…" at bounding box center [170, 197] width 242 height 18
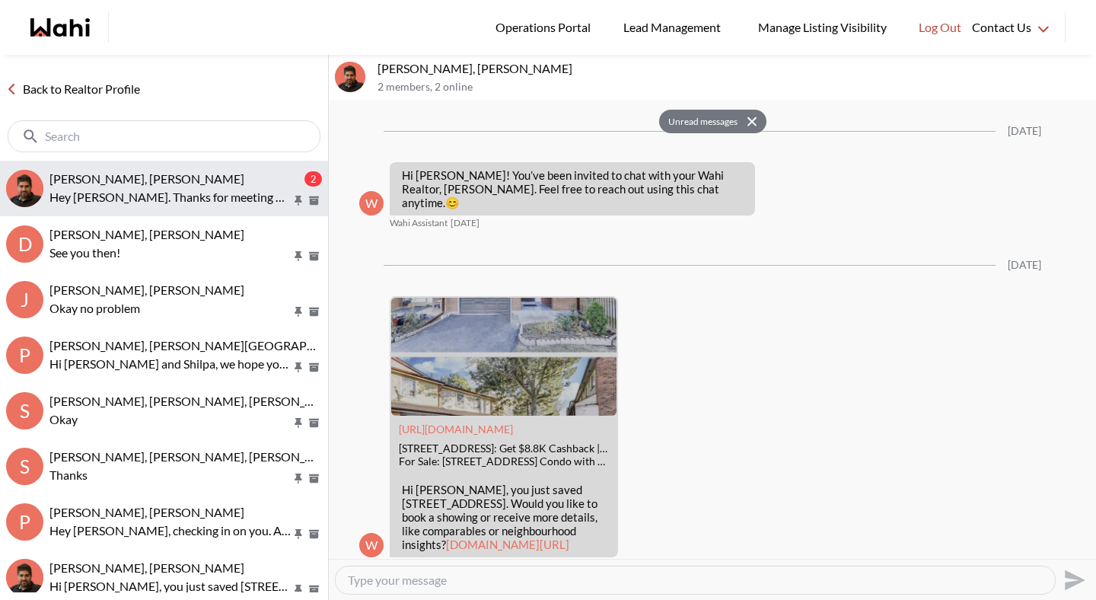
scroll to position [3637, 0]
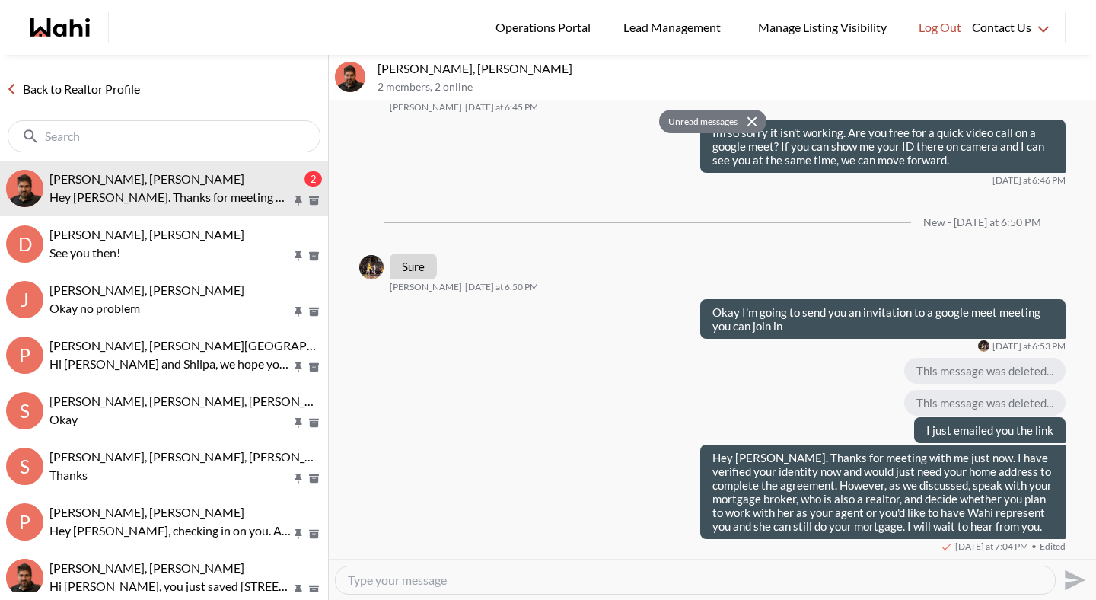
click at [100, 88] on link "Back to Realtor Profile" at bounding box center [73, 89] width 146 height 20
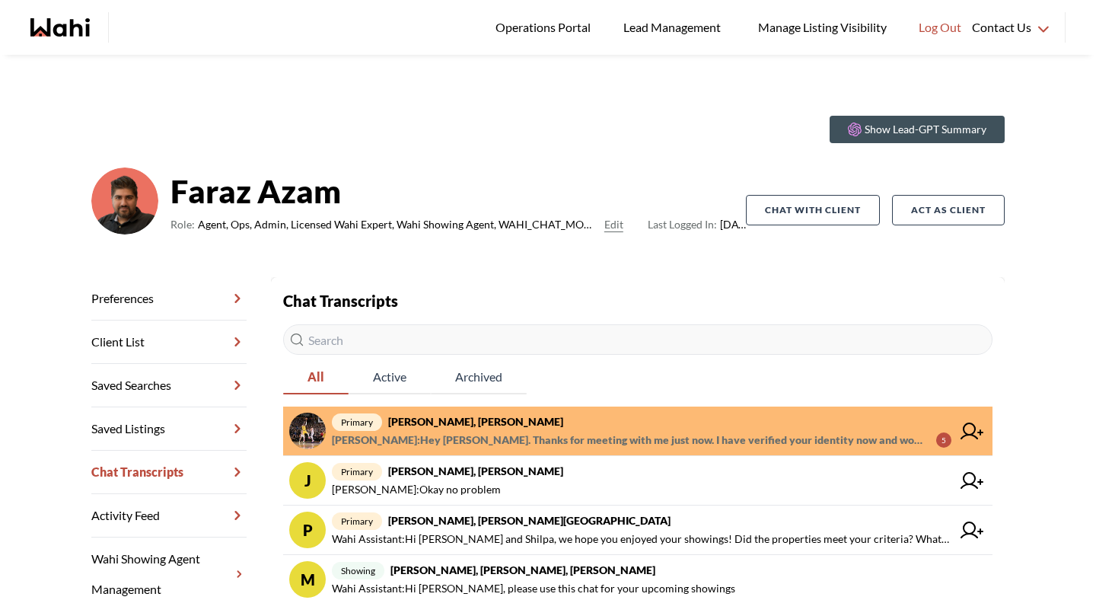
click at [532, 416] on span "primary aleandro green, Faraz" at bounding box center [642, 422] width 620 height 18
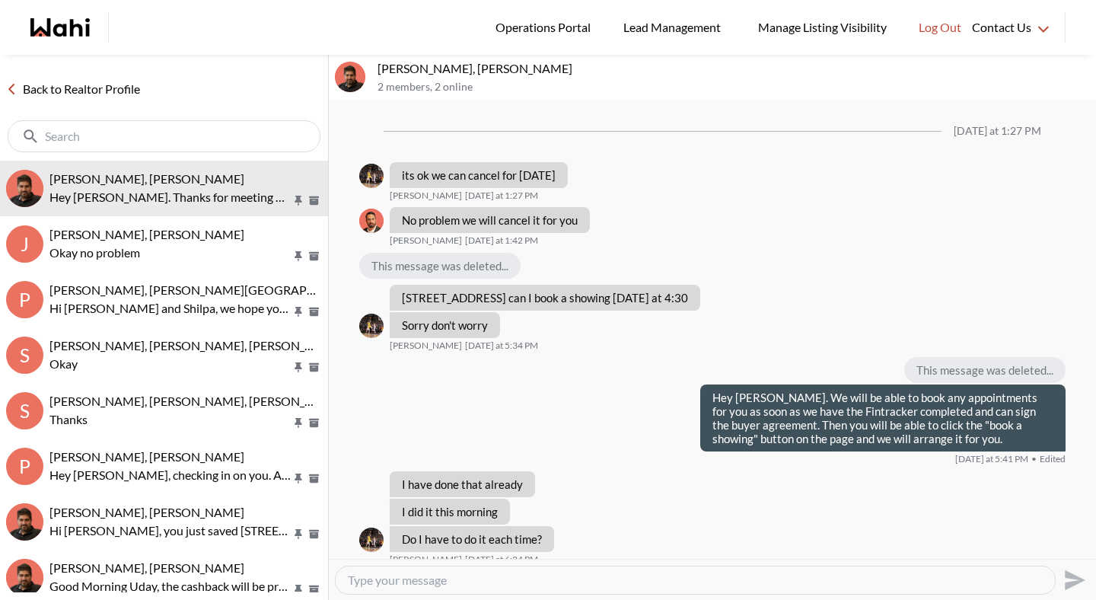
scroll to position [998, 0]
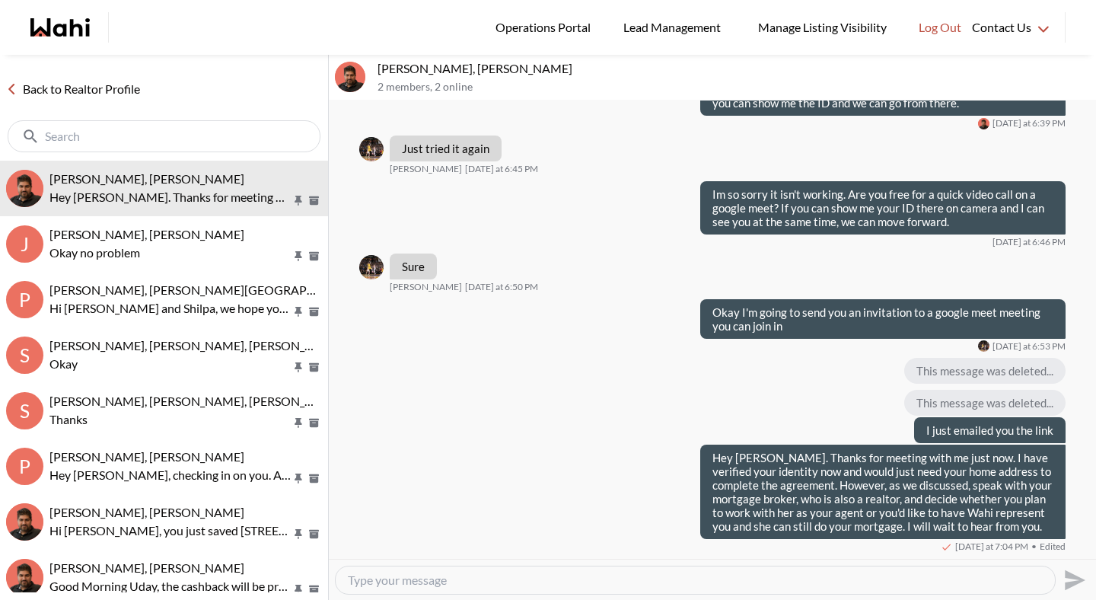
click at [127, 91] on link "Back to Realtor Profile" at bounding box center [73, 89] width 146 height 20
